Goal: Task Accomplishment & Management: Use online tool/utility

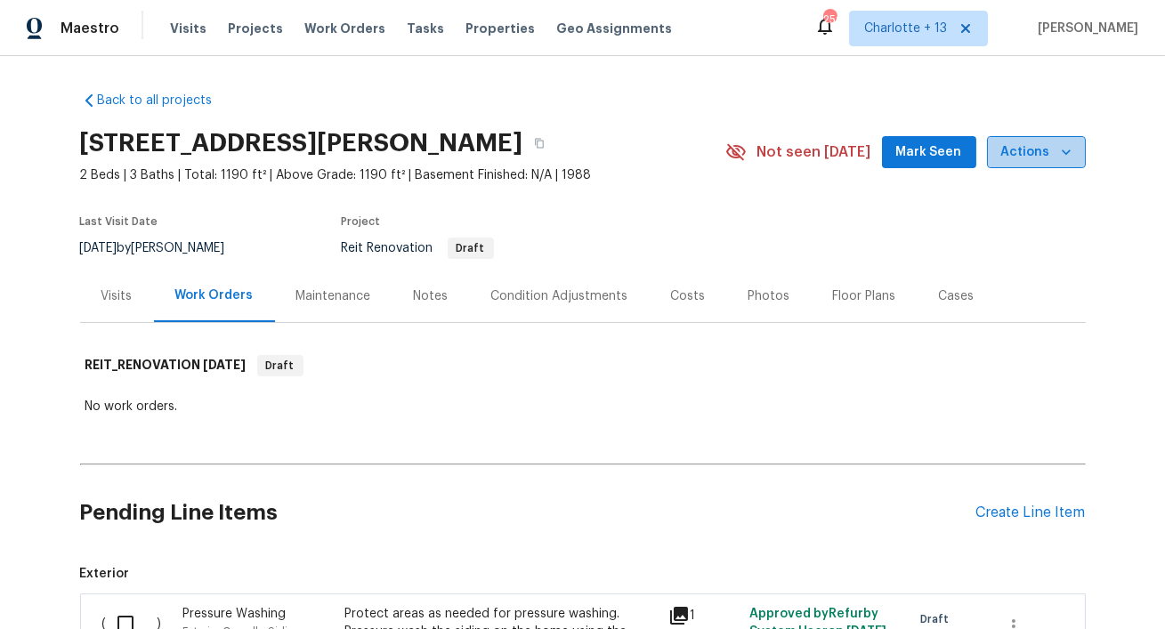
click at [1062, 153] on icon "button" at bounding box center [1066, 152] width 18 height 18
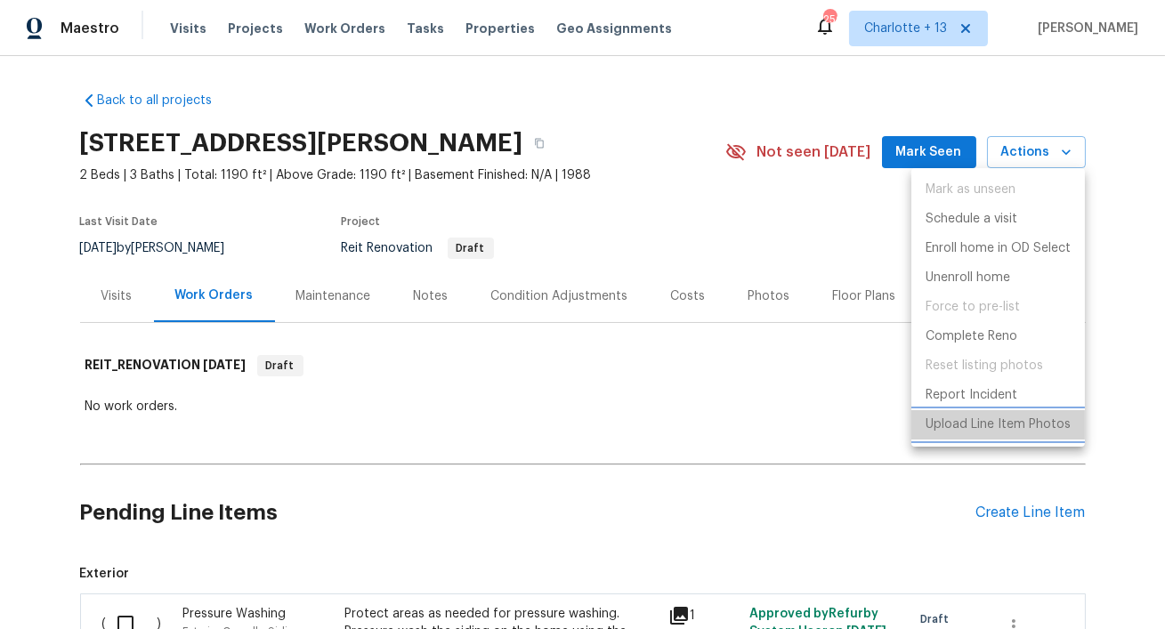
click at [970, 428] on p "Upload Line Item Photos" at bounding box center [997, 425] width 145 height 19
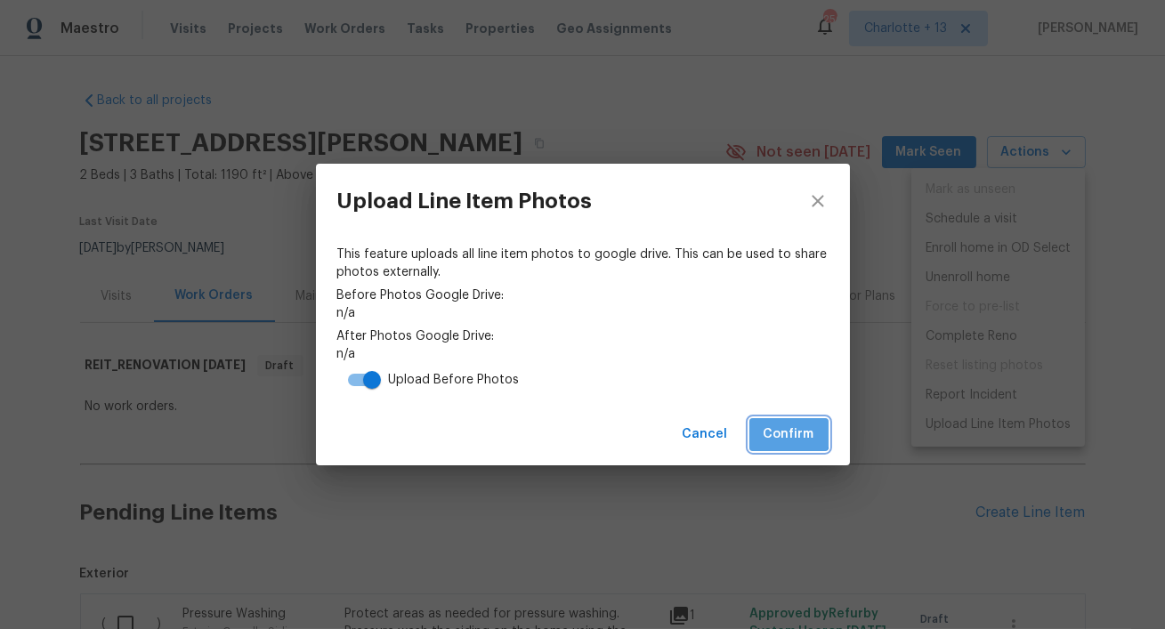
click at [779, 430] on span "Confirm" at bounding box center [788, 435] width 51 height 22
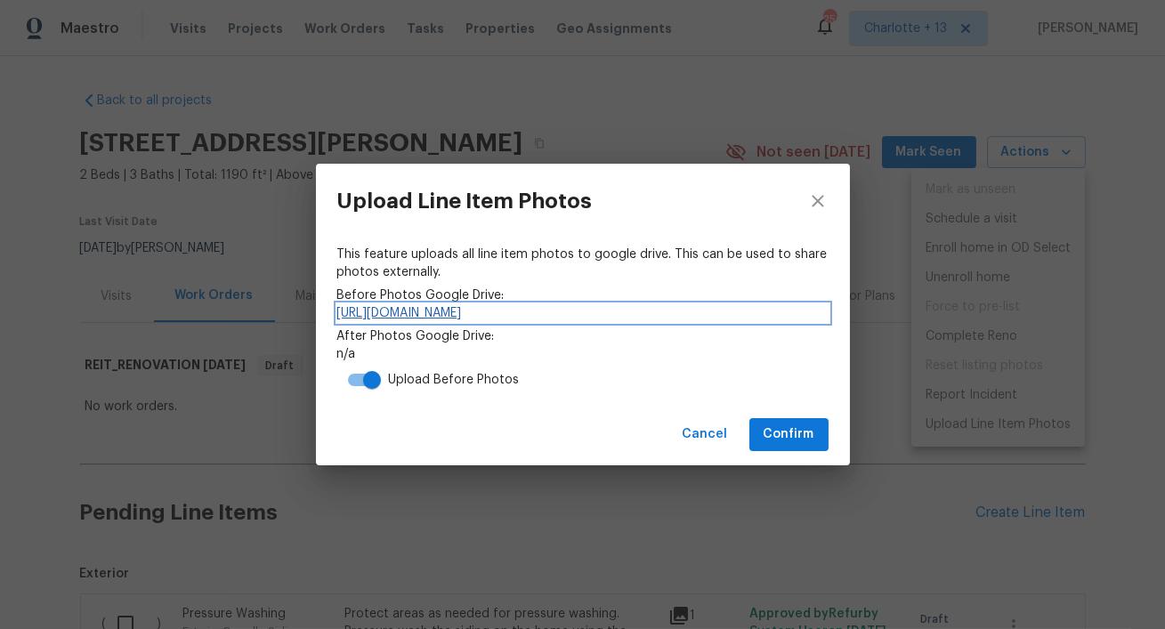
click at [580, 314] on link "https://drive.google.com/drive/folders/12gblprY2K64caQAZYfPGhqD9AdxTOOv3" at bounding box center [582, 313] width 491 height 18
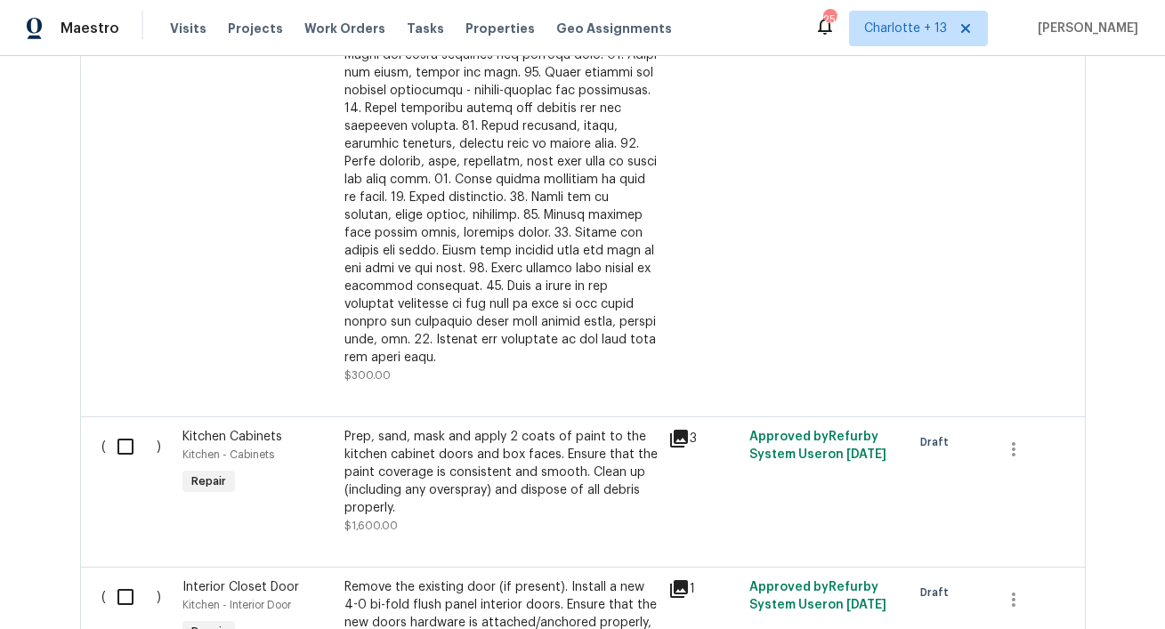
scroll to position [1219, 0]
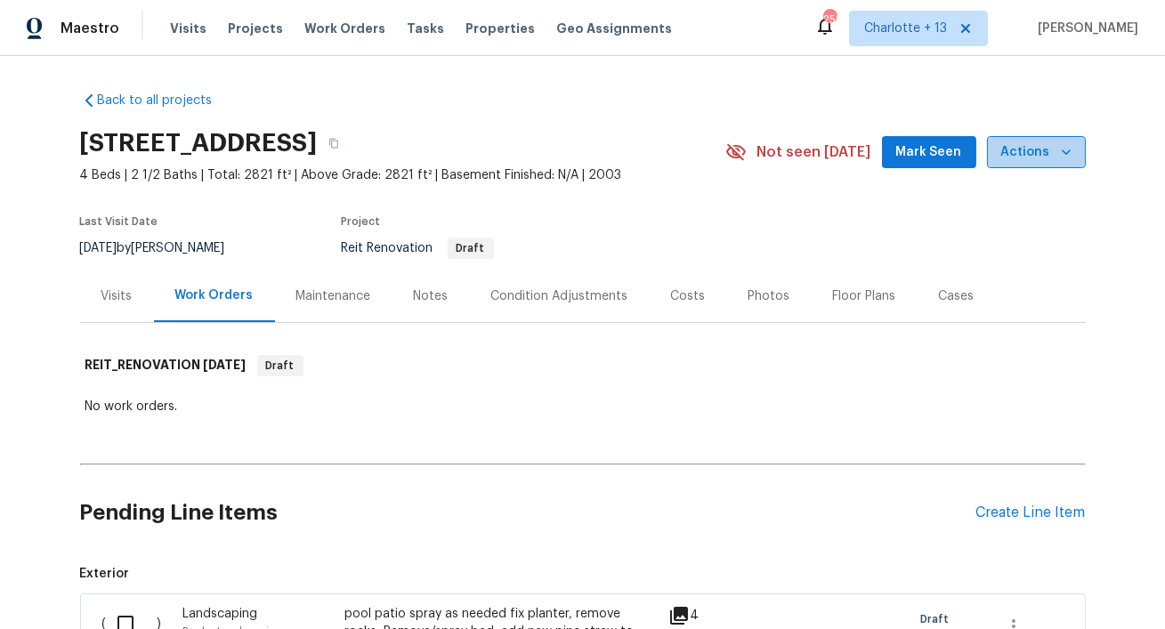
click at [1048, 153] on span "Actions" at bounding box center [1036, 152] width 70 height 22
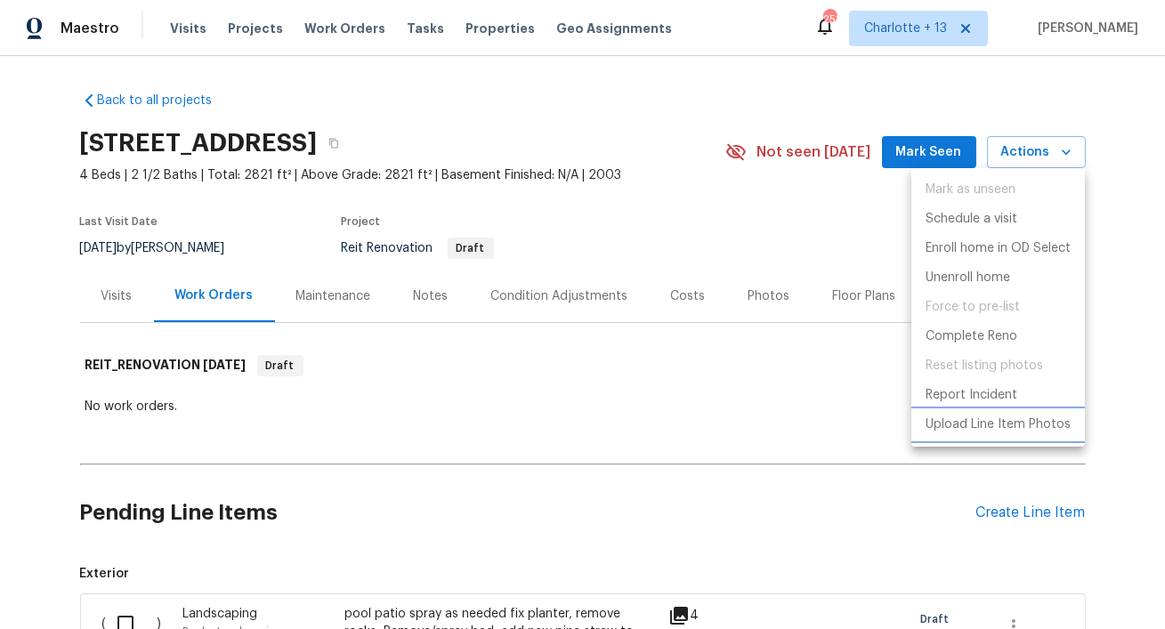
click at [953, 419] on p "Upload Line Item Photos" at bounding box center [997, 425] width 145 height 19
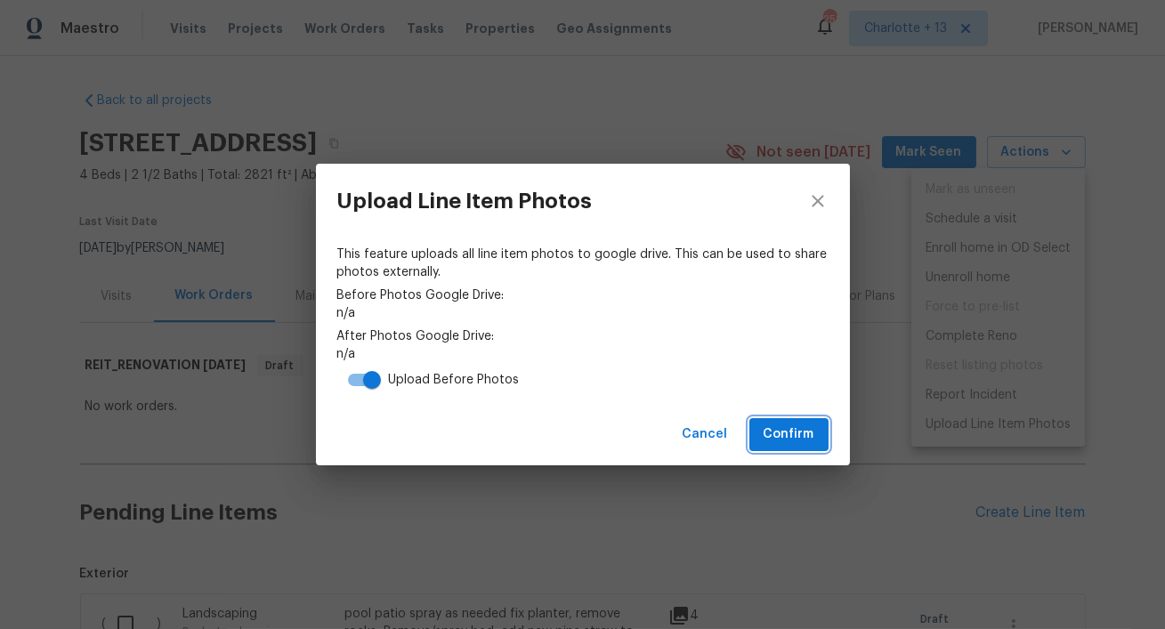
click at [799, 431] on span "Confirm" at bounding box center [788, 435] width 51 height 22
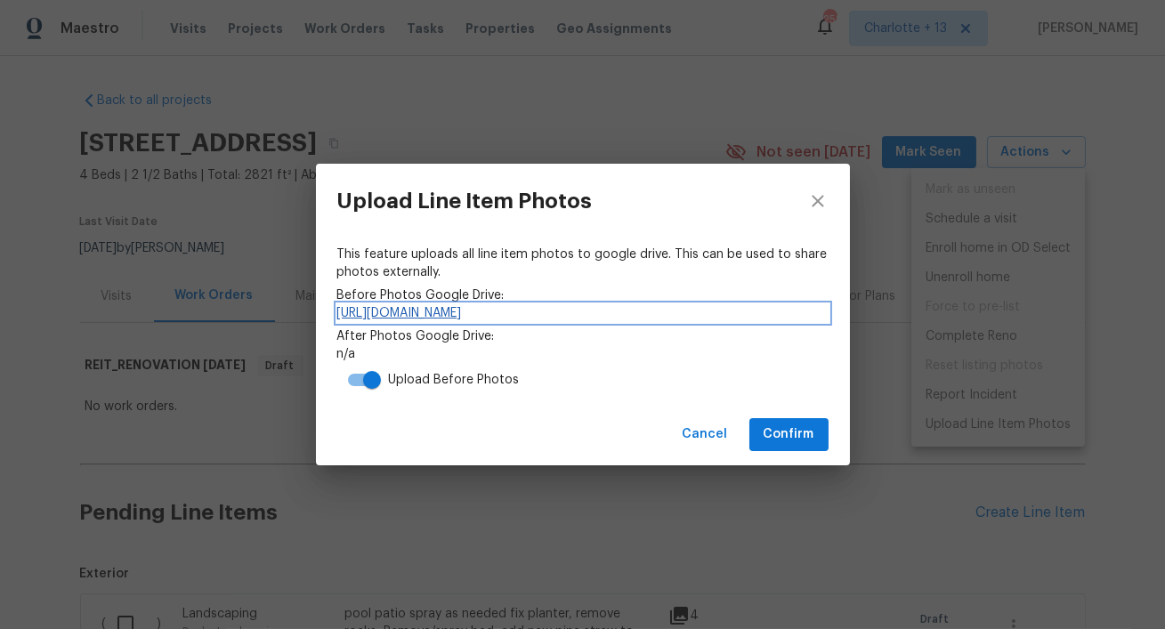
click at [586, 307] on link "https://drive.google.com/drive/folders/1fWW-WvUK_yCKU9ZMDbxwvAJwPYHStyA0" at bounding box center [582, 313] width 491 height 18
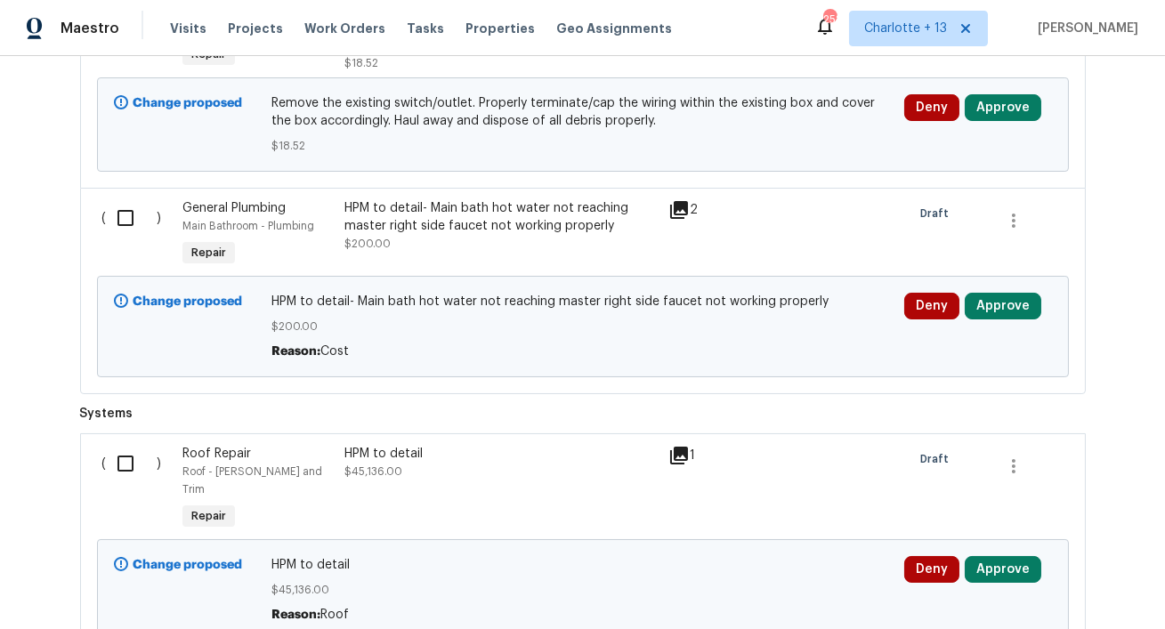
scroll to position [6063, 0]
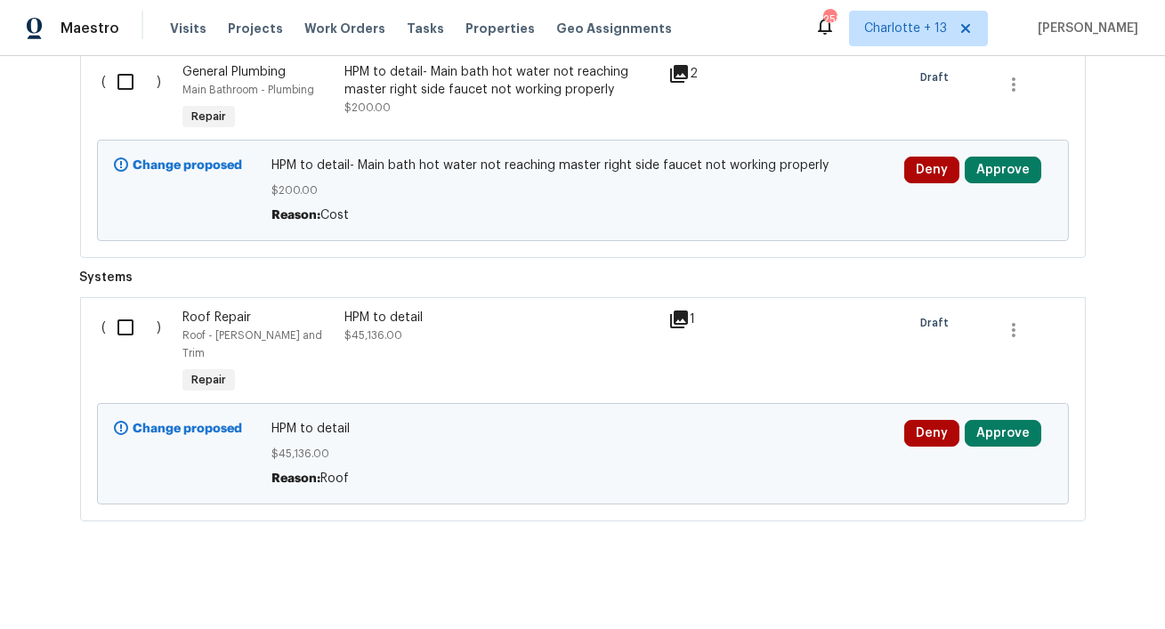
click at [354, 353] on div "HPM to detail $45,136.00" at bounding box center [501, 353] width 324 height 100
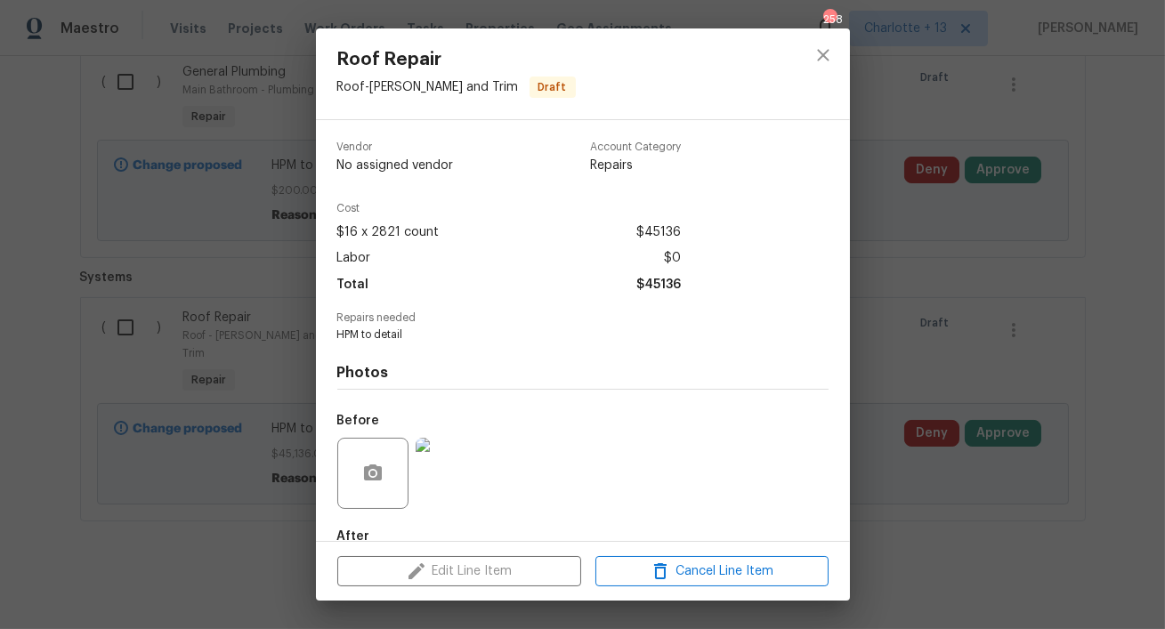
scroll to position [102, 0]
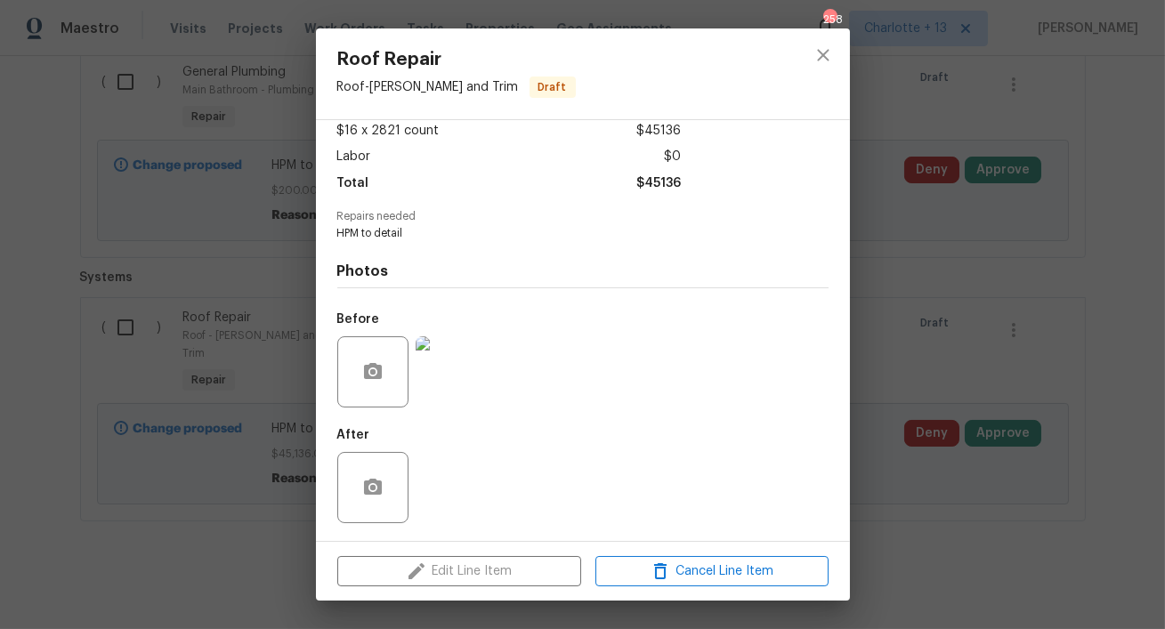
click at [441, 369] on img at bounding box center [451, 371] width 71 height 71
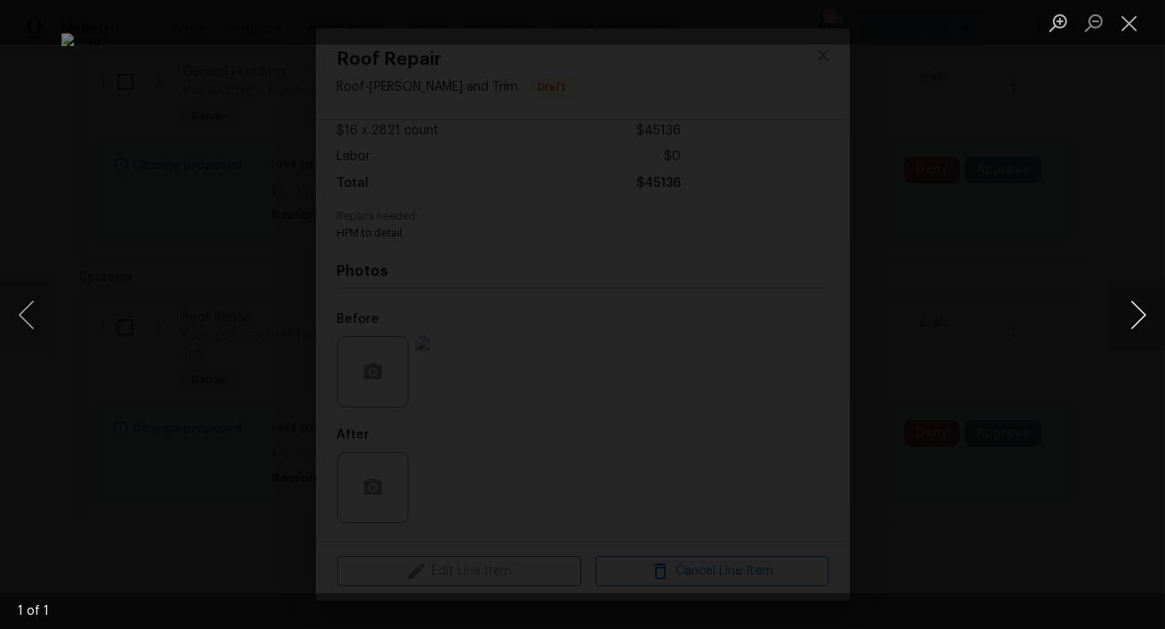
click at [1137, 327] on button "Next image" at bounding box center [1137, 314] width 53 height 71
drag, startPoint x: 1126, startPoint y: 25, endPoint x: 1110, endPoint y: 53, distance: 32.2
click at [1126, 25] on button "Close lightbox" at bounding box center [1129, 22] width 36 height 31
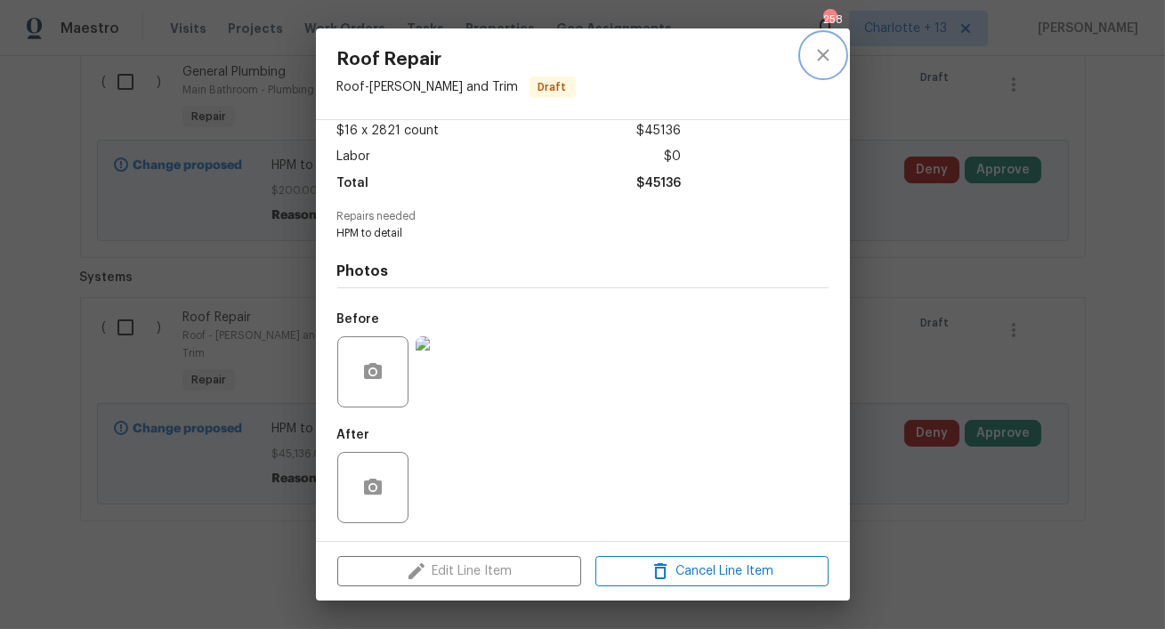
click at [817, 64] on icon "close" at bounding box center [822, 54] width 21 height 21
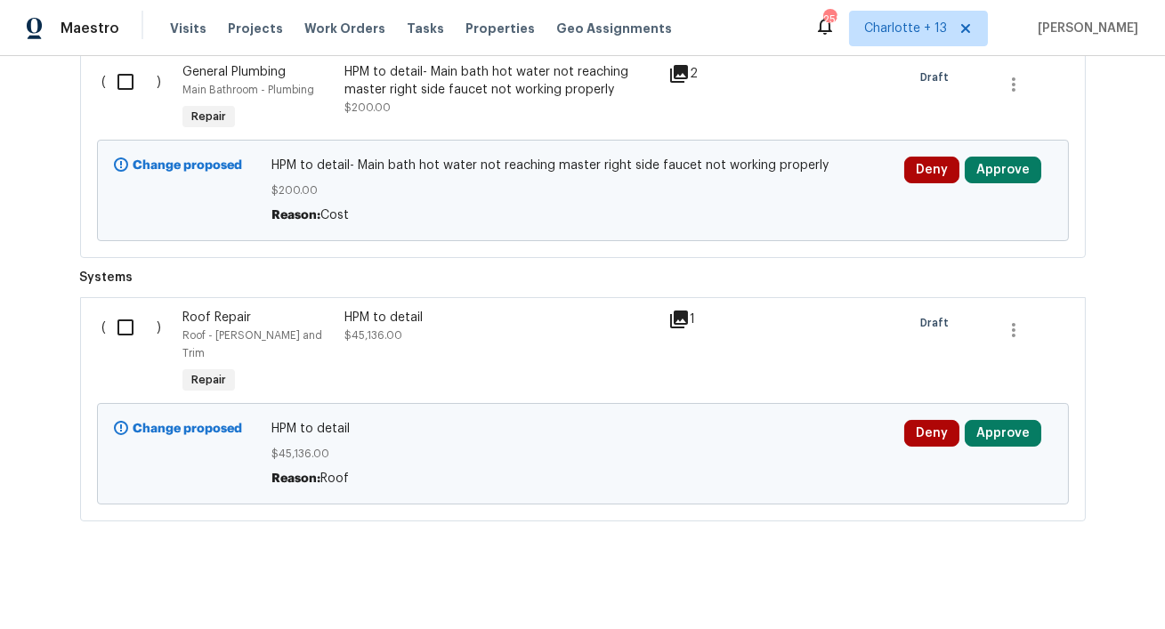
click at [690, 325] on div "1" at bounding box center [703, 319] width 70 height 21
click at [682, 323] on icon at bounding box center [679, 320] width 18 height 18
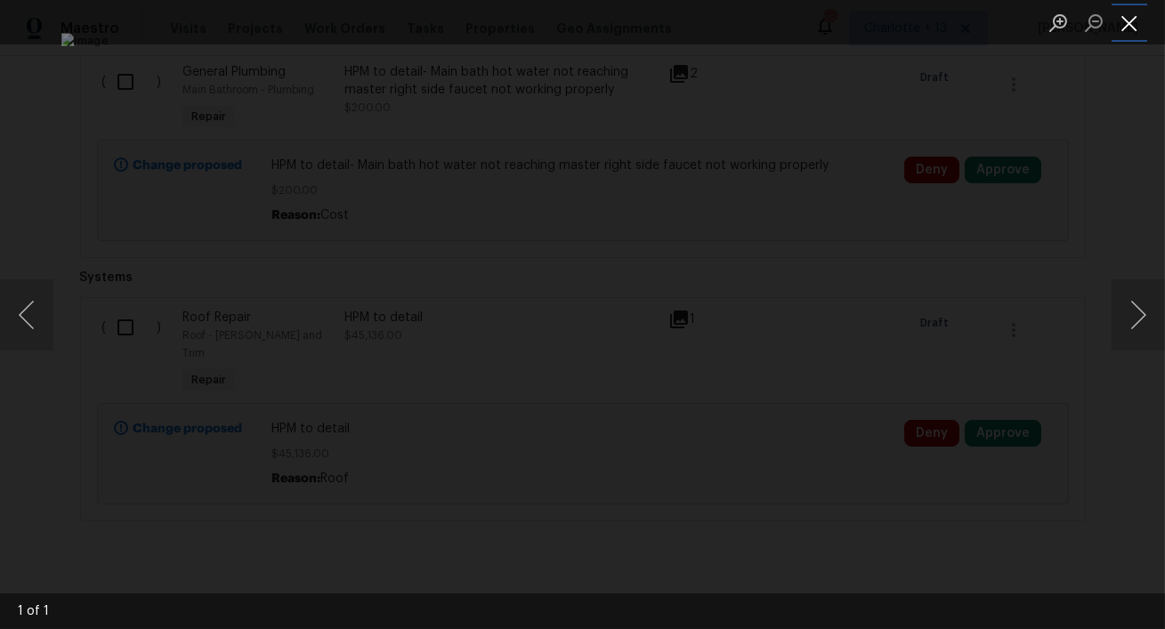
click at [1130, 26] on button "Close lightbox" at bounding box center [1129, 22] width 36 height 31
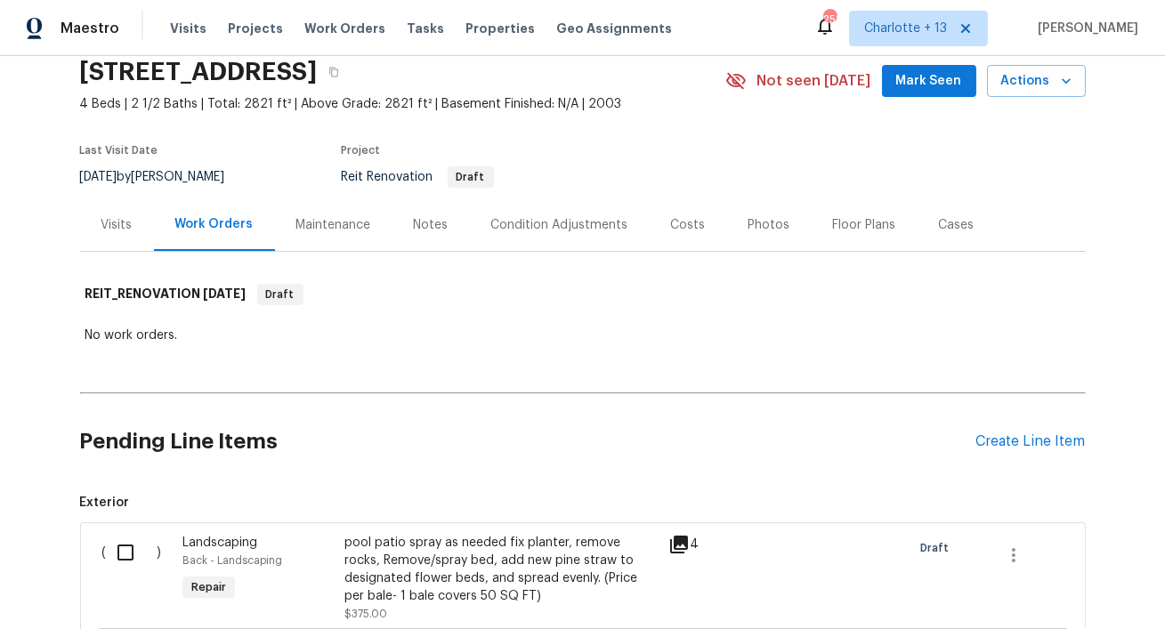
scroll to position [0, 0]
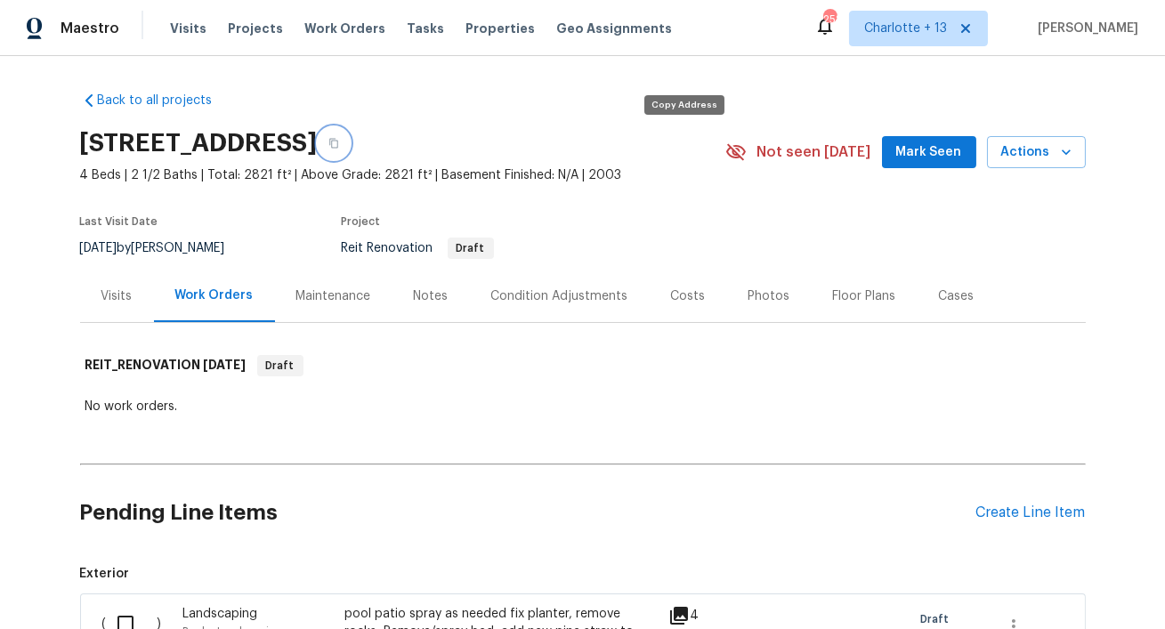
click at [339, 141] on icon "button" at bounding box center [333, 143] width 11 height 11
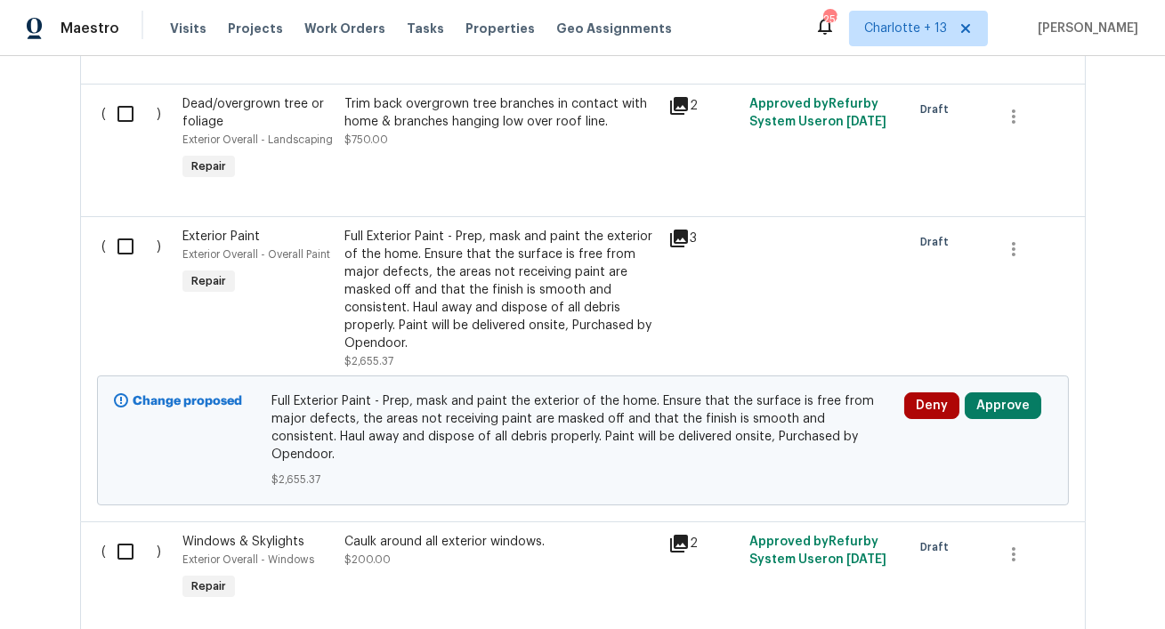
scroll to position [931, 0]
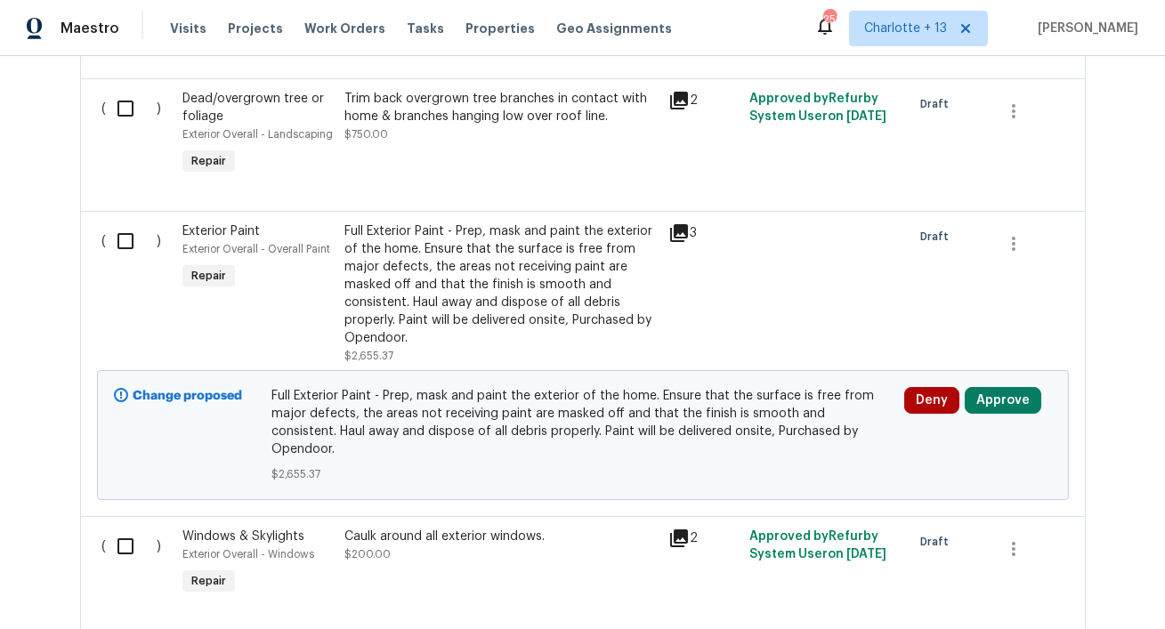
click at [500, 254] on div "Full Exterior Paint - Prep, mask and paint the exterior of the home. Ensure tha…" at bounding box center [500, 284] width 313 height 125
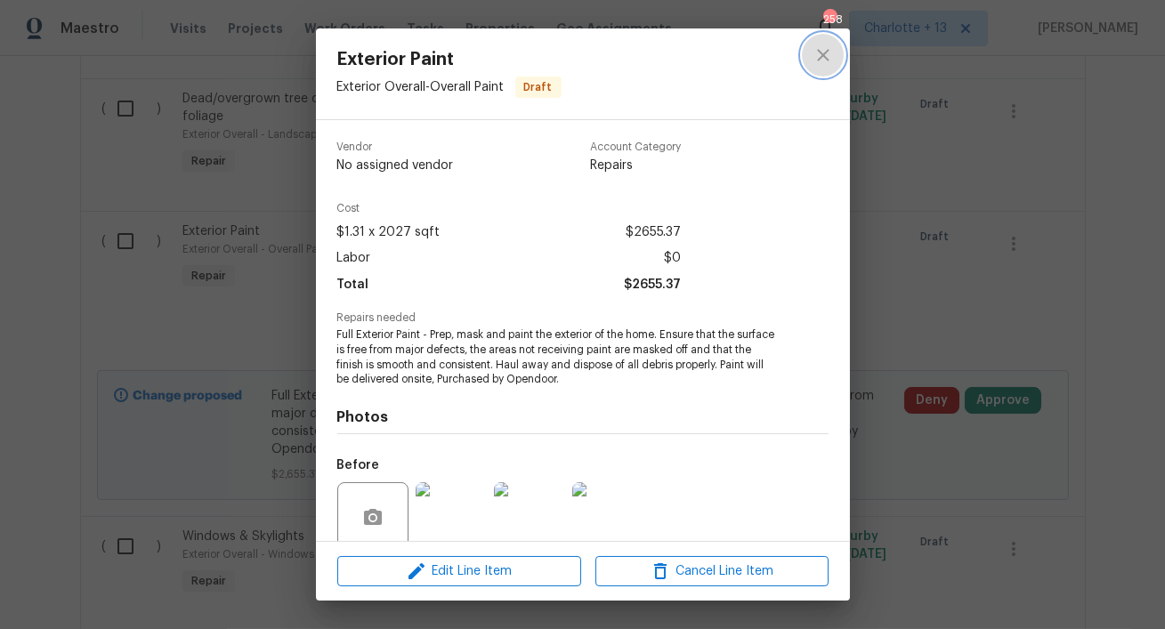
click at [827, 55] on icon "close" at bounding box center [822, 54] width 21 height 21
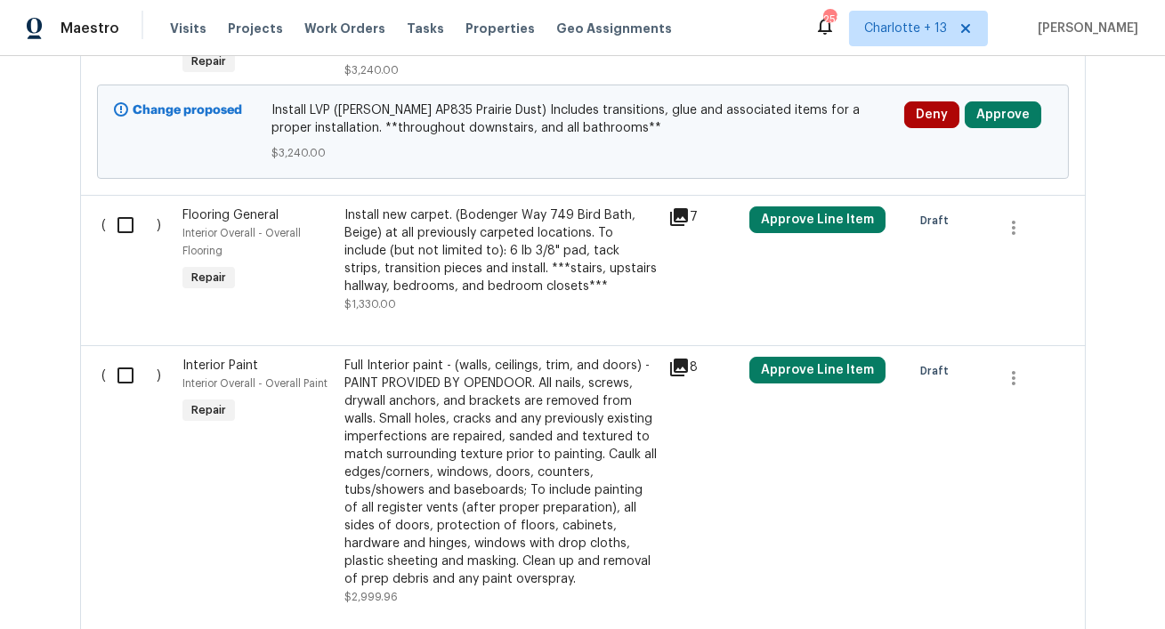
scroll to position [3354, 0]
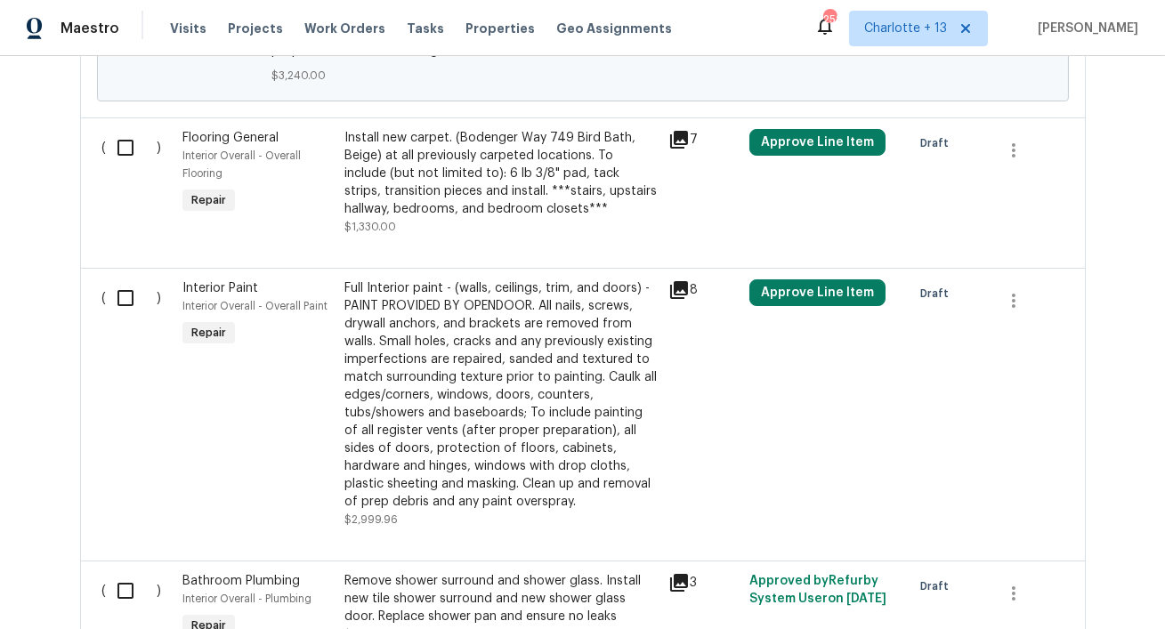
click at [529, 358] on div "Full Interior paint - (walls, ceilings, trim, and doors) - PAINT PROVIDED BY OP…" at bounding box center [500, 394] width 313 height 231
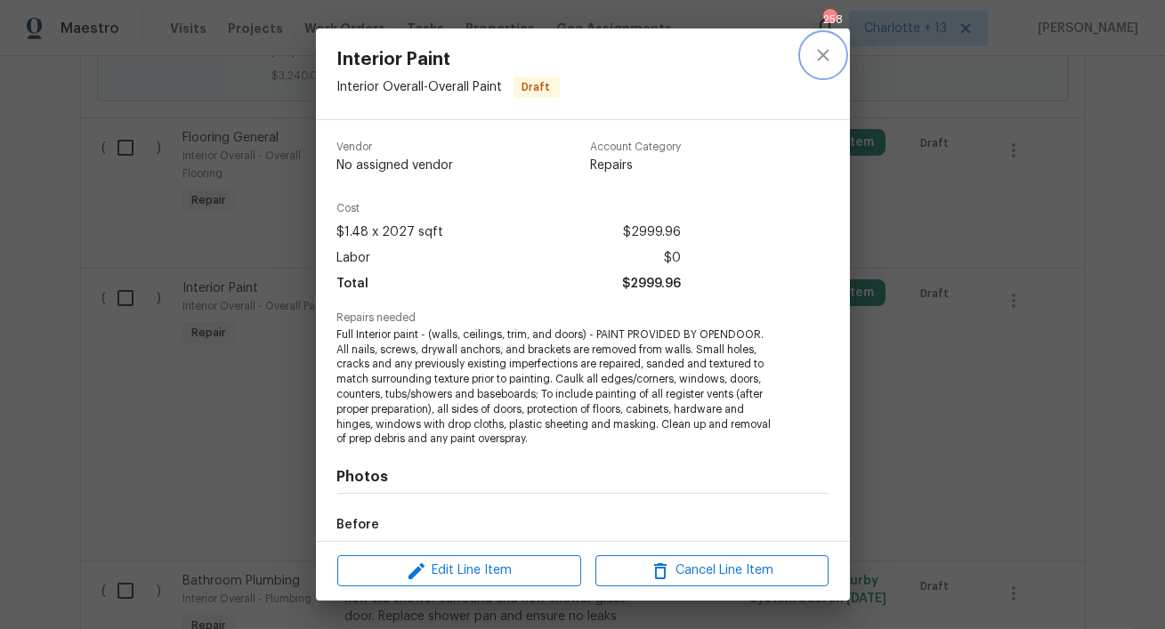
drag, startPoint x: 820, startPoint y: 52, endPoint x: 595, endPoint y: 40, distance: 225.4
click at [815, 52] on icon "close" at bounding box center [822, 54] width 21 height 21
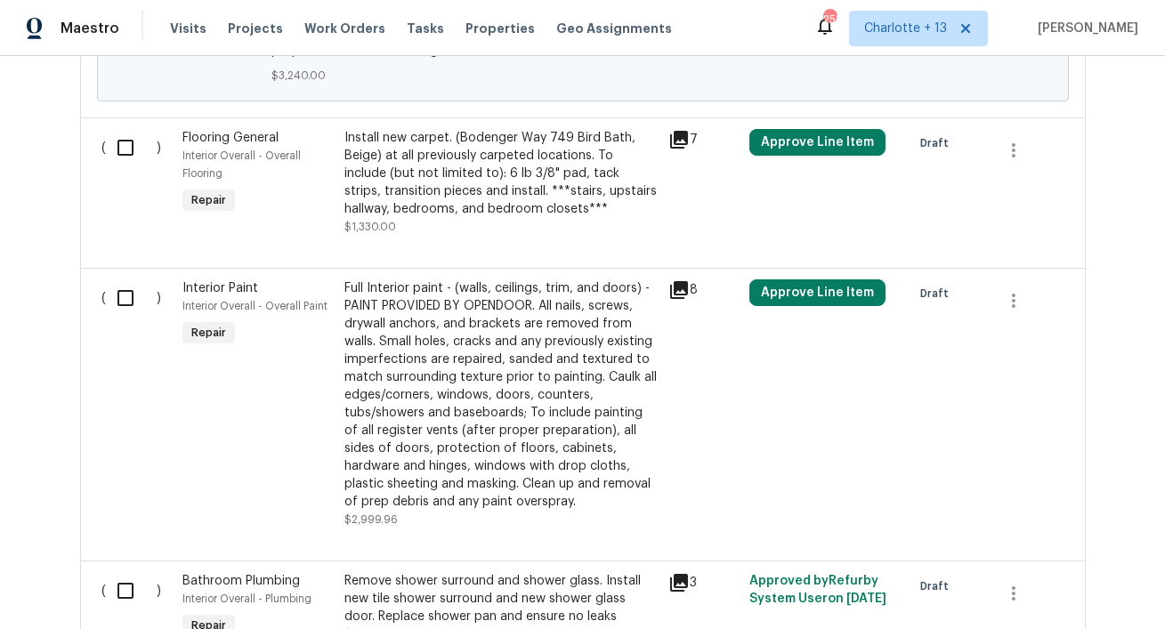
click at [444, 380] on div "Full Interior paint - (walls, ceilings, trim, and doors) - PAINT PROVIDED BY OP…" at bounding box center [500, 394] width 313 height 231
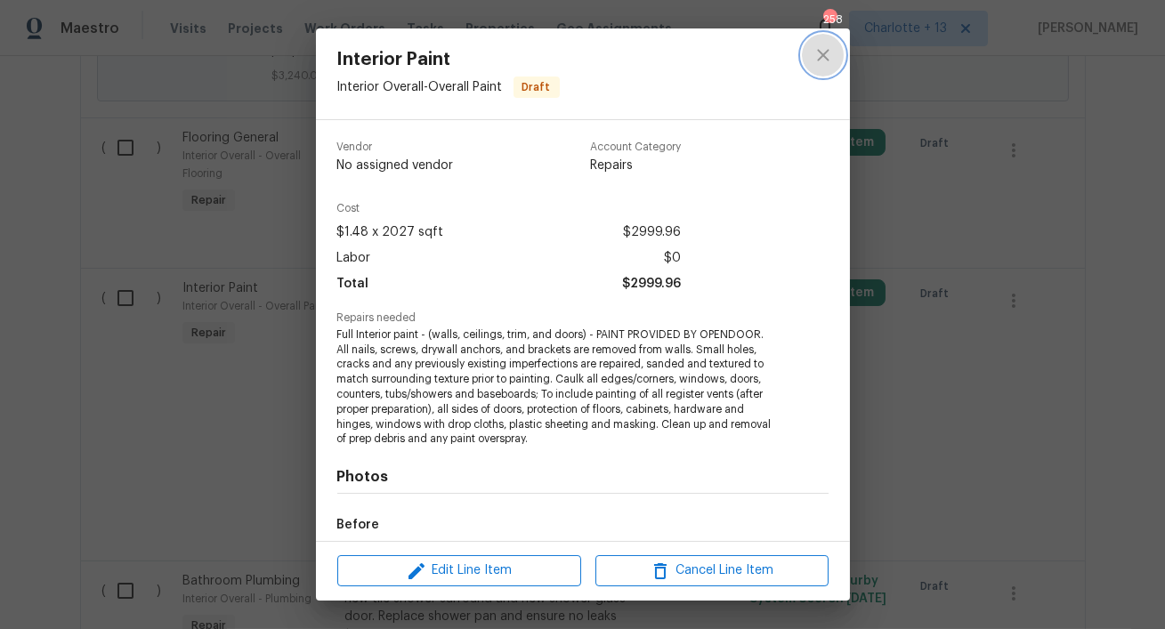
click at [826, 52] on icon "close" at bounding box center [823, 55] width 12 height 12
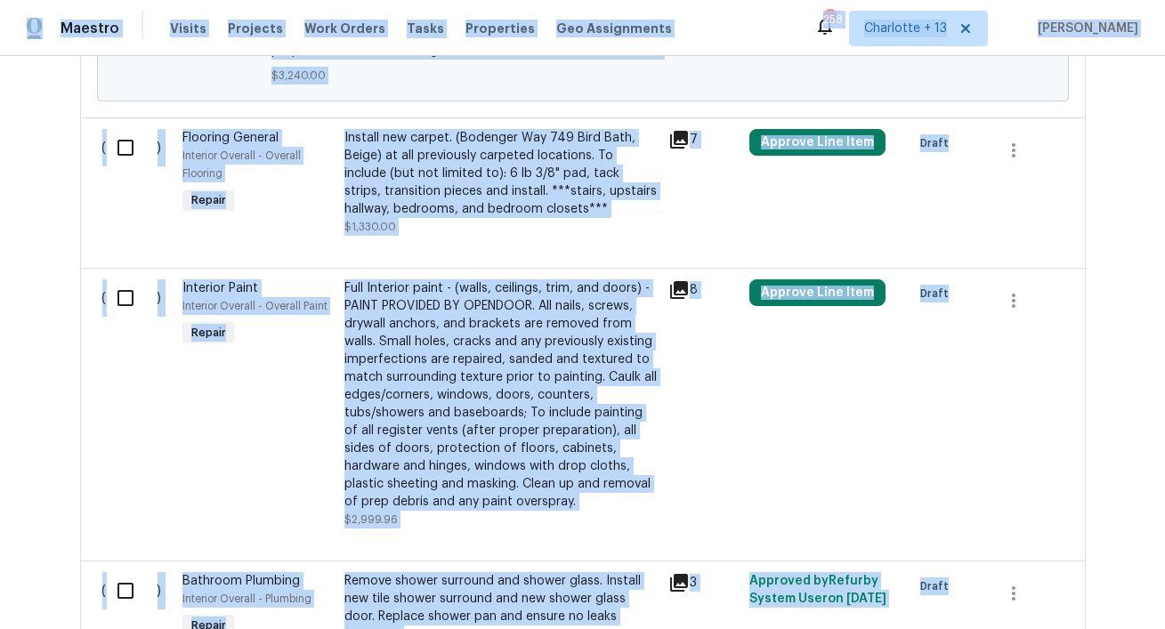
copy div "Maestro Visits Projects Work Orders Tasks Properties Geo Assignments 258 Charlo…"
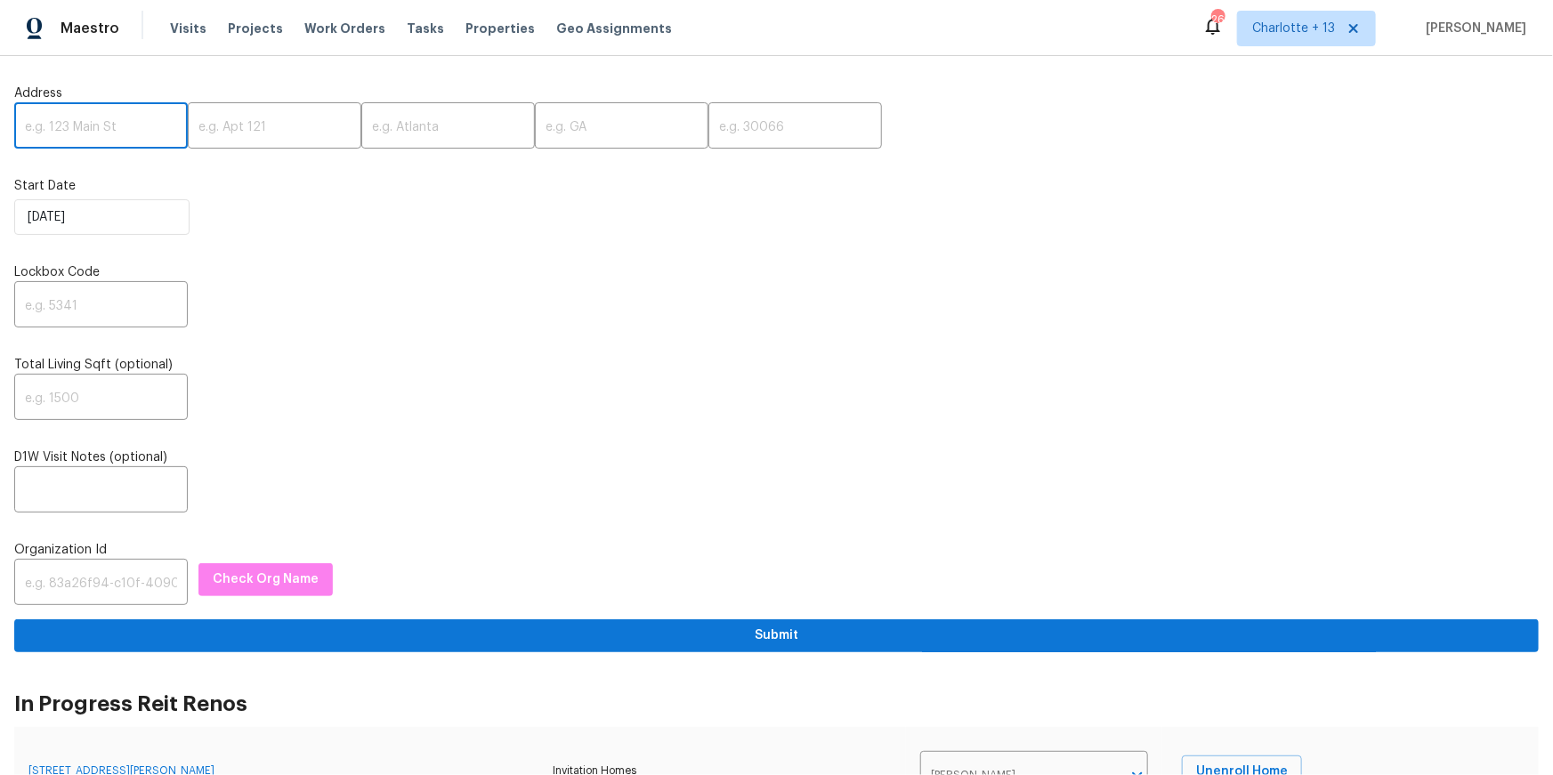
click at [90, 136] on input "text" at bounding box center [100, 128] width 173 height 42
paste input "24884 Lorna Dr, Moreno Valley, CA 92553"
click at [131, 132] on input "24884 Lorna Dr, Moreno Valley, CA 92553" at bounding box center [100, 128] width 173 height 42
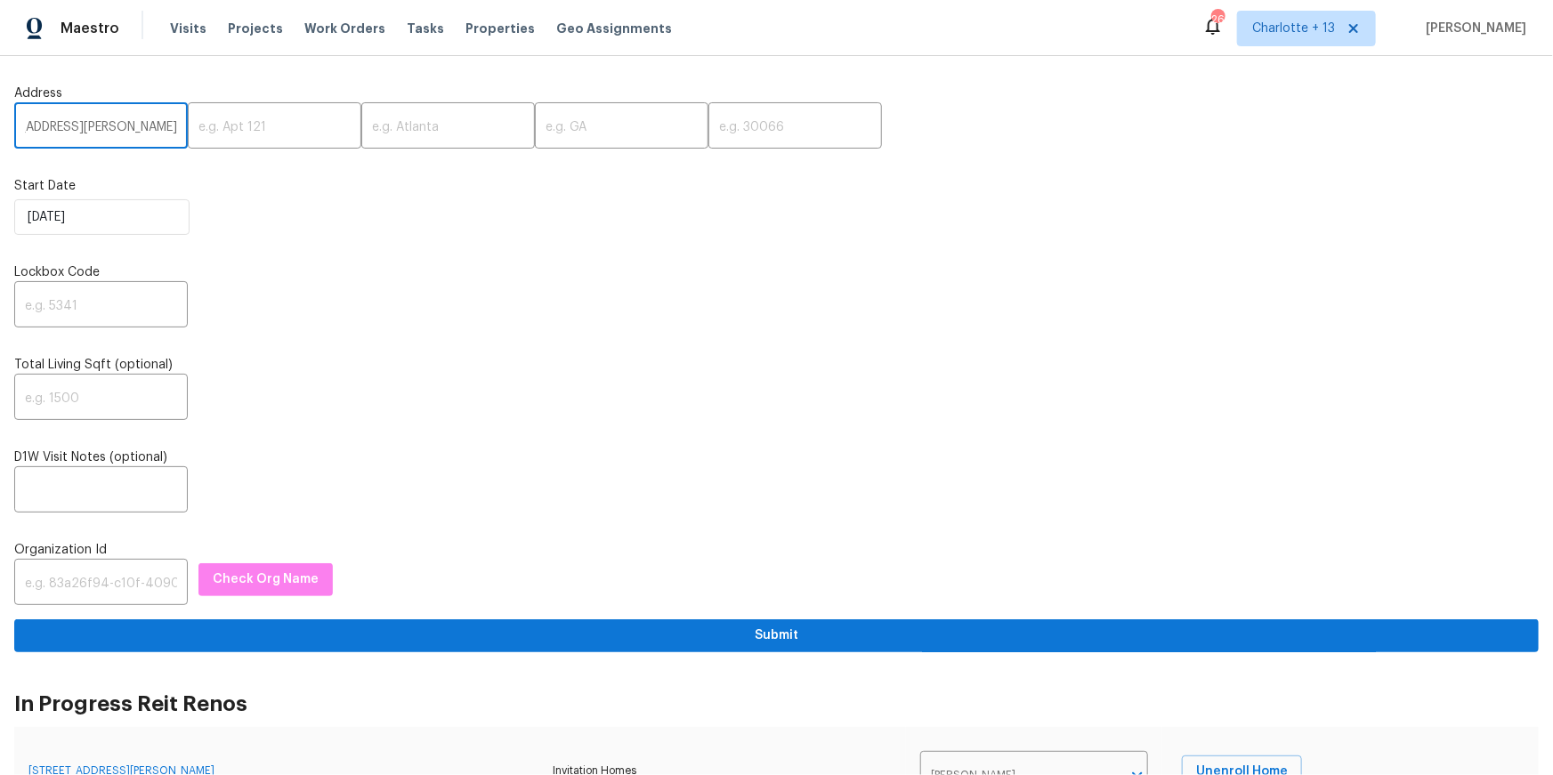
scroll to position [0, 65]
type input "24884 Lorna Dr, Moreno Valley, CA"
click at [708, 140] on input "text" at bounding box center [794, 128] width 173 height 42
paste input "92553"
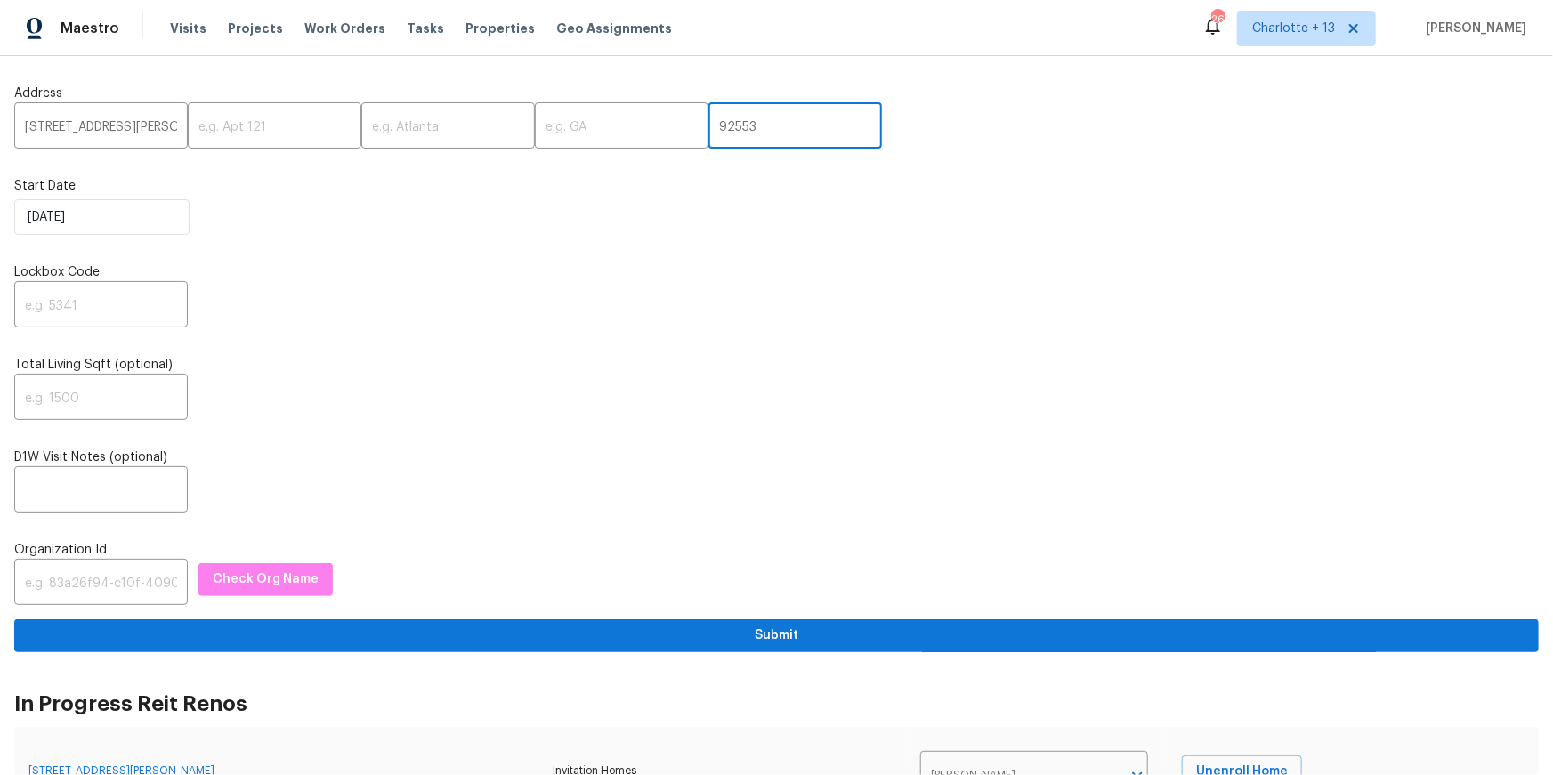
type input "92553"
click at [125, 132] on input "24884 Lorna Dr, Moreno Valley, CA" at bounding box center [100, 128] width 173 height 42
drag, startPoint x: 138, startPoint y: 130, endPoint x: 58, endPoint y: 128, distance: 80.1
click at [58, 128] on input "24884 Lorna Dr, Moreno Valley, CA" at bounding box center [100, 128] width 173 height 42
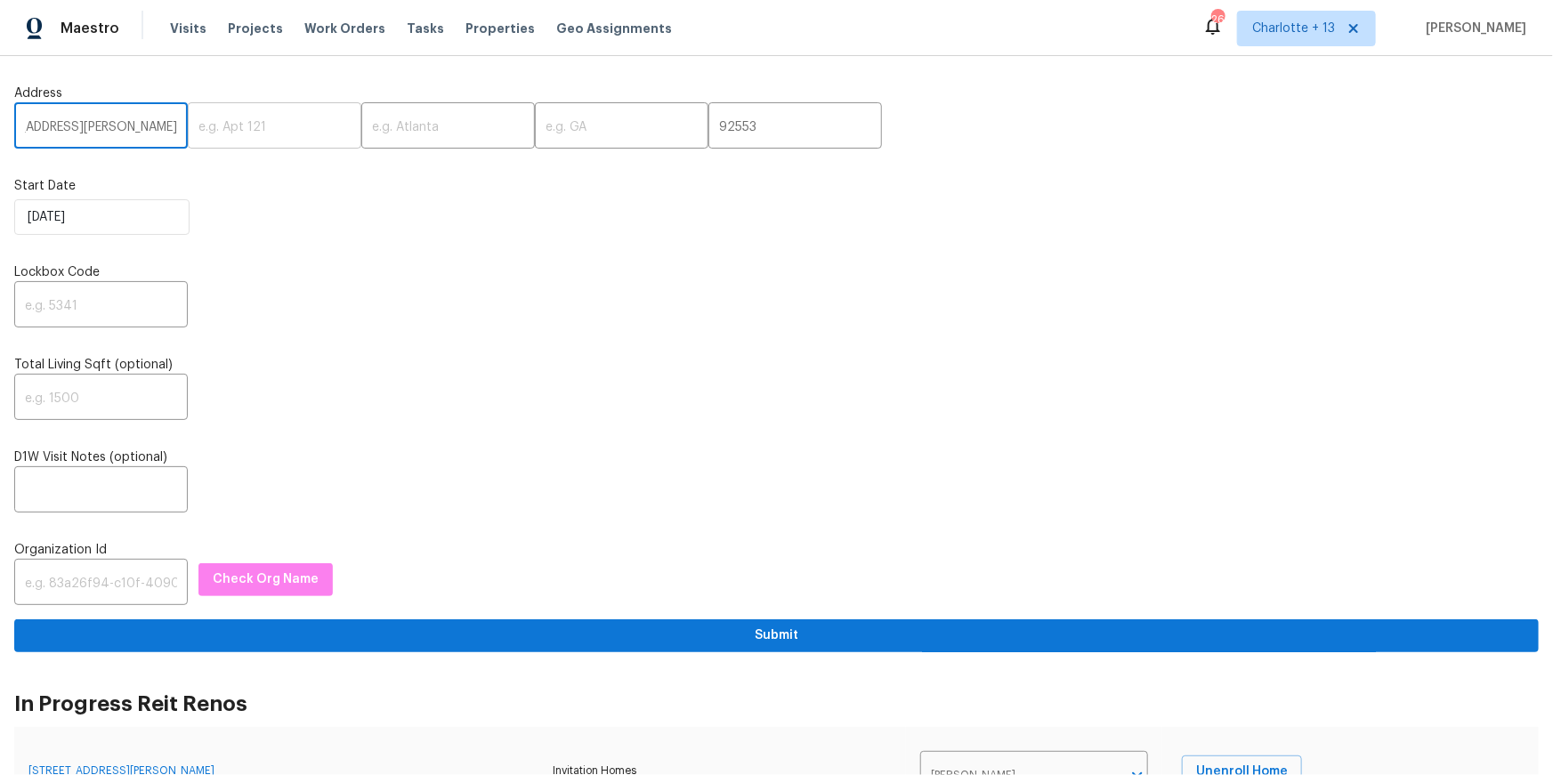
scroll to position [0, 0]
type input "24884 Lorna Dr, CA"
click at [376, 133] on input "text" at bounding box center [447, 128] width 173 height 42
paste input "Moreno Valley,"
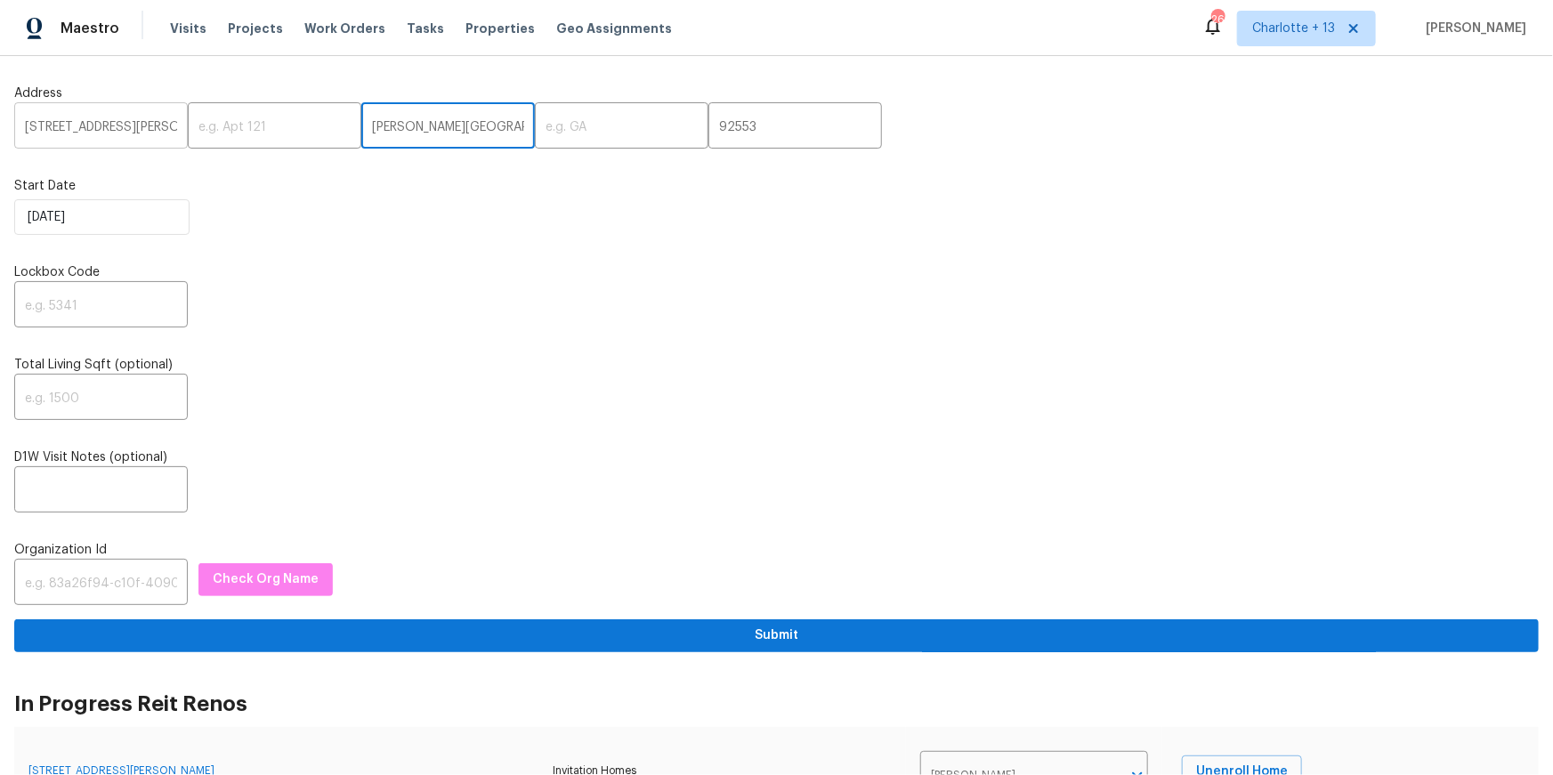
type input "Moreno Valley"
click at [131, 129] on input "24884 Lorna Dr, CA" at bounding box center [100, 128] width 173 height 42
type input "24884 Lorna Dr,"
click at [545, 134] on input "text" at bounding box center [621, 128] width 173 height 42
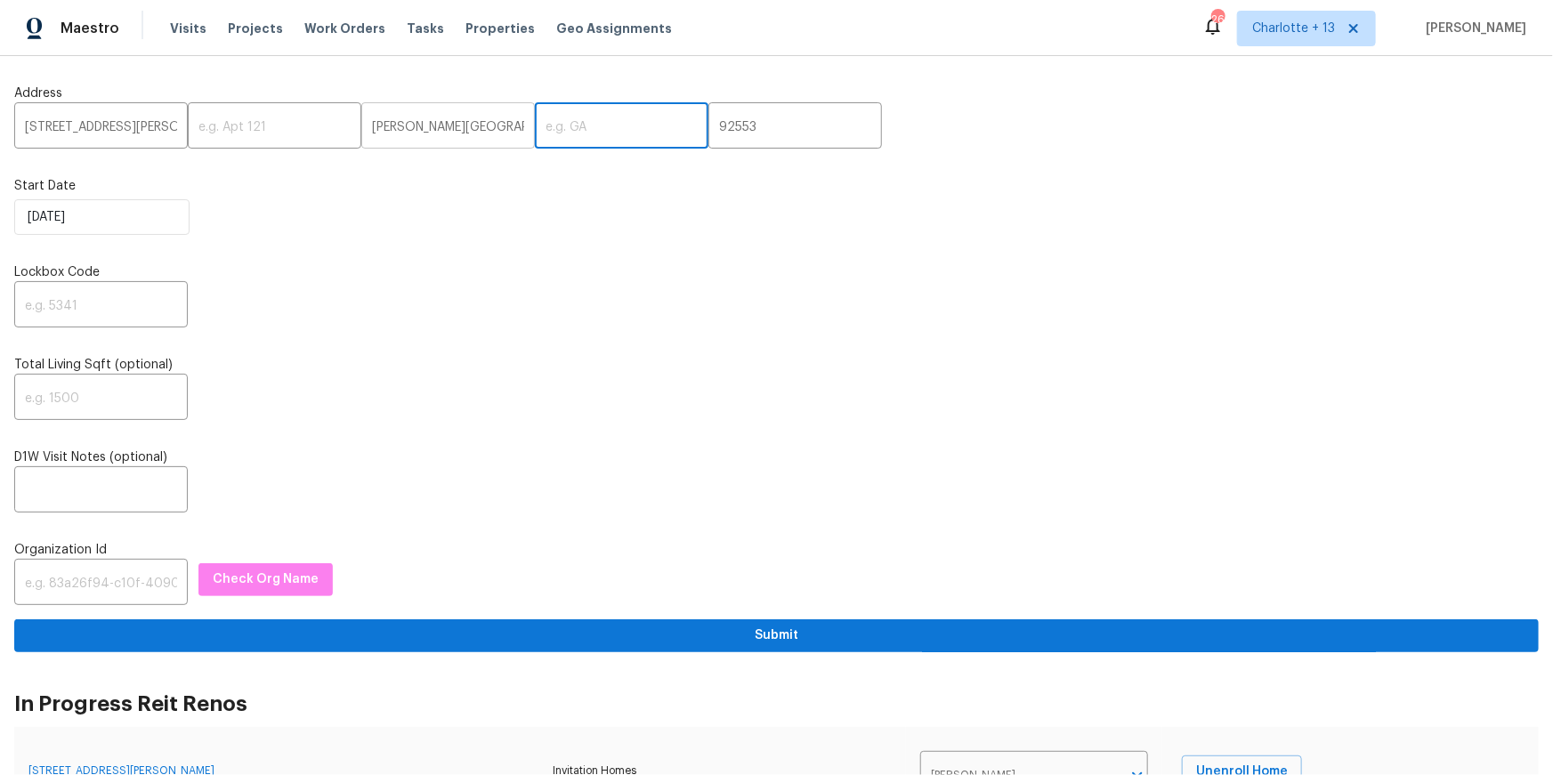
paste input "CA"
type input "CA"
click at [134, 136] on input "24884 Lorna Dr," at bounding box center [100, 128] width 173 height 42
paste input "9575"
type input "24884 Lorna Dr"
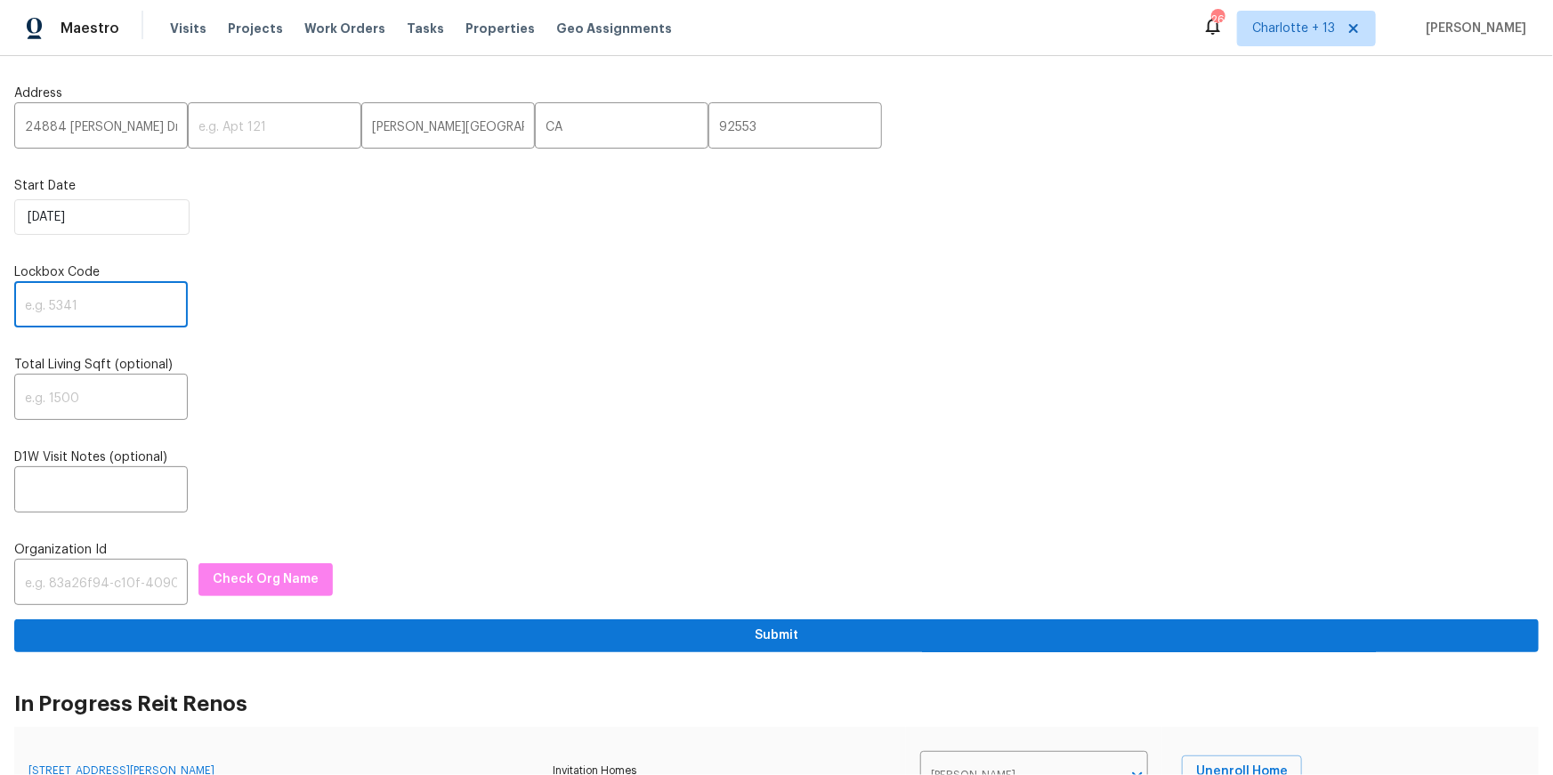
click at [85, 317] on input "text" at bounding box center [100, 307] width 173 height 42
paste input "9575"
type input "9575"
drag, startPoint x: 140, startPoint y: 592, endPoint x: 190, endPoint y: 550, distance: 65.0
click at [142, 588] on input "text" at bounding box center [100, 584] width 173 height 42
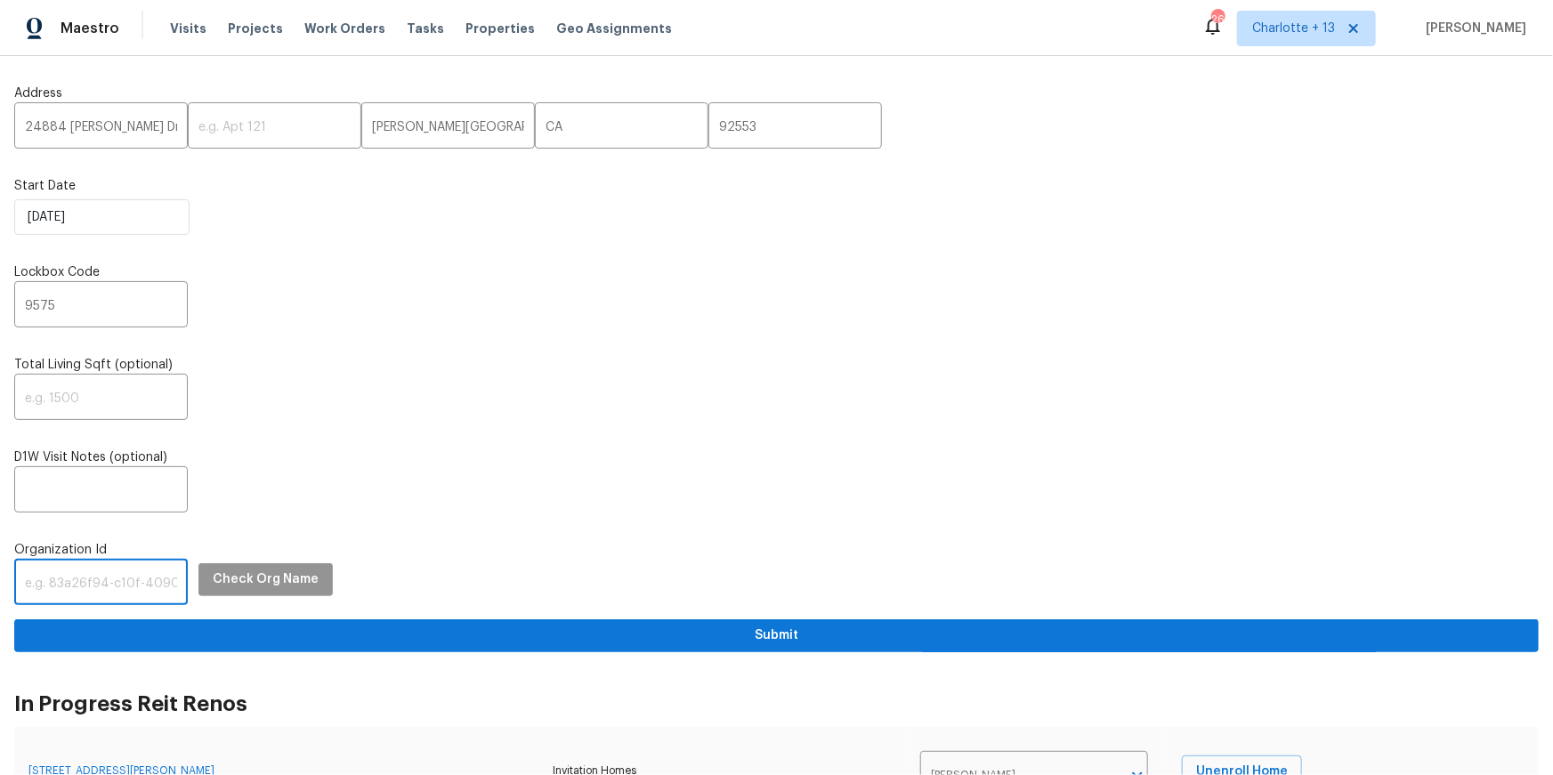
paste input "1349d153-b359-4f9b-b4dd-758ff939cc37"
type input "1349d153-b359-4f9b-b4dd-758ff939cc37"
click at [233, 575] on span "Check Org Name" at bounding box center [266, 580] width 106 height 22
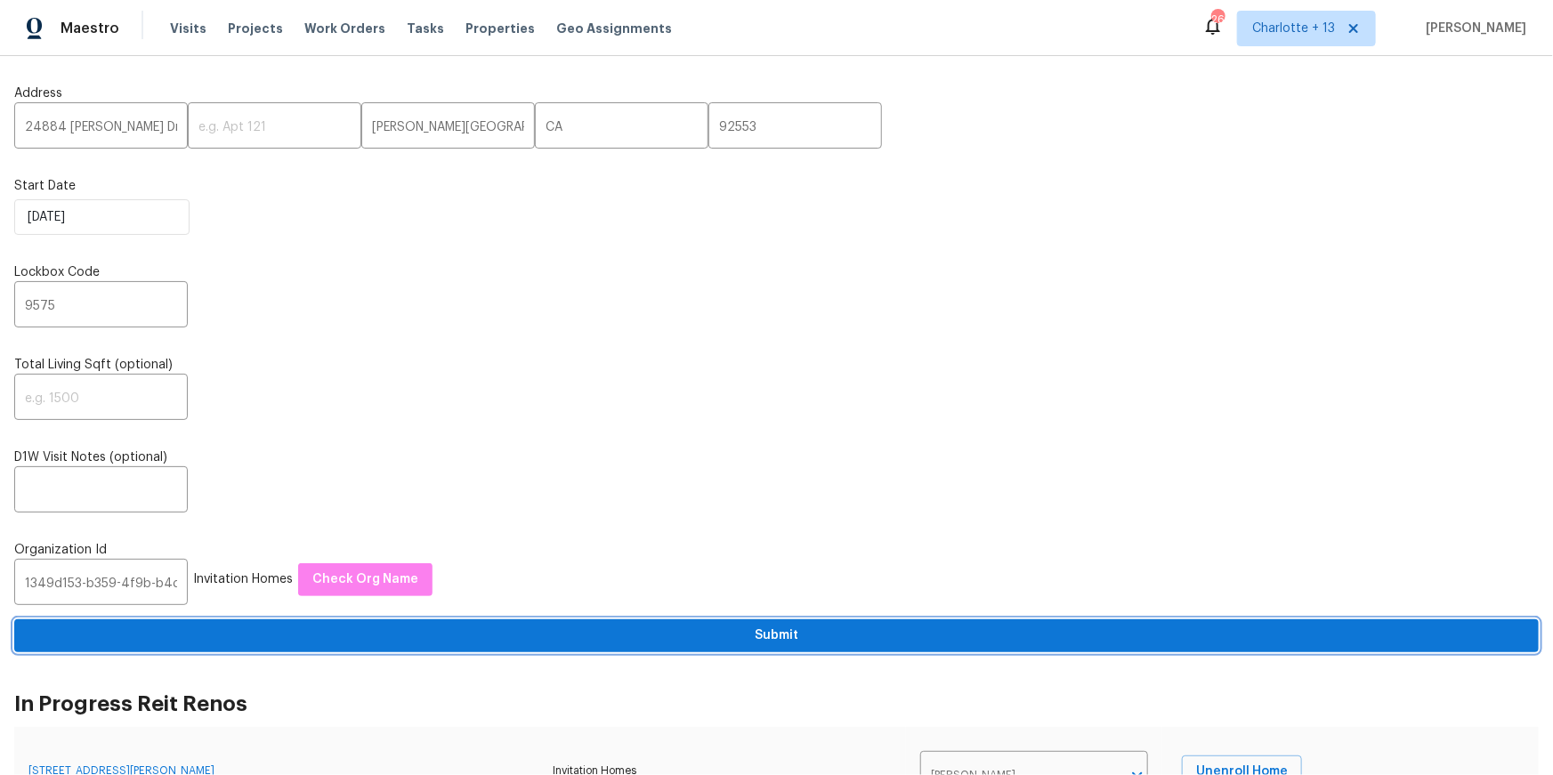
click at [500, 634] on span "Submit" at bounding box center [776, 636] width 1496 height 22
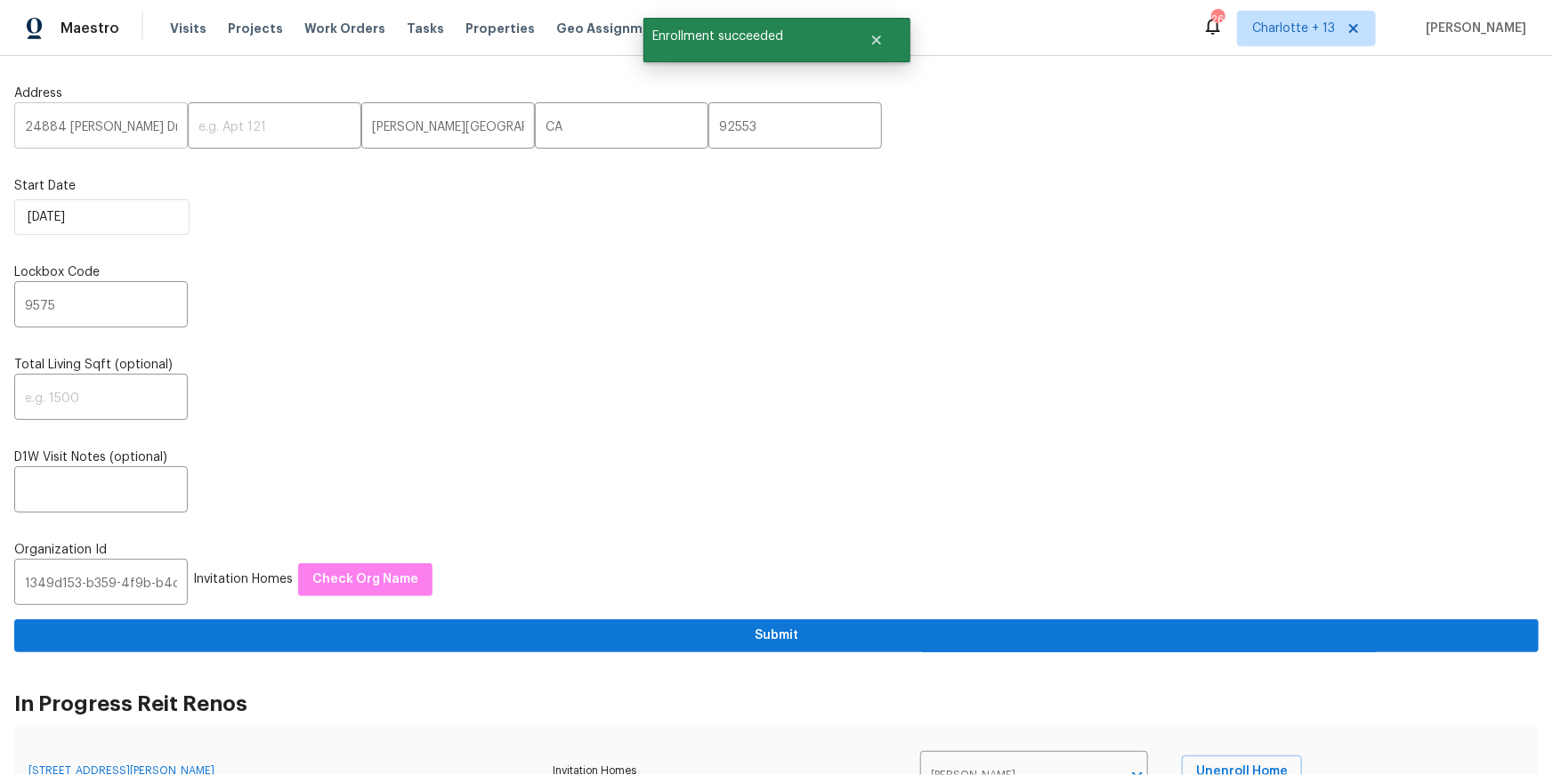
click at [75, 131] on input "24884 Lorna Dr" at bounding box center [100, 128] width 173 height 42
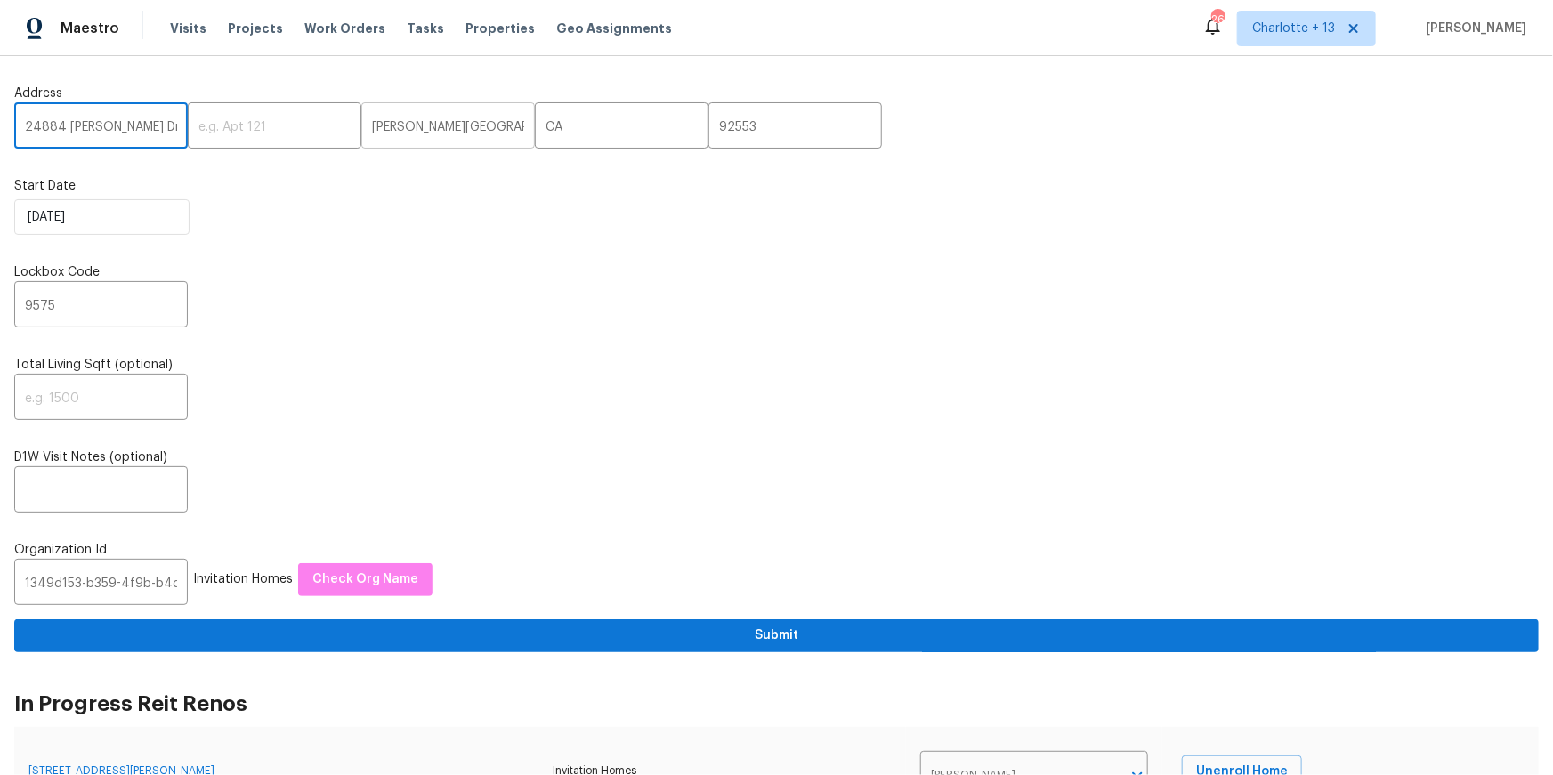
paste input "142 Wellspring Pt, Hiram, GA 30141"
click at [144, 127] on input "142 Wellspring Pt, Hiram, GA 30141" at bounding box center [100, 128] width 173 height 42
click at [146, 127] on input "142 Wellspring Pt, Hiram, GA 30141" at bounding box center [100, 128] width 173 height 42
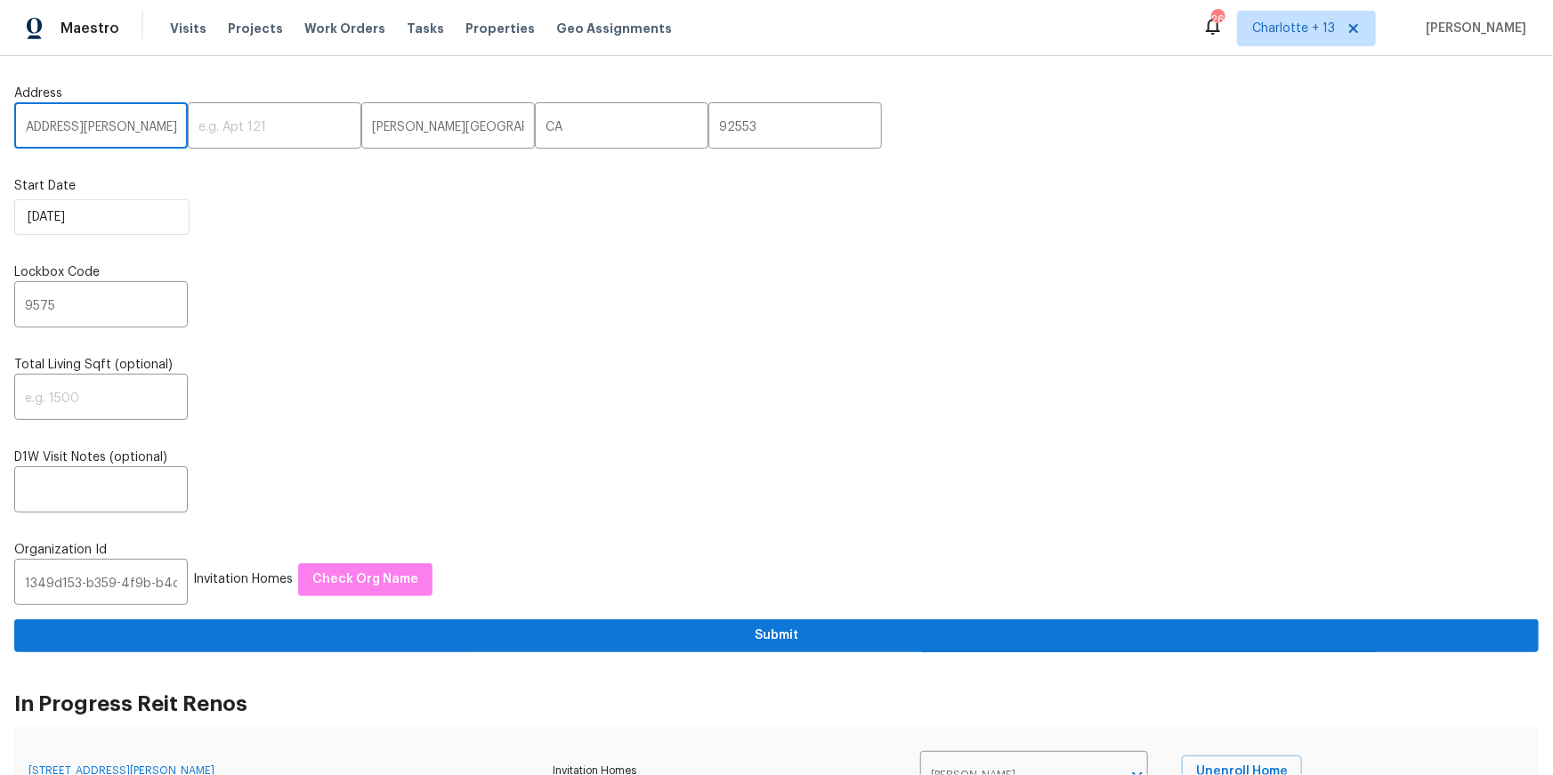
click at [146, 127] on input "142 Wellspring Pt, Hiram, GA 30141" at bounding box center [100, 128] width 173 height 42
type input "142 Wellspring Pt, Hiram, GA"
click at [708, 128] on input "92553" at bounding box center [794, 128] width 173 height 42
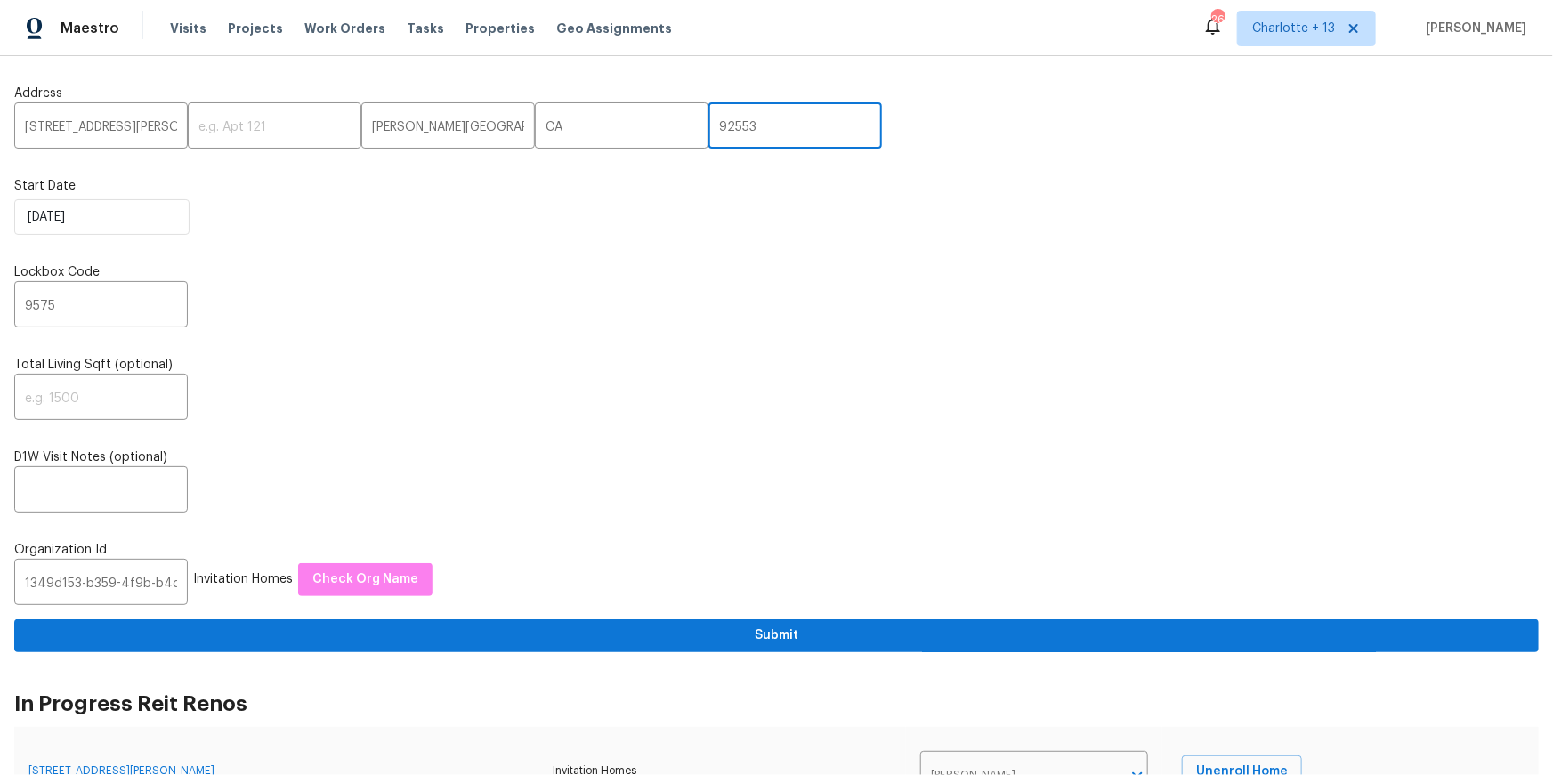
click at [708, 128] on input "92553" at bounding box center [794, 128] width 173 height 42
paste input "30141"
type input "30141"
click at [133, 128] on input "142 Wellspring Pt, Hiram, GA" at bounding box center [100, 128] width 173 height 42
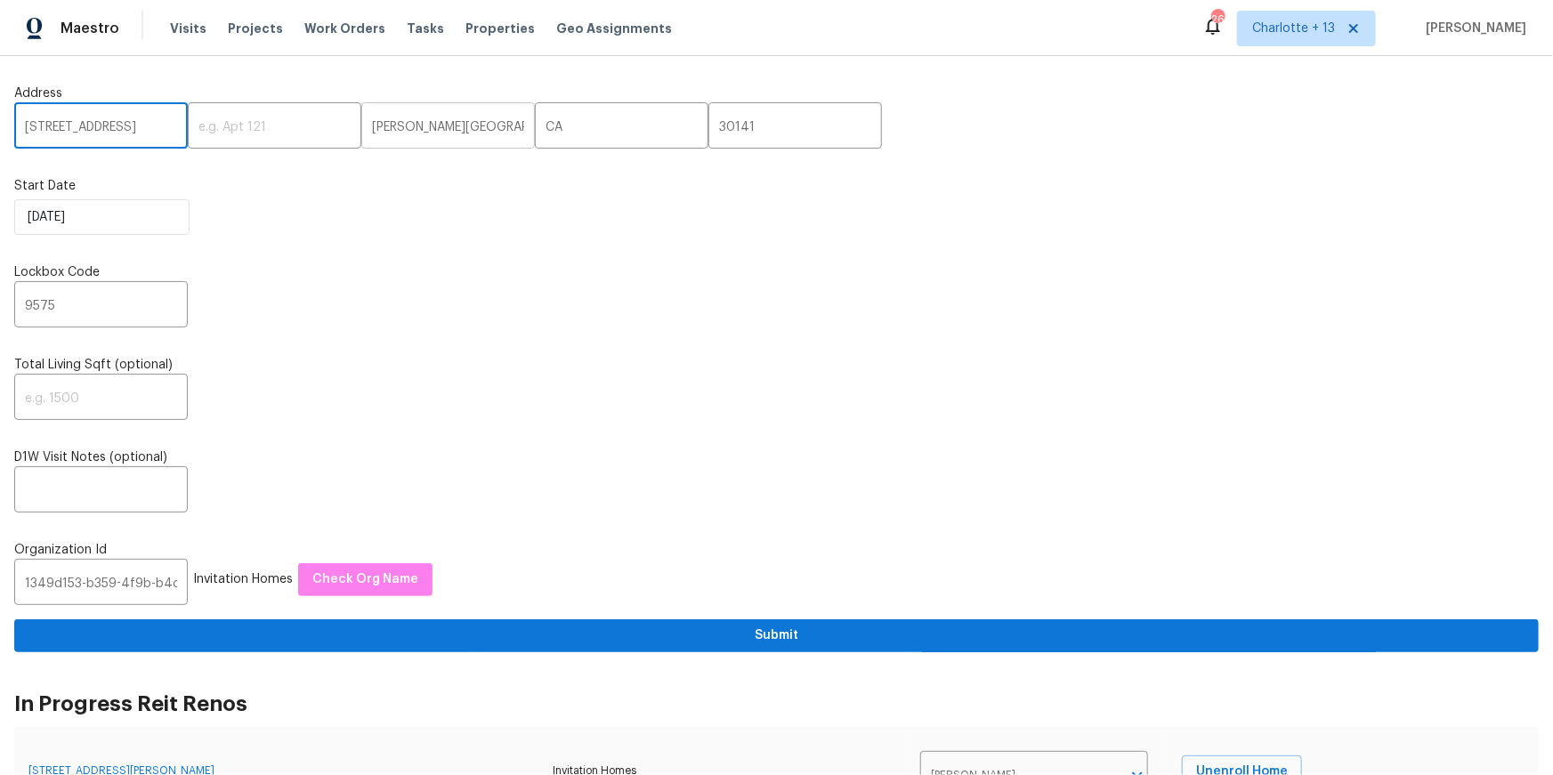
type input "142 Wellspring Pt,, GA"
click at [389, 125] on input "Moreno Valley" at bounding box center [447, 128] width 173 height 42
paste input "Hiram"
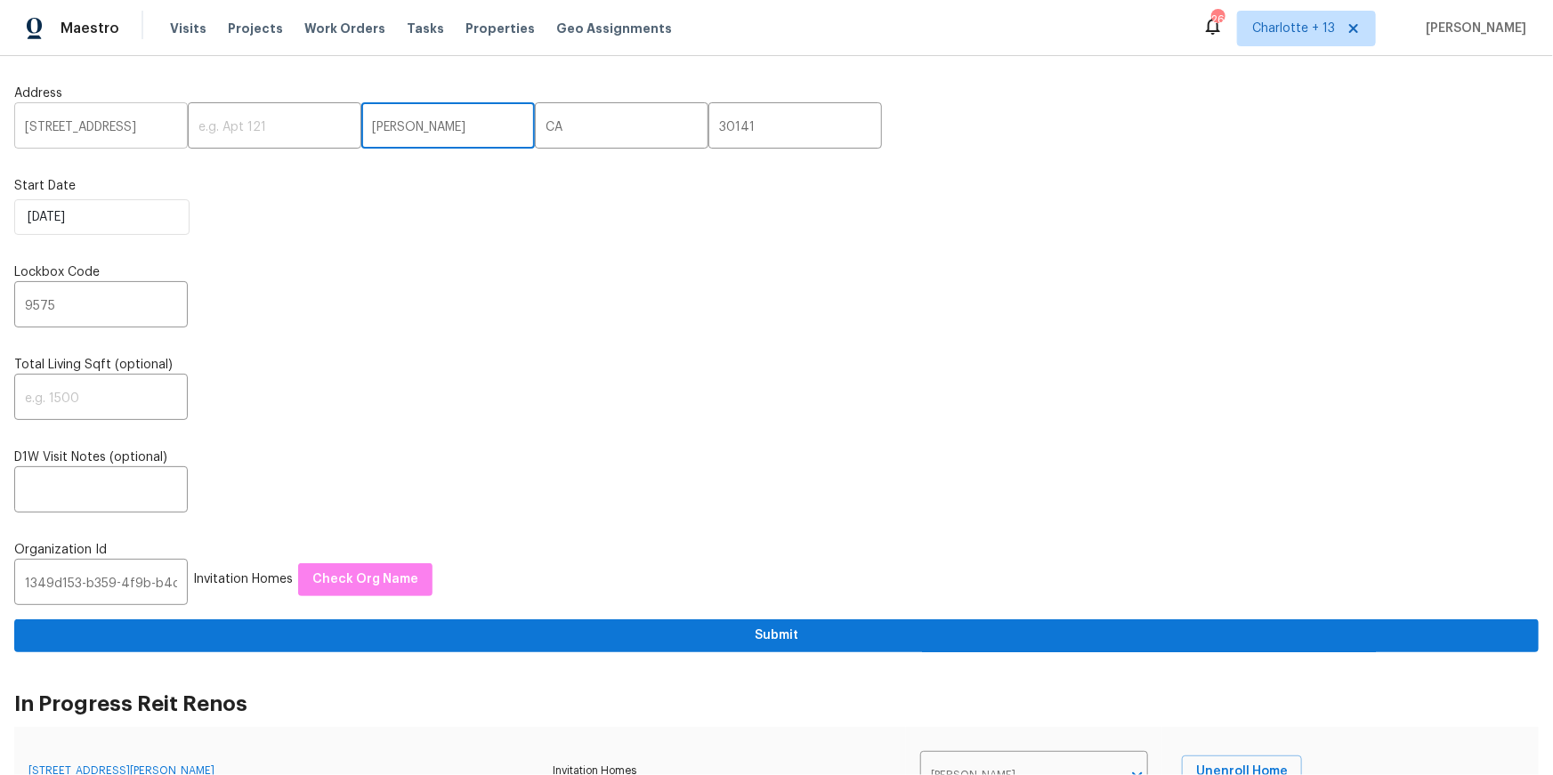
type input "Hiram"
click at [147, 123] on input "142 Wellspring Pt,, GA" at bounding box center [100, 128] width 173 height 42
type input "142 Wellspring Pt,,"
click at [535, 131] on input "CA" at bounding box center [621, 128] width 173 height 42
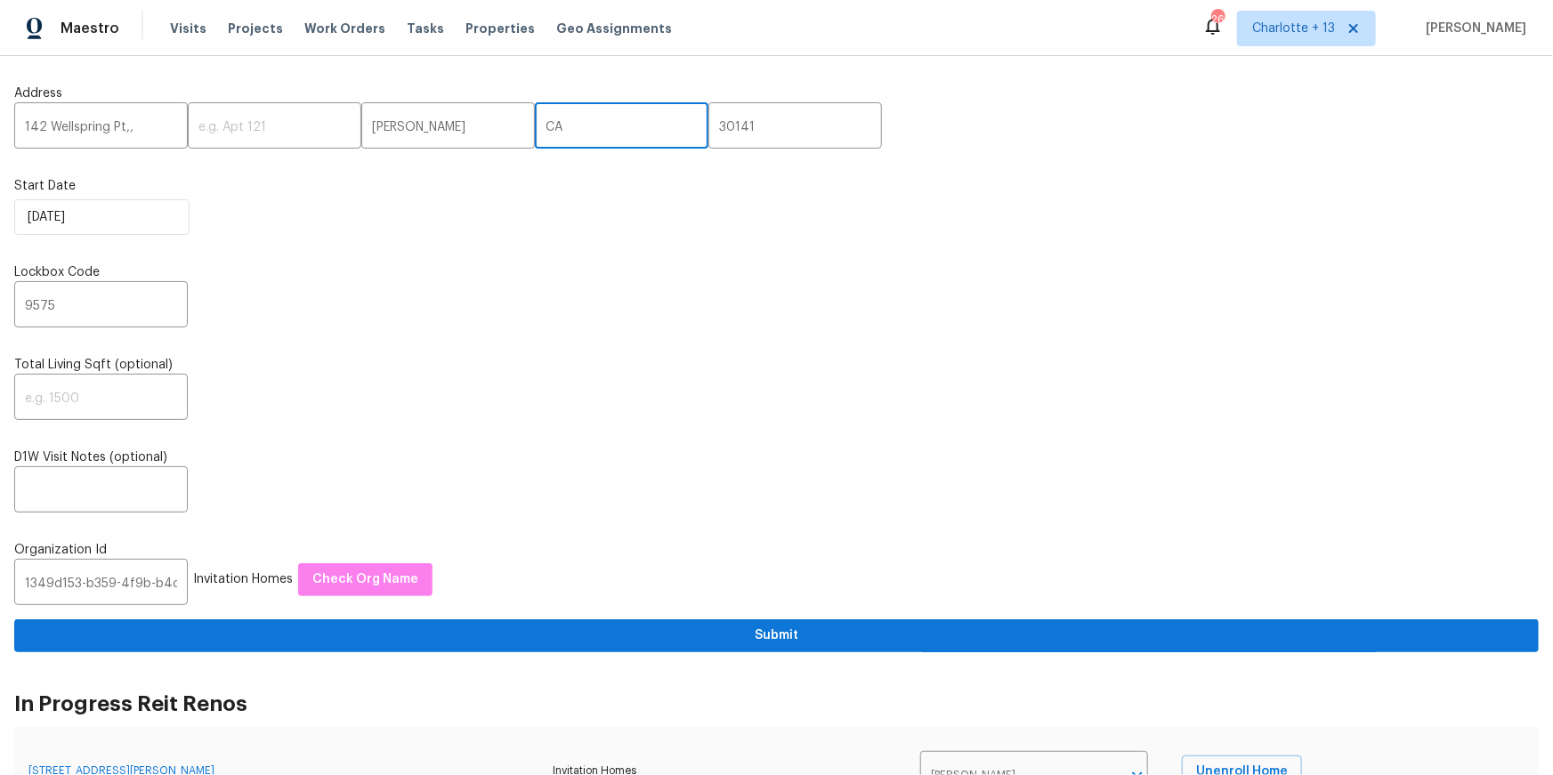
click at [535, 131] on input "CA" at bounding box center [621, 128] width 173 height 42
paste input "G"
type input "GA"
click at [156, 131] on input "142 Wellspring Pt,," at bounding box center [100, 128] width 173 height 42
type input "142 Wellspring Pt"
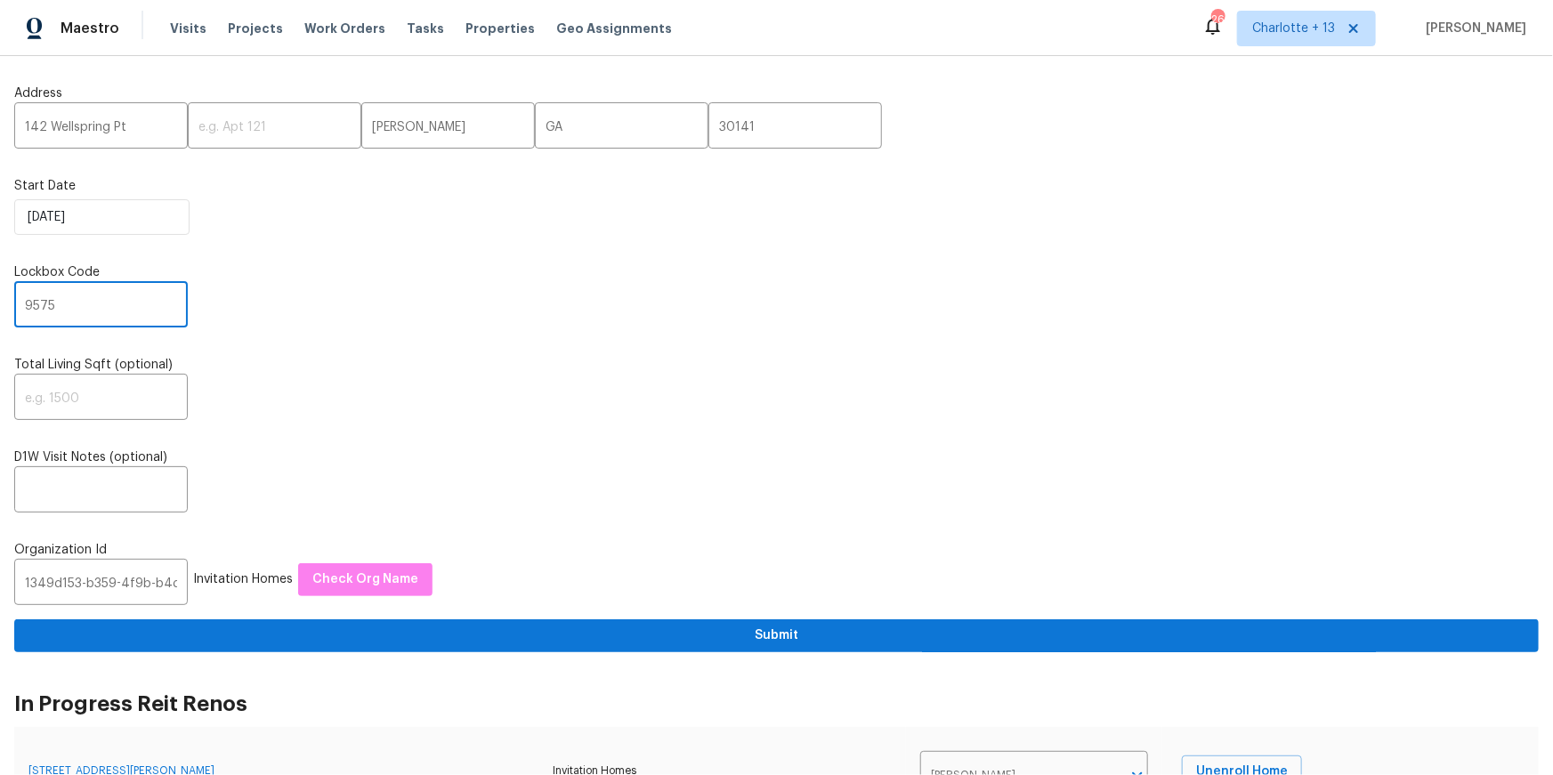
click at [77, 311] on input "9575" at bounding box center [100, 307] width 173 height 42
paste input "1914"
type input "1914"
click at [77, 578] on input "1349d153-b359-4f9b-b4dd-758ff939cc37" at bounding box center [100, 584] width 173 height 42
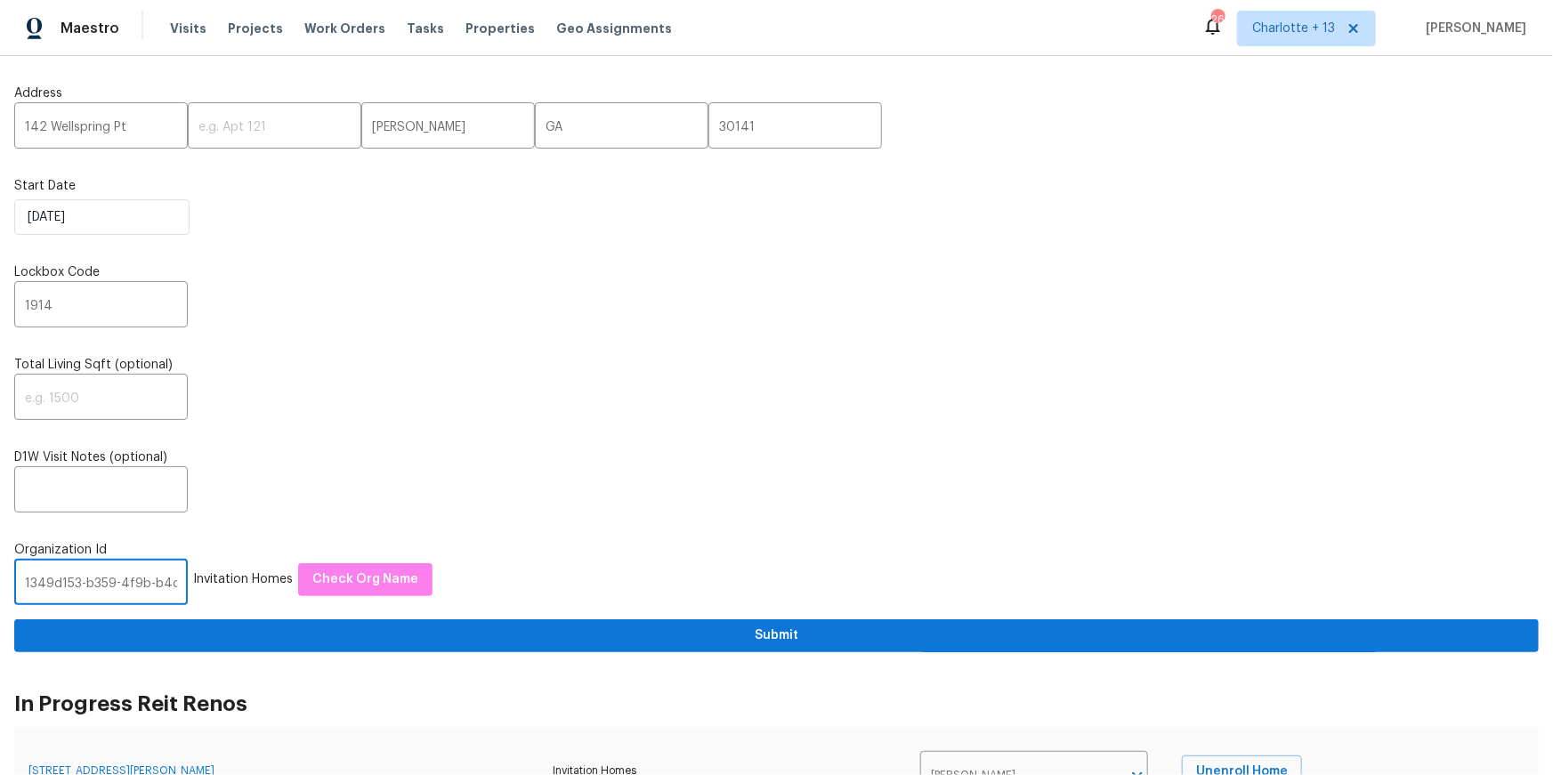
click at [77, 578] on input "1349d153-b359-4f9b-b4dd-758ff939cc37" at bounding box center [100, 584] width 173 height 42
paste input "845f7ff3-78ac-4044-be1e-2a70ff45d03f"
click at [112, 583] on input "845f7ff3-78ac-4044-be1e-2a70ff45d03f-b359-4f9b-b4dd-758ff939cc37" at bounding box center [100, 584] width 173 height 42
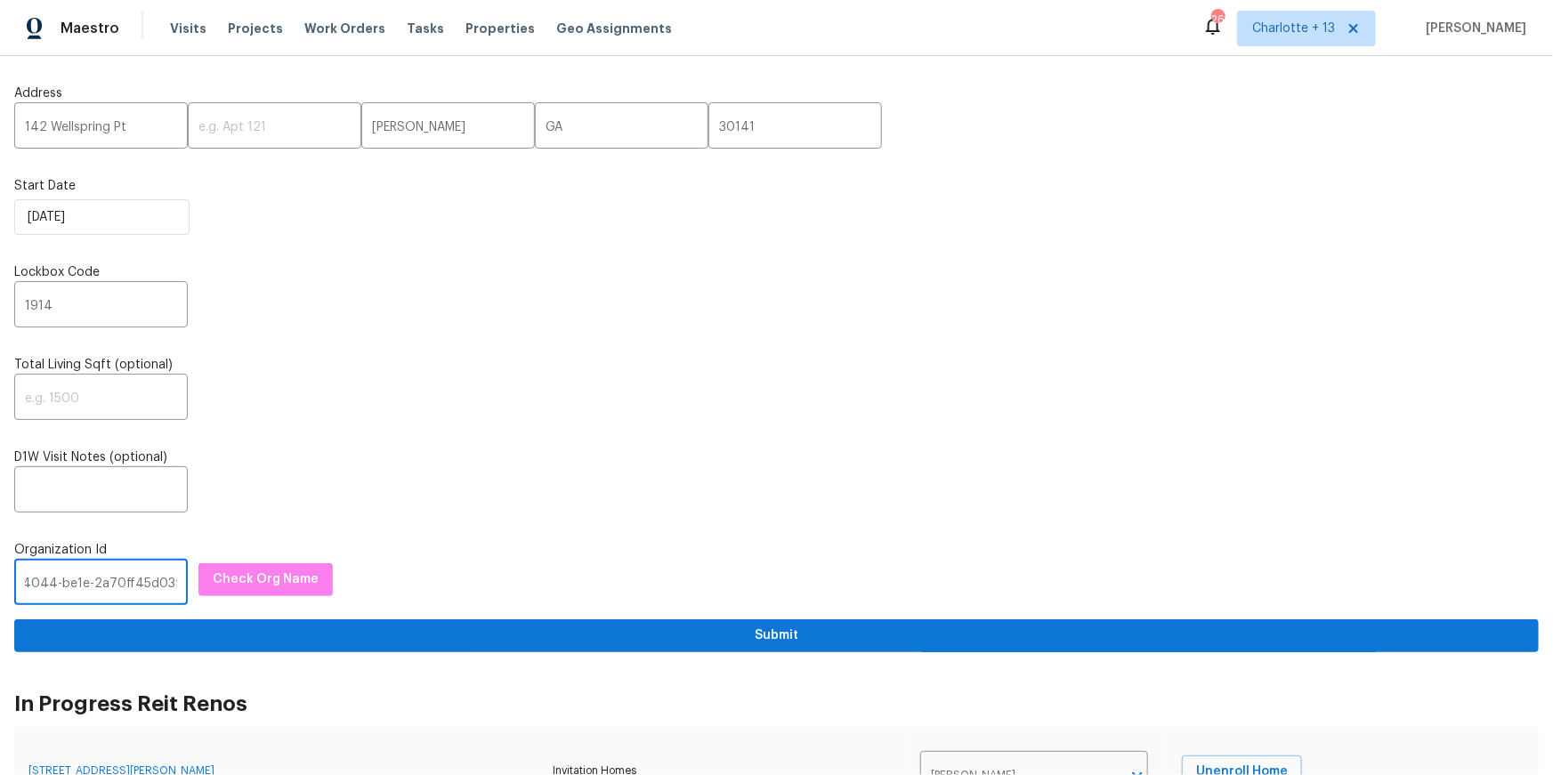
click at [112, 583] on input "845f7ff3-78ac-4044-be1e-2a70ff45d03f-b359-4f9b-b4dd-758ff939cc37" at bounding box center [100, 584] width 173 height 42
paste input "text"
type input "845f7ff3-78ac-4044-be1e-2a70ff45d03f"
click at [213, 591] on span "Check Org Name" at bounding box center [266, 580] width 106 height 22
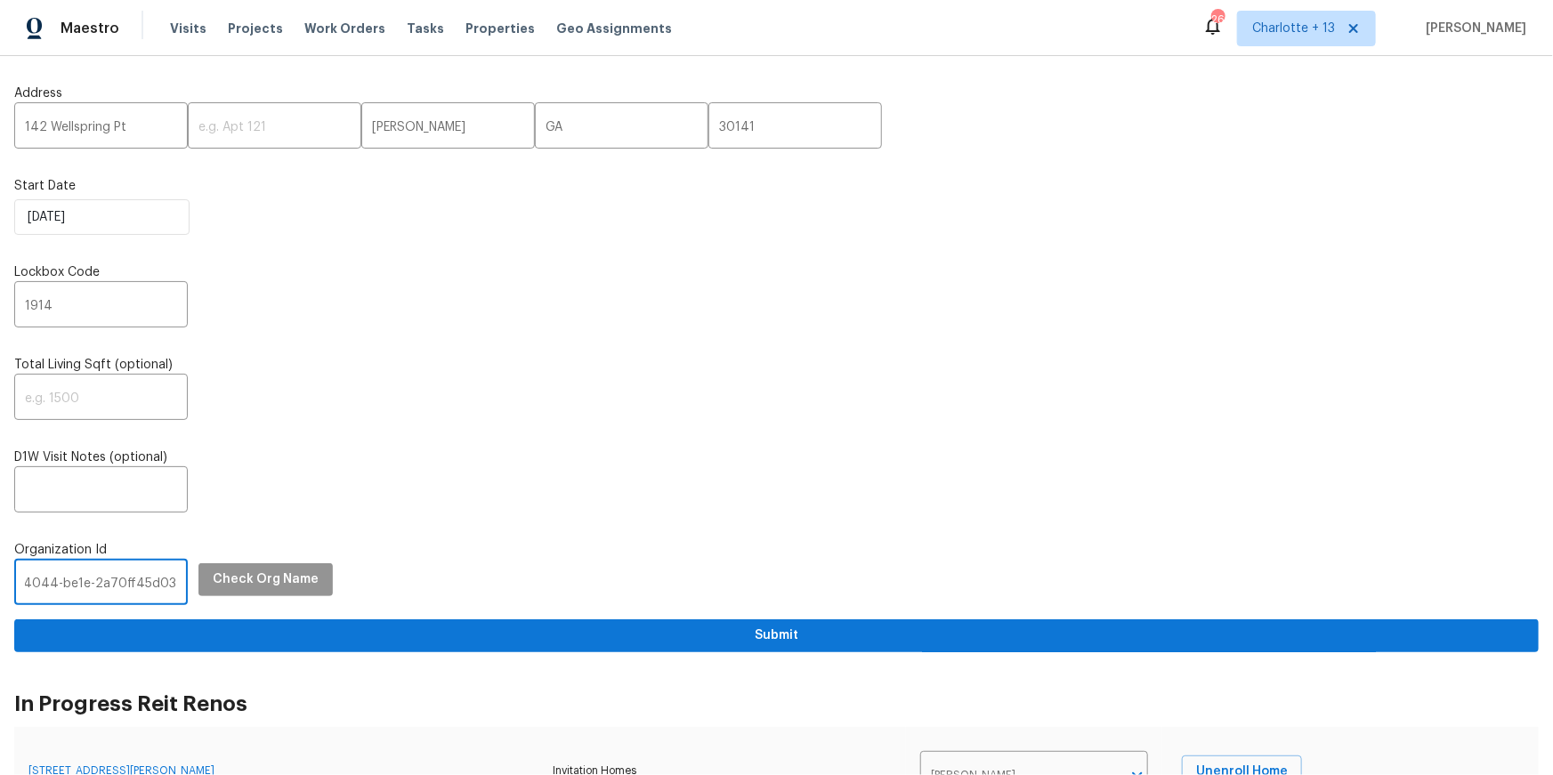
scroll to position [0, 0]
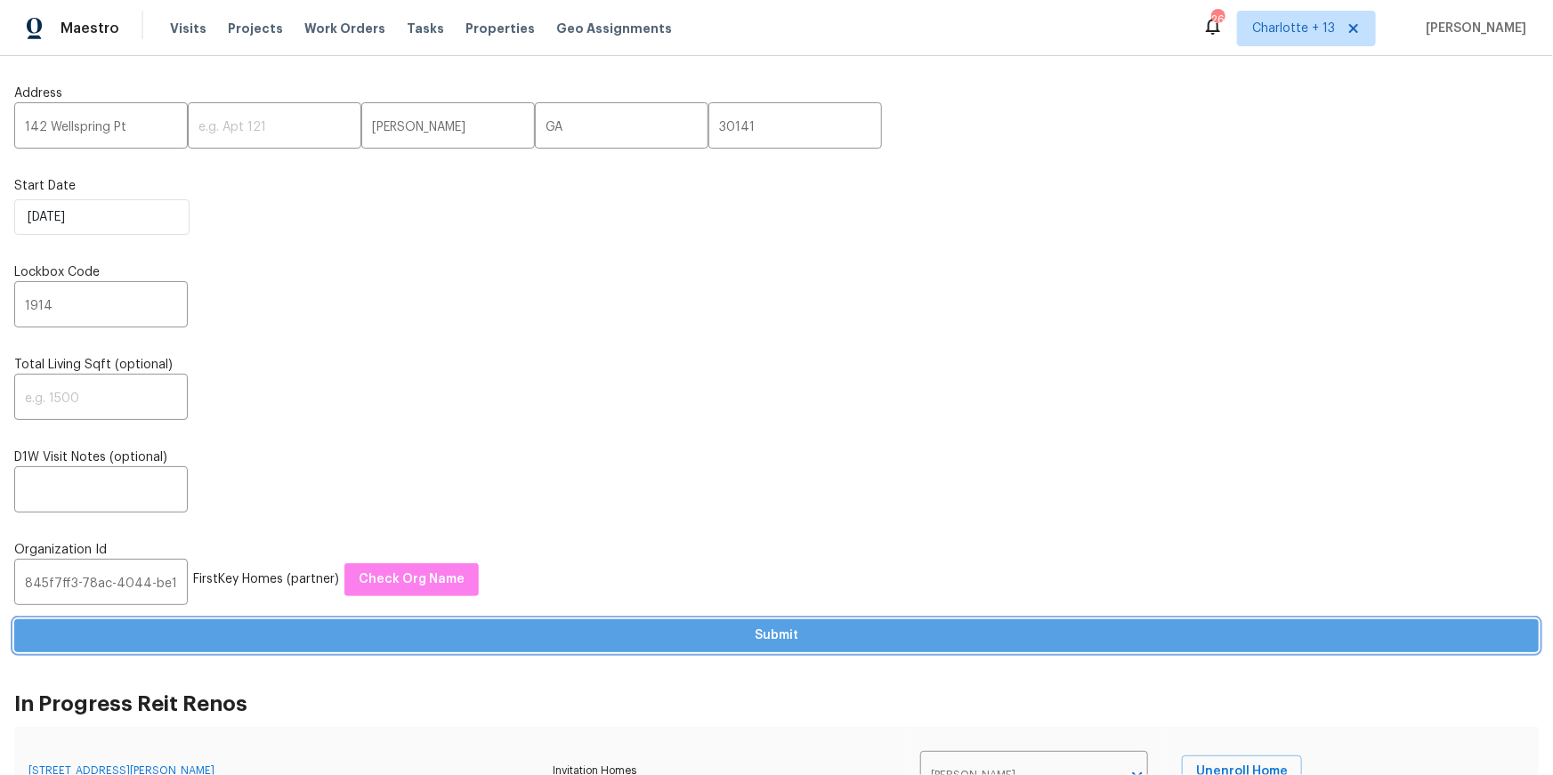
click at [714, 641] on span "Submit" at bounding box center [776, 636] width 1496 height 22
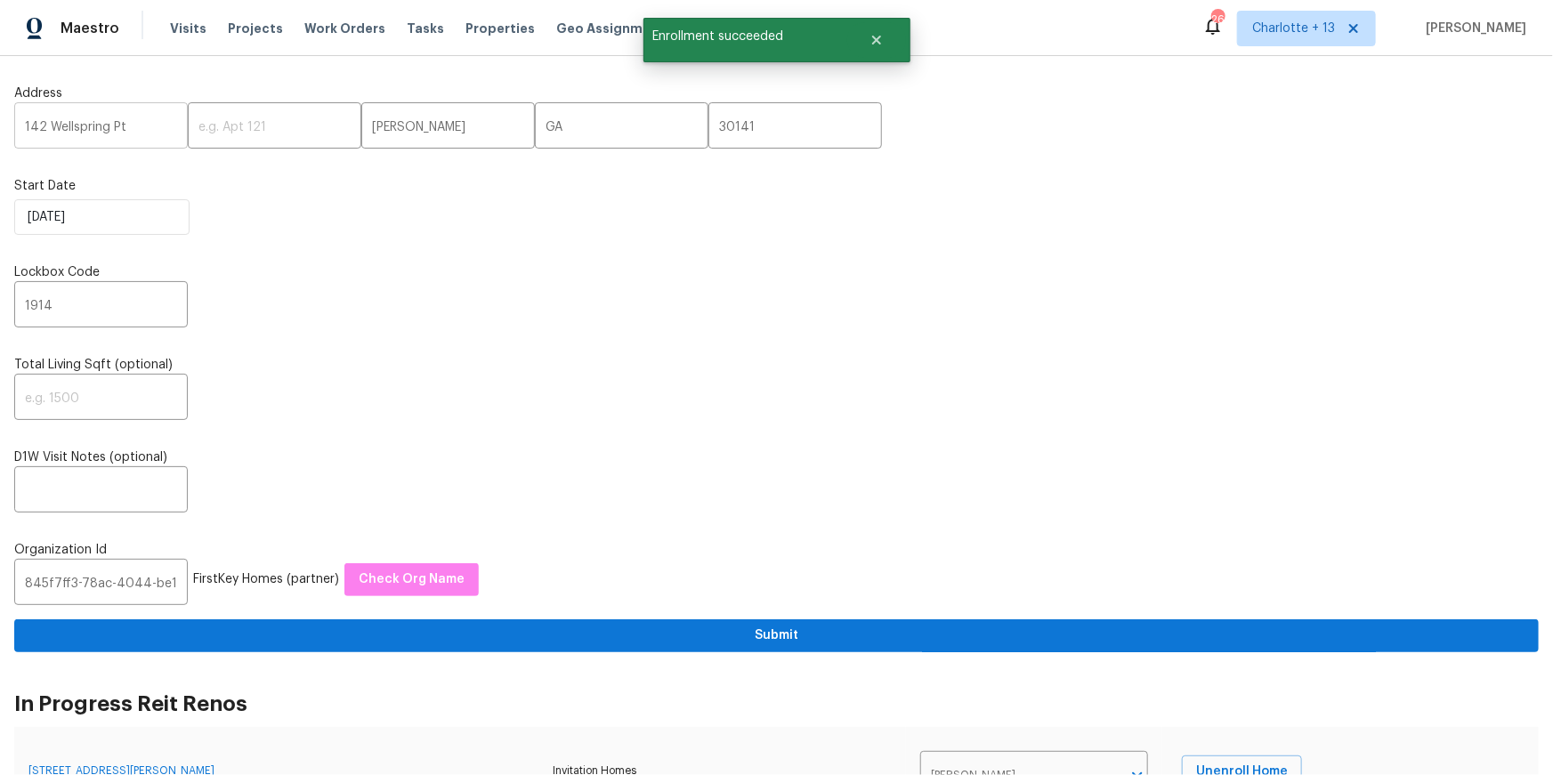
click at [87, 121] on input "142 Wellspring Pt" at bounding box center [100, 128] width 173 height 42
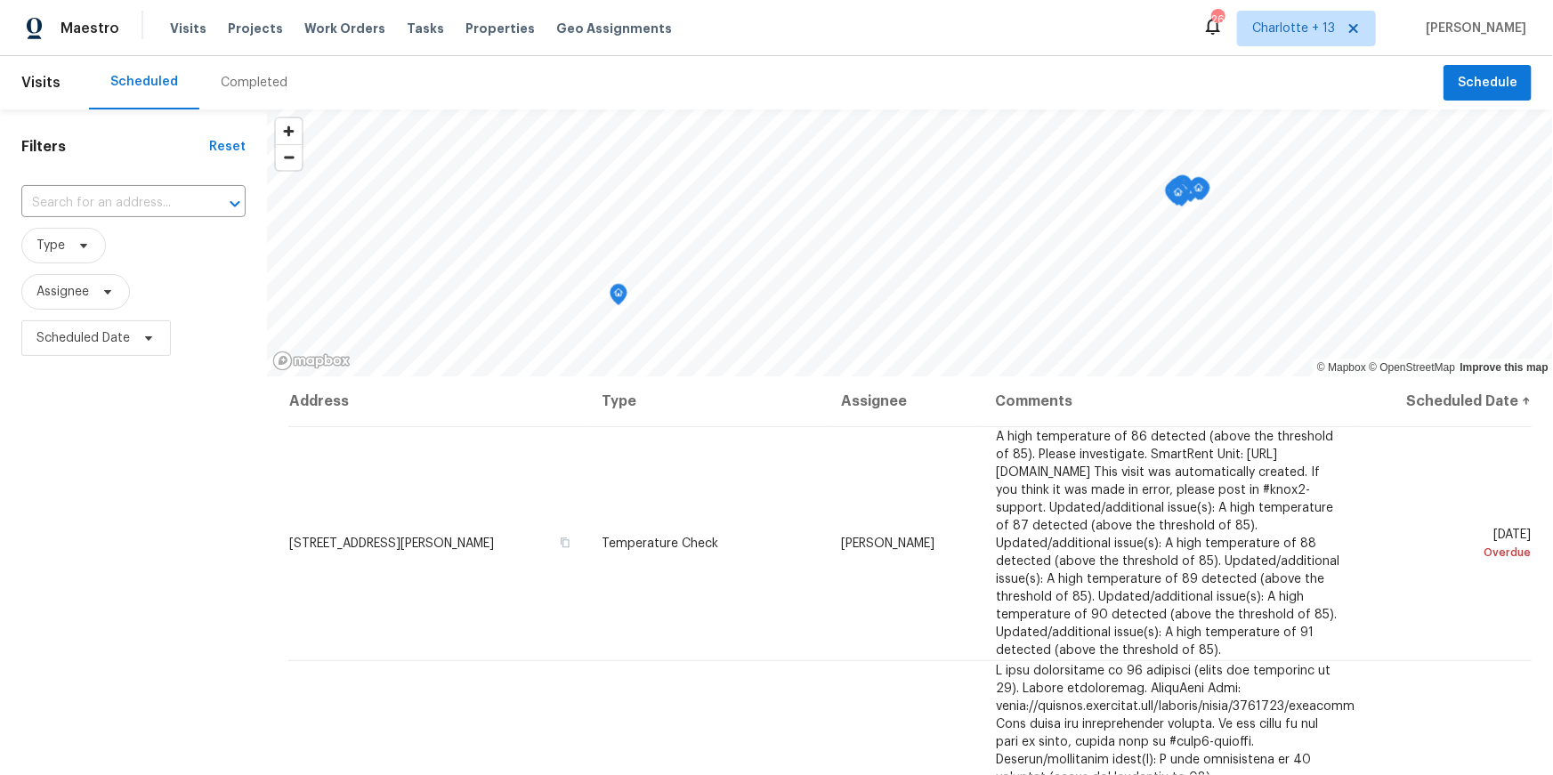
click at [473, 29] on span "Properties" at bounding box center [499, 29] width 69 height 18
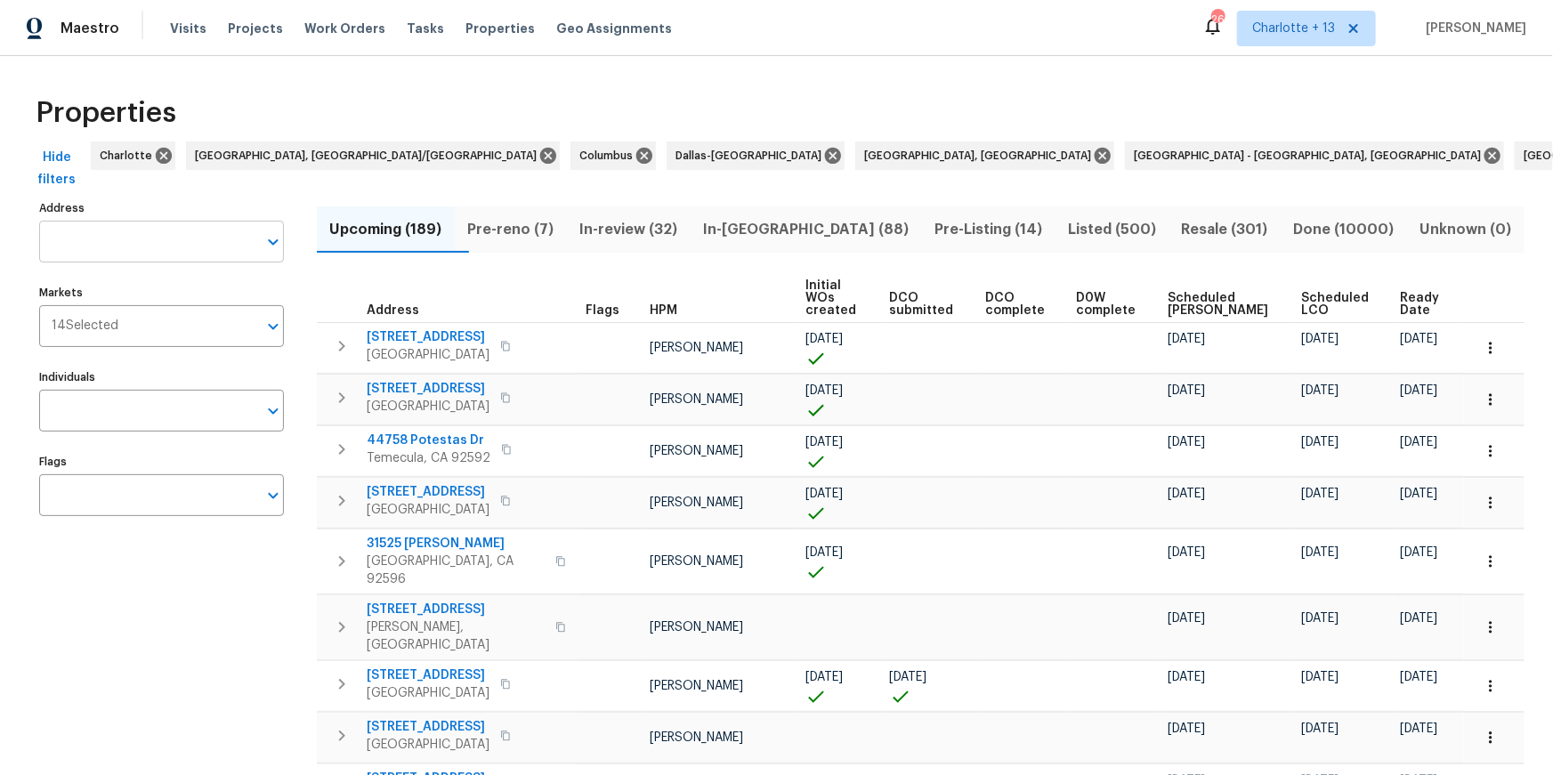
click at [138, 235] on input "Address" at bounding box center [148, 242] width 218 height 42
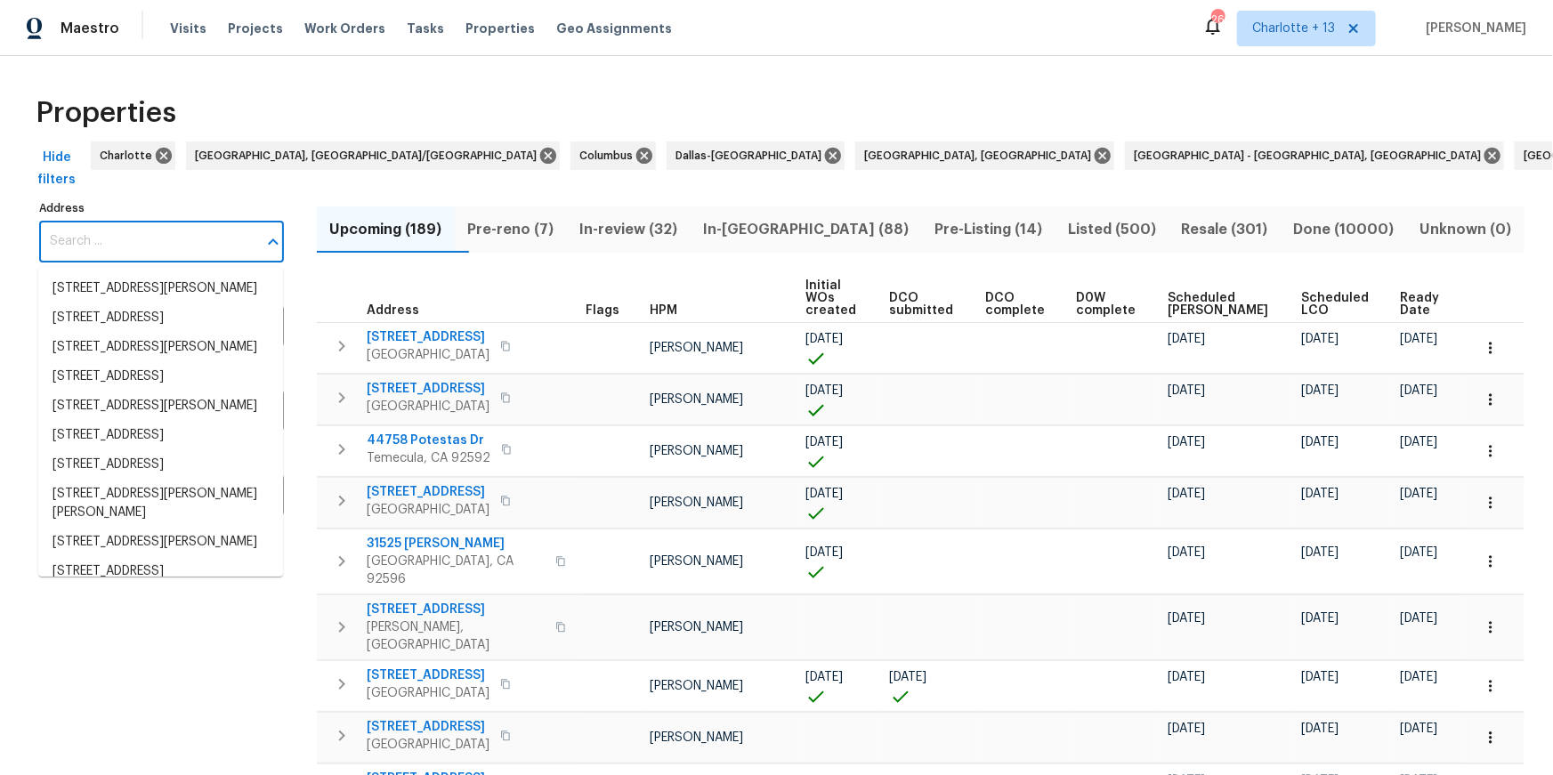
paste input "24884 Lorna Dr"
type input "24884 Lorna Dr"
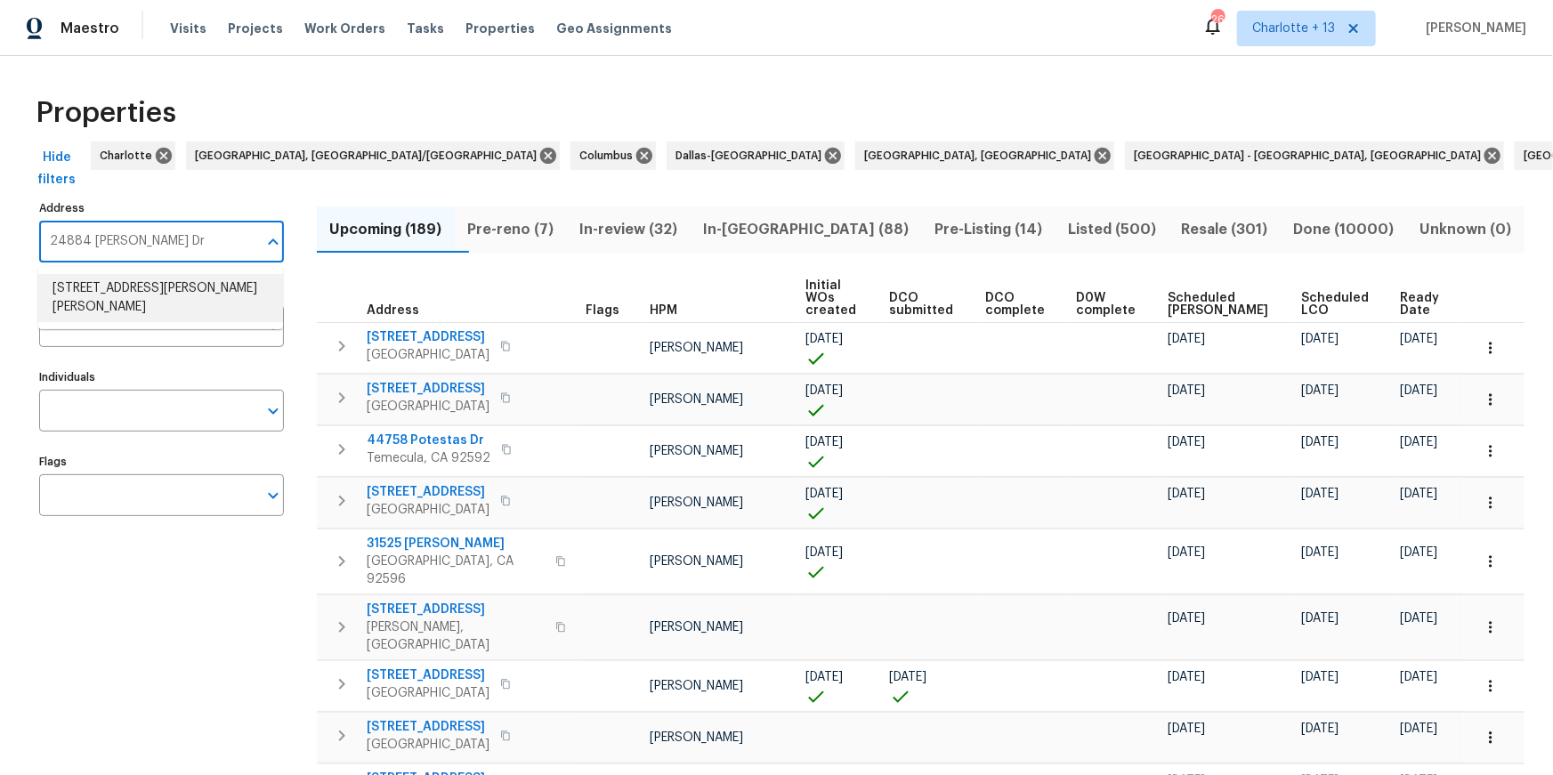
click at [136, 295] on li "24884 Lorna Dr Moreno Valley CA 92553" at bounding box center [160, 298] width 245 height 48
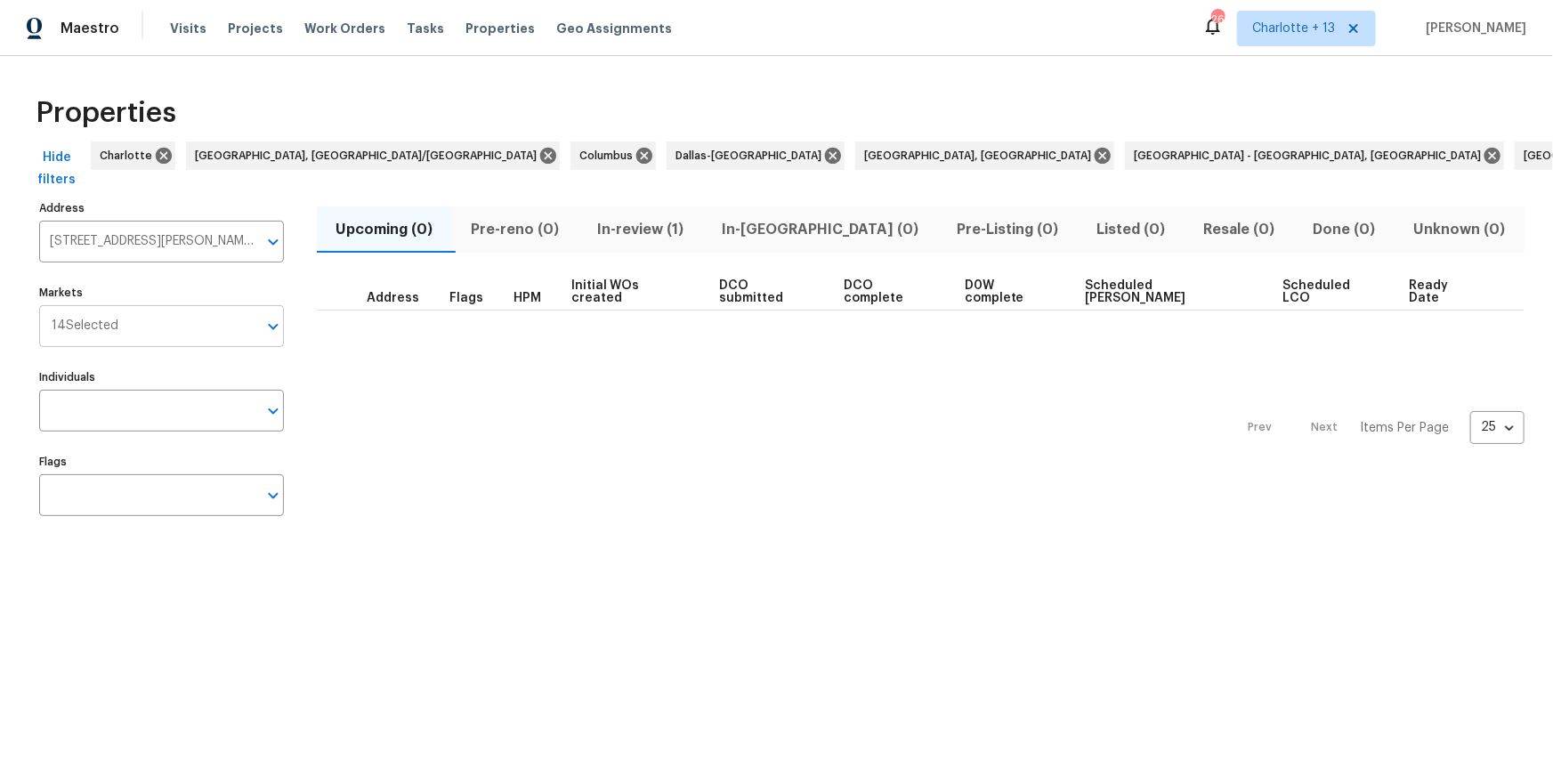
click at [181, 335] on input "Markets" at bounding box center [187, 326] width 139 height 42
click at [617, 222] on span "In-review (1)" at bounding box center [640, 229] width 103 height 25
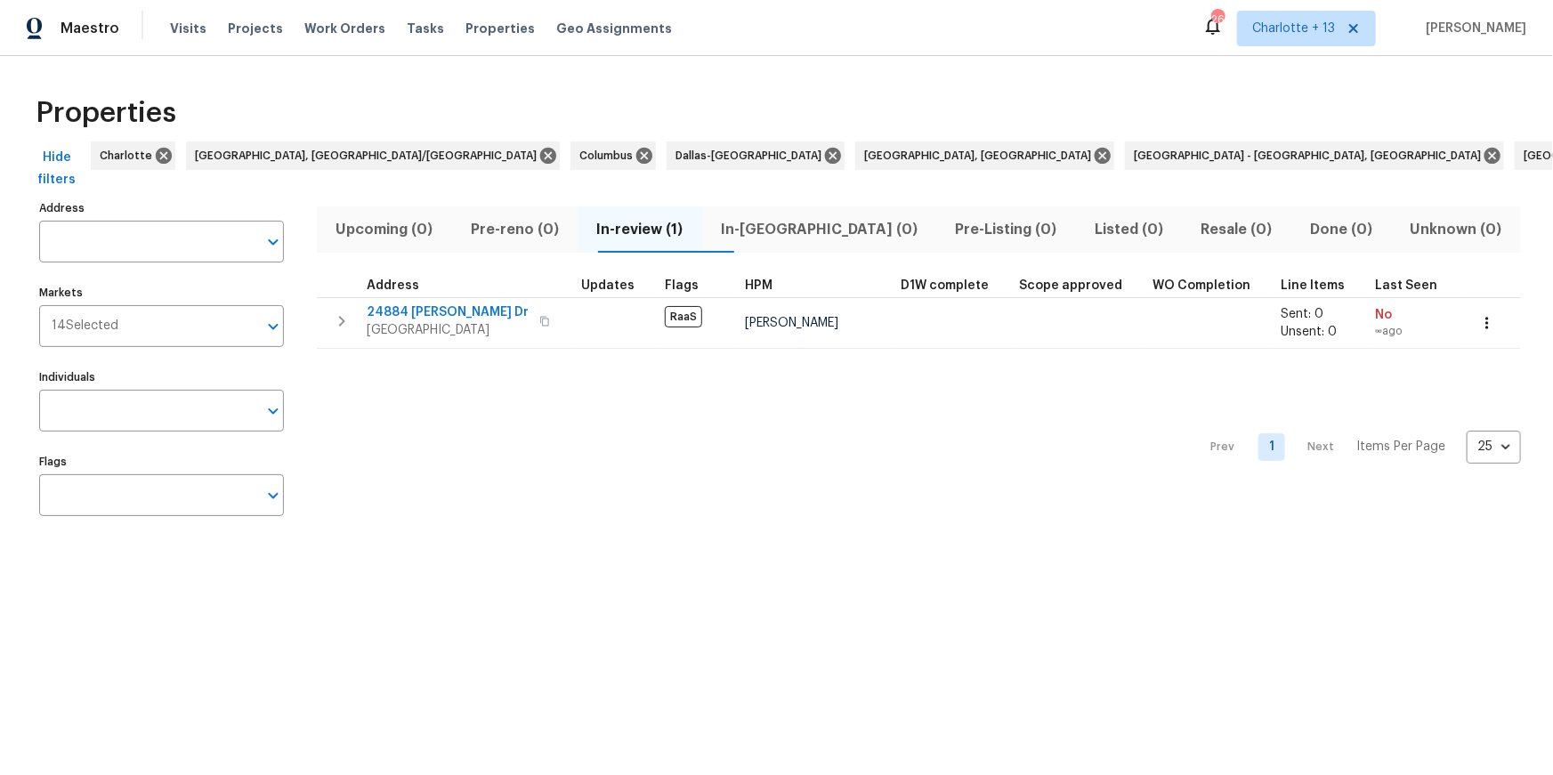
type input "24884 Lorna Dr Moreno Valley CA 92553"
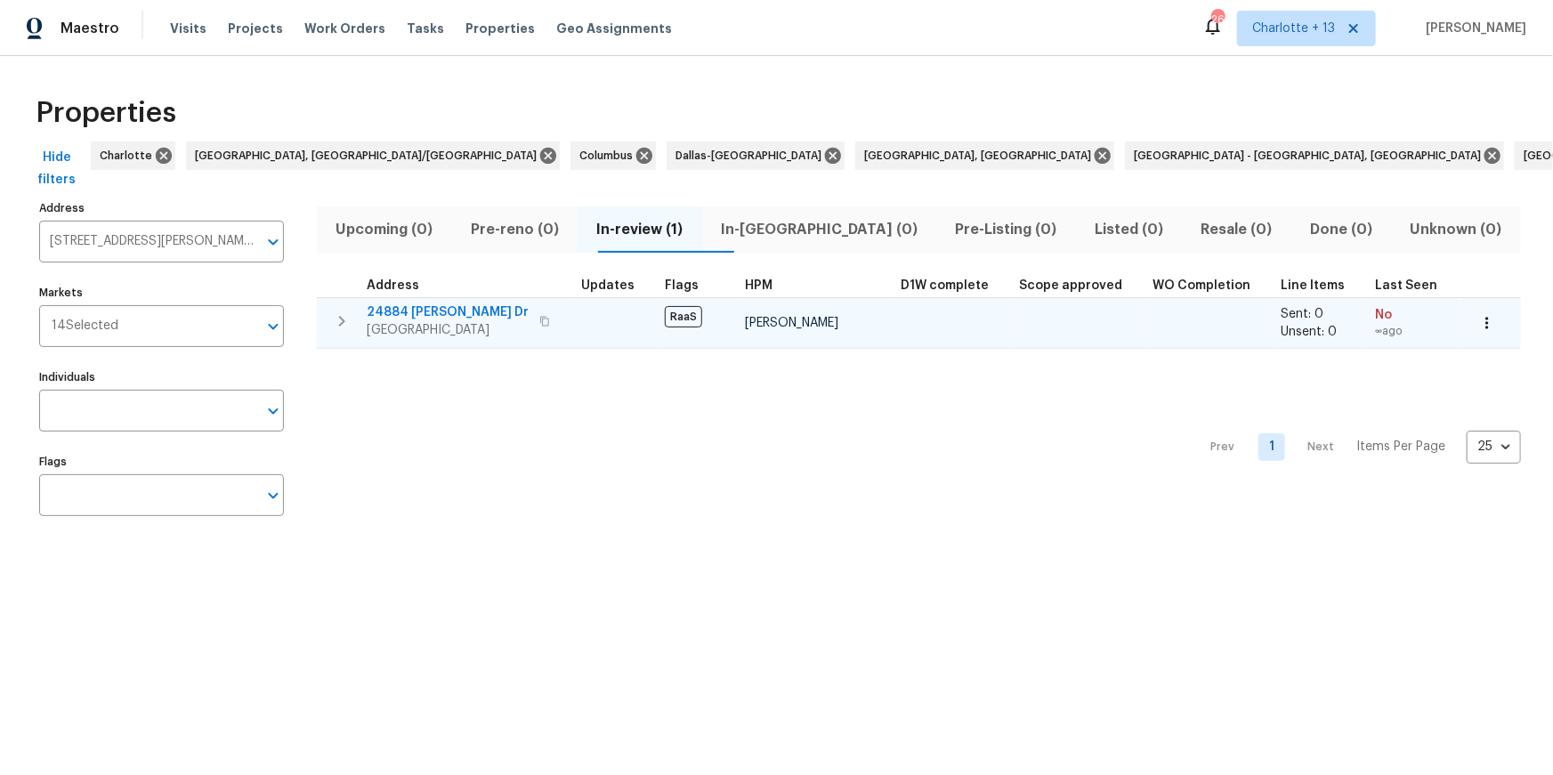
click at [428, 311] on span "24884 Lorna Dr" at bounding box center [448, 312] width 162 height 18
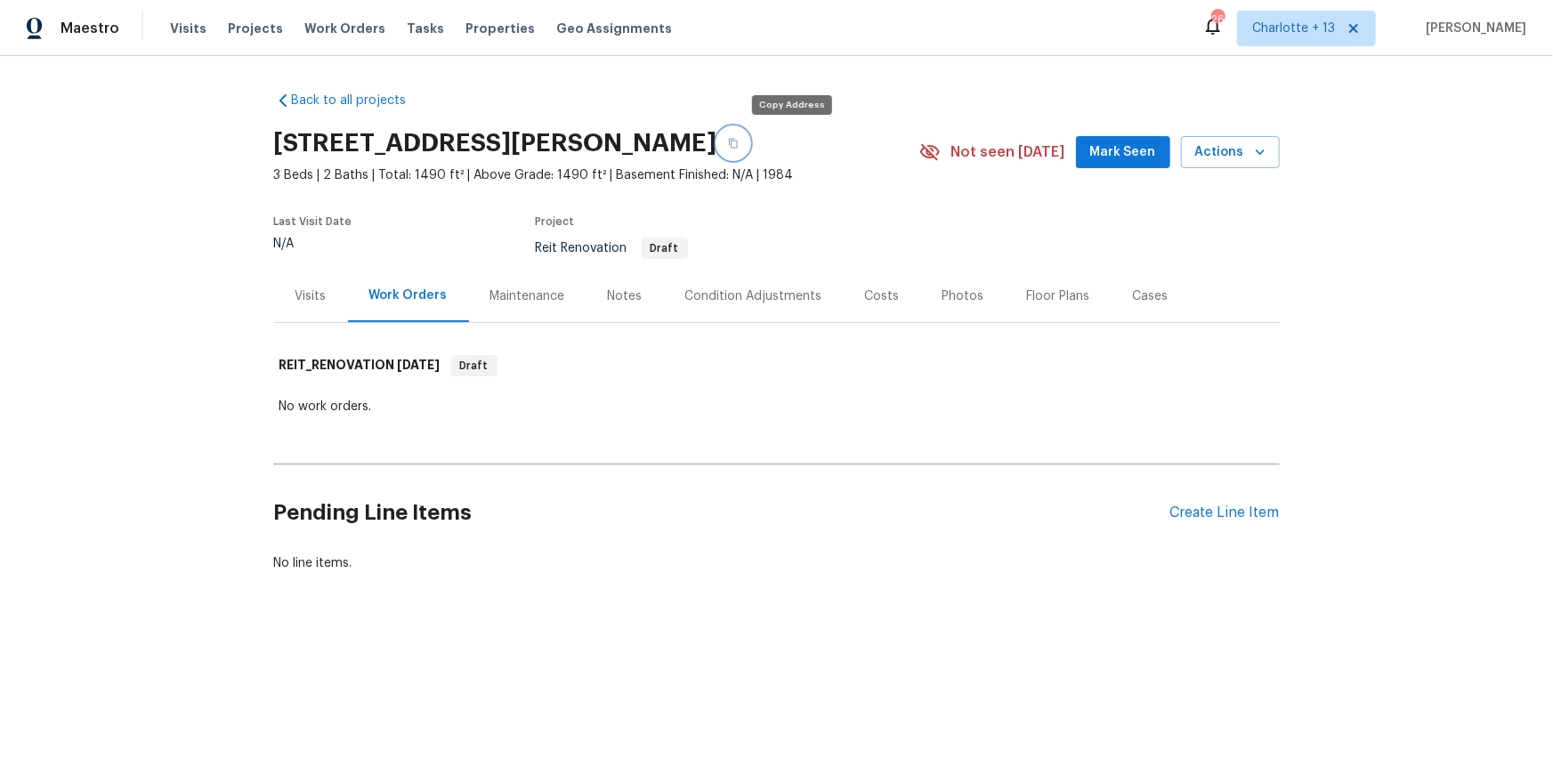
click at [738, 143] on icon "button" at bounding box center [733, 144] width 9 height 10
click at [309, 292] on div "Visits" at bounding box center [310, 296] width 31 height 18
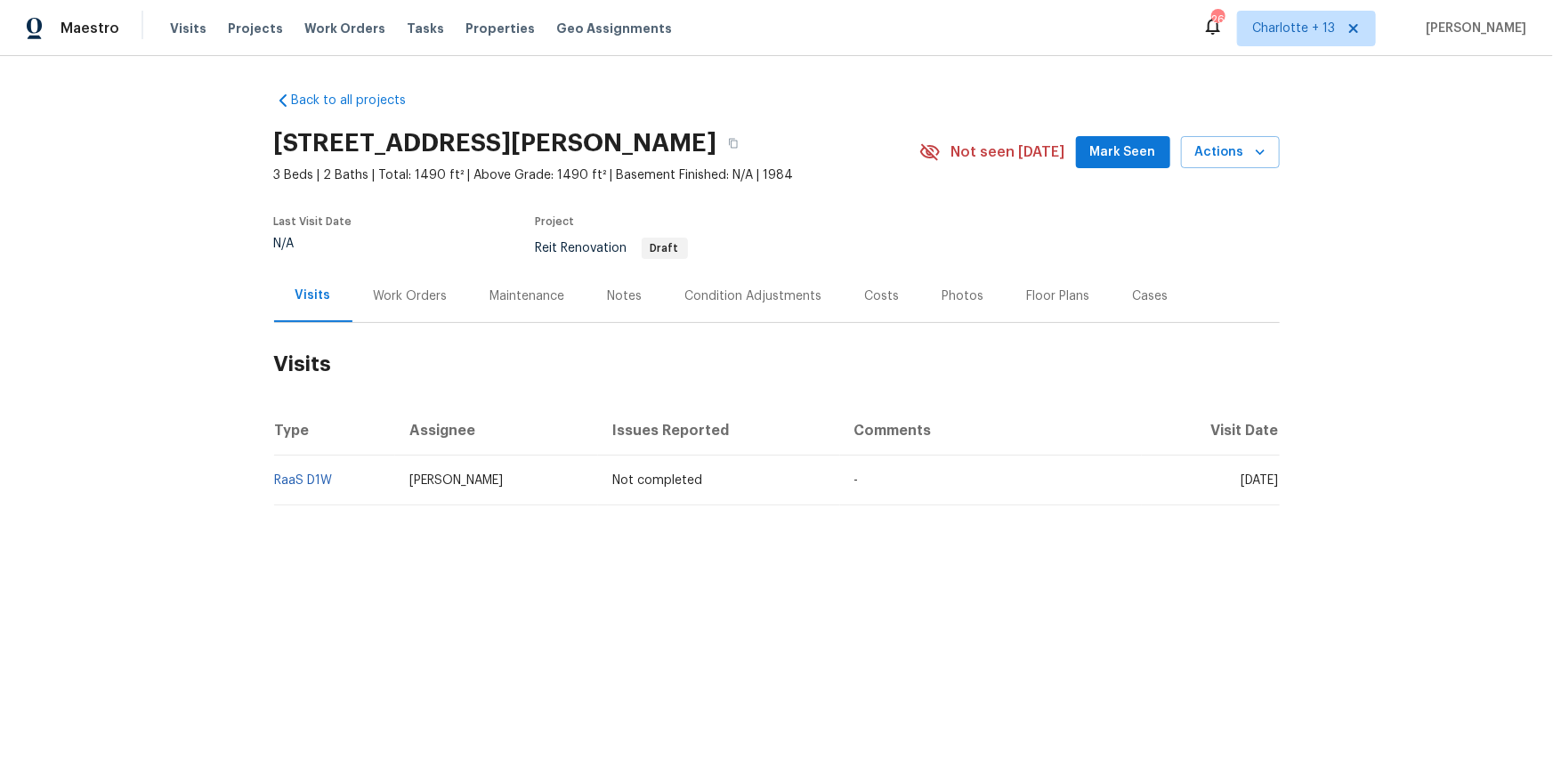
click at [244, 41] on div "Visits Projects Work Orders Tasks Properties Geo Assignments" at bounding box center [431, 29] width 523 height 36
click at [249, 27] on span "Projects" at bounding box center [255, 29] width 55 height 18
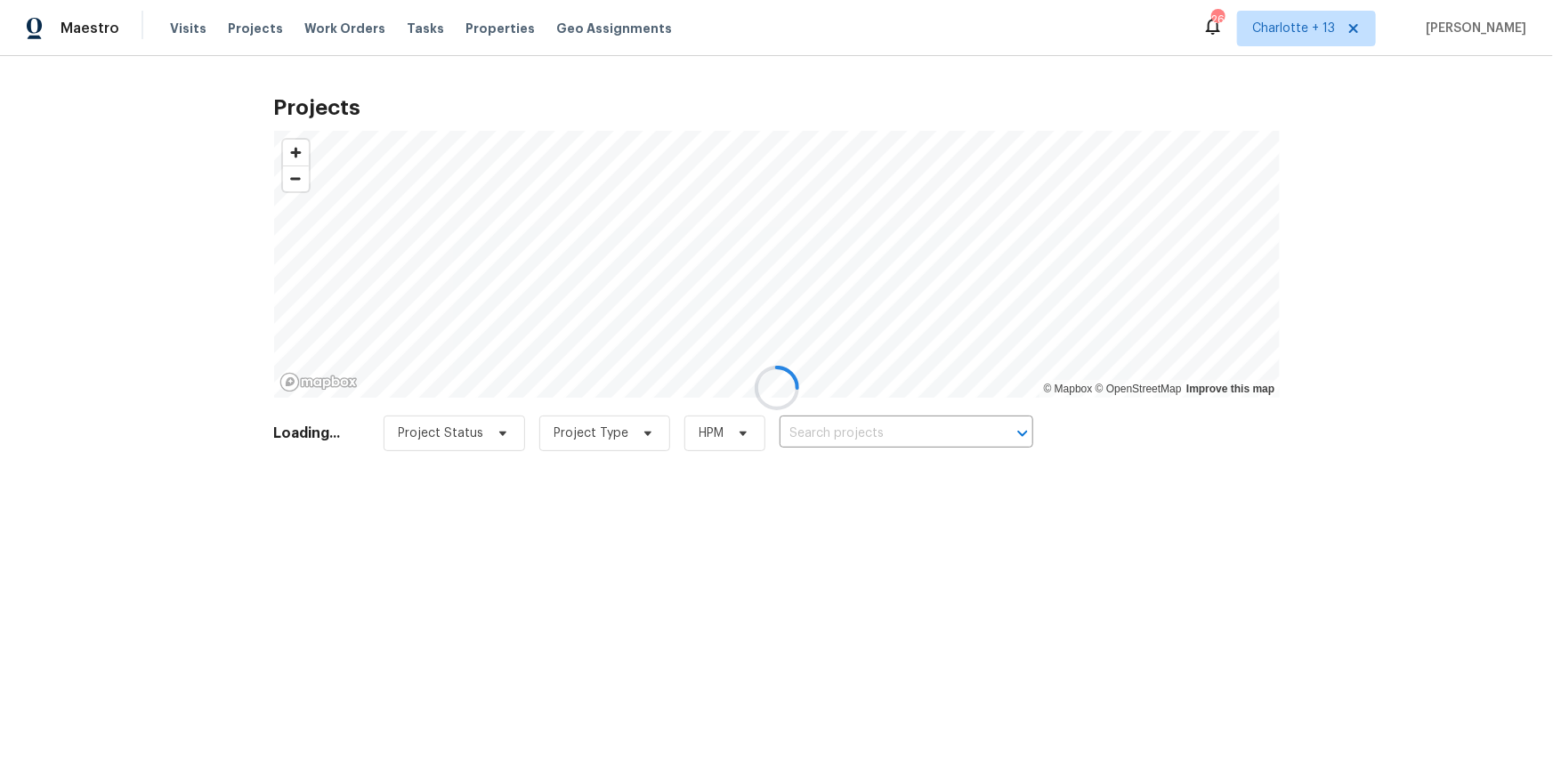
click at [839, 432] on div at bounding box center [776, 387] width 1553 height 775
click at [1307, 52] on div at bounding box center [776, 387] width 1553 height 775
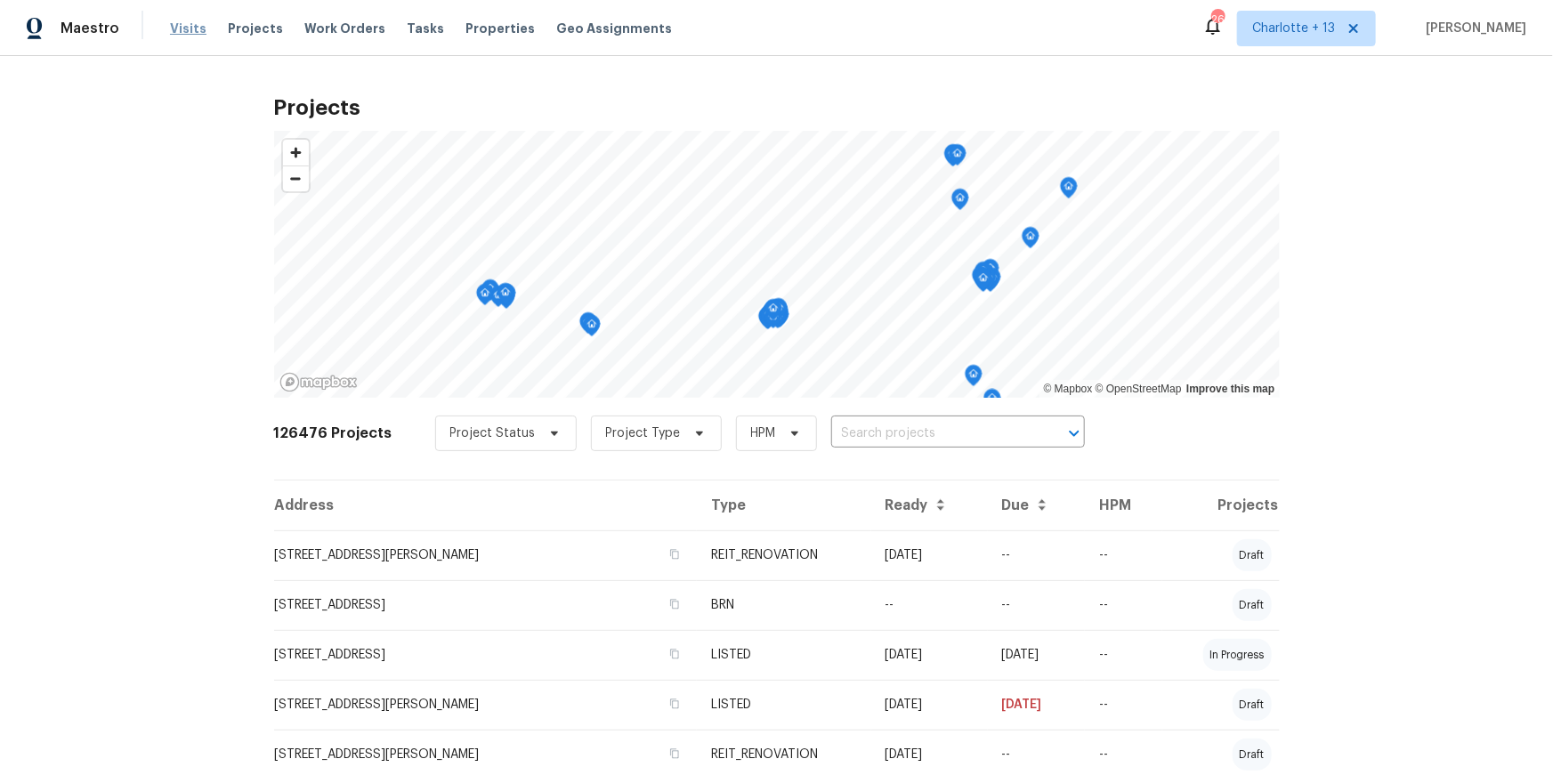
click at [175, 24] on span "Visits" at bounding box center [188, 29] width 36 height 18
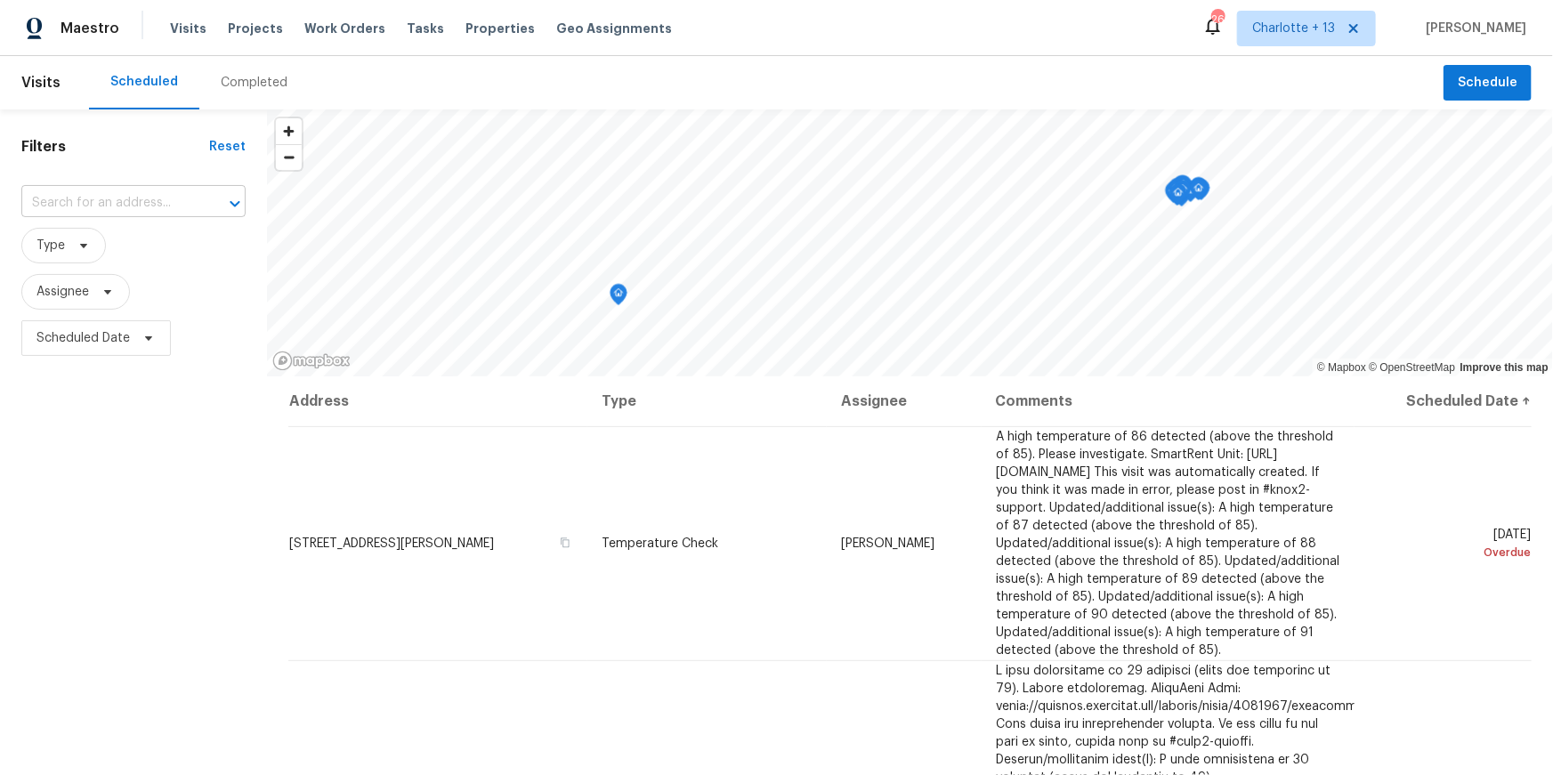
click at [95, 201] on input "text" at bounding box center [108, 204] width 174 height 28
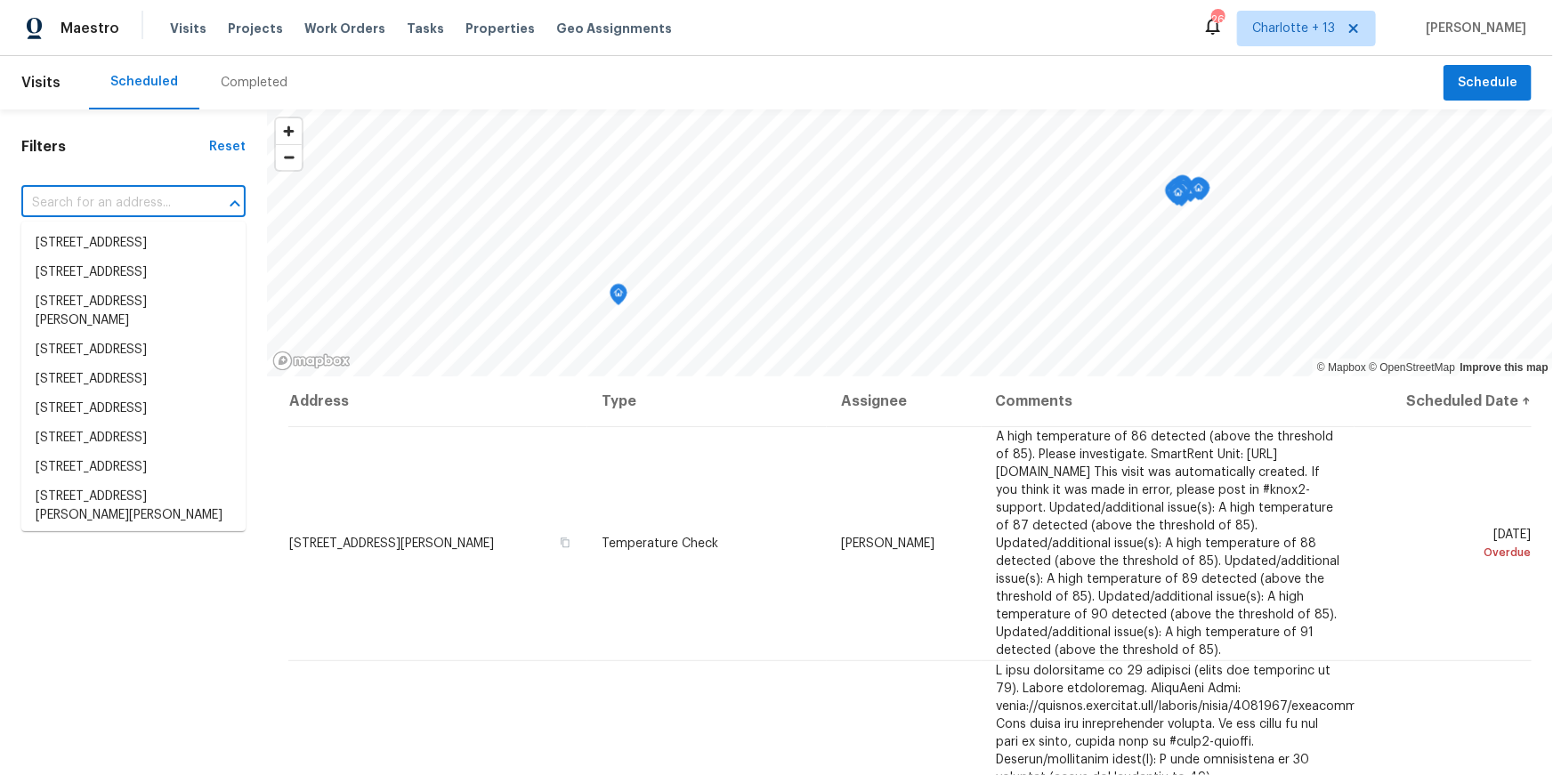
paste input "[STREET_ADDRESS][PERSON_NAME]"
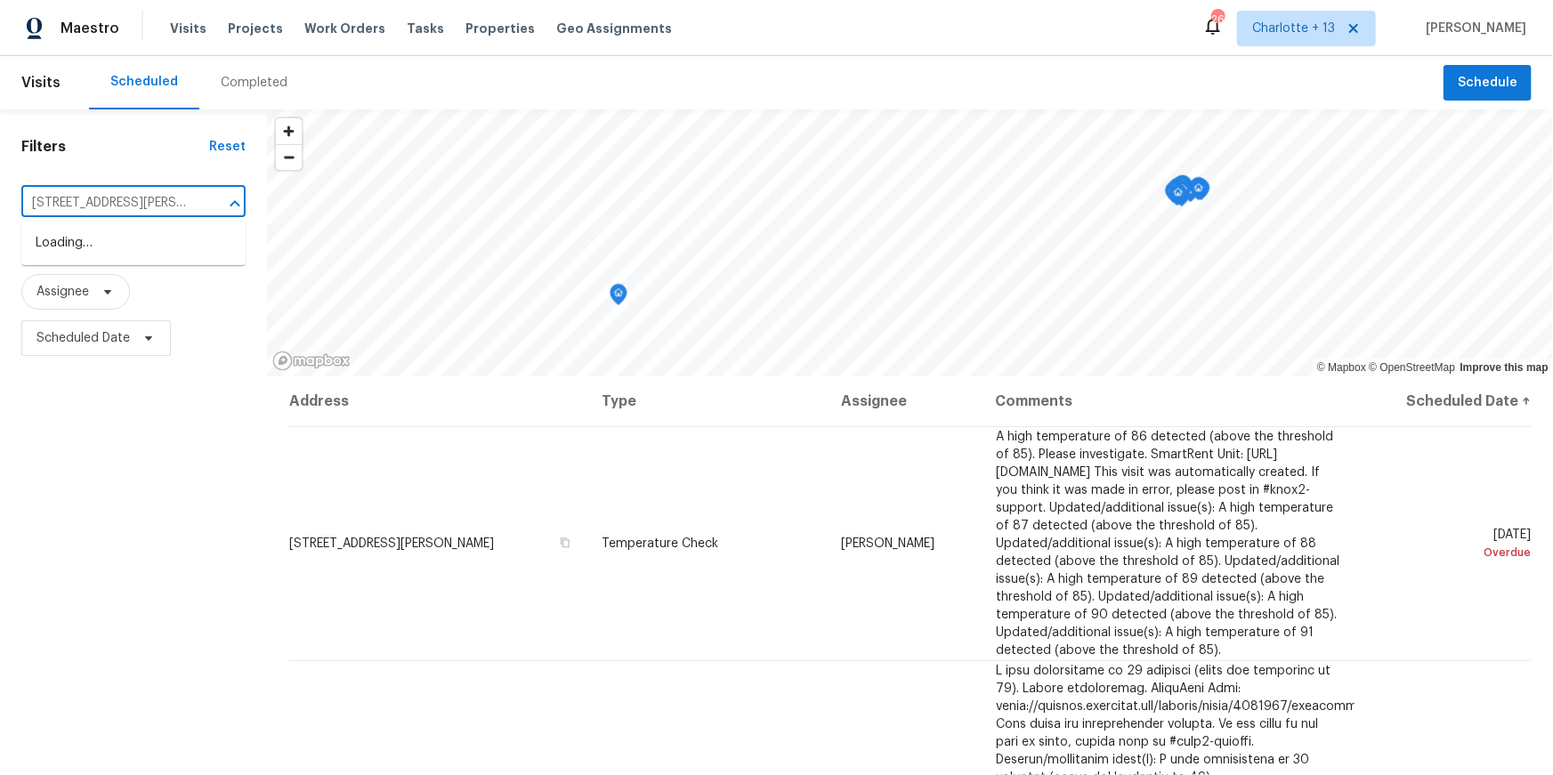
scroll to position [0, 37]
type input "[STREET_ADDRESS][PERSON_NAME]"
click at [1315, 23] on span "Charlotte + 13" at bounding box center [1293, 29] width 83 height 18
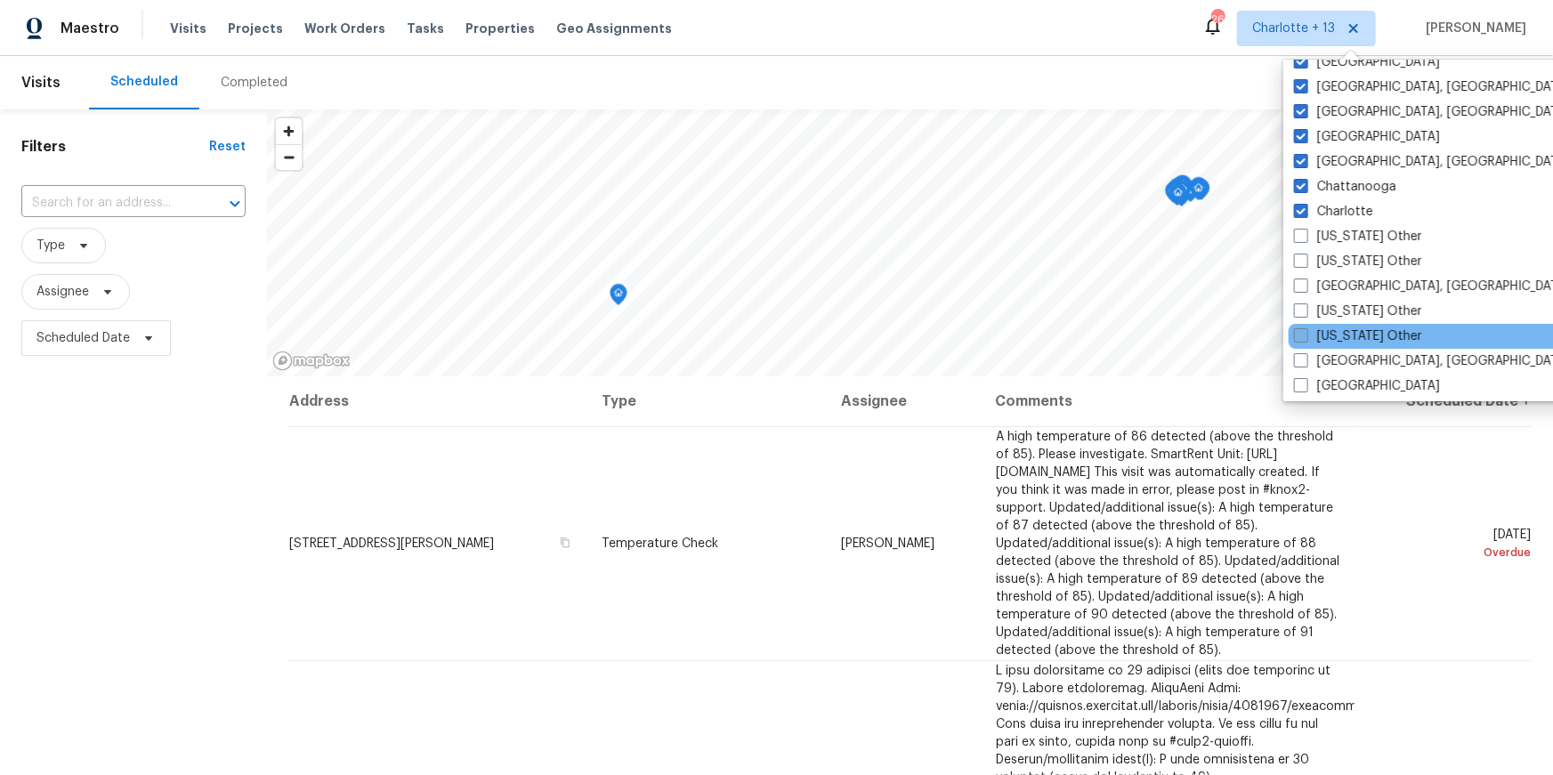
scroll to position [279, 0]
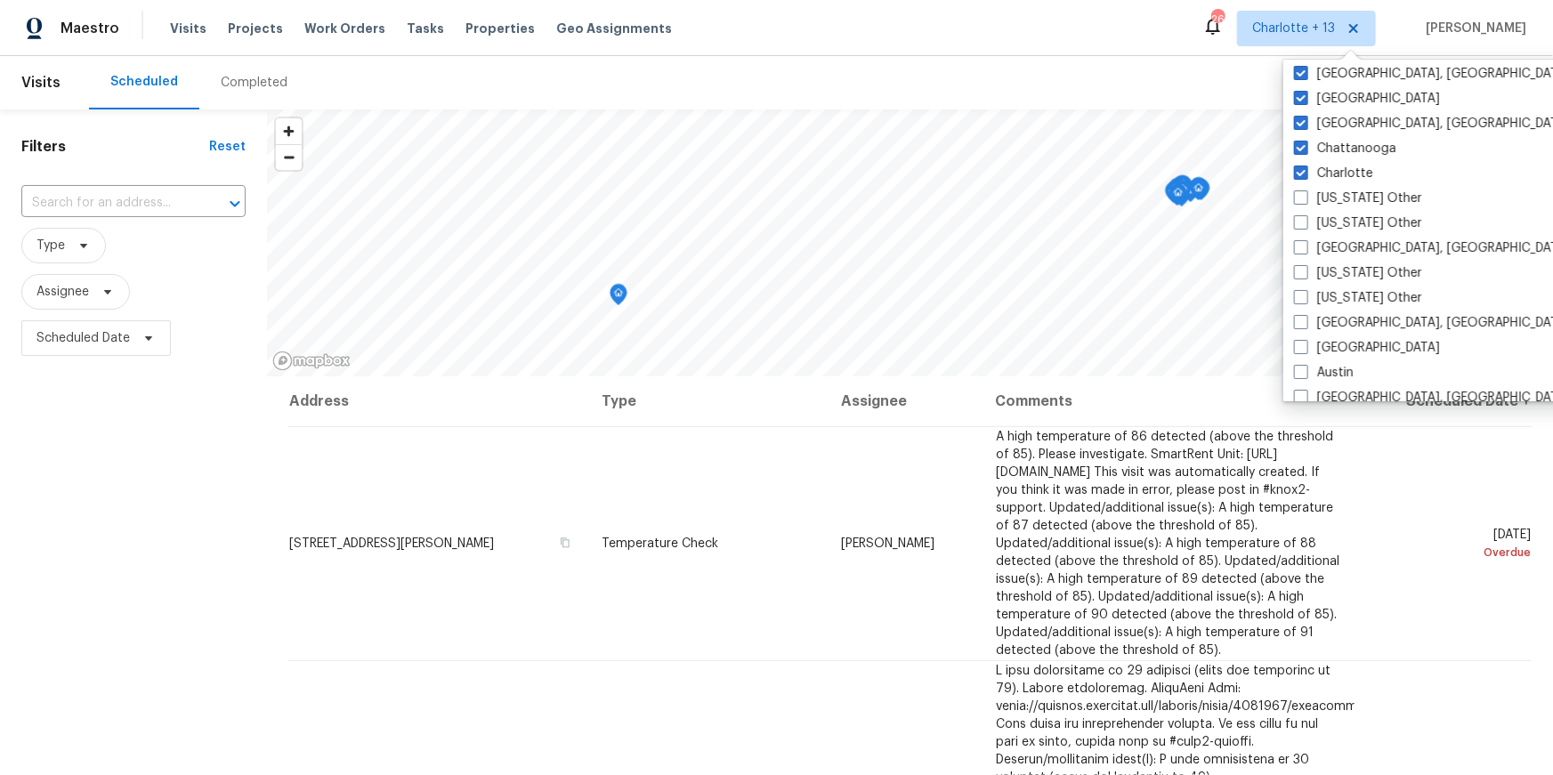
drag, startPoint x: 1301, startPoint y: 349, endPoint x: 1283, endPoint y: 347, distance: 17.9
click at [1301, 348] on span at bounding box center [1301, 347] width 14 height 14
click at [1301, 348] on input "[GEOGRAPHIC_DATA]" at bounding box center [1300, 345] width 12 height 12
checkbox input "true"
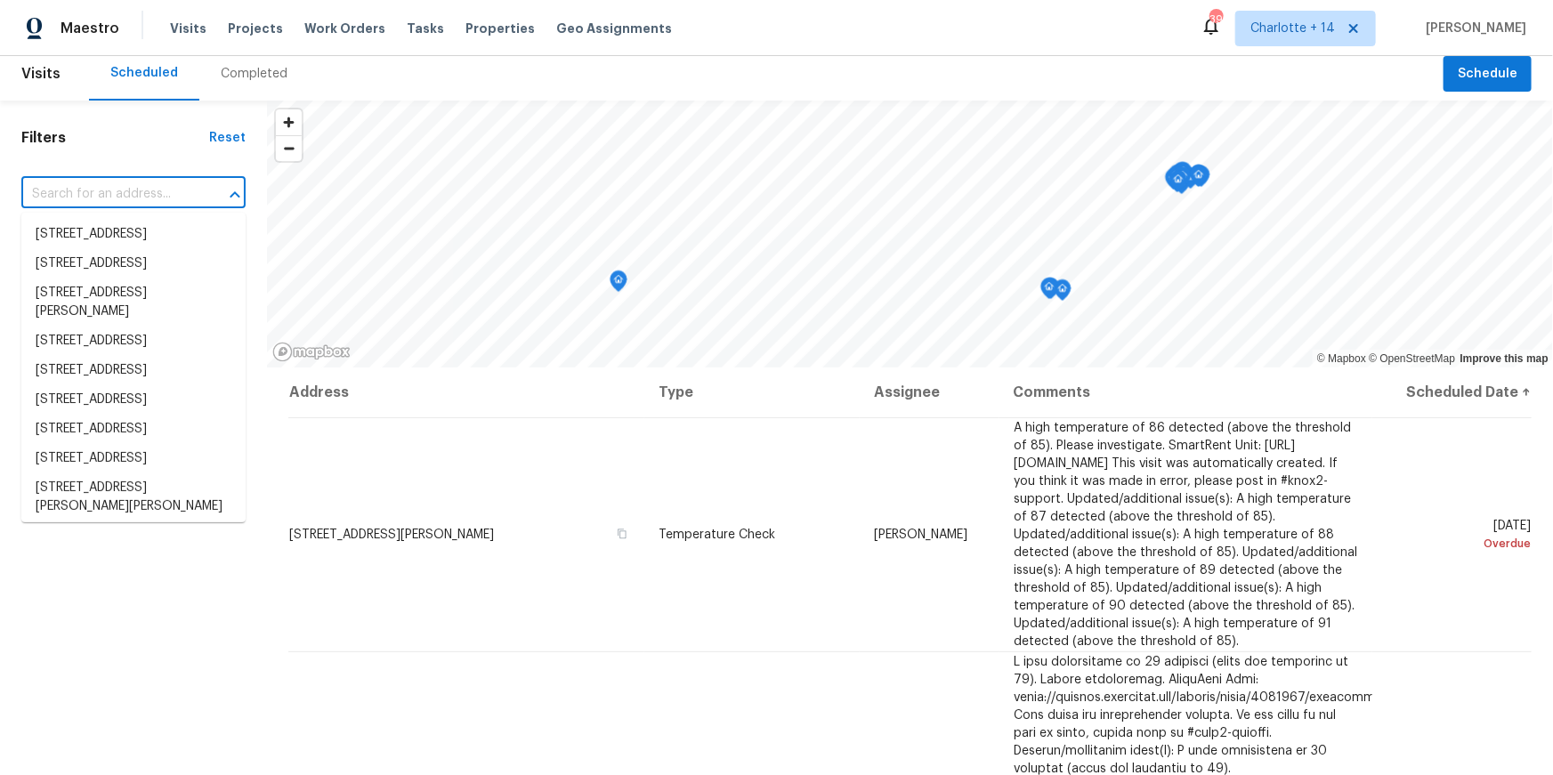
click at [101, 205] on input "text" at bounding box center [108, 195] width 174 height 28
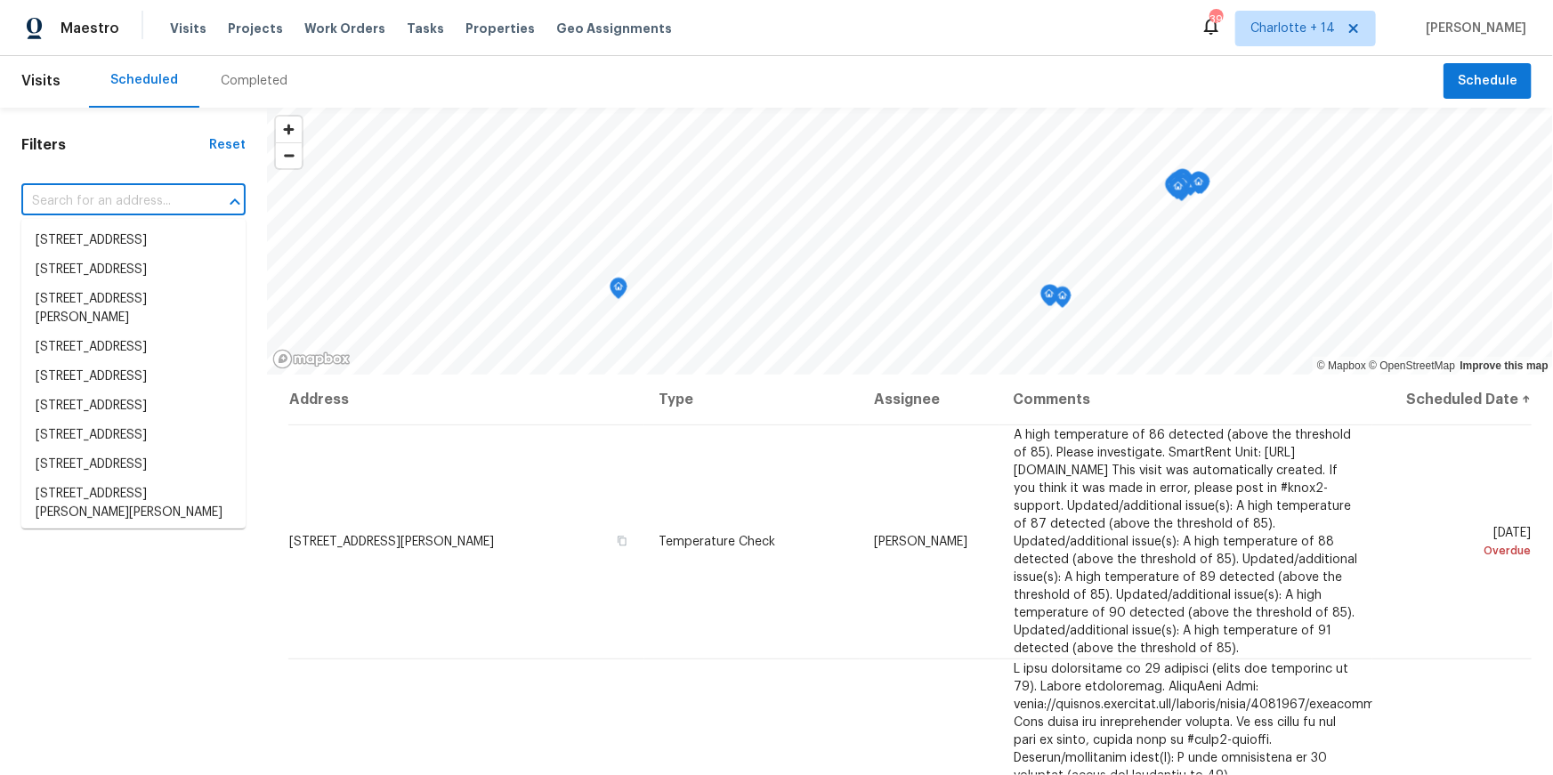
paste input "142 Wellspring Pt, Hiram, GA 30141"
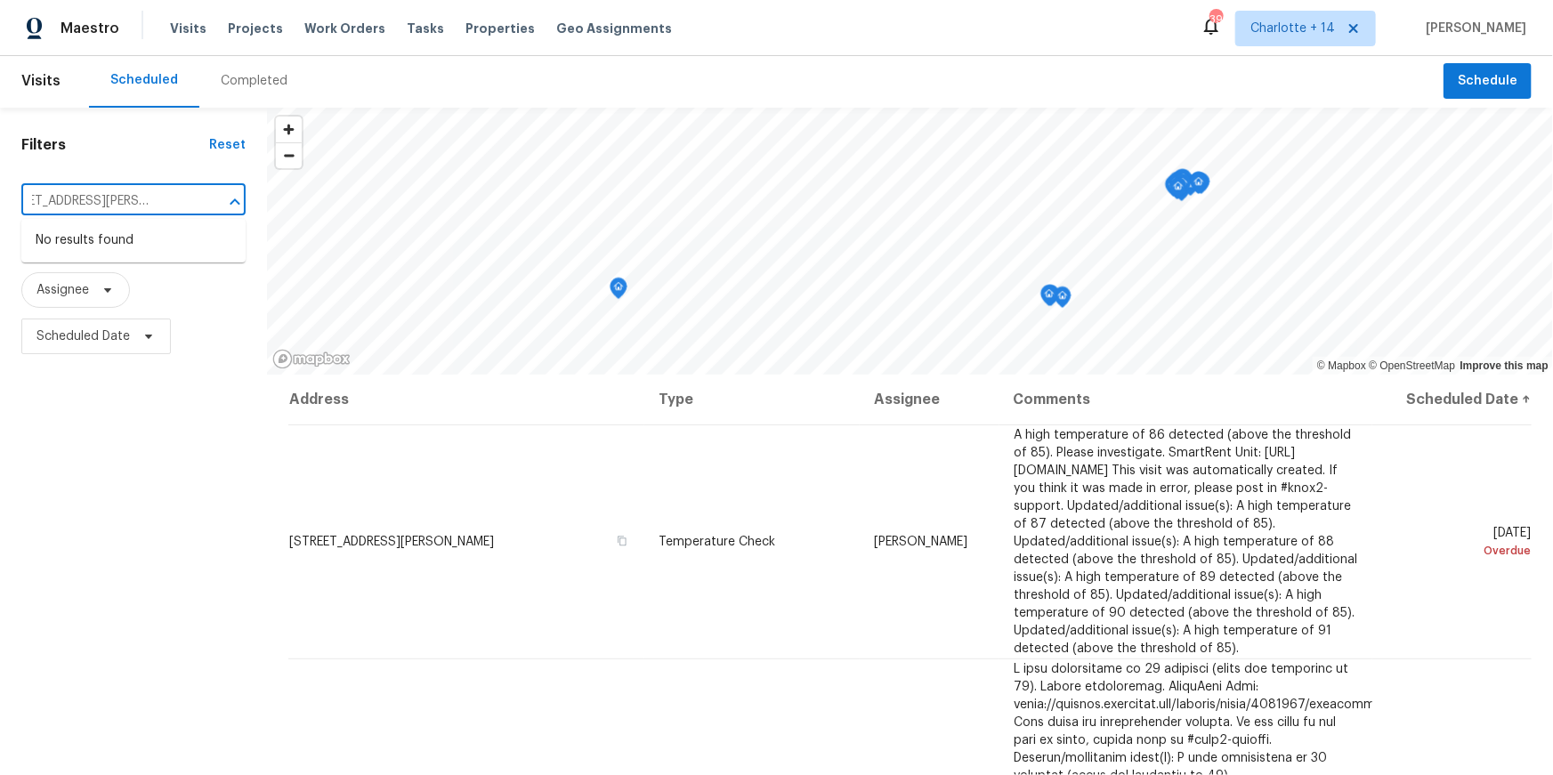
type input "142 Wellspring Pt, Hiram, GA 30141"
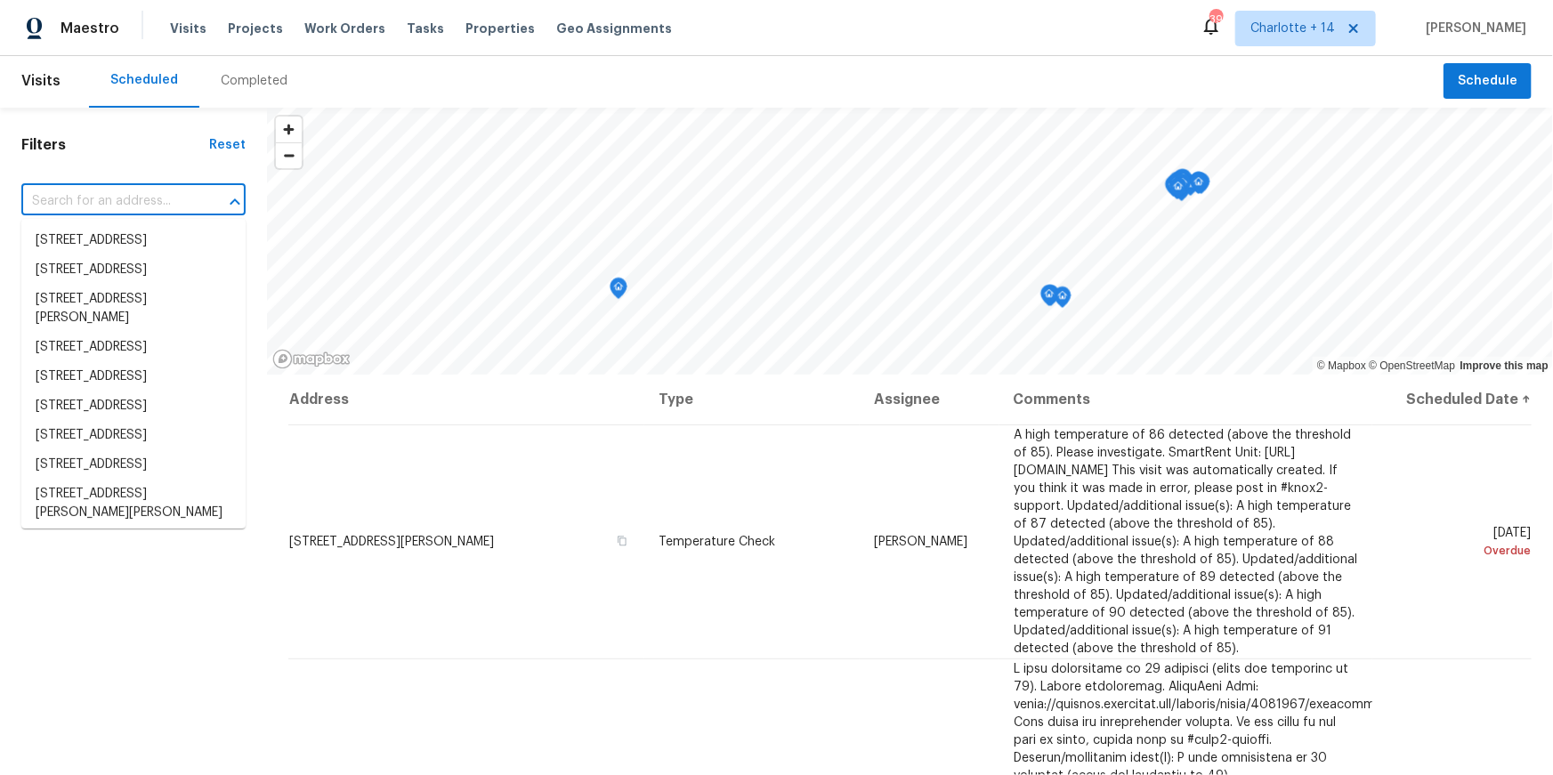
click at [129, 197] on input "text" at bounding box center [108, 202] width 174 height 28
paste input "142 Wellspring Pt, Hiram, GA 30141"
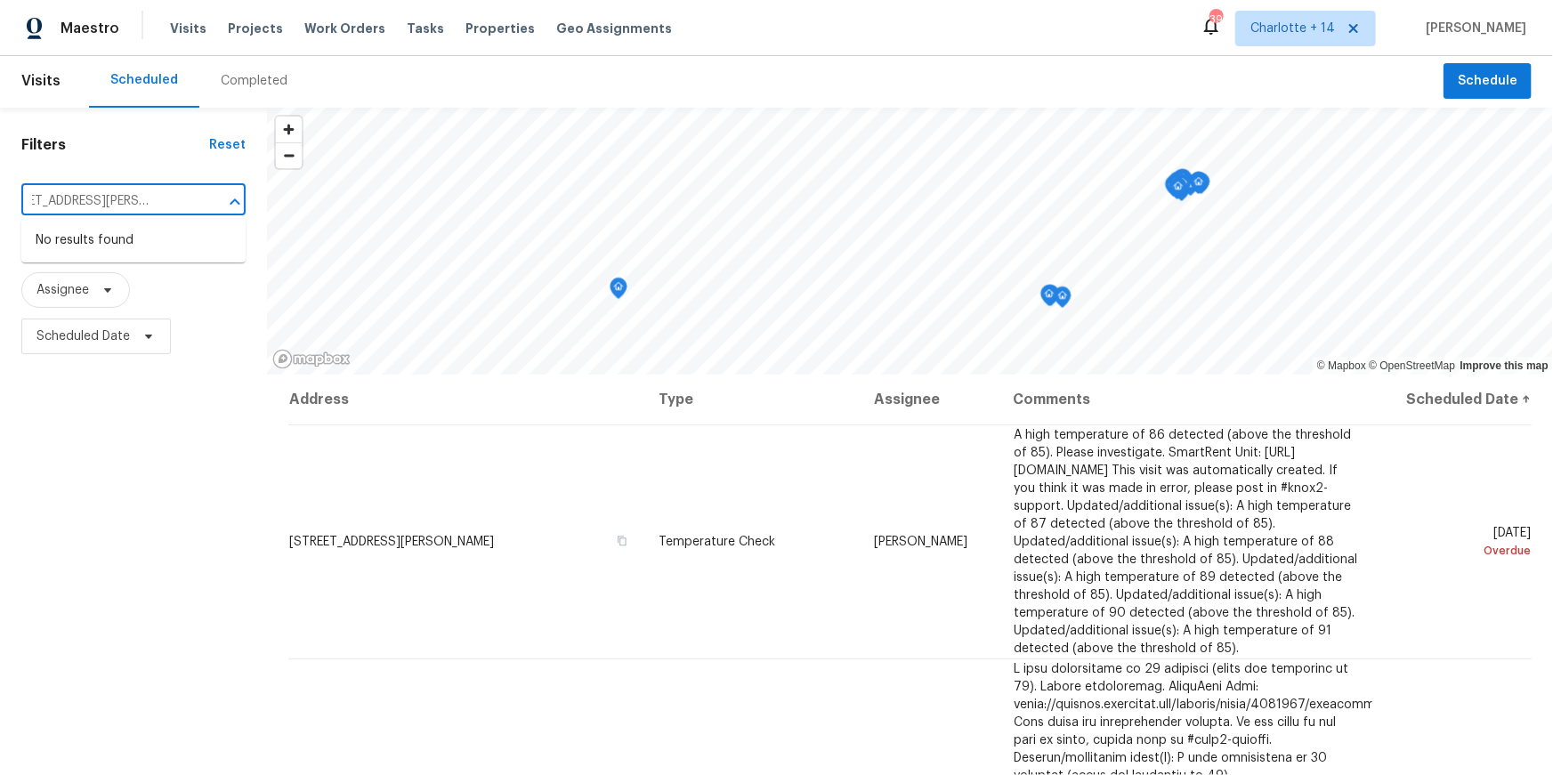
click at [291, 215] on div "Filters Reset 142 Wellspring Pt, Hiram, GA 30141 ​ Type Assignee Scheduled Date…" at bounding box center [776, 551] width 1553 height 887
type input "142 Wellspring"
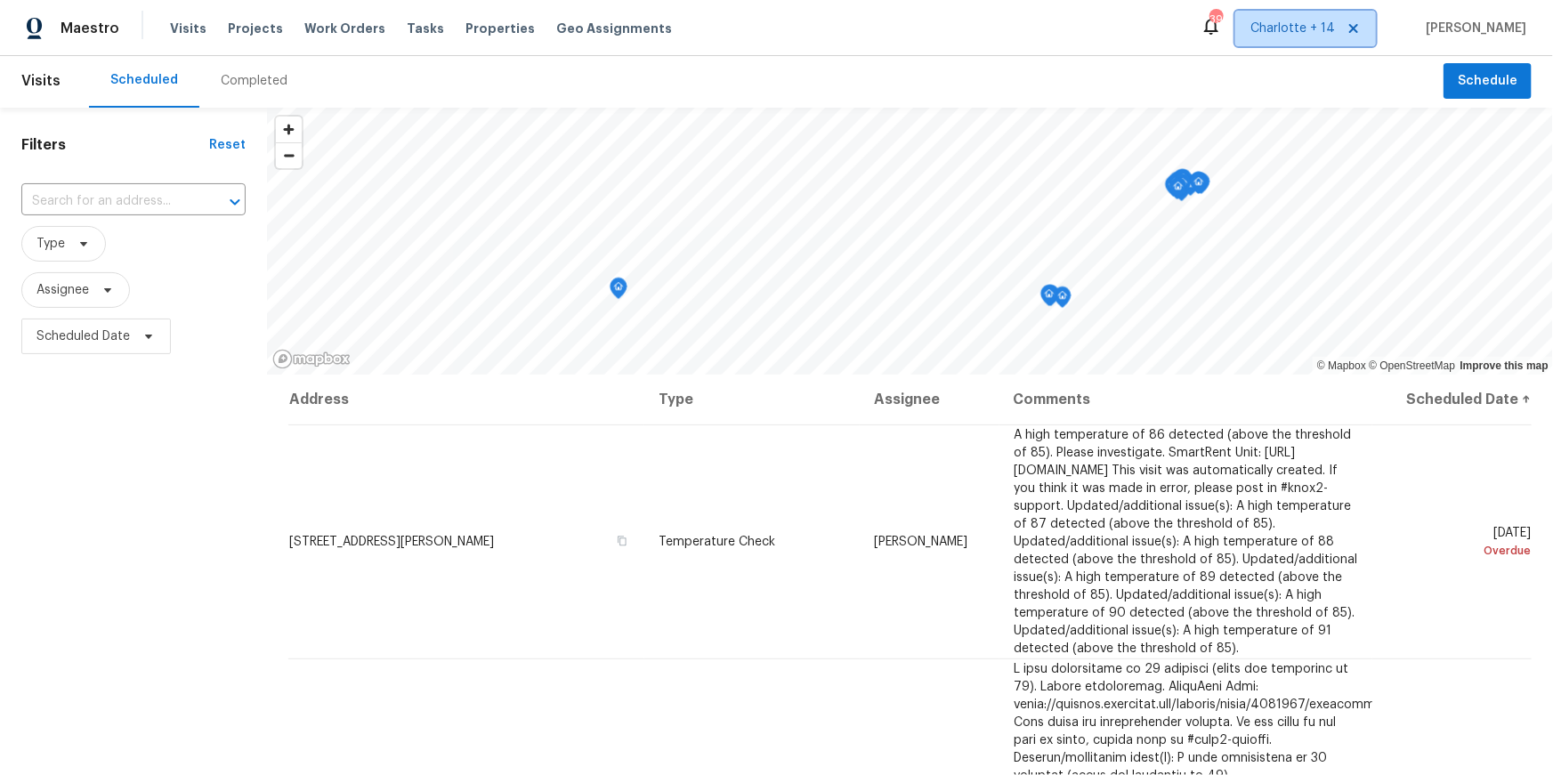
click at [1335, 20] on span "Charlotte + 14" at bounding box center [1292, 29] width 85 height 18
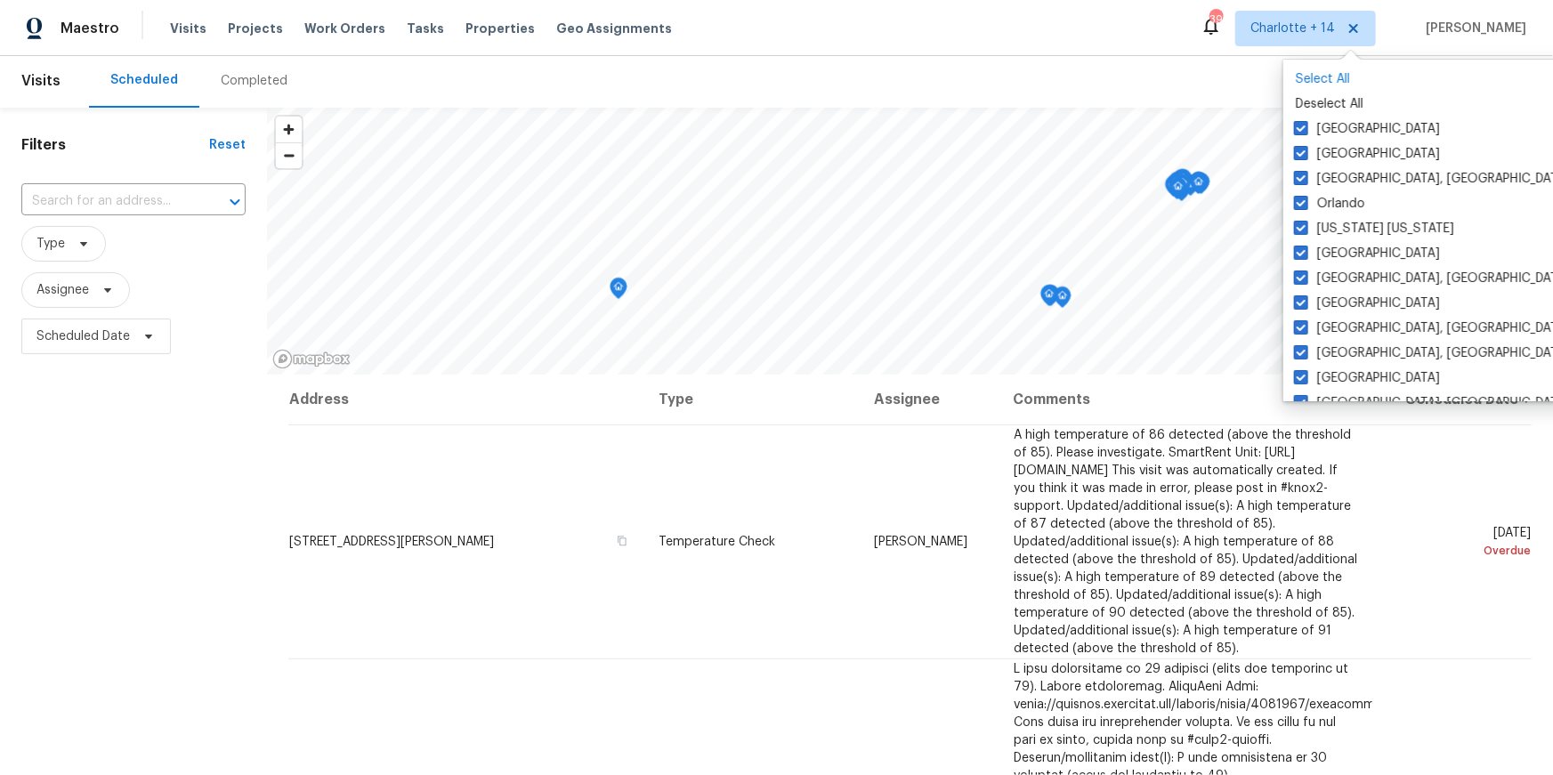
click at [1316, 83] on p "Select All" at bounding box center [1467, 79] width 344 height 18
checkbox input "true"
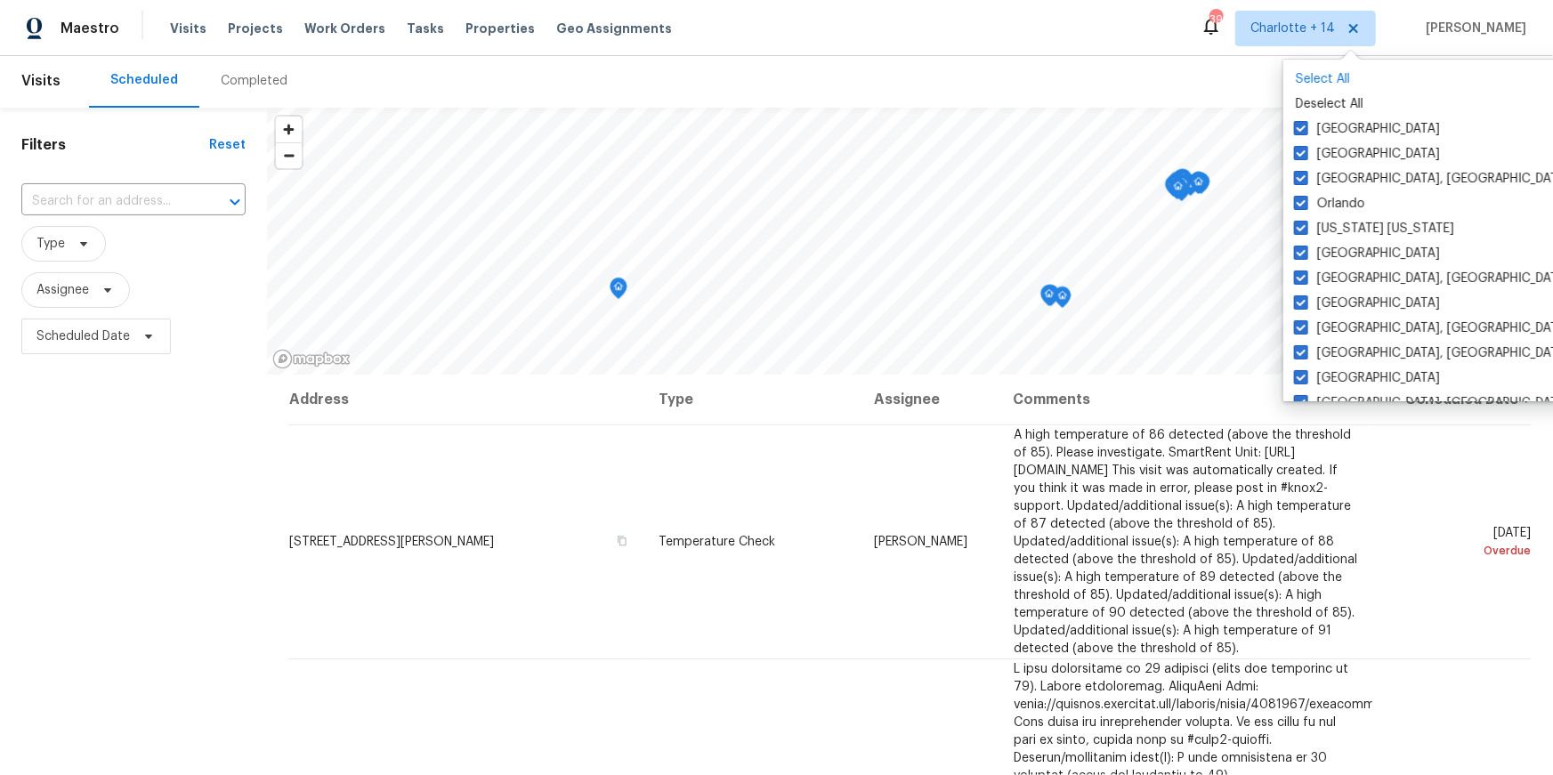
checkbox input "true"
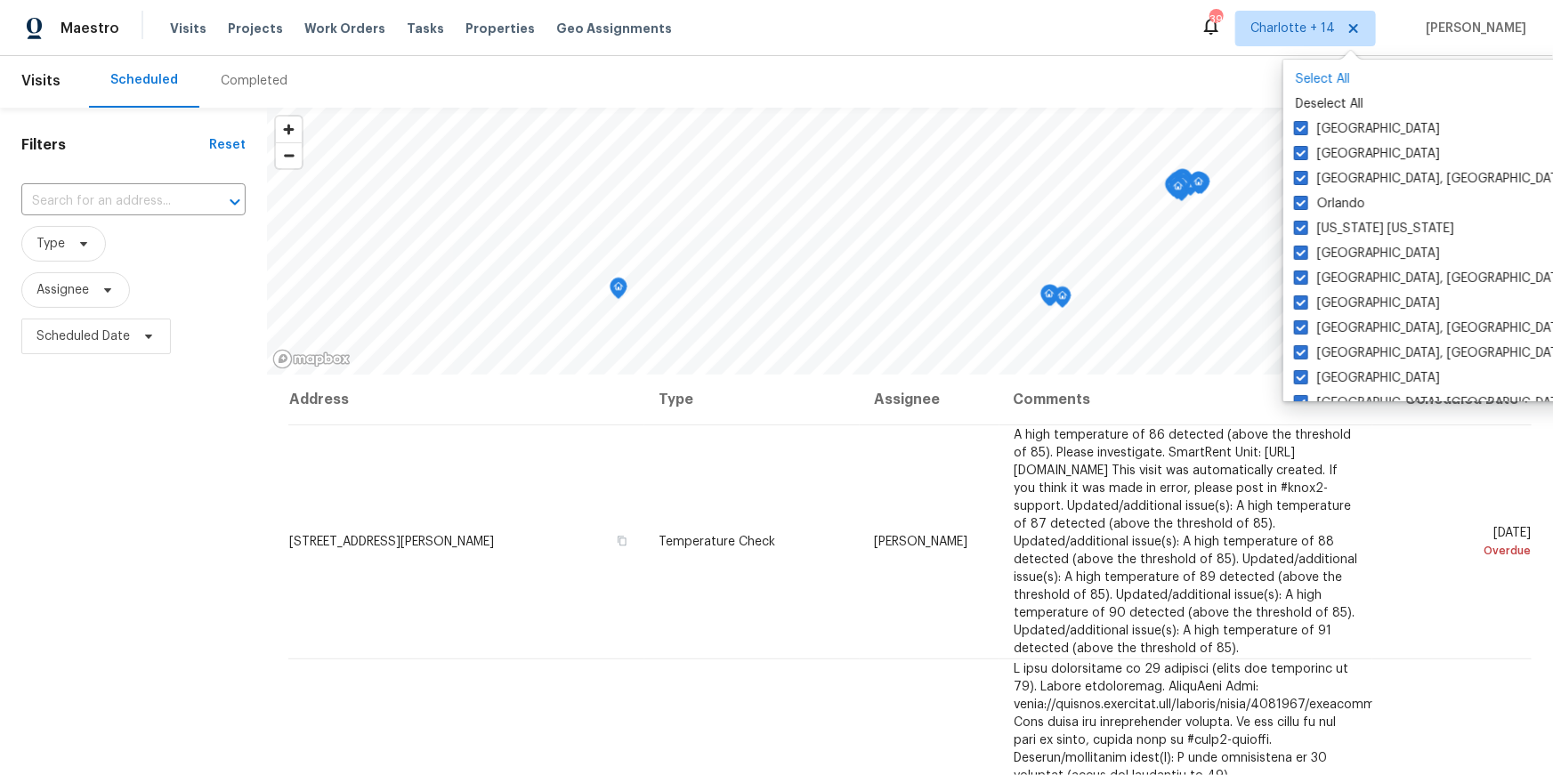
checkbox input "true"
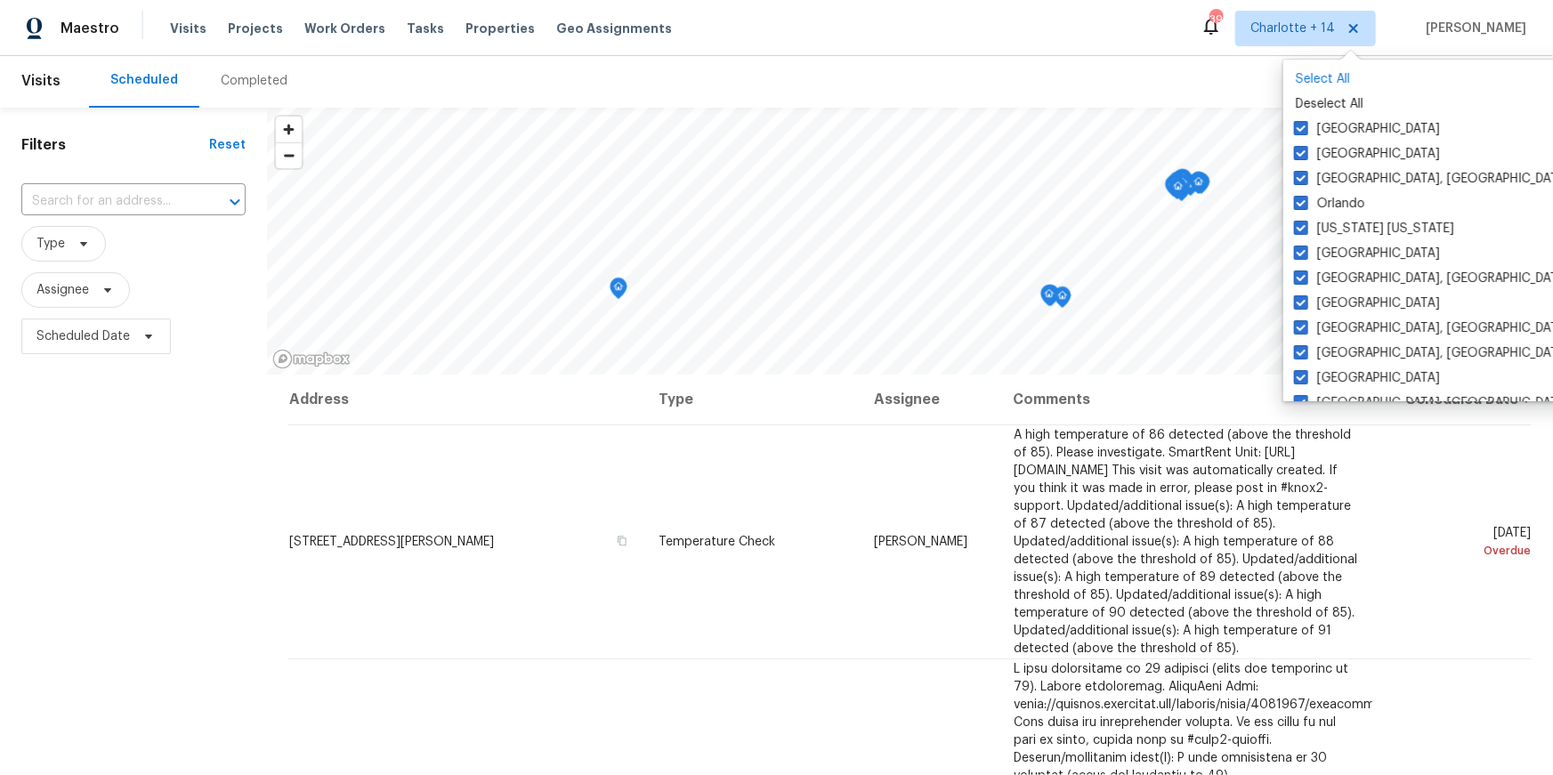
checkbox input "true"
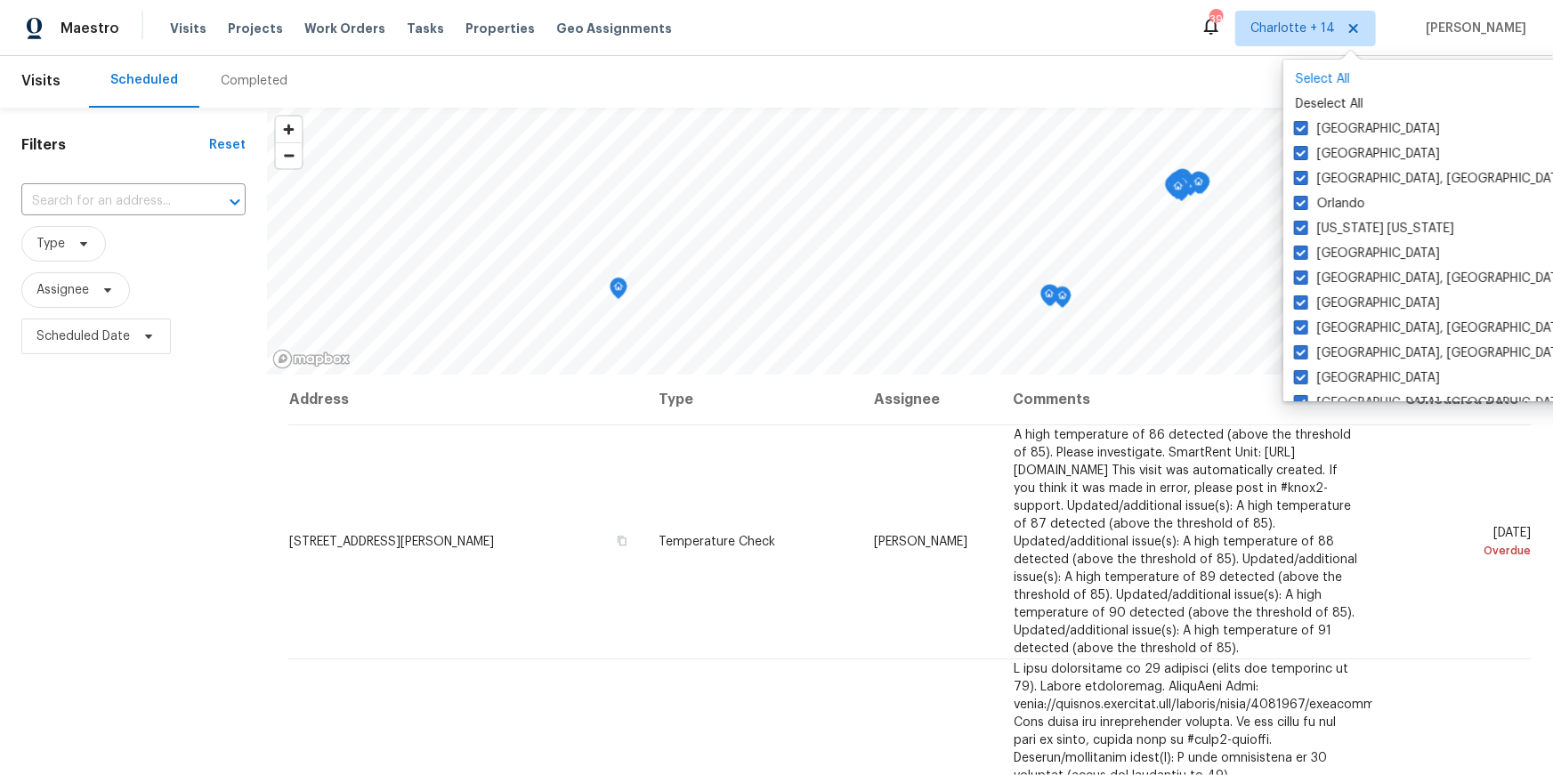
checkbox input "true"
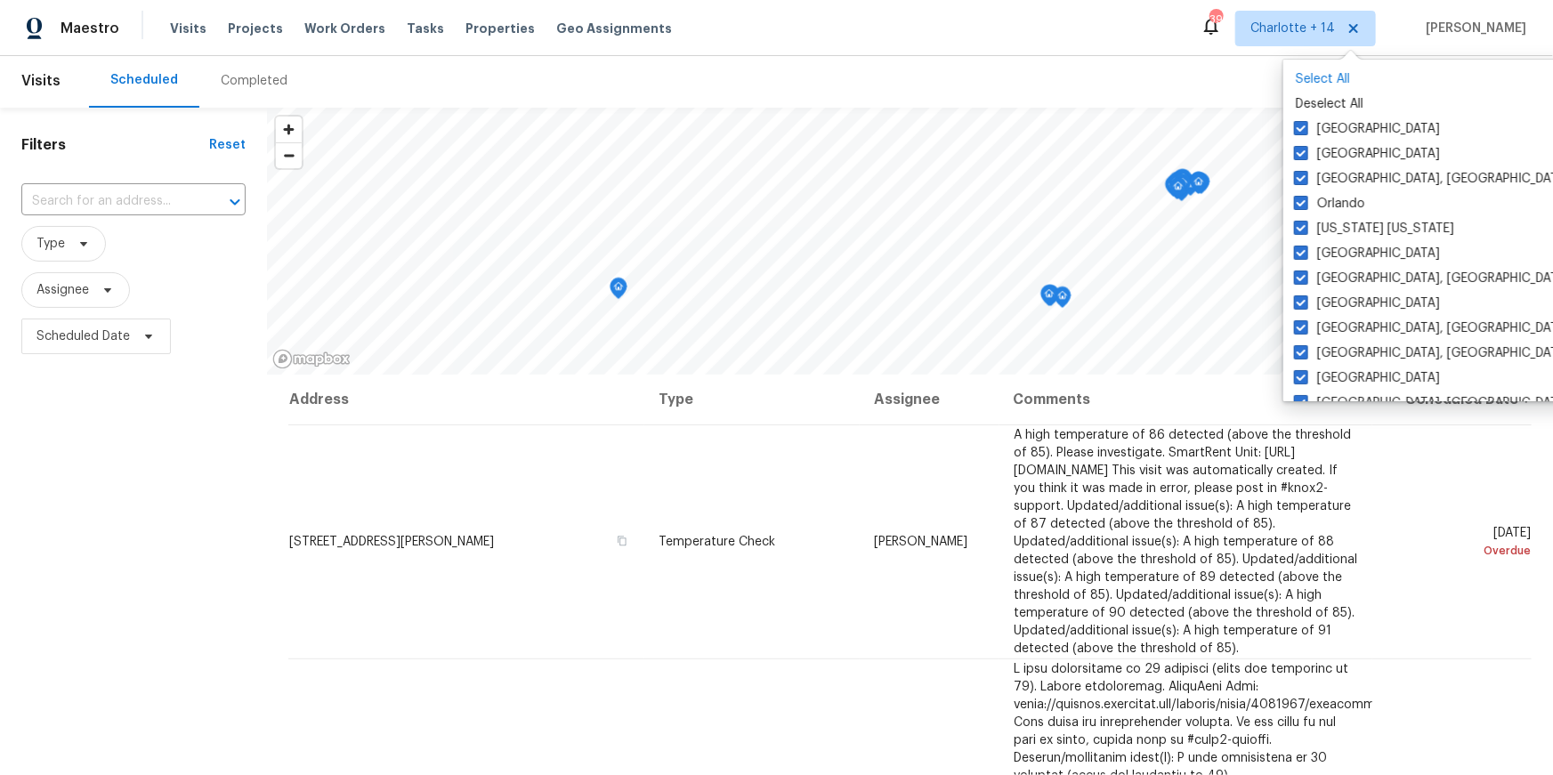
checkbox input "true"
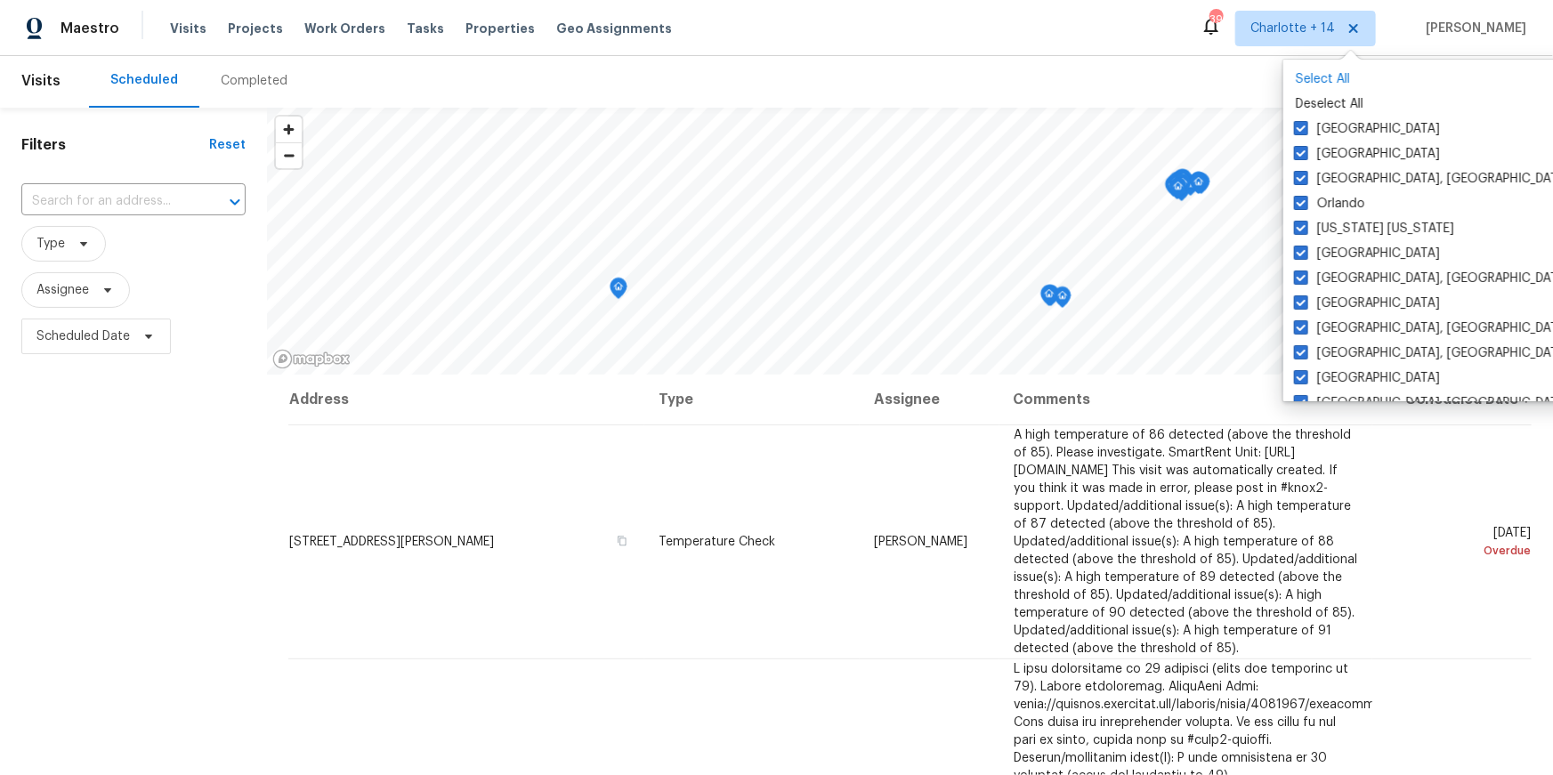
checkbox input "true"
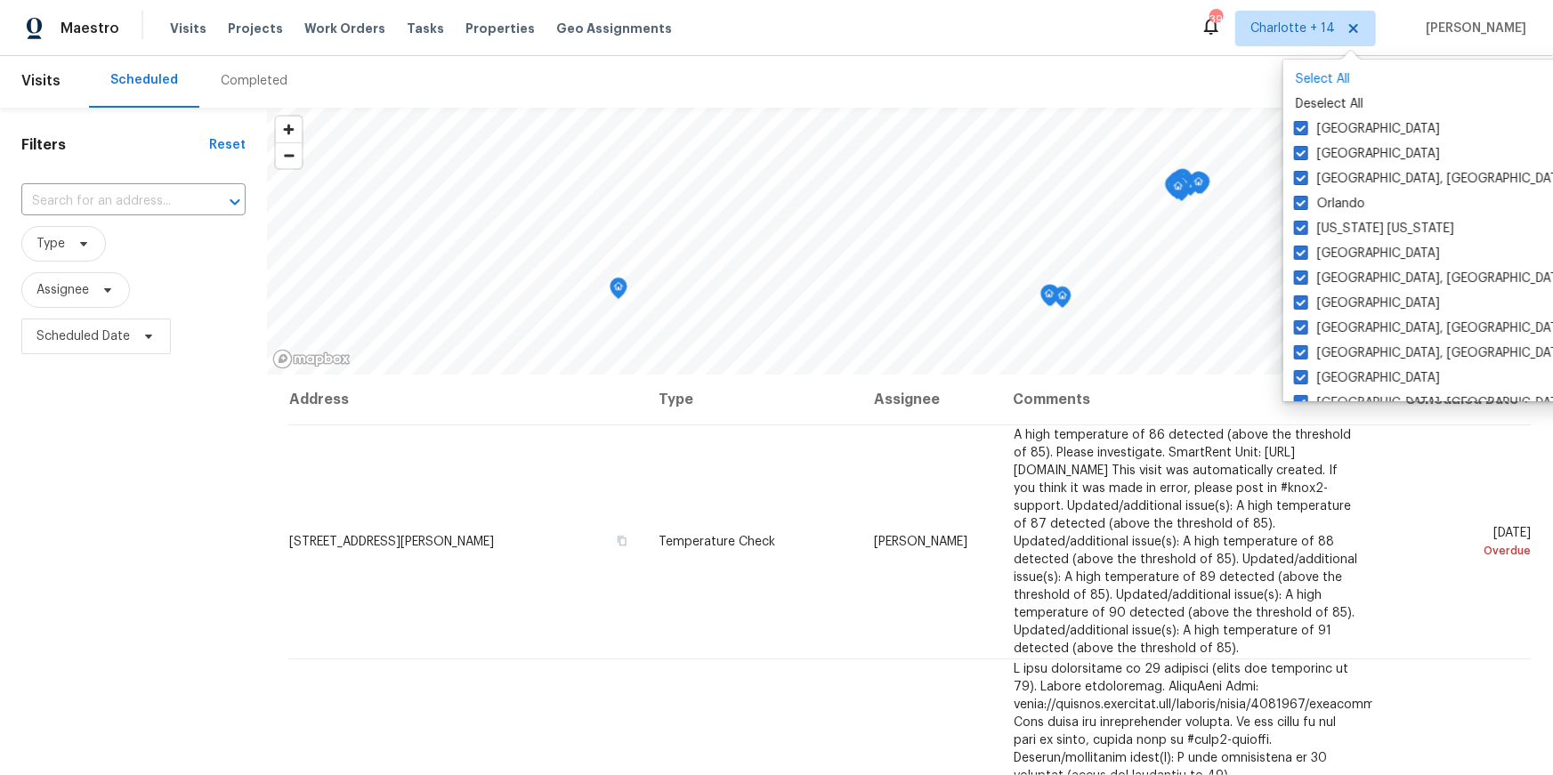
checkbox input "true"
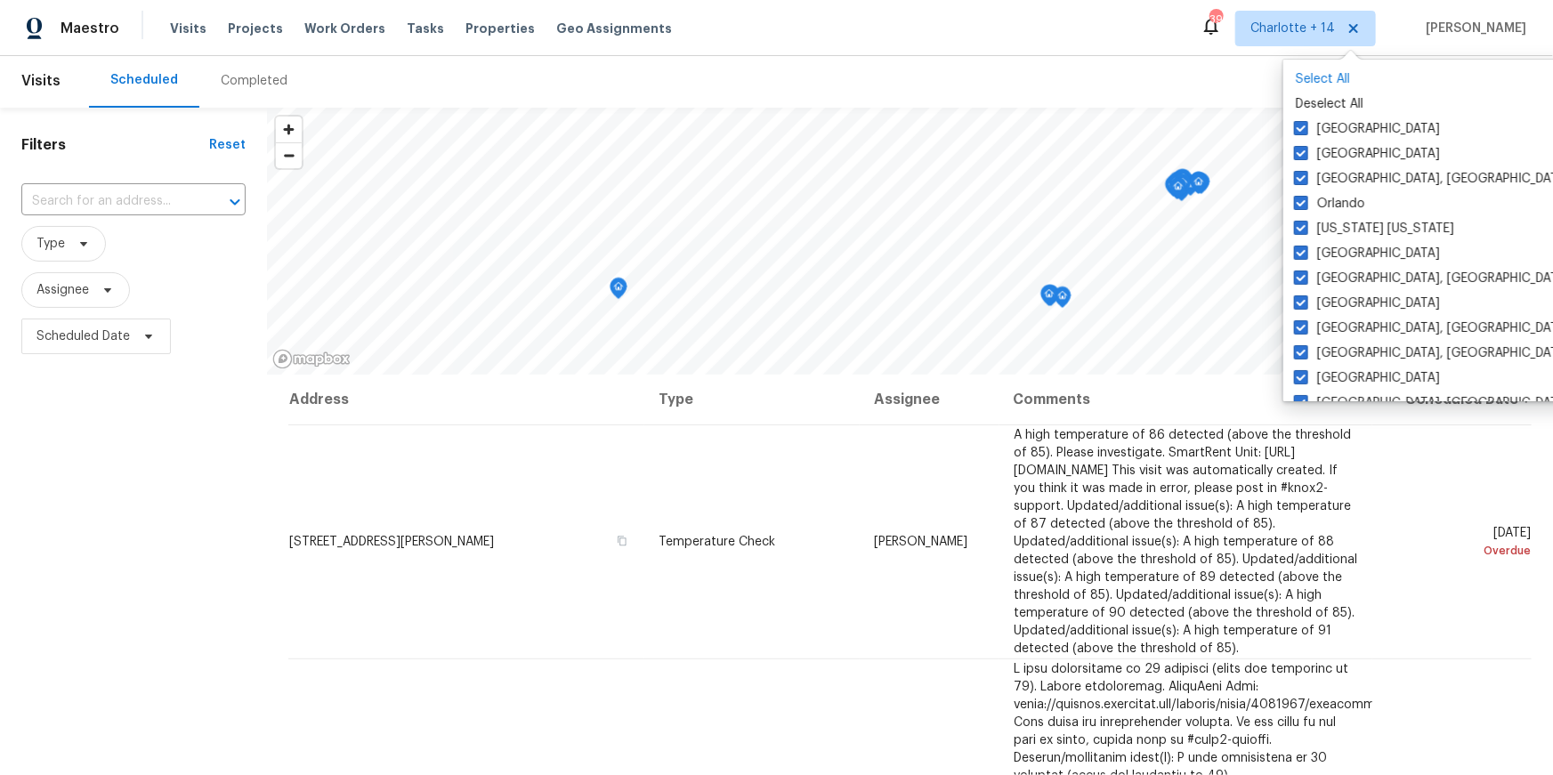
checkbox input "true"
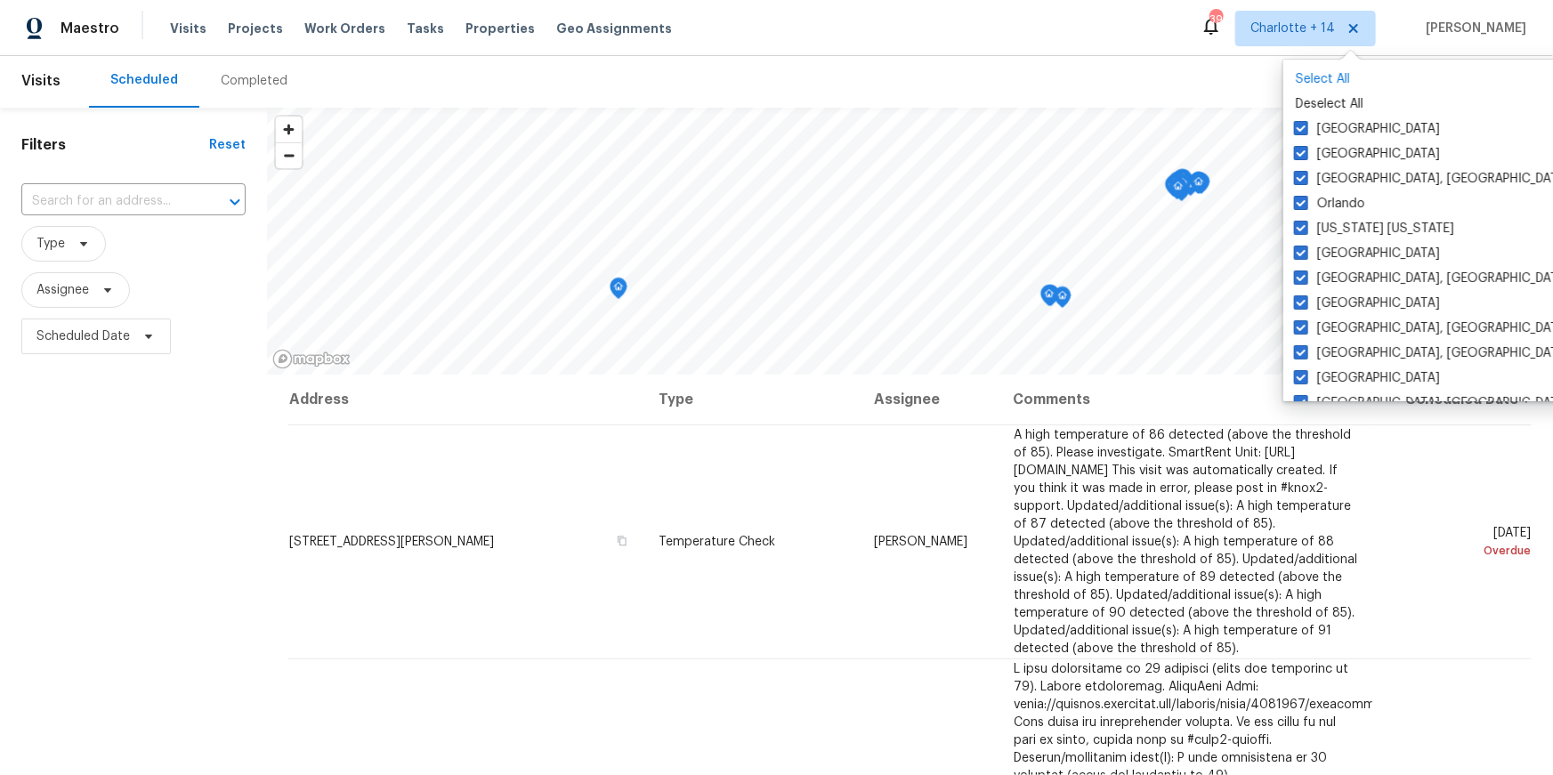
checkbox input "true"
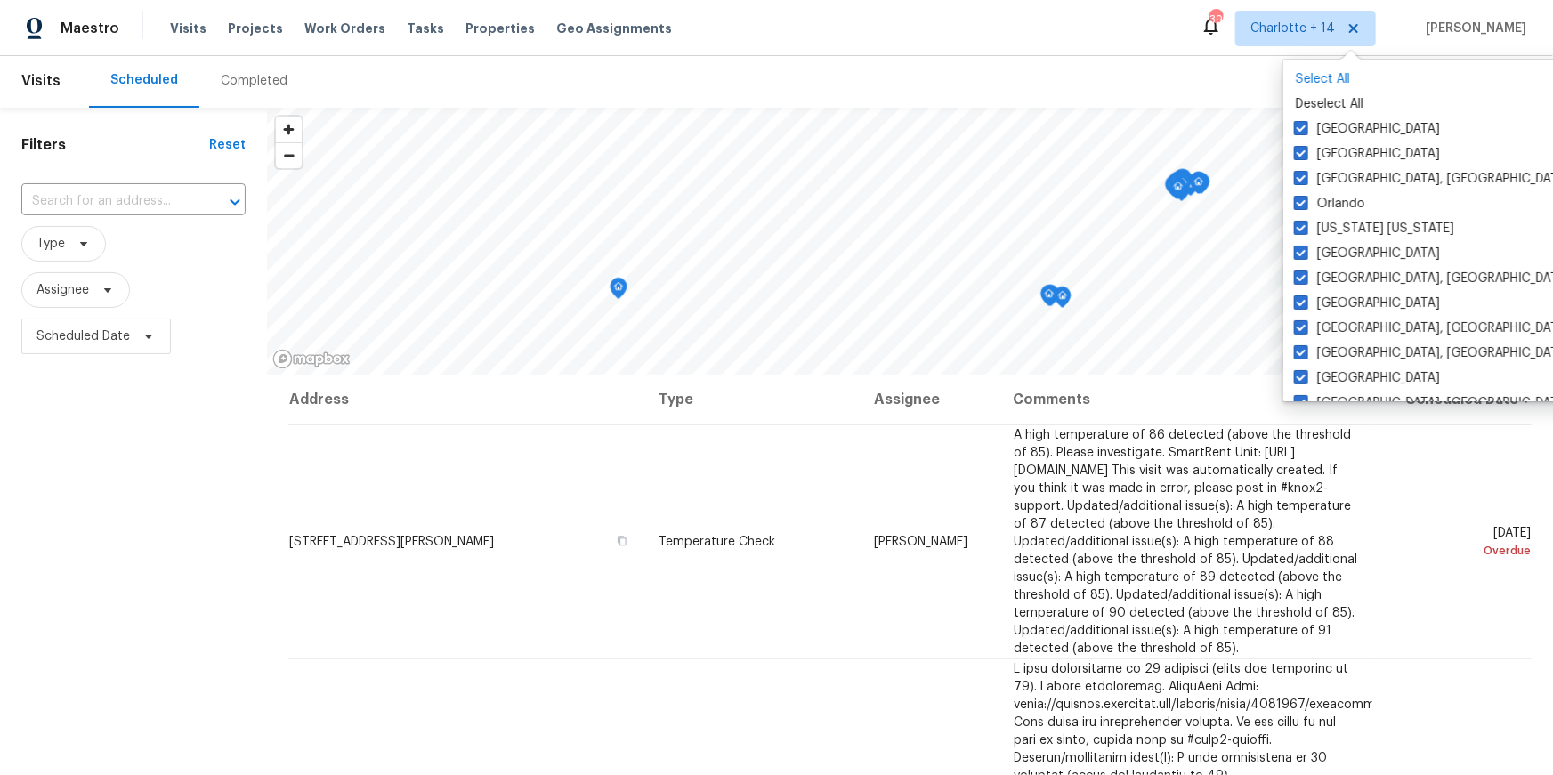
checkbox input "true"
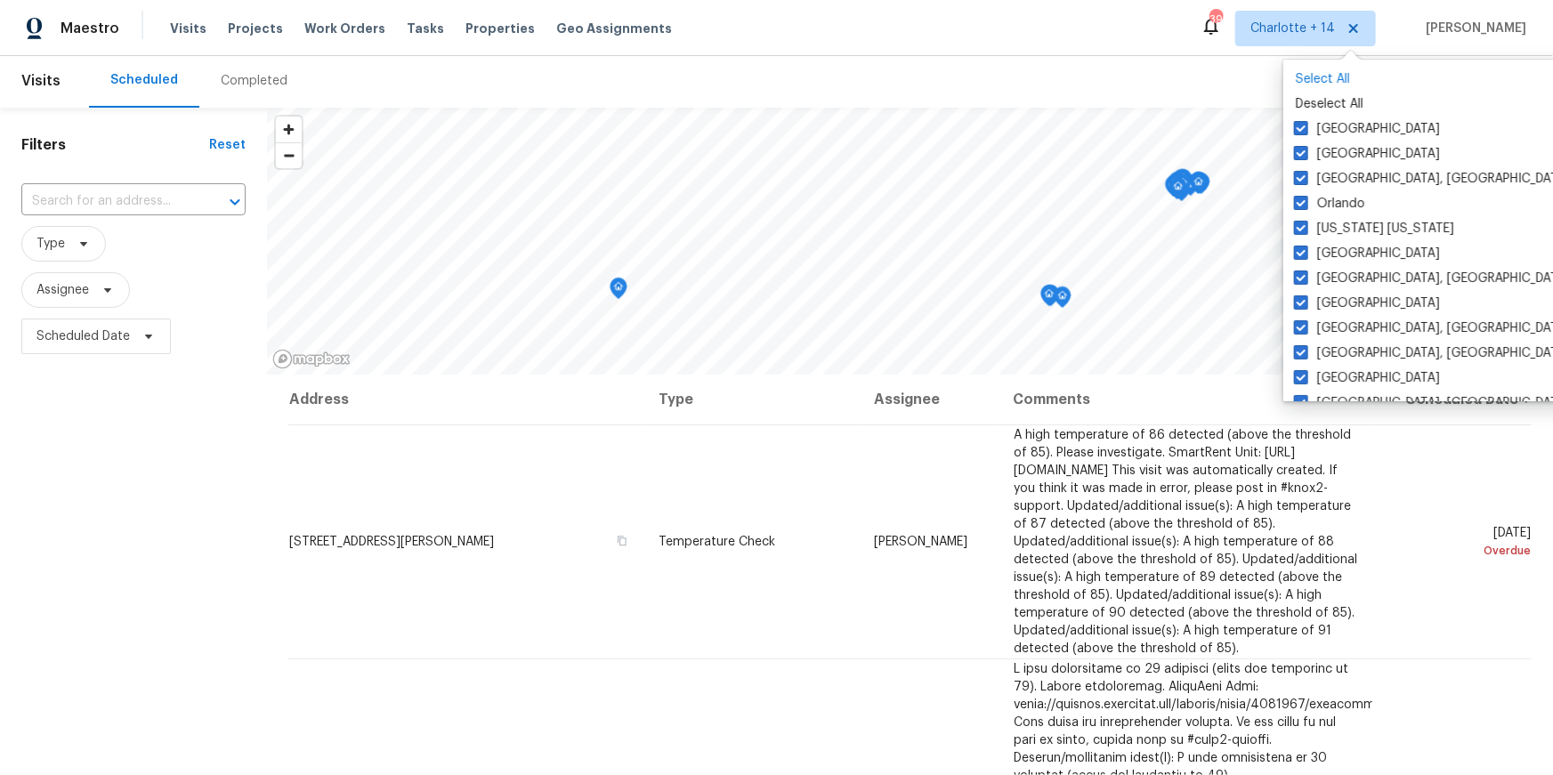
checkbox input "true"
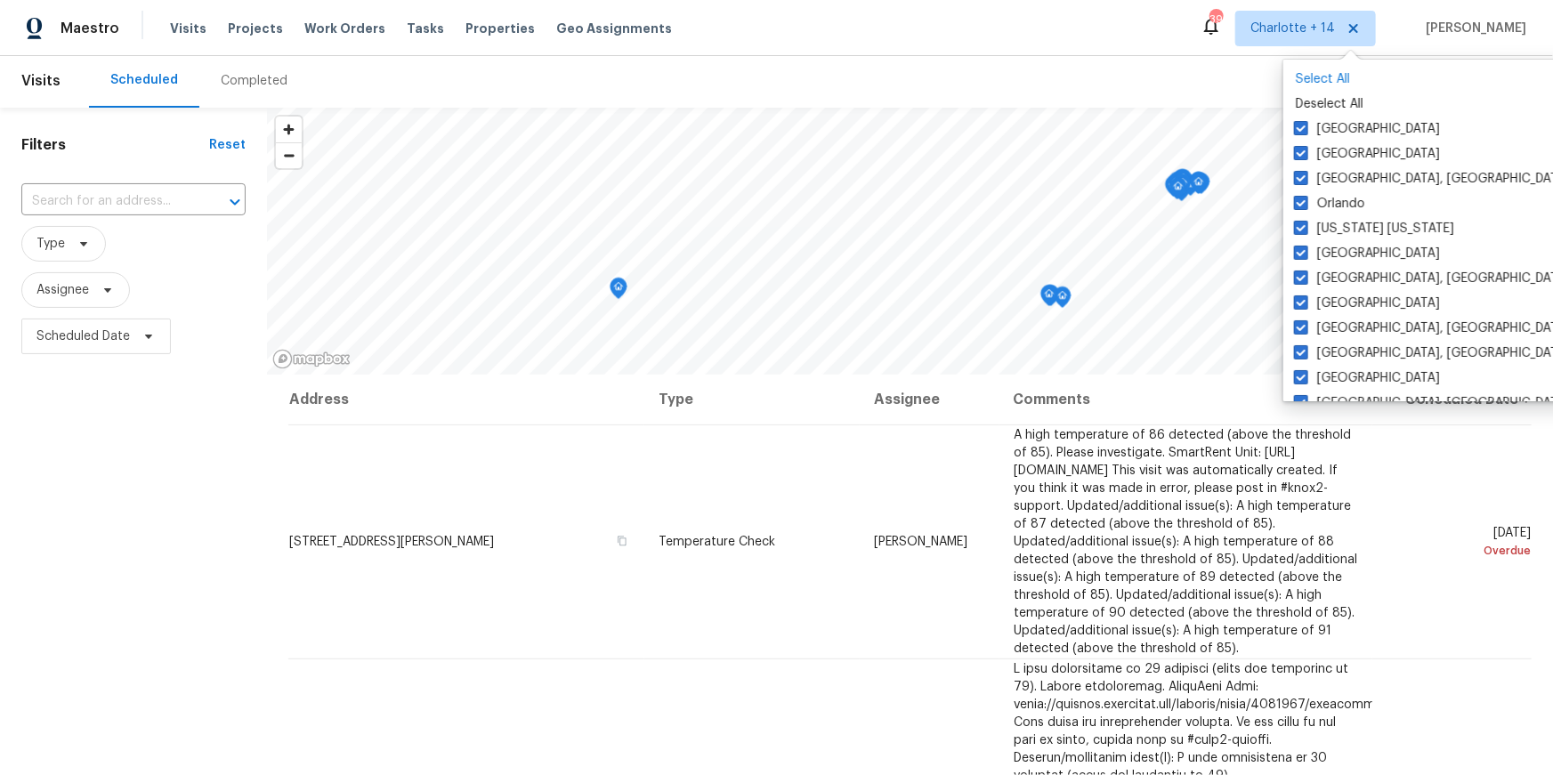
checkbox input "true"
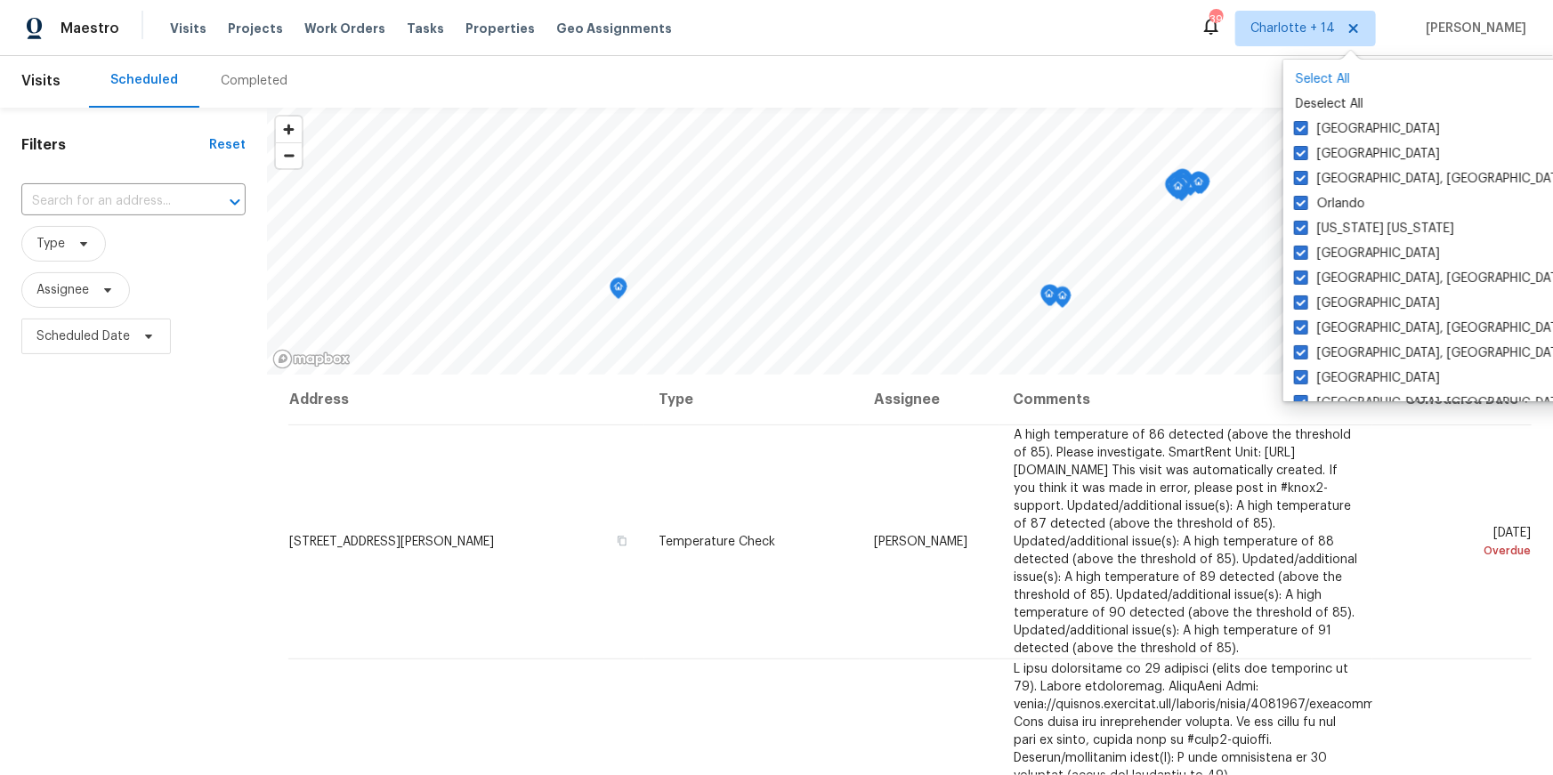
checkbox input "true"
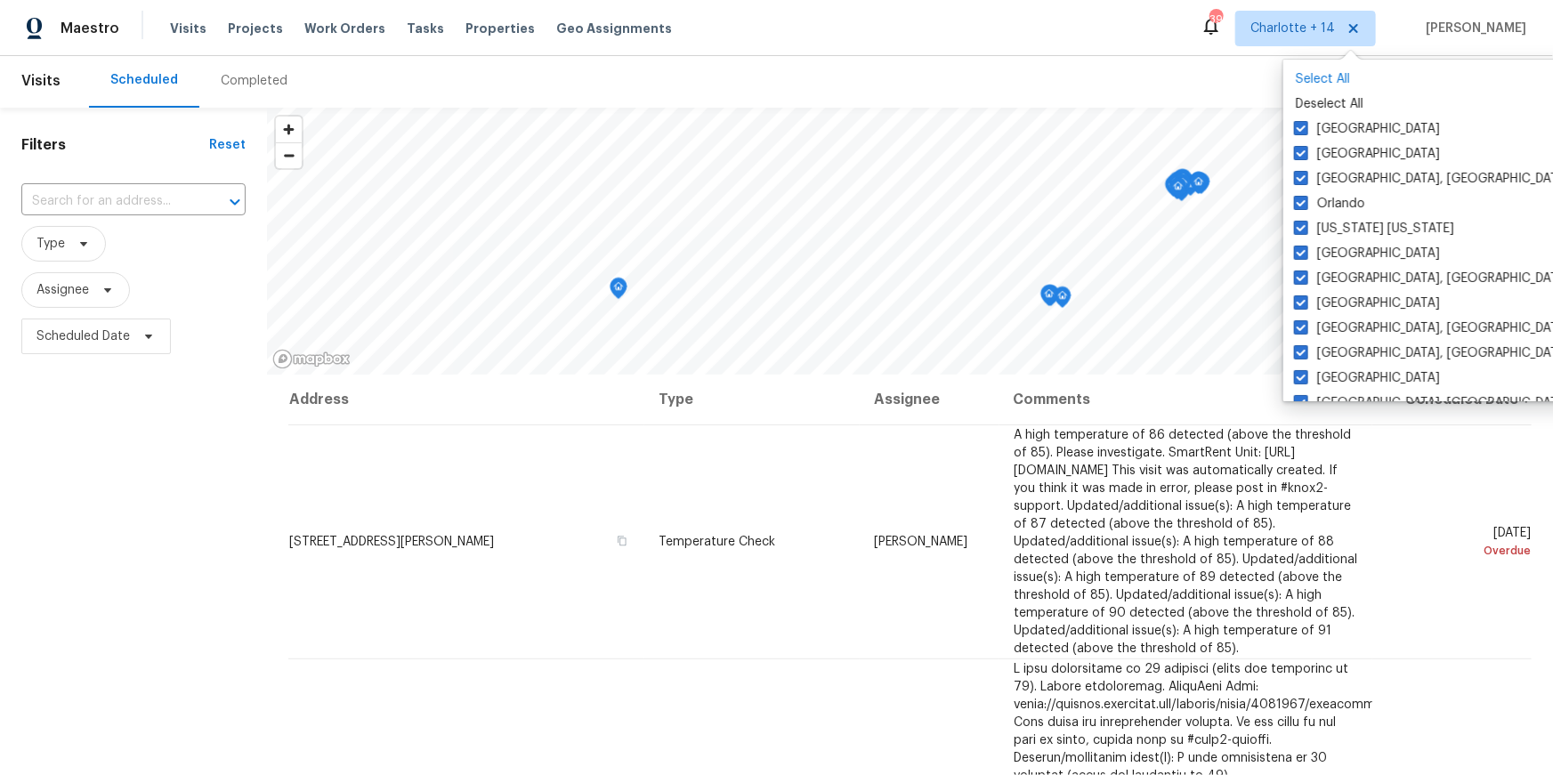
checkbox input "true"
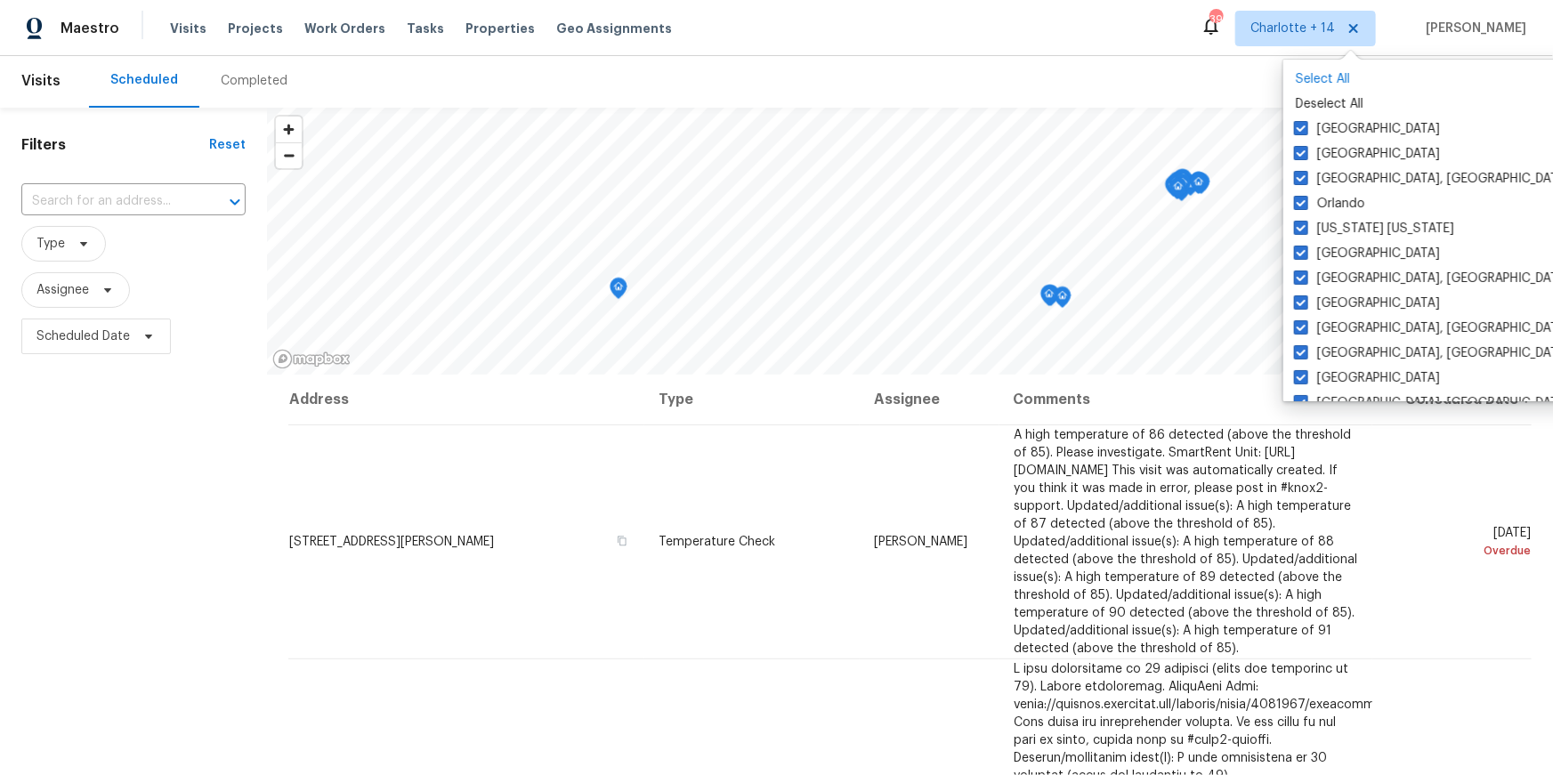
checkbox input "true"
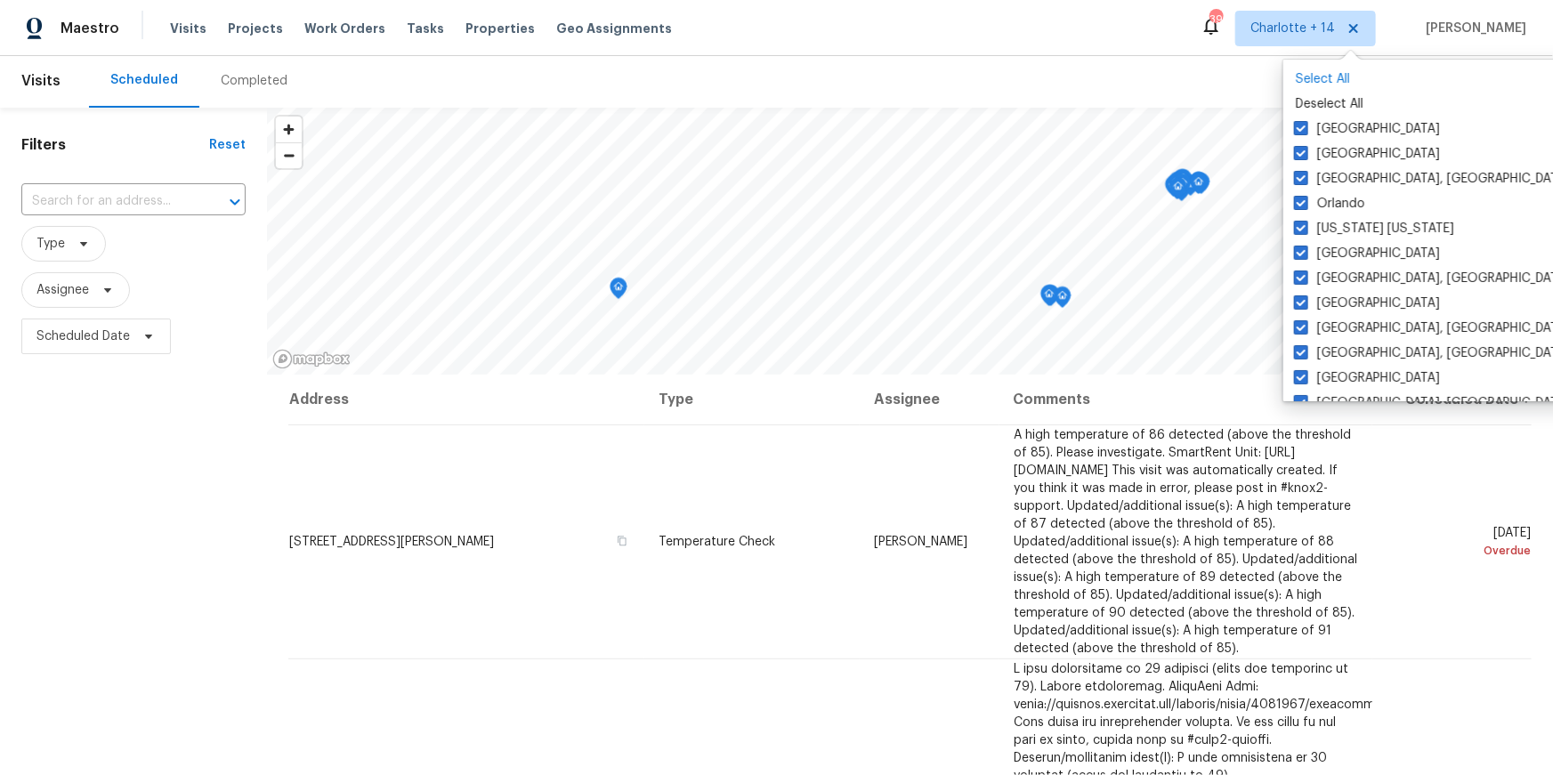
checkbox input "true"
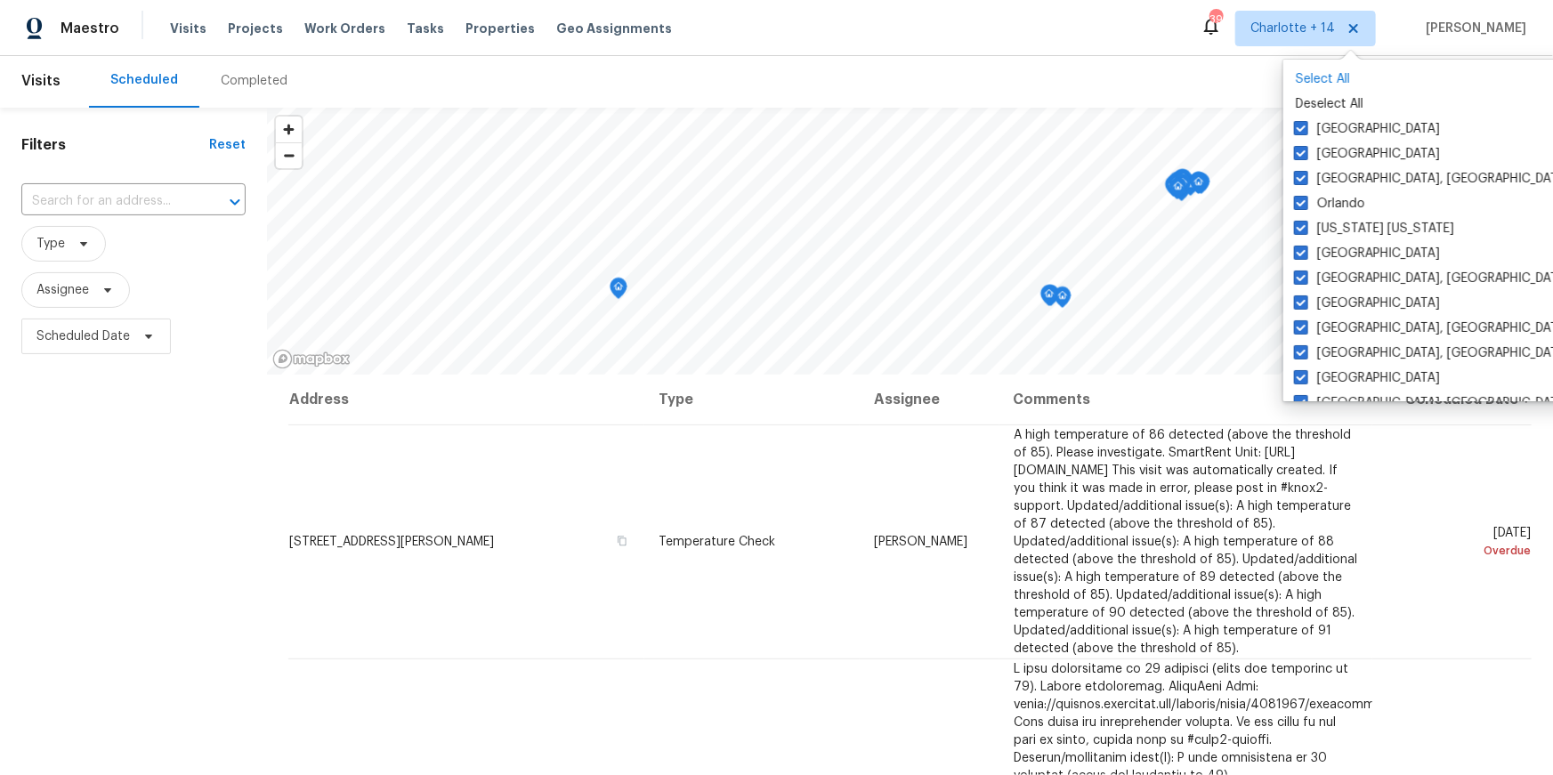
checkbox input "true"
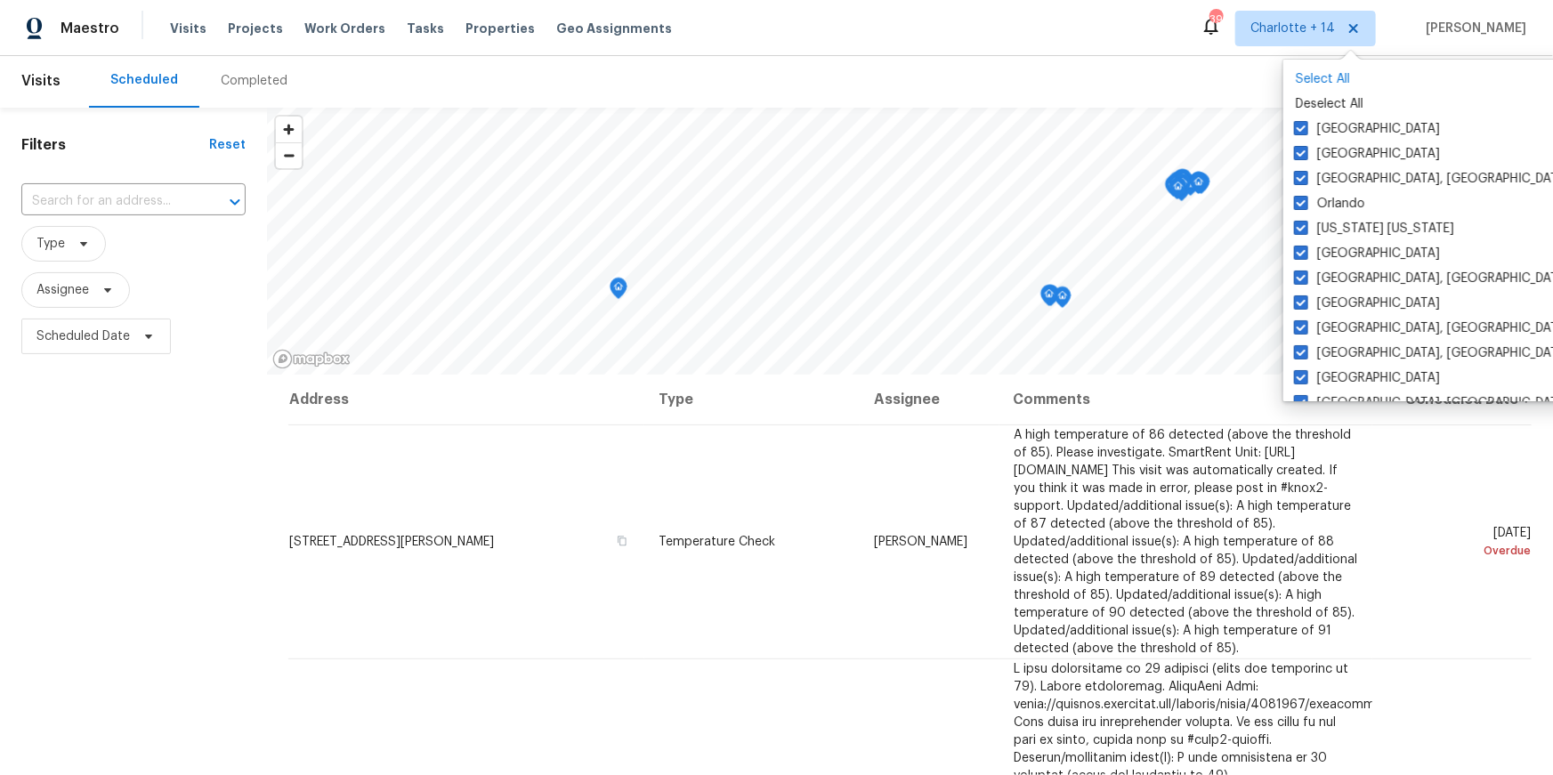
checkbox input "true"
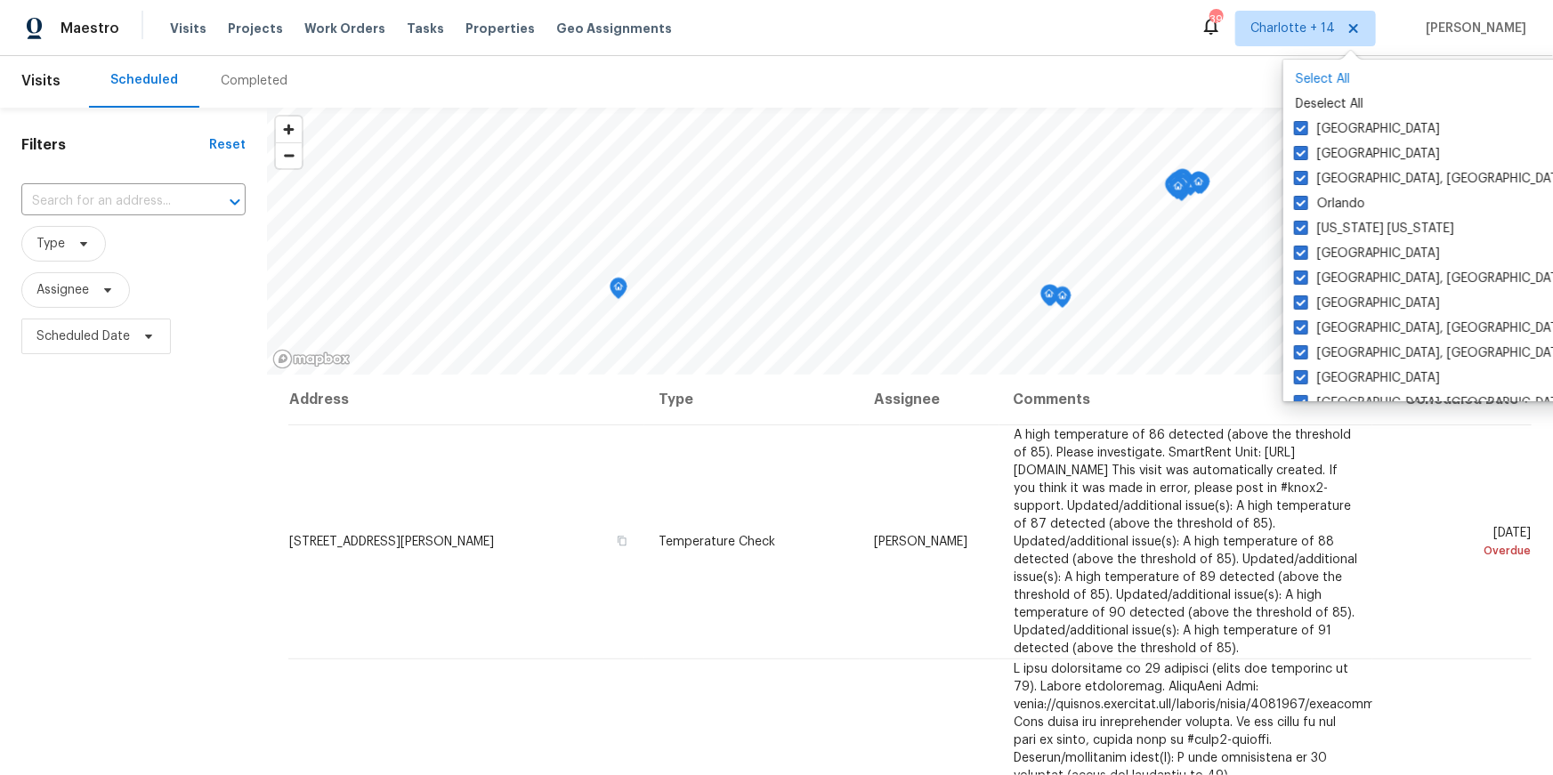
checkbox input "true"
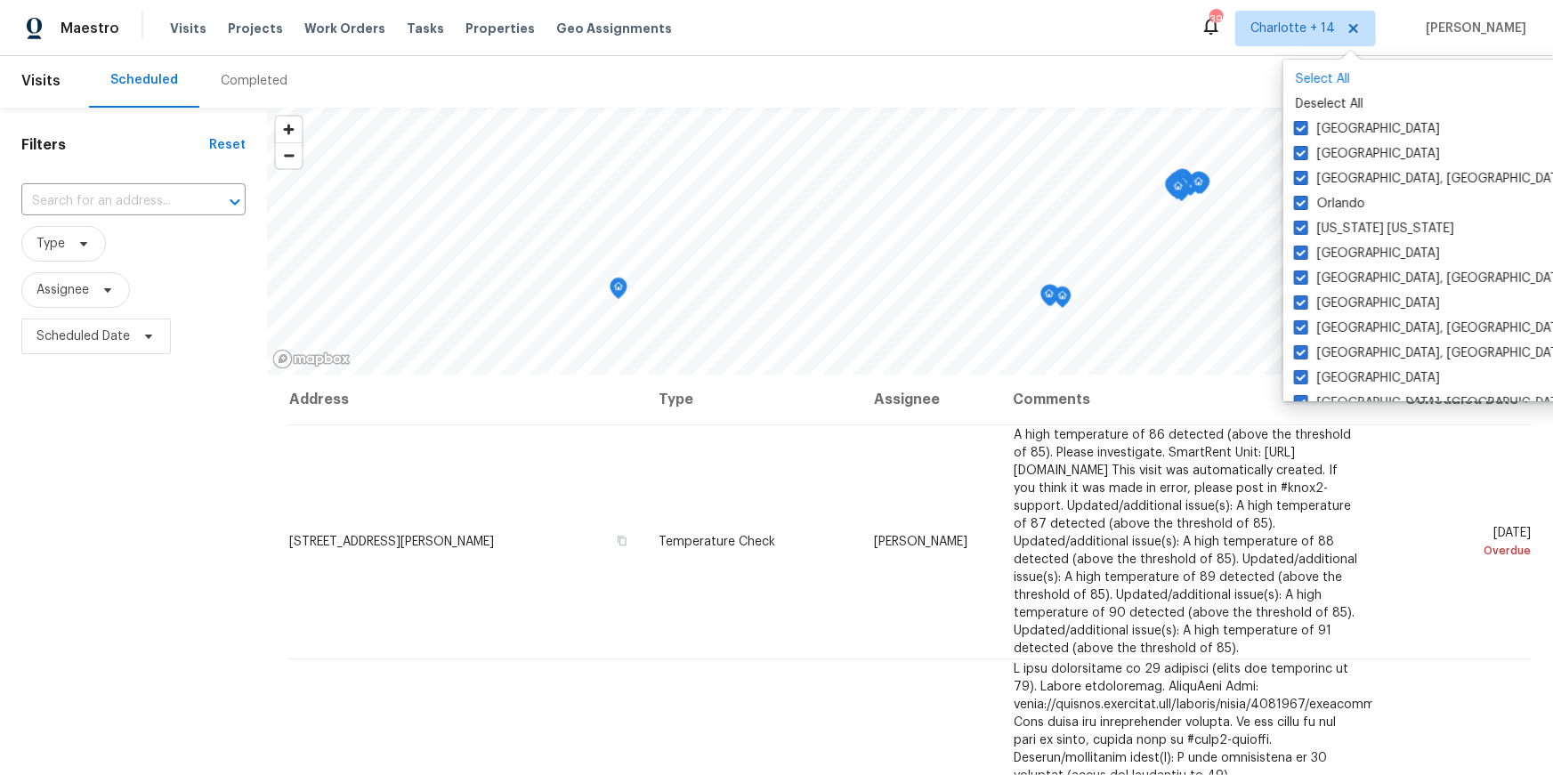
checkbox input "true"
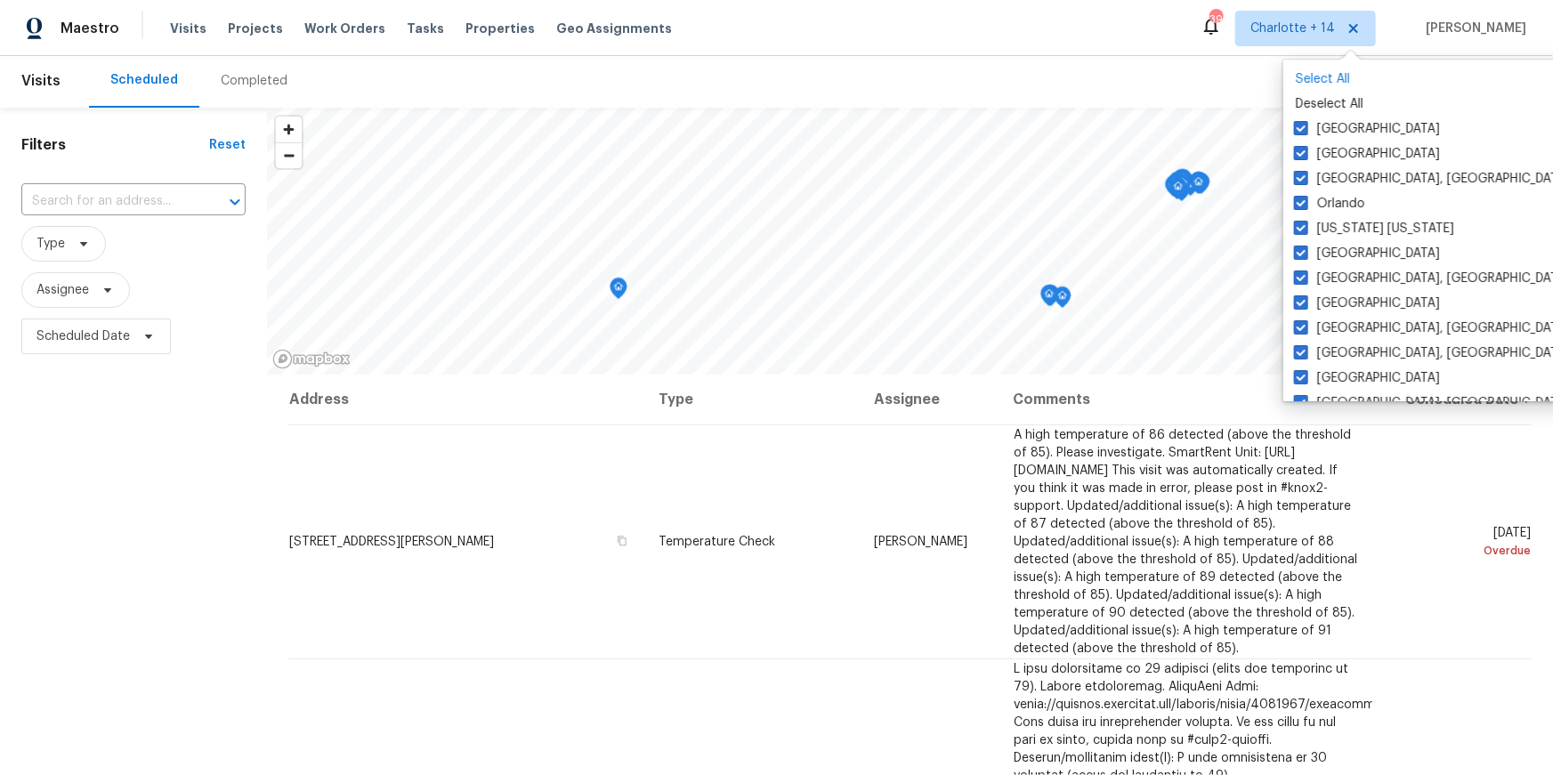
checkbox input "true"
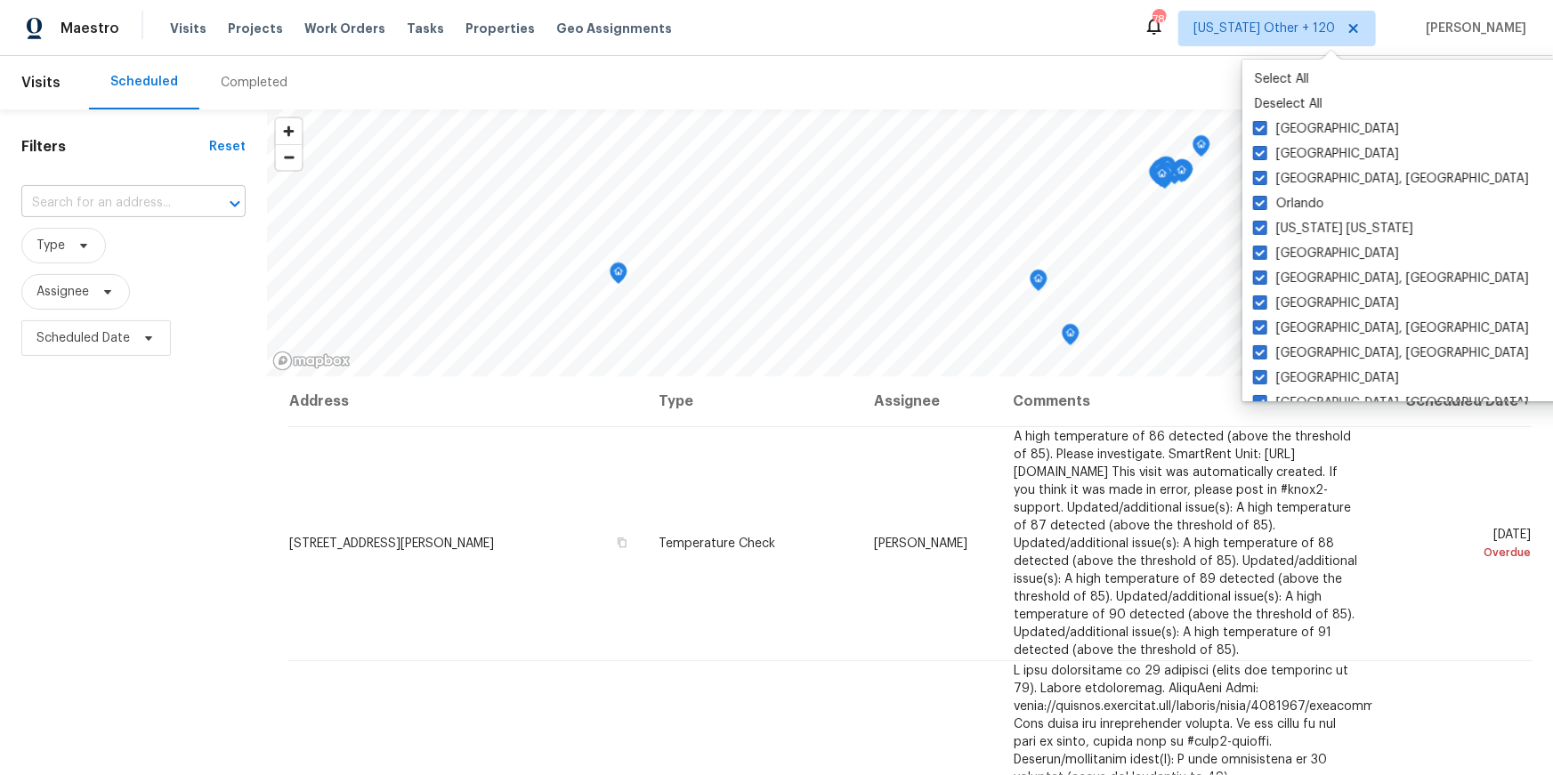
click at [156, 210] on input "text" at bounding box center [108, 204] width 174 height 28
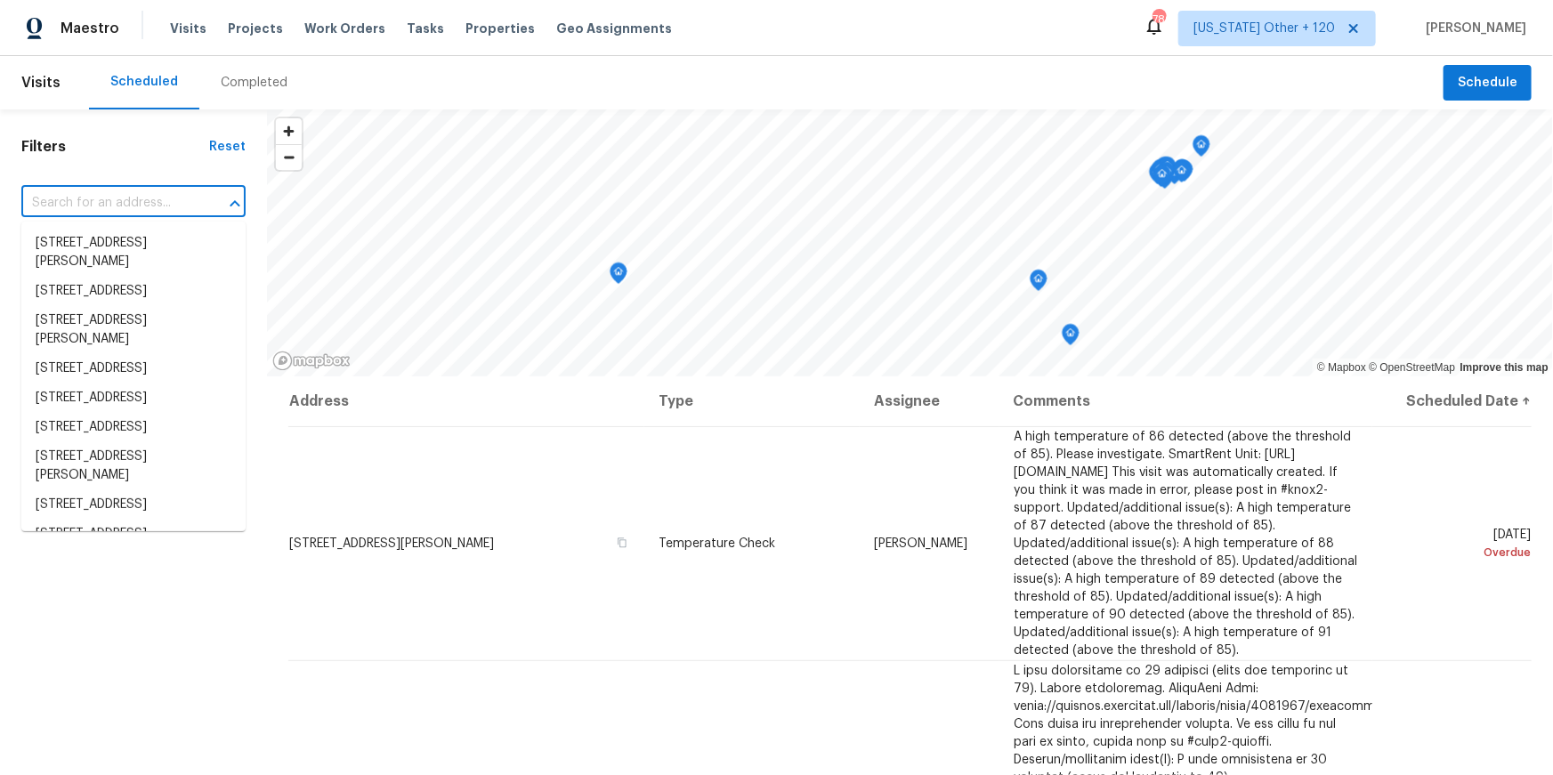
paste input "142 Wellspring Pt, Hiram, GA 30141"
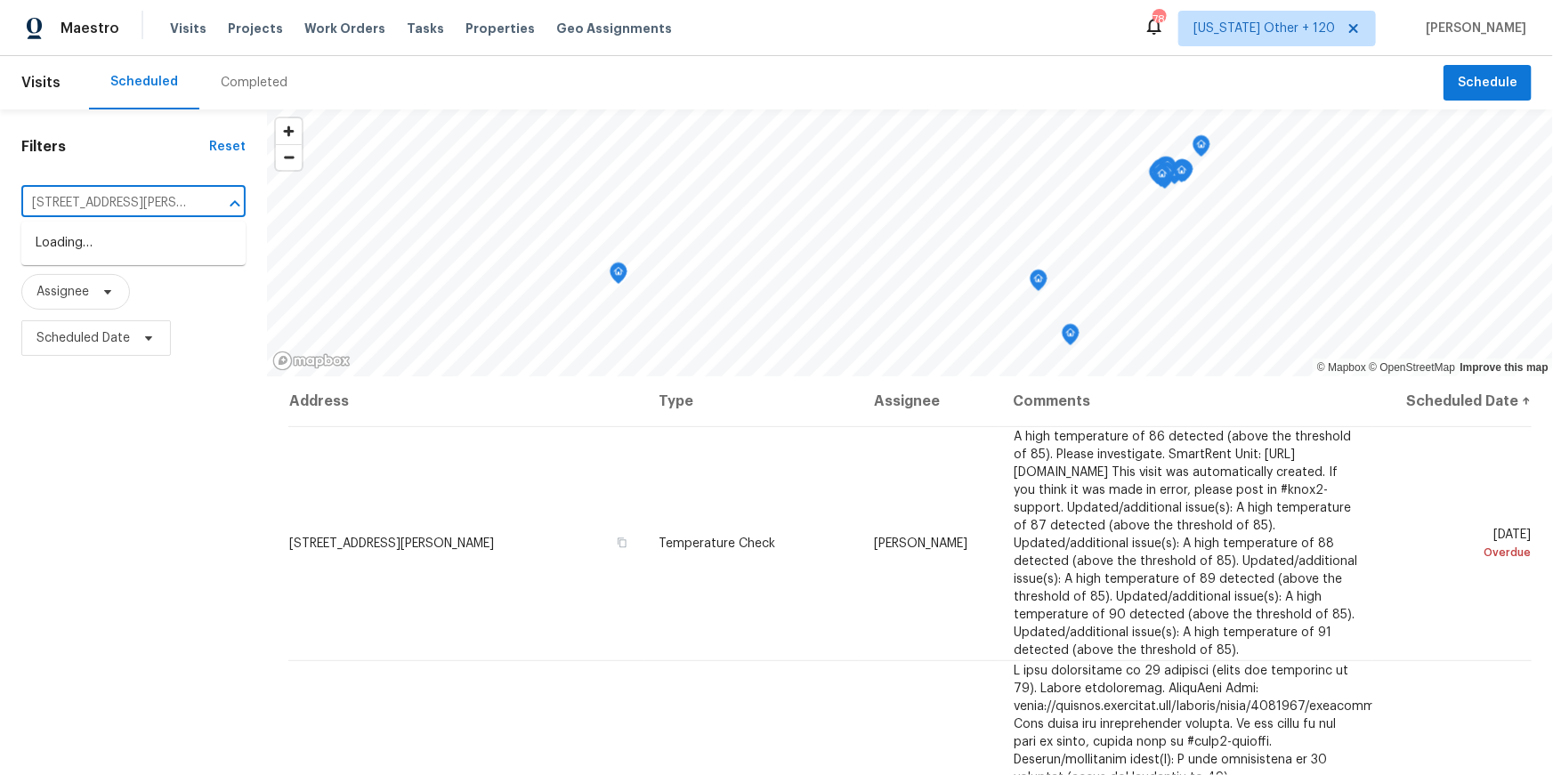
scroll to position [0, 37]
type input "142 Wellspring Pt, Hiram, GA 30141"
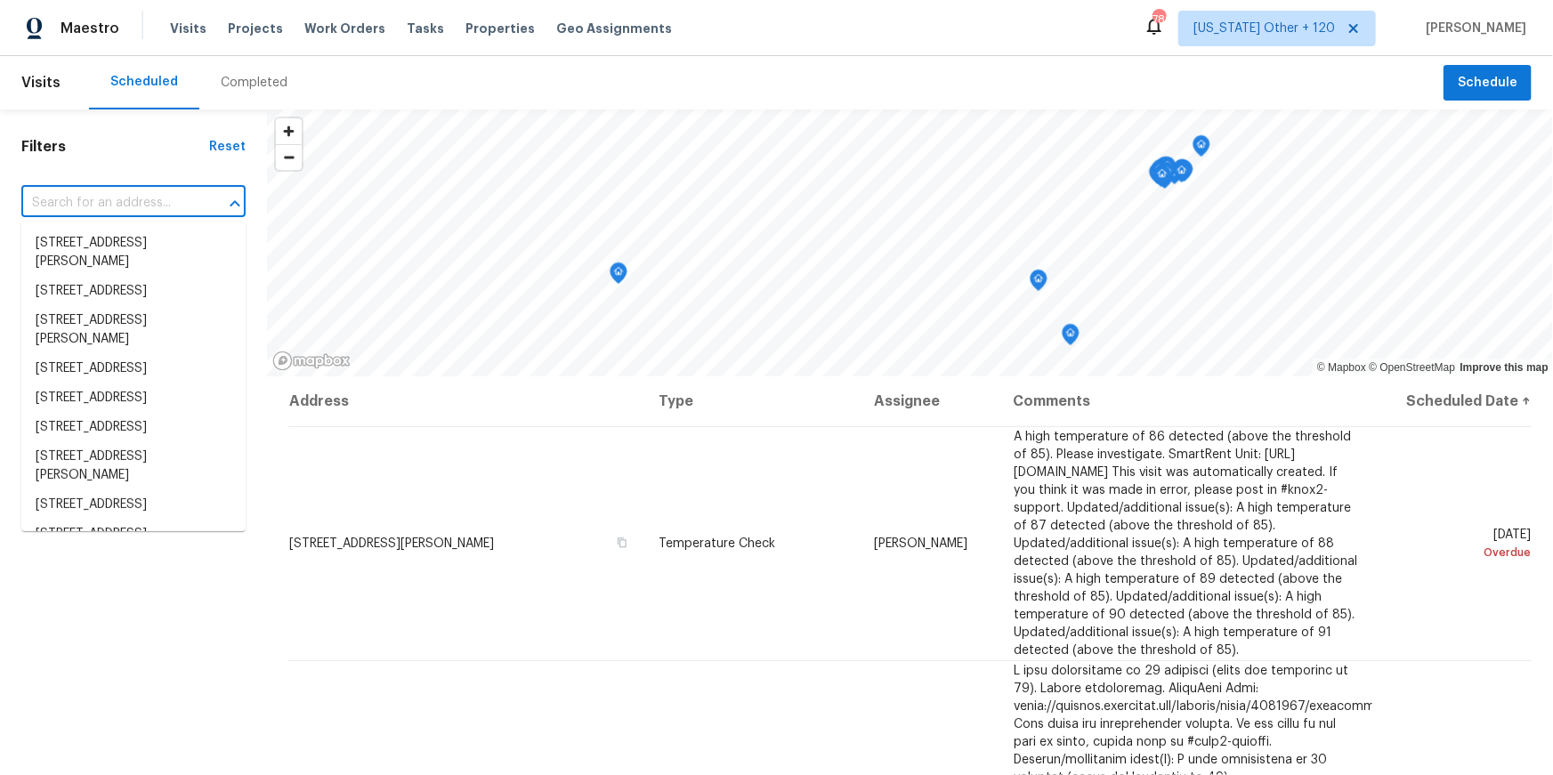
scroll to position [0, 0]
paste input "142 Wellspring Pt"
type input "142 Wellspring Pt"
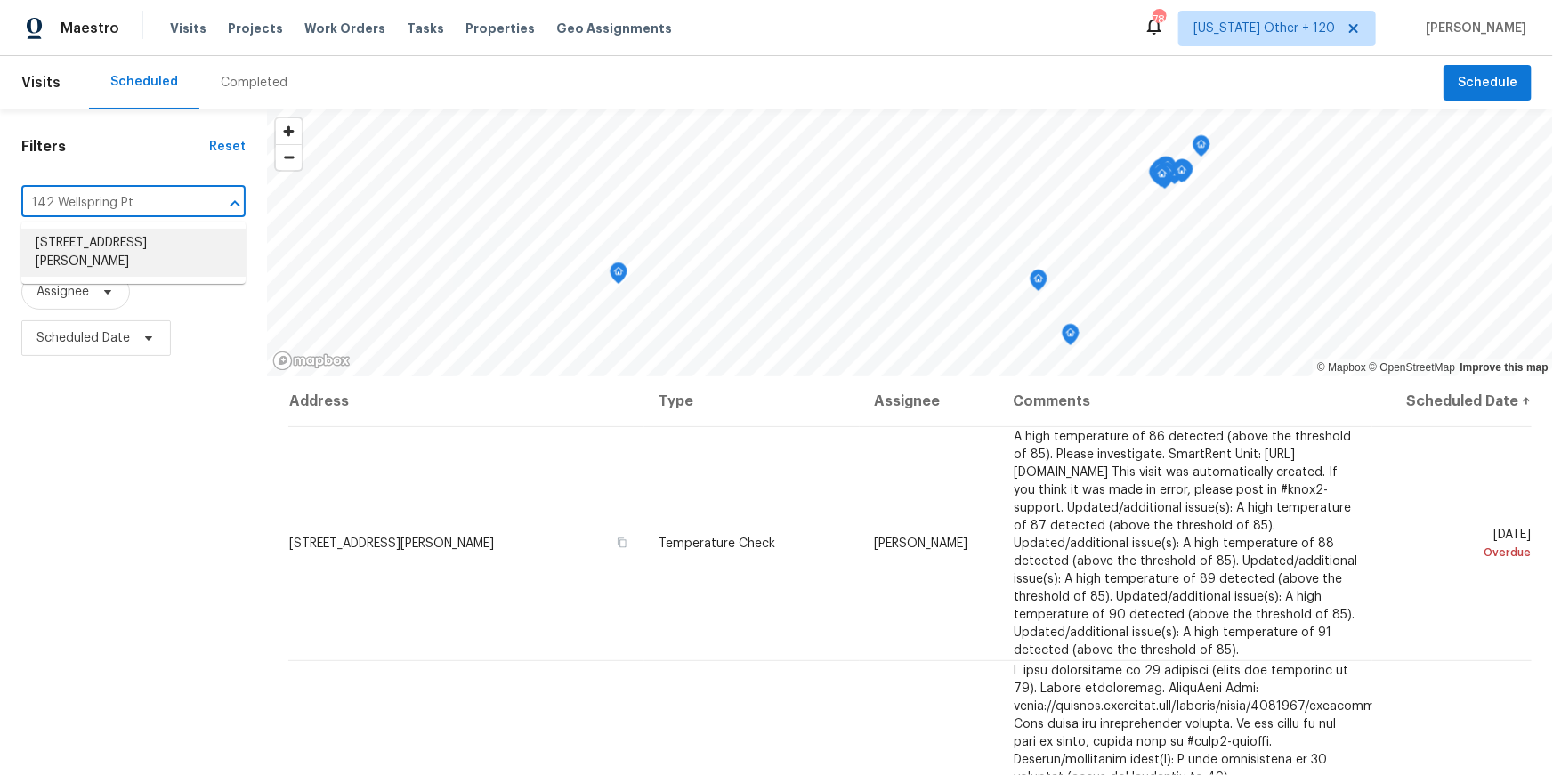
click at [115, 239] on li "142 Wellspring Pt, Hiram, GA 30141" at bounding box center [133, 253] width 224 height 48
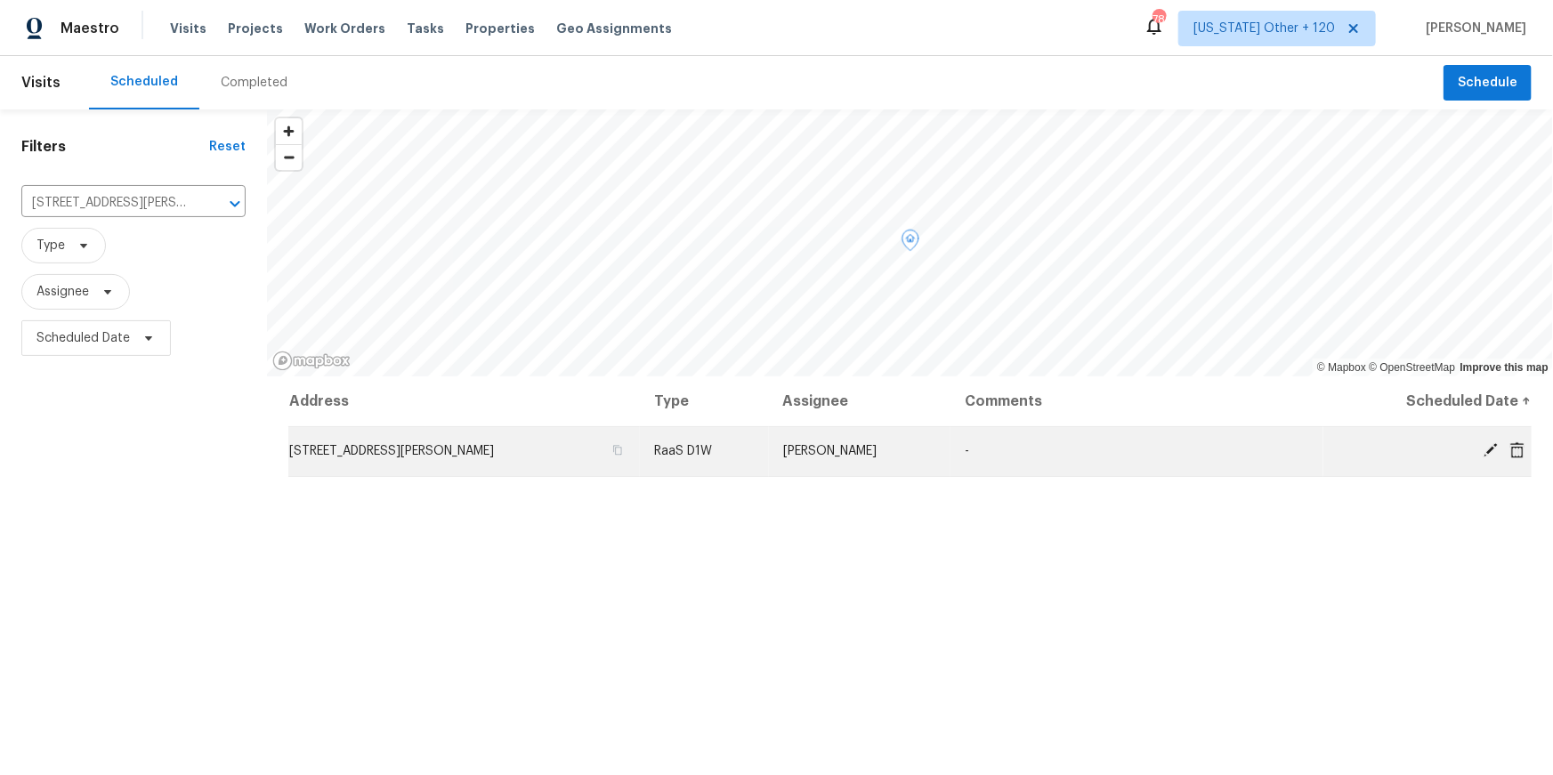
click at [1520, 448] on icon at bounding box center [1517, 450] width 16 height 16
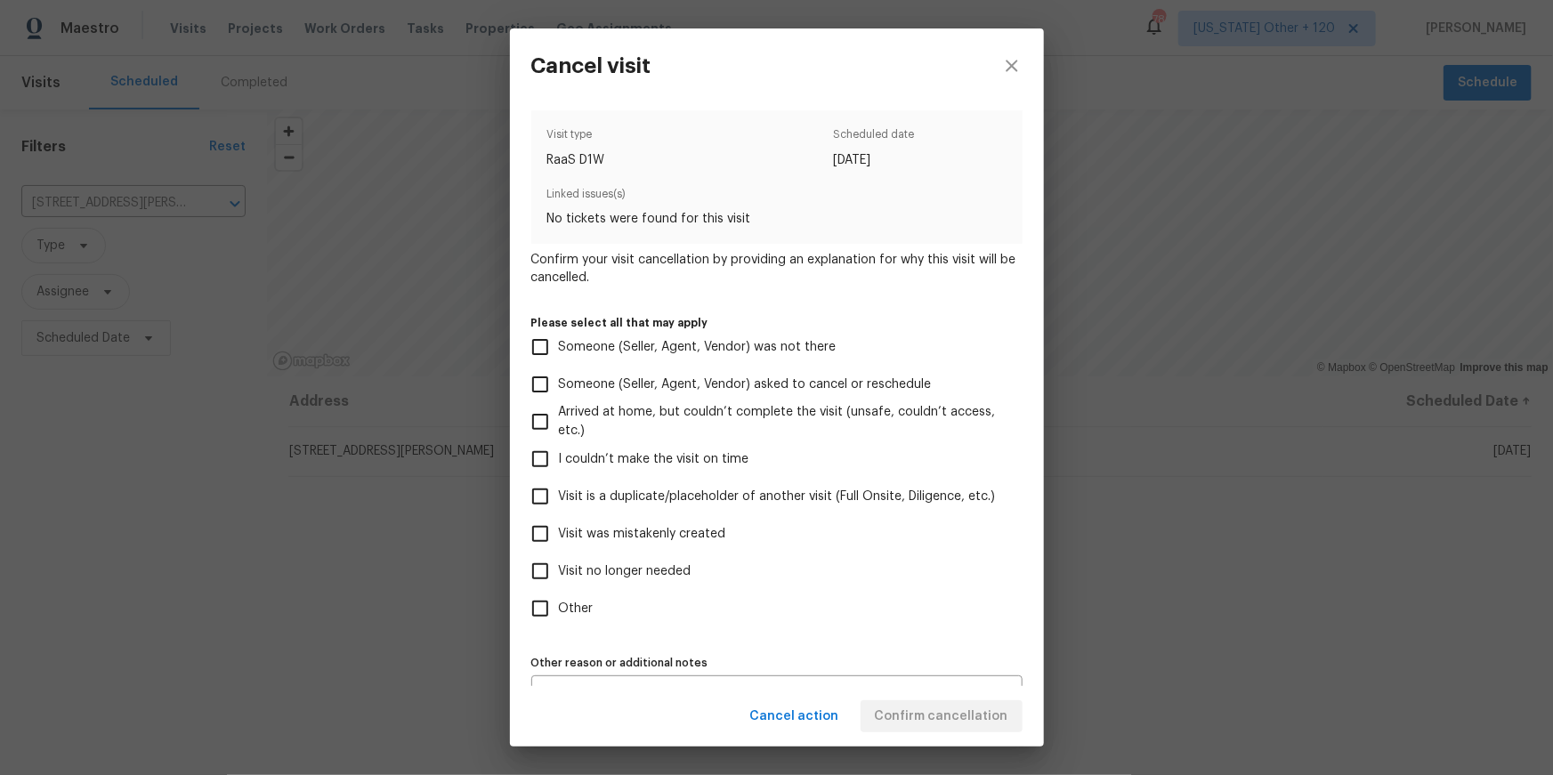
click at [663, 531] on span "Visit was mistakenly created" at bounding box center [642, 534] width 167 height 19
click at [559, 531] on input "Visit was mistakenly created" at bounding box center [539, 533] width 37 height 37
checkbox input "true"
click at [988, 714] on span "Confirm cancellation" at bounding box center [941, 717] width 133 height 22
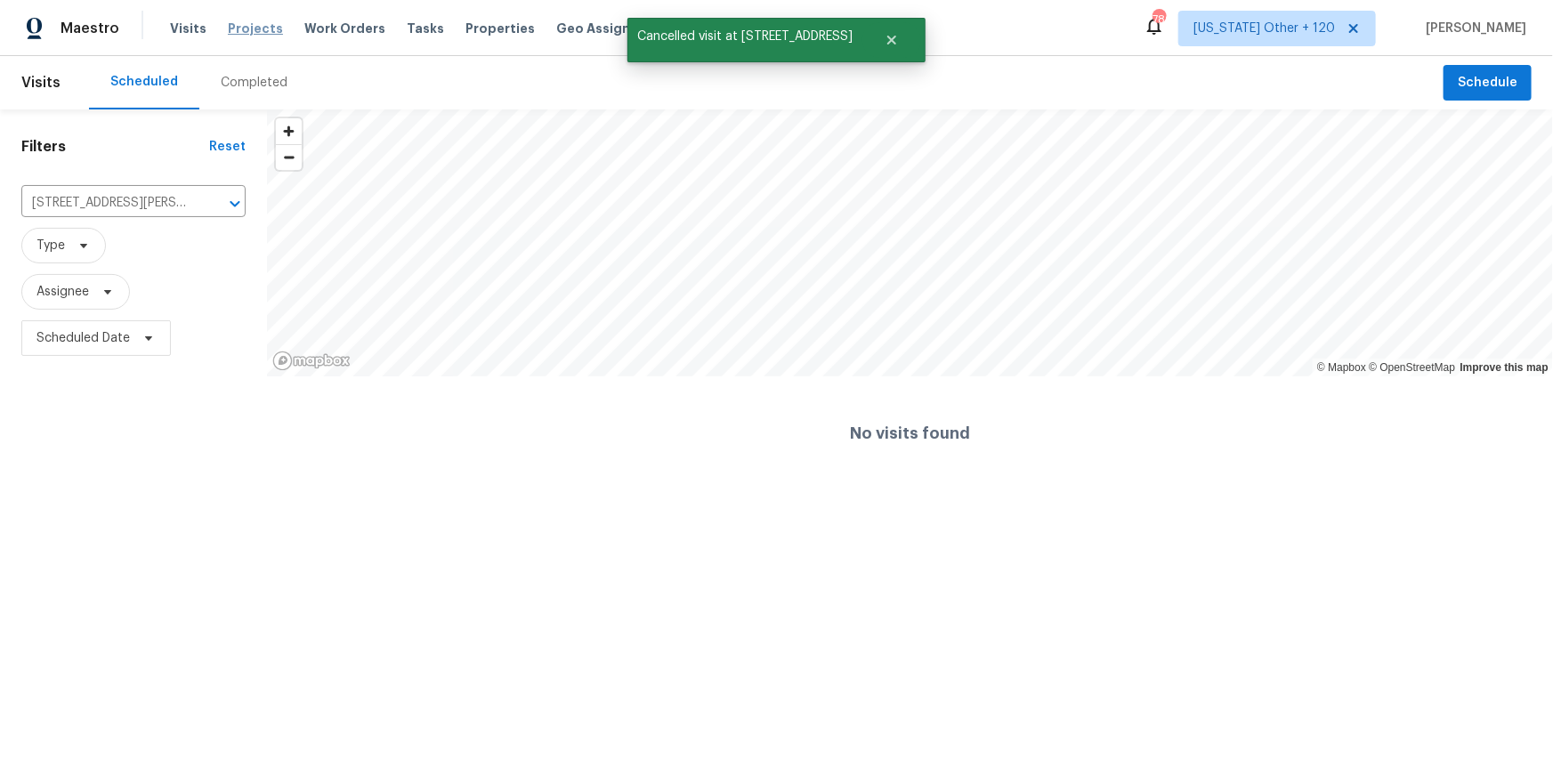
click at [235, 21] on span "Projects" at bounding box center [255, 29] width 55 height 18
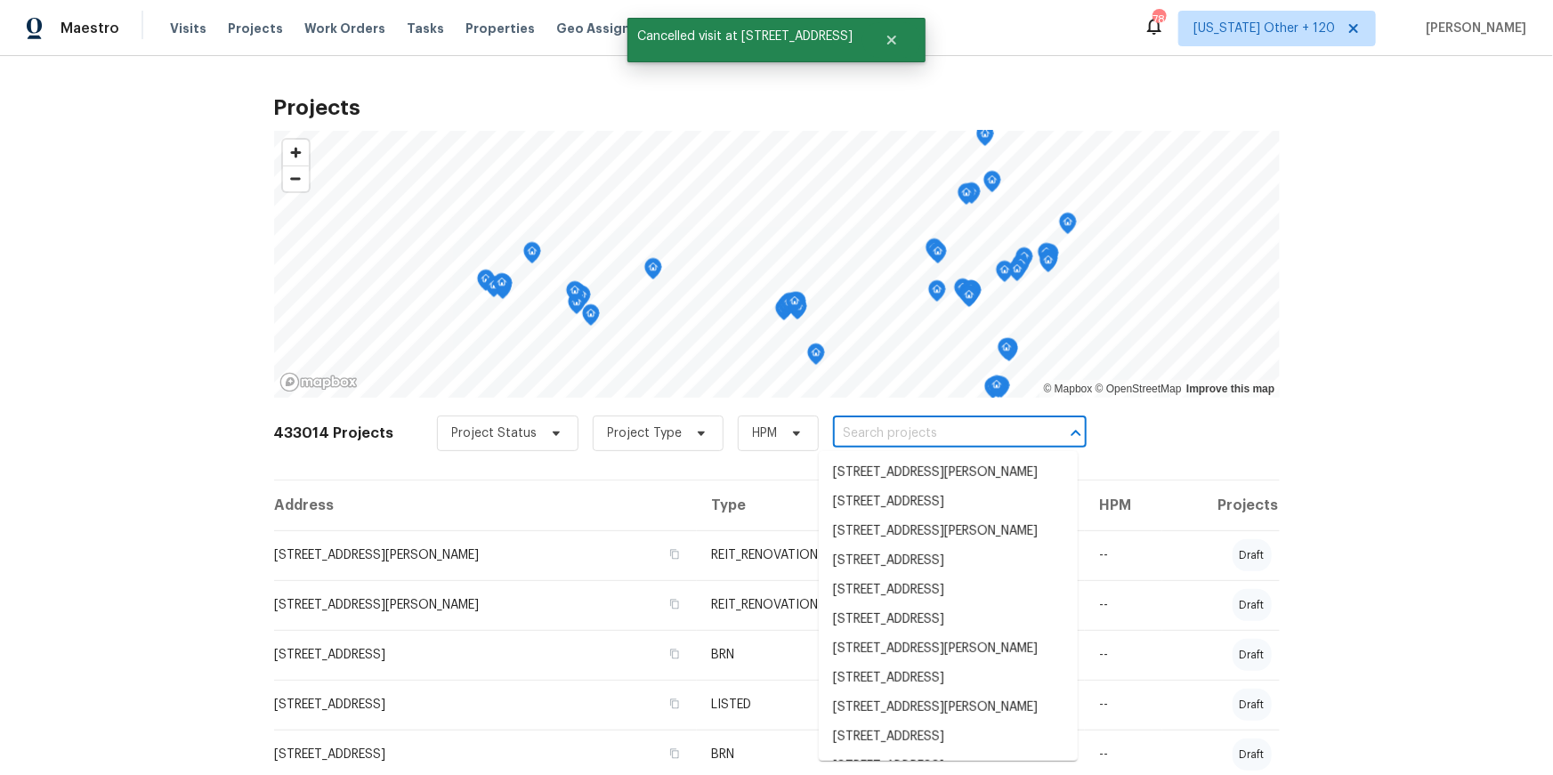
click at [907, 424] on input "text" at bounding box center [935, 434] width 204 height 28
paste input "142 Wellspring Pt"
type input "142 Wellspring Pt"
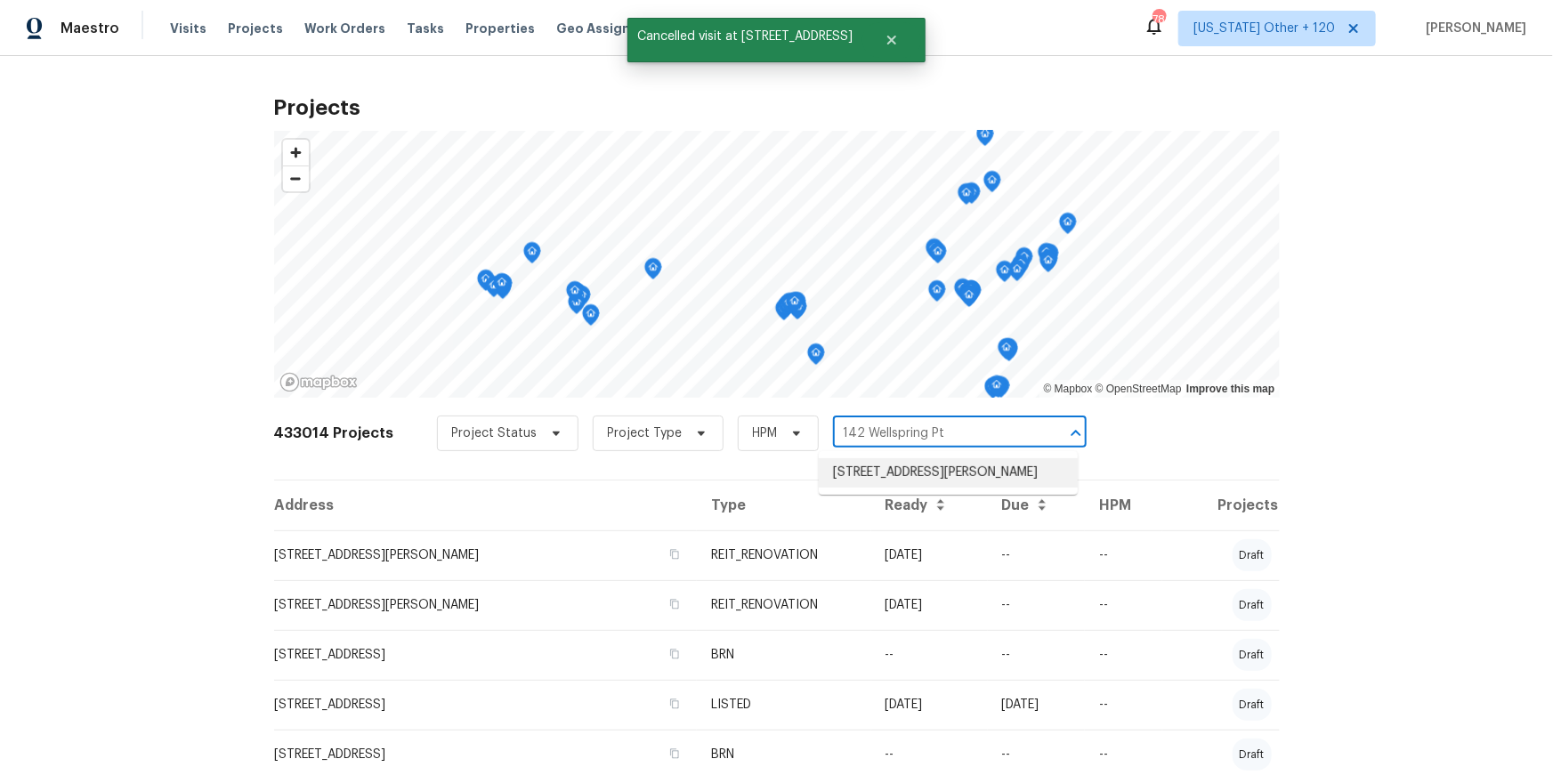
click at [930, 473] on li "142 Wellspring Pt, Hiram, GA 30141" at bounding box center [948, 472] width 259 height 29
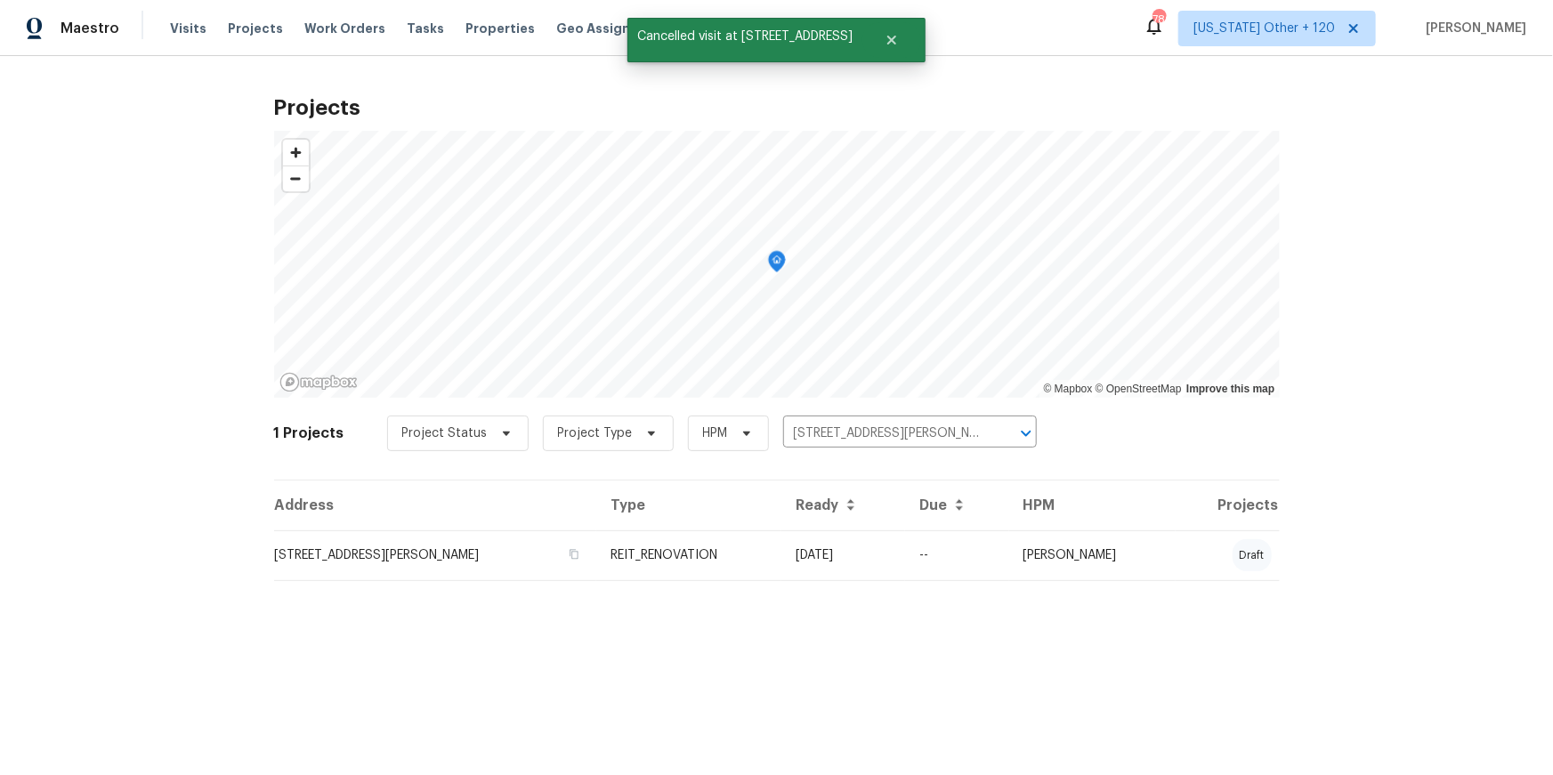
drag, startPoint x: 409, startPoint y: 555, endPoint x: 416, endPoint y: 545, distance: 11.6
click at [410, 553] on td "142 Wellspring Pt, Hiram, GA 30141" at bounding box center [435, 555] width 323 height 50
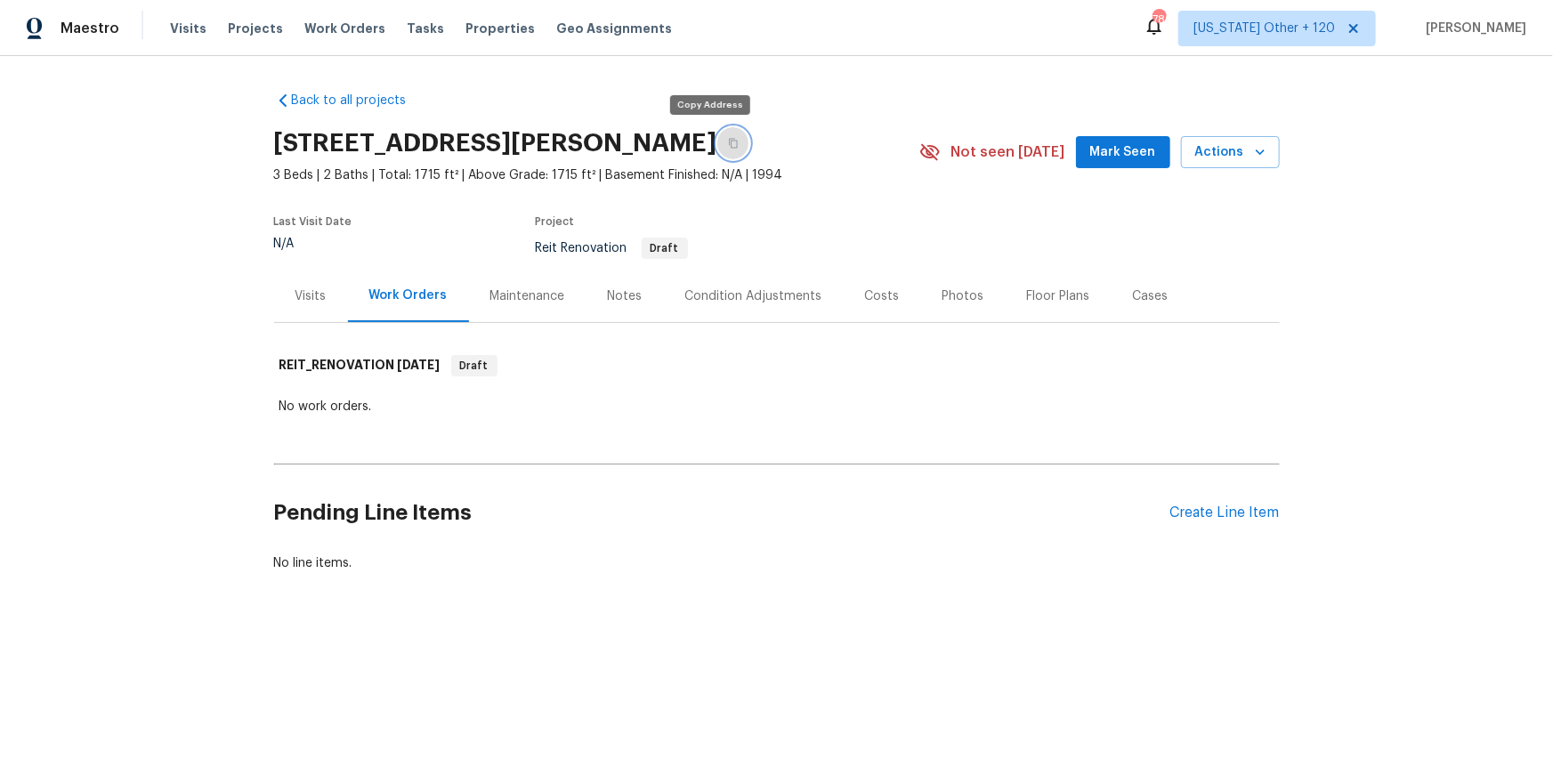
click at [728, 139] on icon "button" at bounding box center [733, 143] width 11 height 11
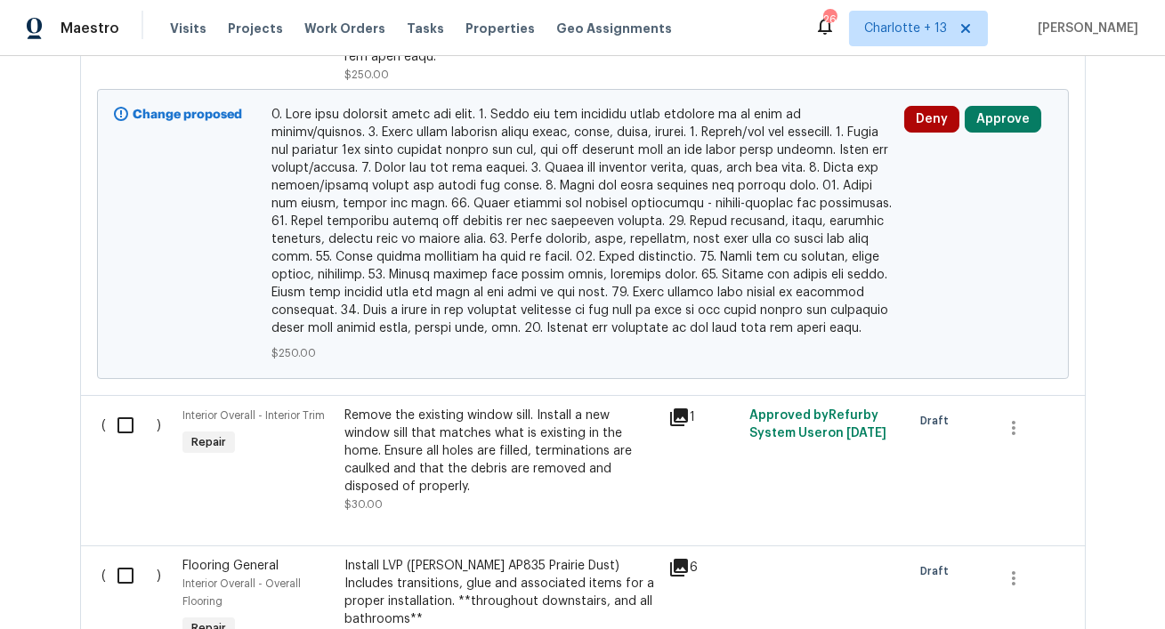
scroll to position [2693, 0]
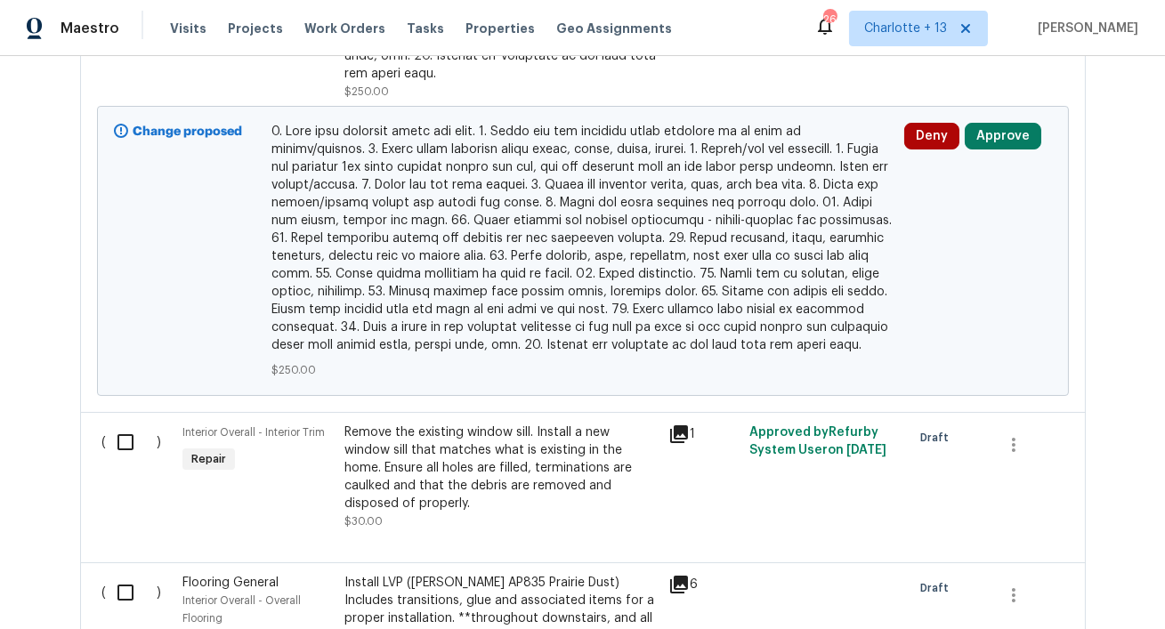
click at [503, 233] on span at bounding box center [582, 238] width 622 height 231
drag, startPoint x: 520, startPoint y: 231, endPoint x: 522, endPoint y: 222, distance: 10.1
click at [520, 227] on span at bounding box center [582, 238] width 622 height 231
click at [474, 273] on span at bounding box center [582, 238] width 622 height 231
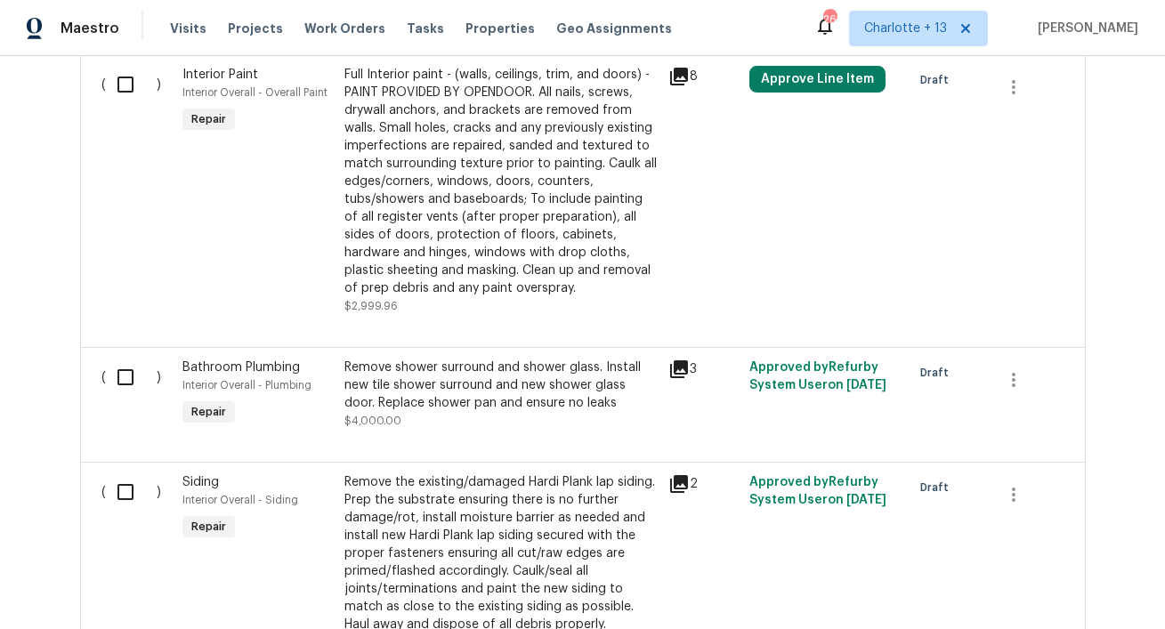
scroll to position [3370, 0]
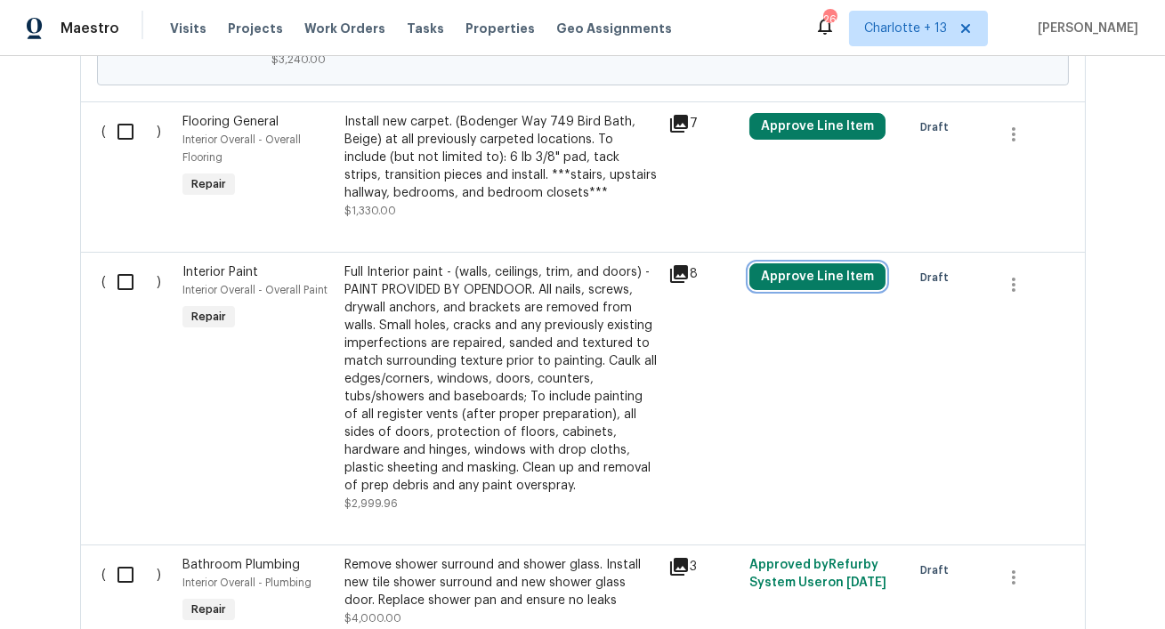
drag, startPoint x: 806, startPoint y: 244, endPoint x: 800, endPoint y: 231, distance: 13.9
click at [807, 263] on button "Approve Line Item" at bounding box center [817, 276] width 136 height 27
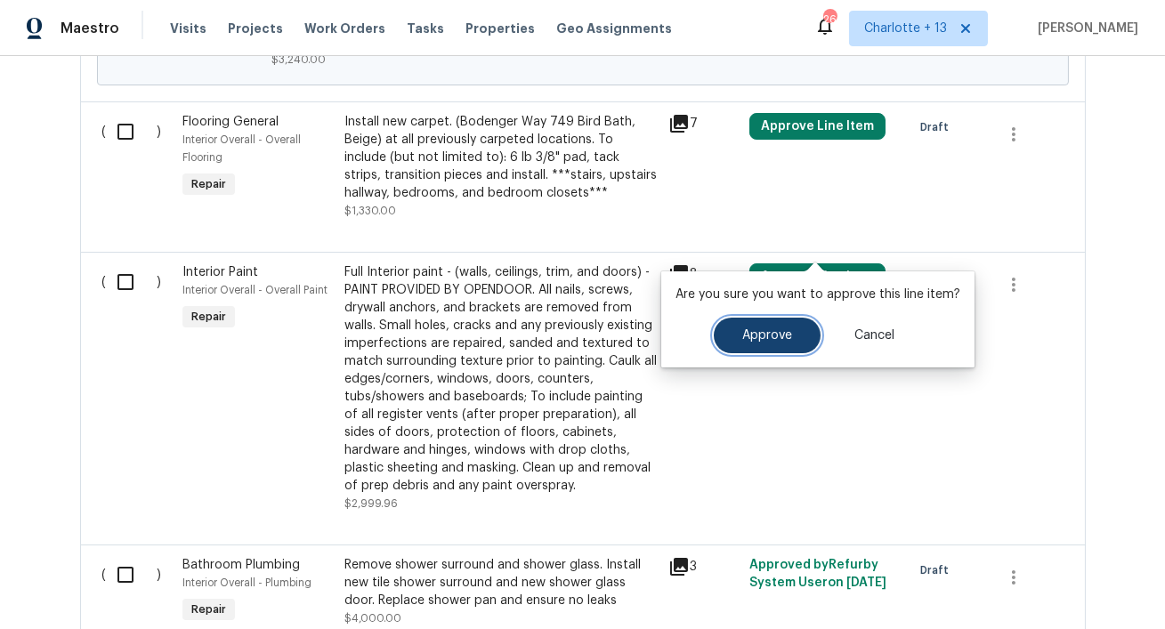
click at [761, 325] on button "Approve" at bounding box center [767, 336] width 107 height 36
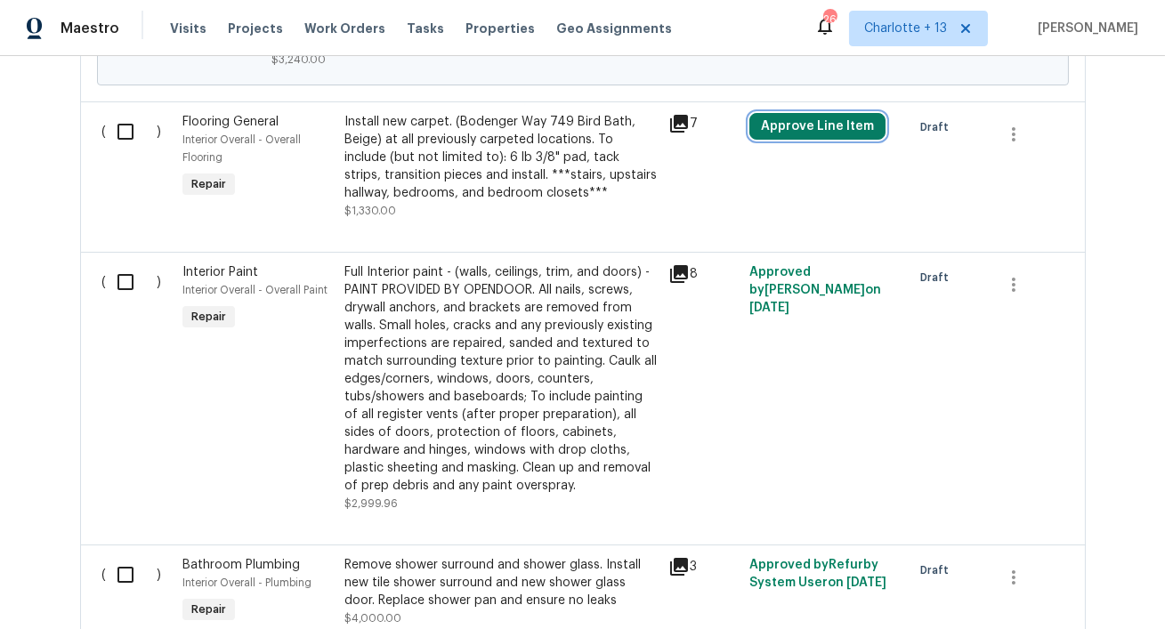
click at [770, 113] on button "Approve Line Item" at bounding box center [817, 126] width 136 height 27
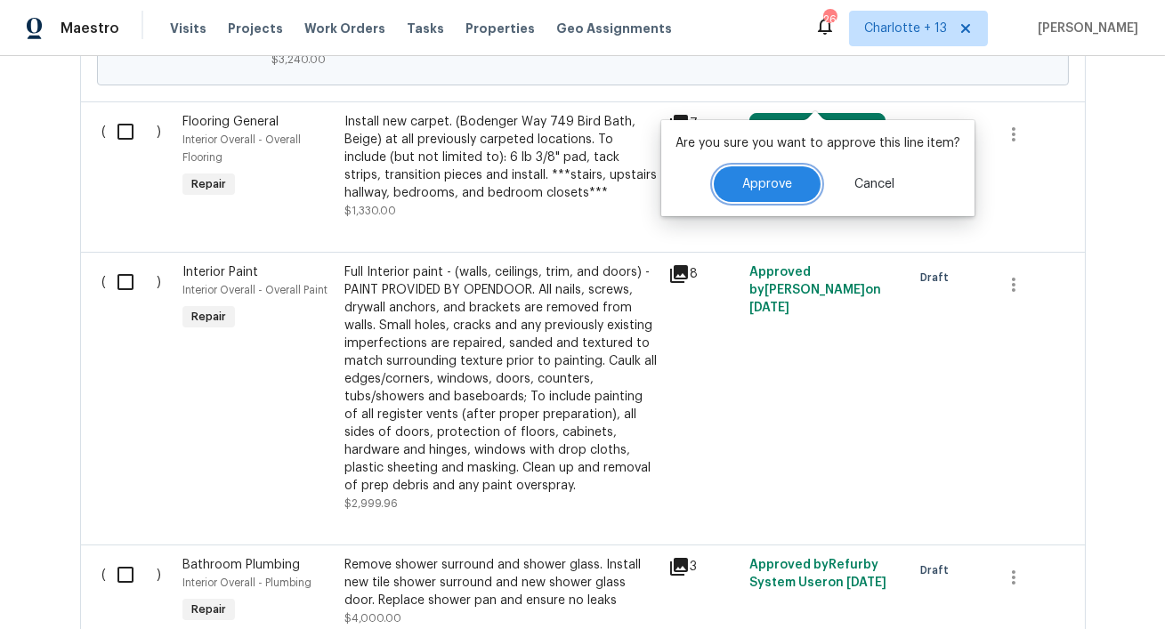
drag, startPoint x: 753, startPoint y: 178, endPoint x: 684, endPoint y: 199, distance: 71.8
click at [752, 178] on span "Approve" at bounding box center [767, 184] width 50 height 13
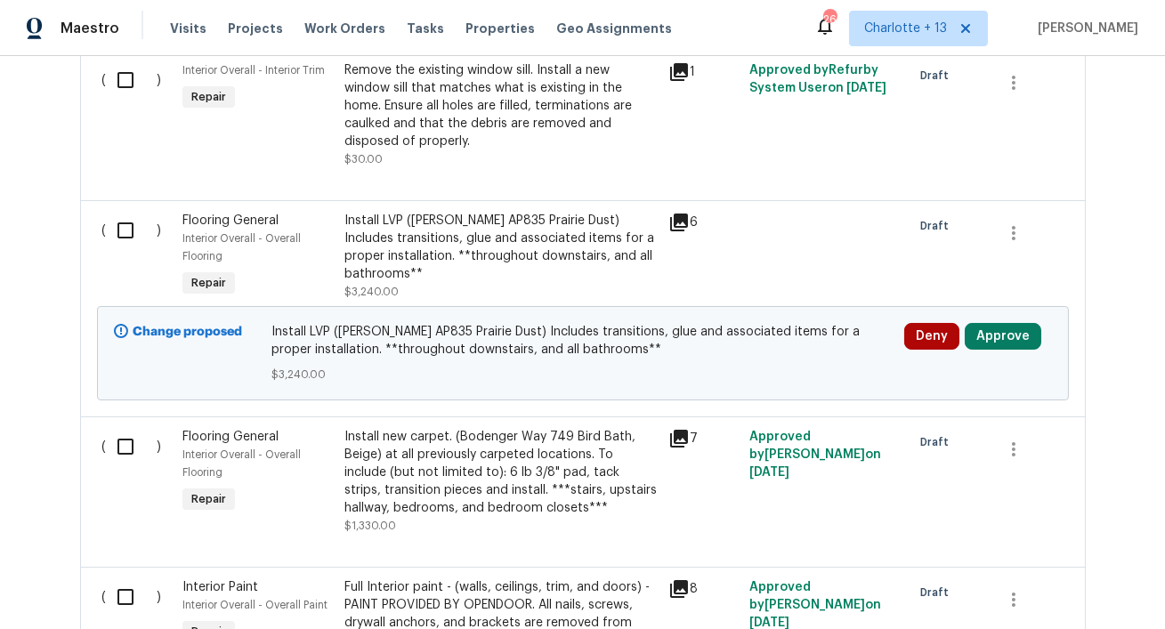
scroll to position [2959, 0]
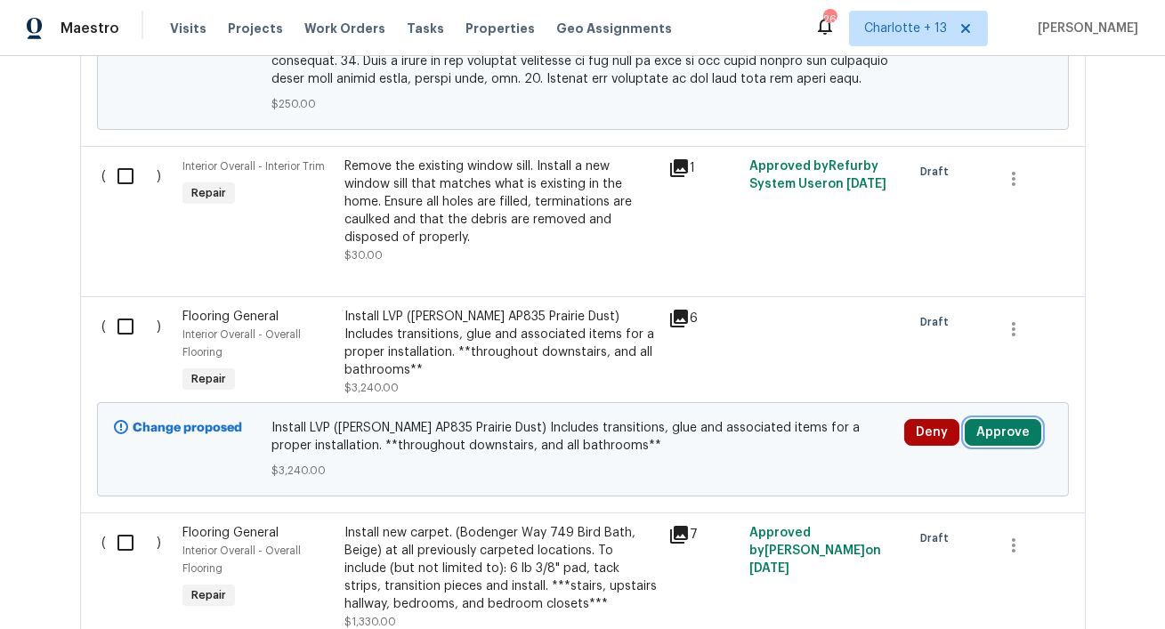
click at [1010, 419] on button "Approve" at bounding box center [1002, 432] width 77 height 27
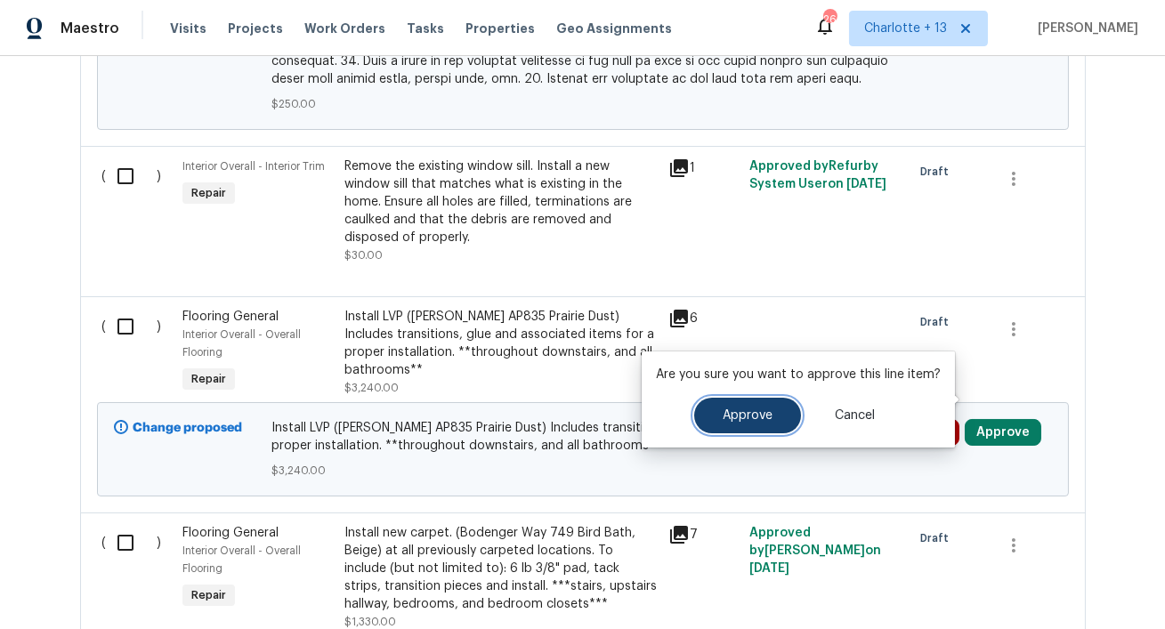
click at [750, 416] on span "Approve" at bounding box center [747, 415] width 50 height 13
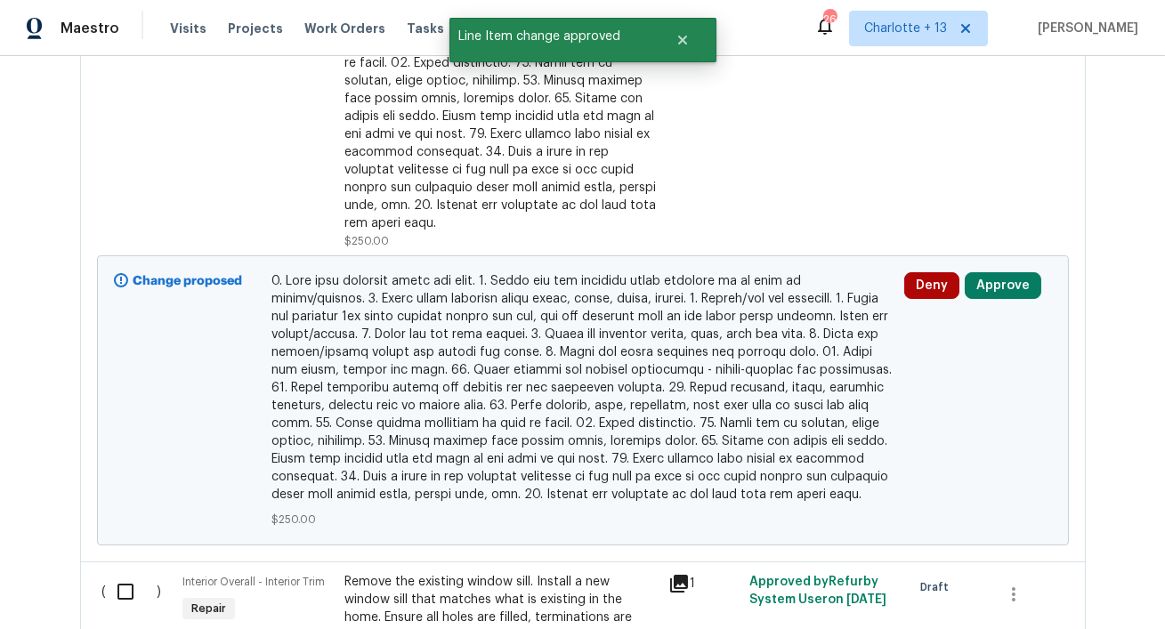
scroll to position [2545, 0]
click at [1018, 271] on button "Approve" at bounding box center [1002, 284] width 77 height 27
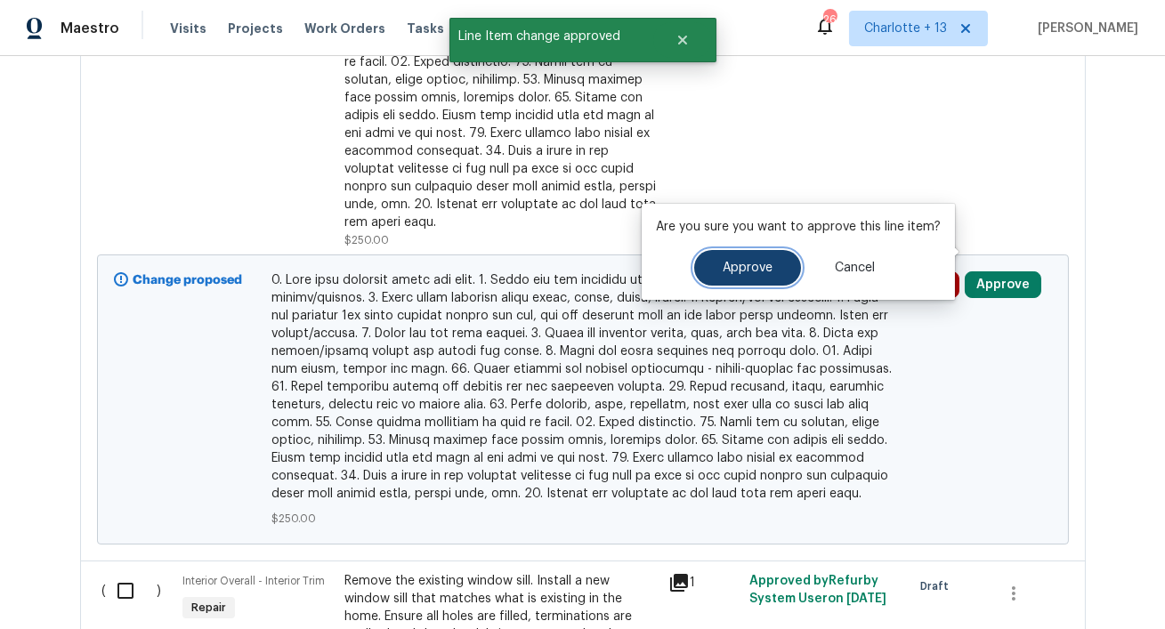
click at [757, 263] on span "Approve" at bounding box center [747, 268] width 50 height 13
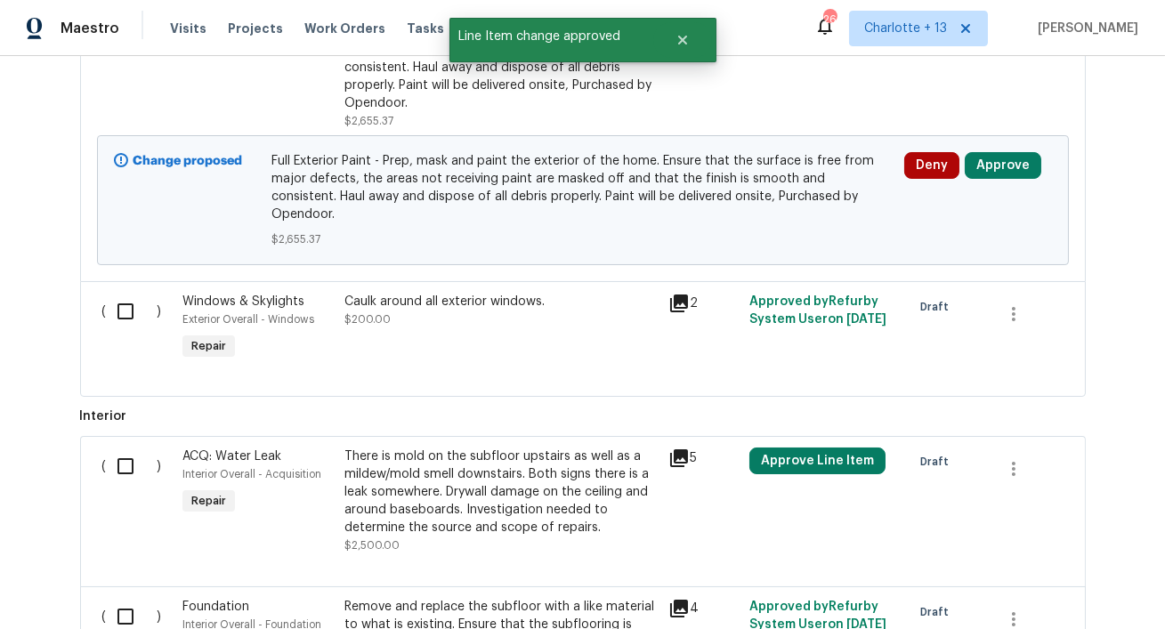
scroll to position [1166, 0]
click at [801, 441] on div "Approve Line Item" at bounding box center [825, 499] width 162 height 117
drag, startPoint x: 788, startPoint y: 437, endPoint x: 768, endPoint y: 441, distance: 20.9
click at [787, 447] on button "Approve Line Item" at bounding box center [817, 460] width 136 height 27
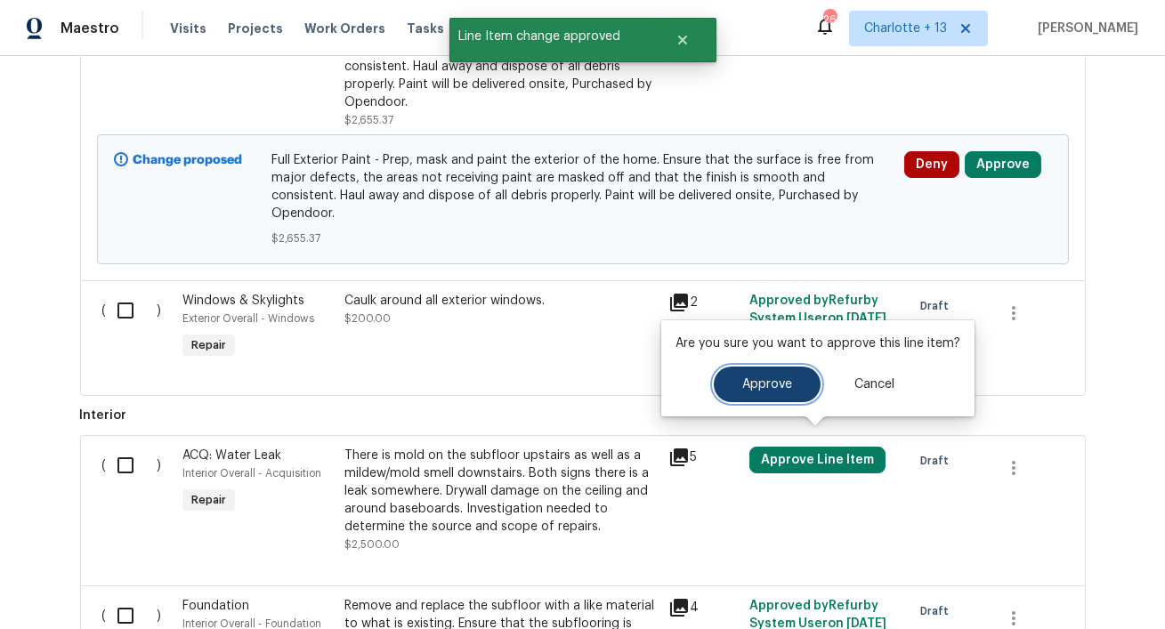
click at [730, 391] on button "Approve" at bounding box center [767, 385] width 107 height 36
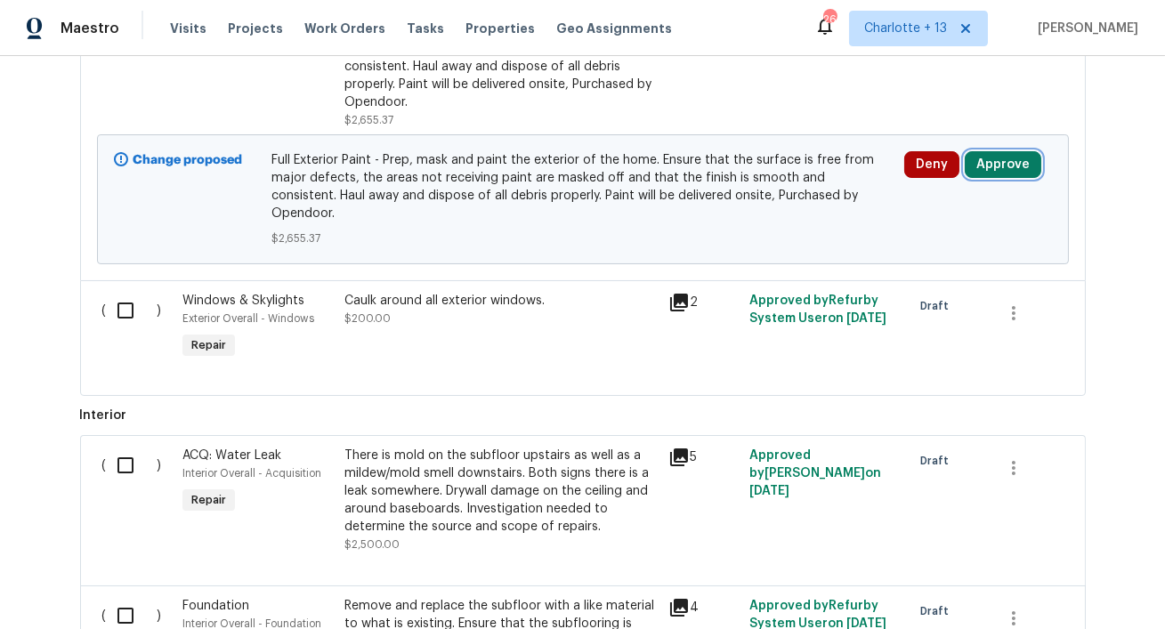
click at [1012, 167] on button "Approve" at bounding box center [1002, 164] width 77 height 27
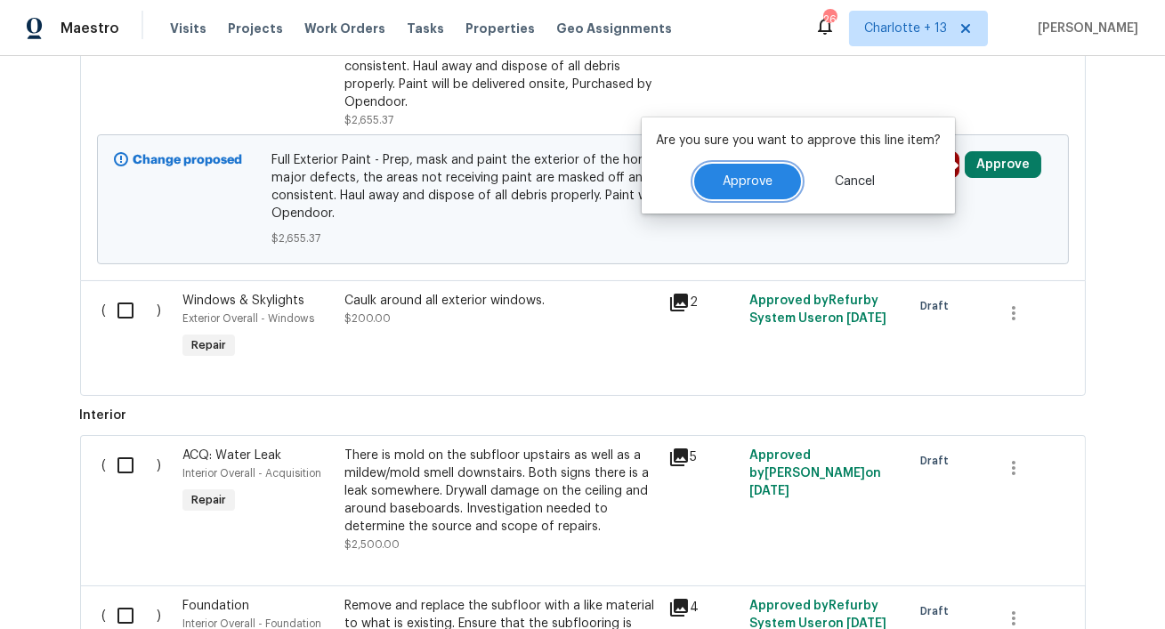
click at [761, 190] on button "Approve" at bounding box center [747, 182] width 107 height 36
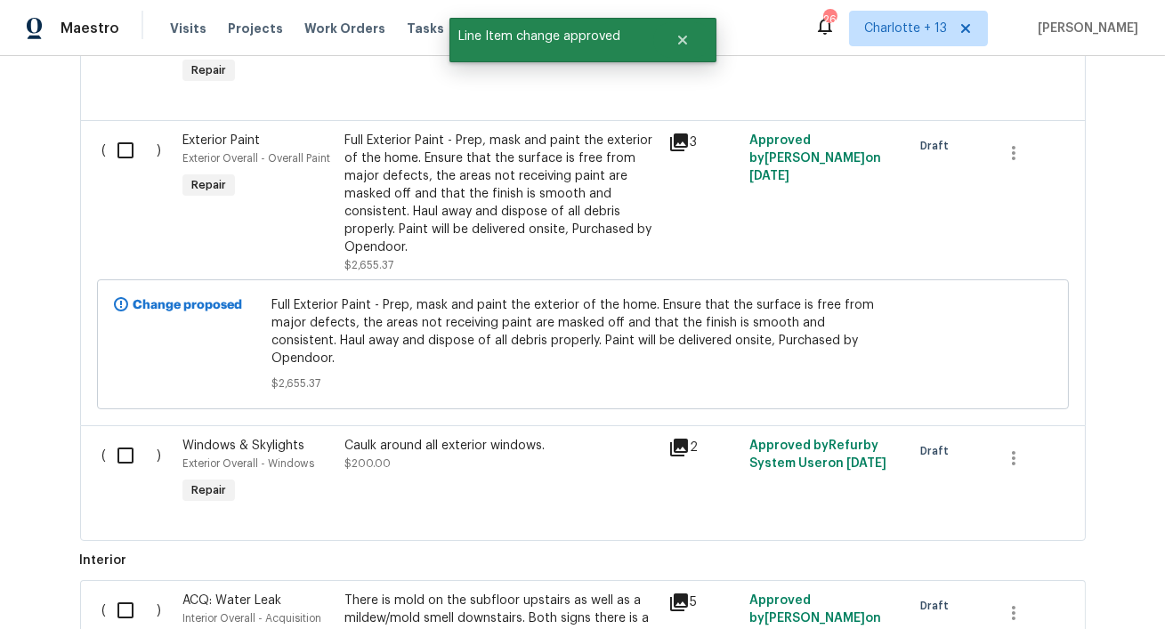
scroll to position [881, 0]
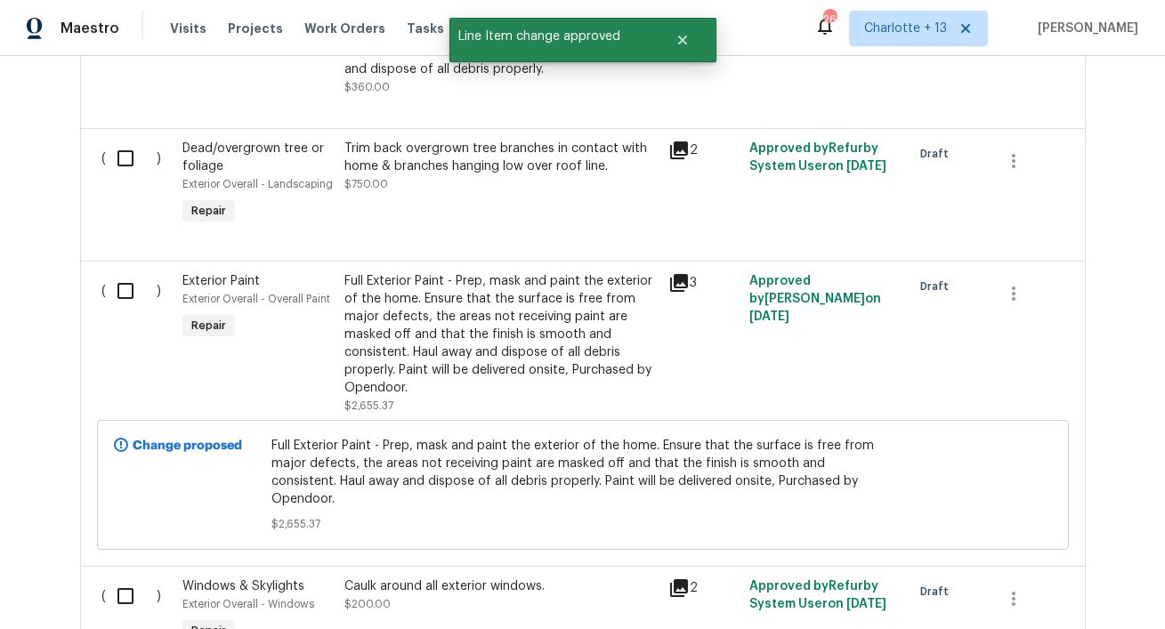
click at [519, 309] on div "Full Exterior Paint - Prep, mask and paint the exterior of the home. Ensure tha…" at bounding box center [500, 334] width 313 height 125
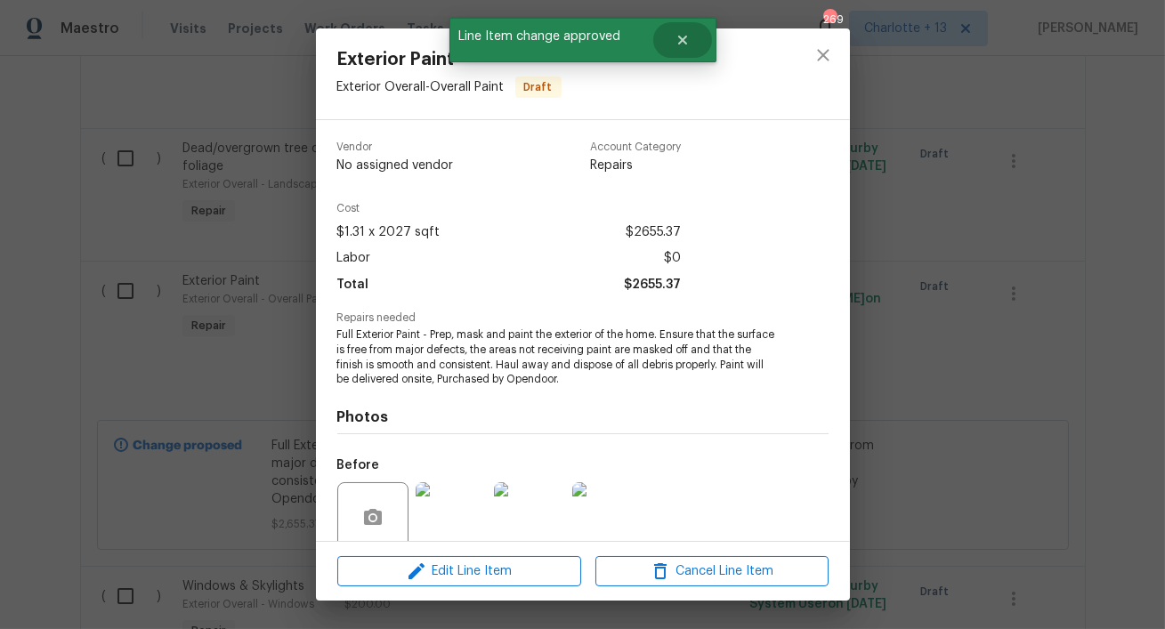
click at [680, 41] on icon "Close" at bounding box center [681, 40] width 9 height 9
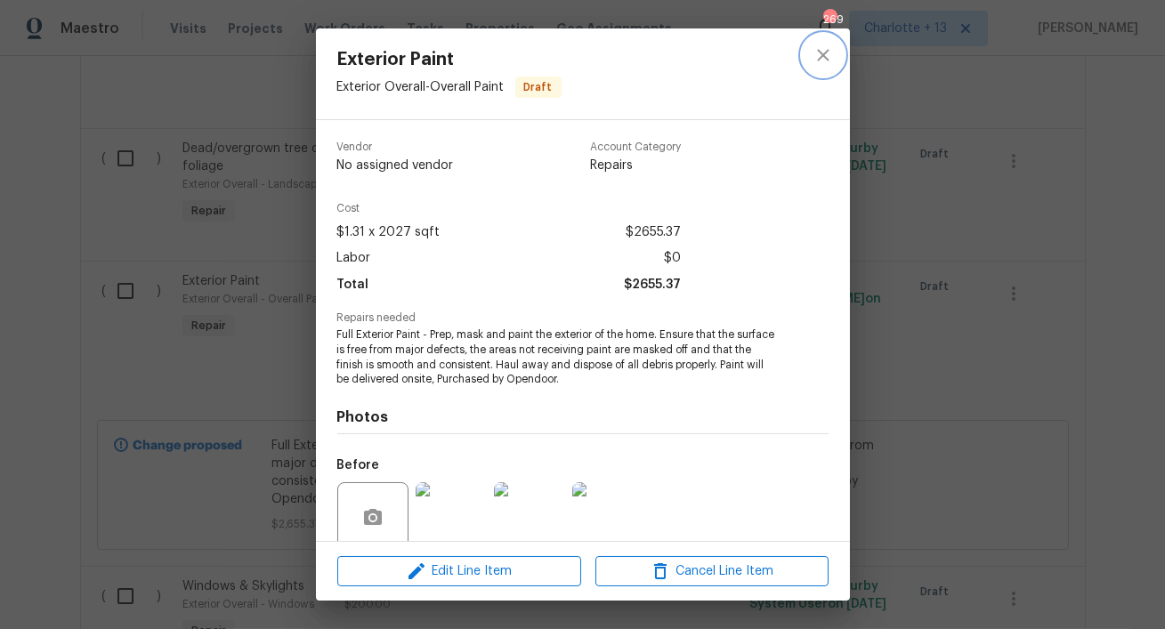
click at [818, 52] on icon "close" at bounding box center [822, 54] width 21 height 21
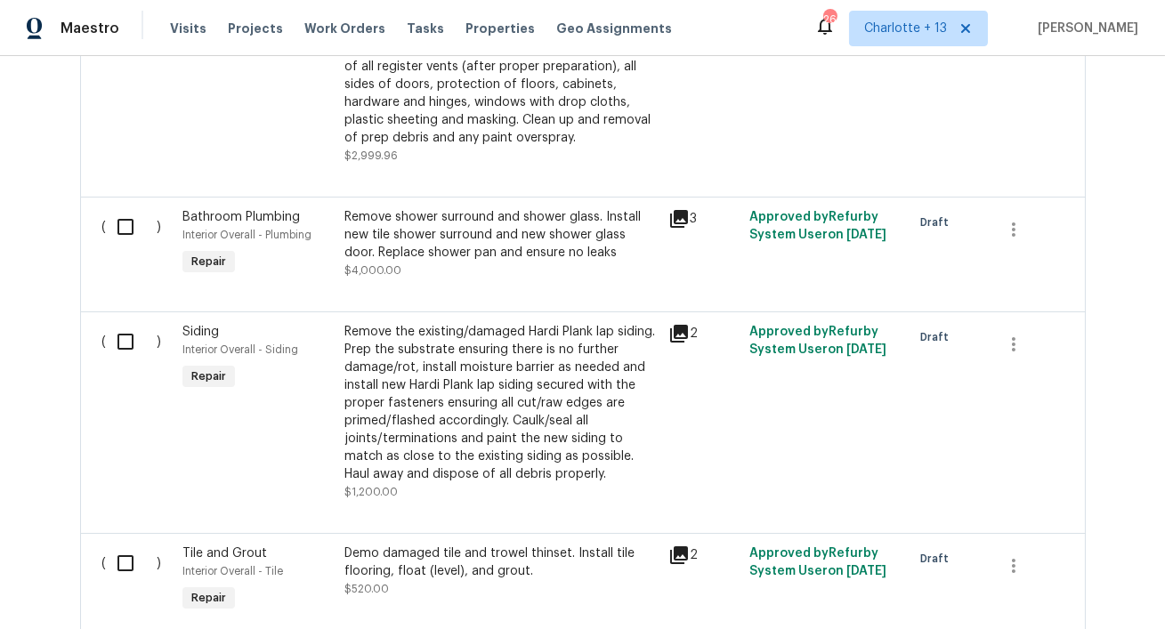
scroll to position [3712, 0]
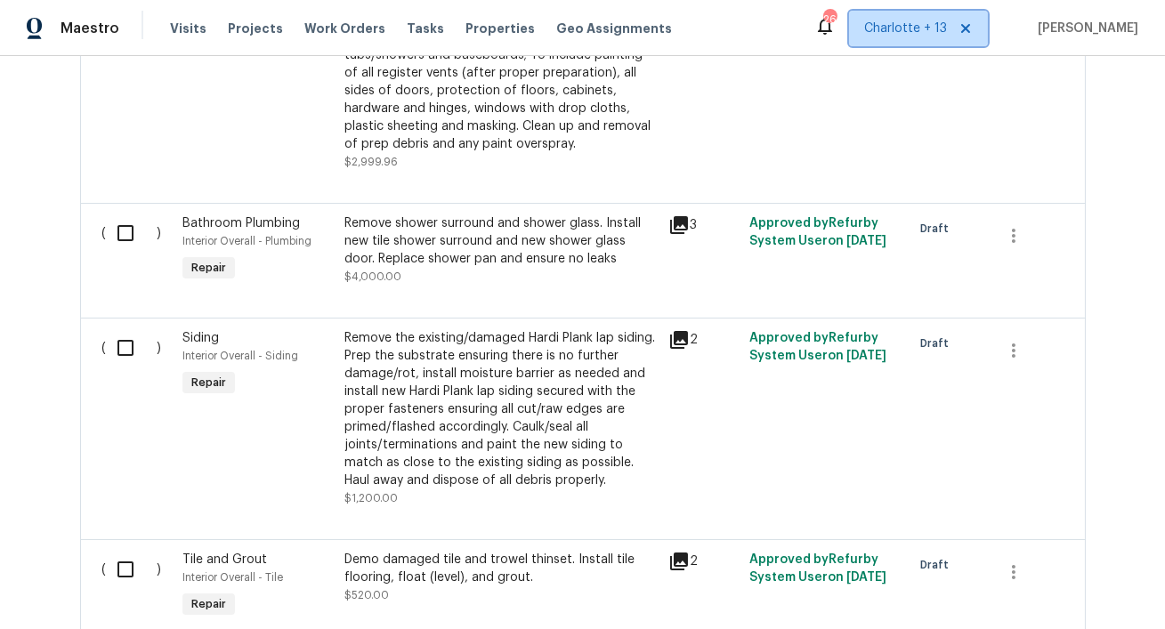
click at [972, 28] on icon at bounding box center [965, 28] width 14 height 14
click at [947, 28] on span "Alabama Other" at bounding box center [894, 29] width 105 height 18
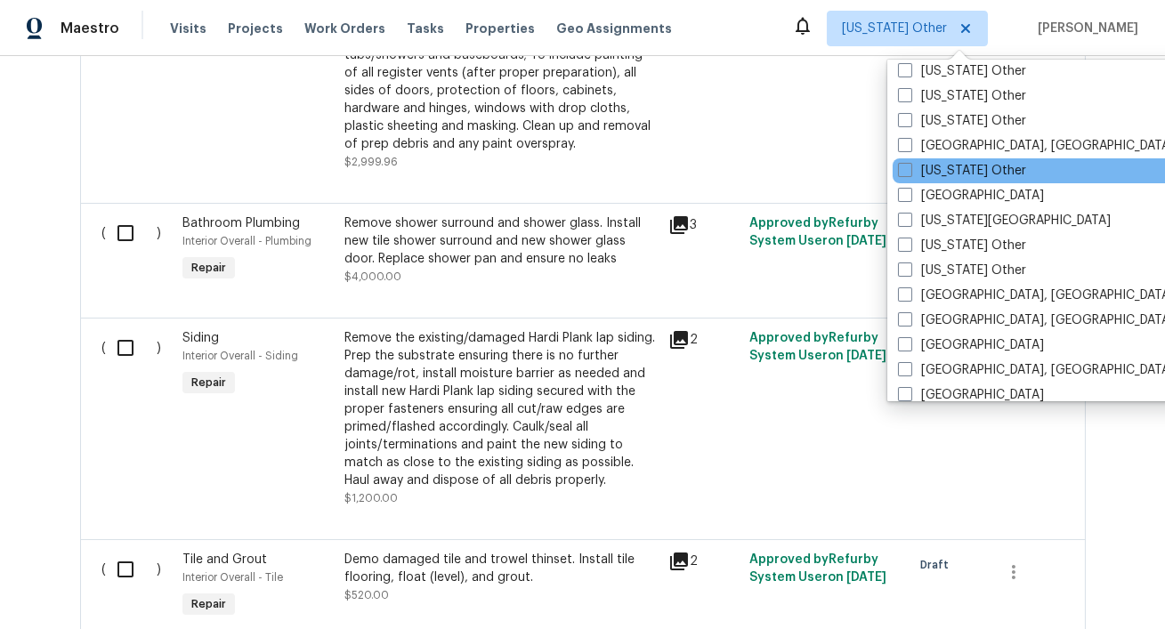
scroll to position [1222, 0]
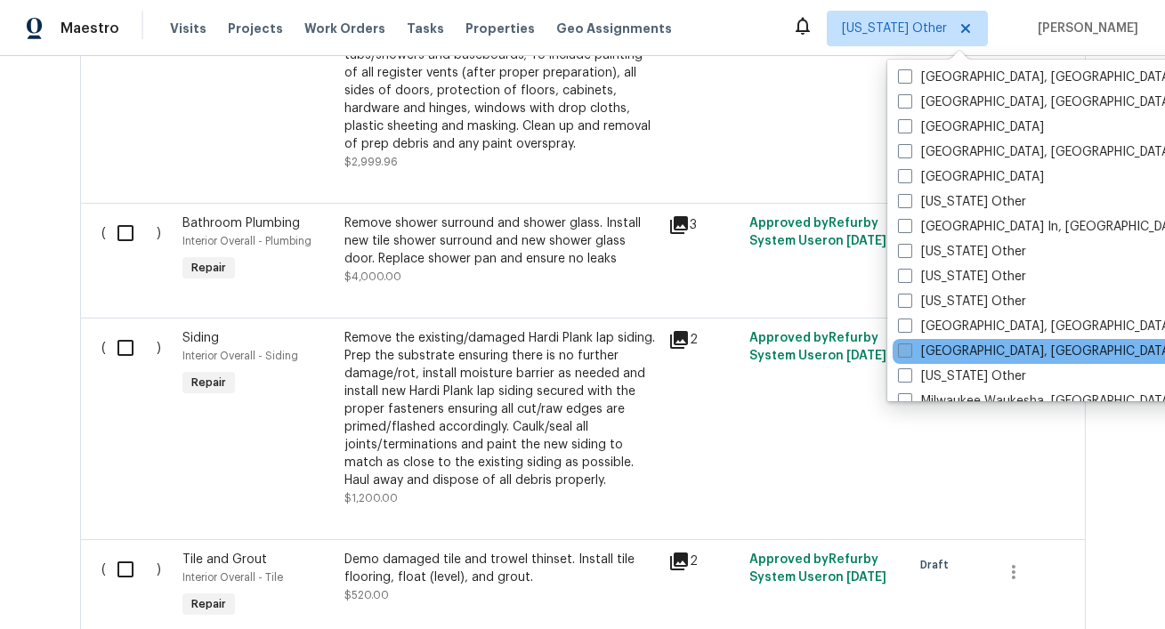
click at [950, 351] on label "Miami, FL" at bounding box center [1036, 352] width 276 height 18
click at [909, 351] on input "Miami, FL" at bounding box center [904, 349] width 12 height 12
checkbox input "true"
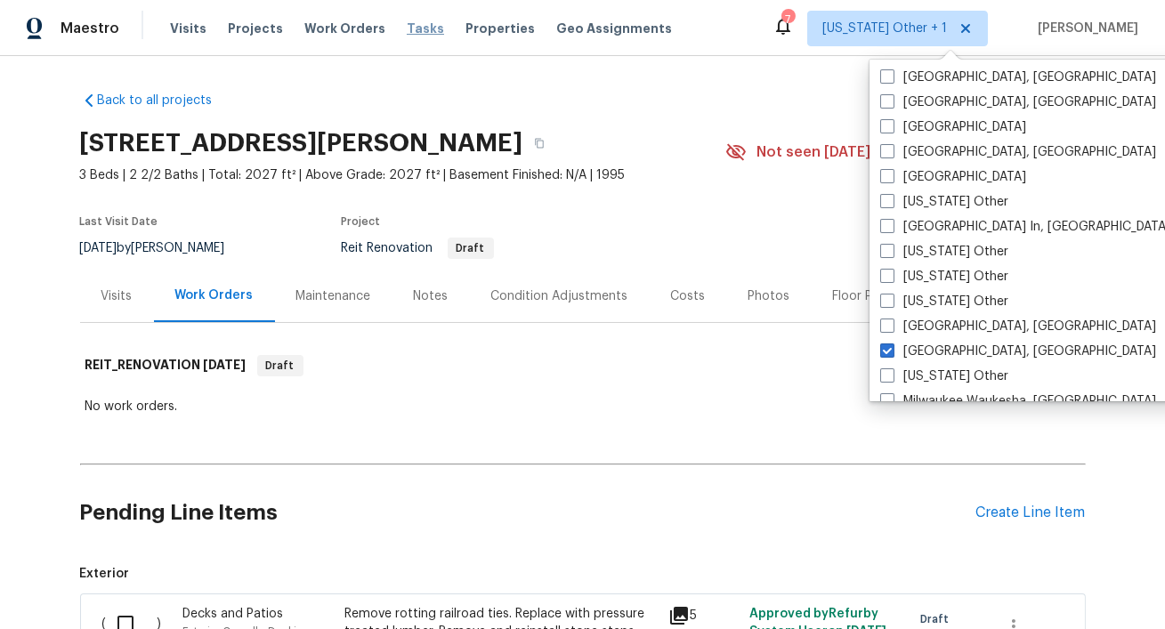
click at [407, 25] on span "Tasks" at bounding box center [425, 28] width 37 height 12
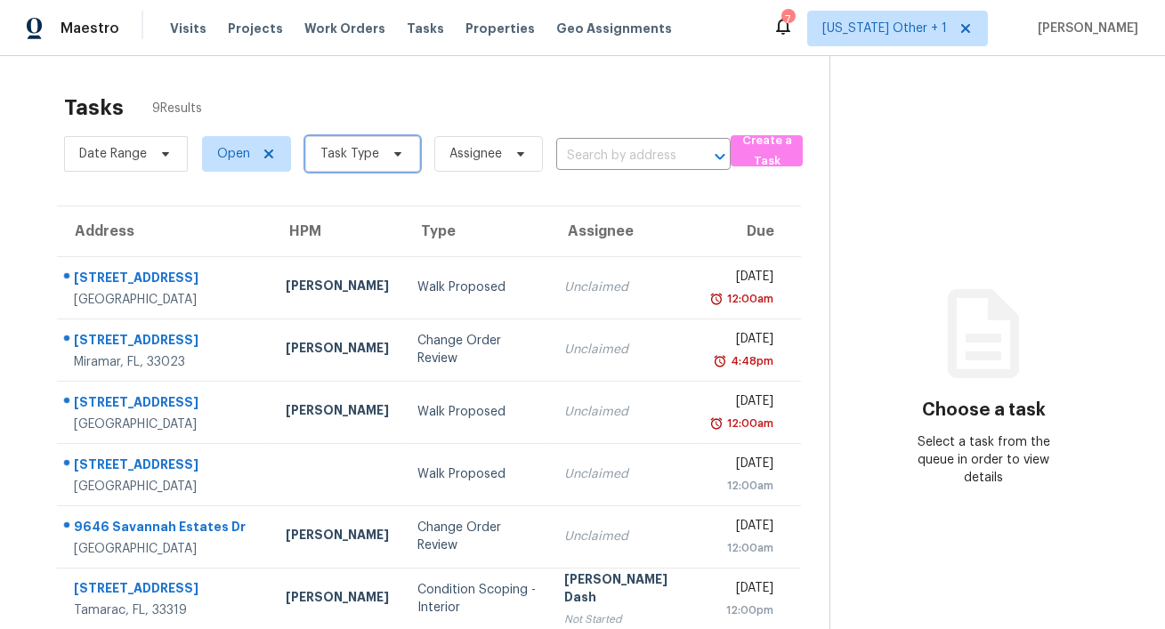
click at [358, 158] on span "Task Type" at bounding box center [349, 154] width 59 height 18
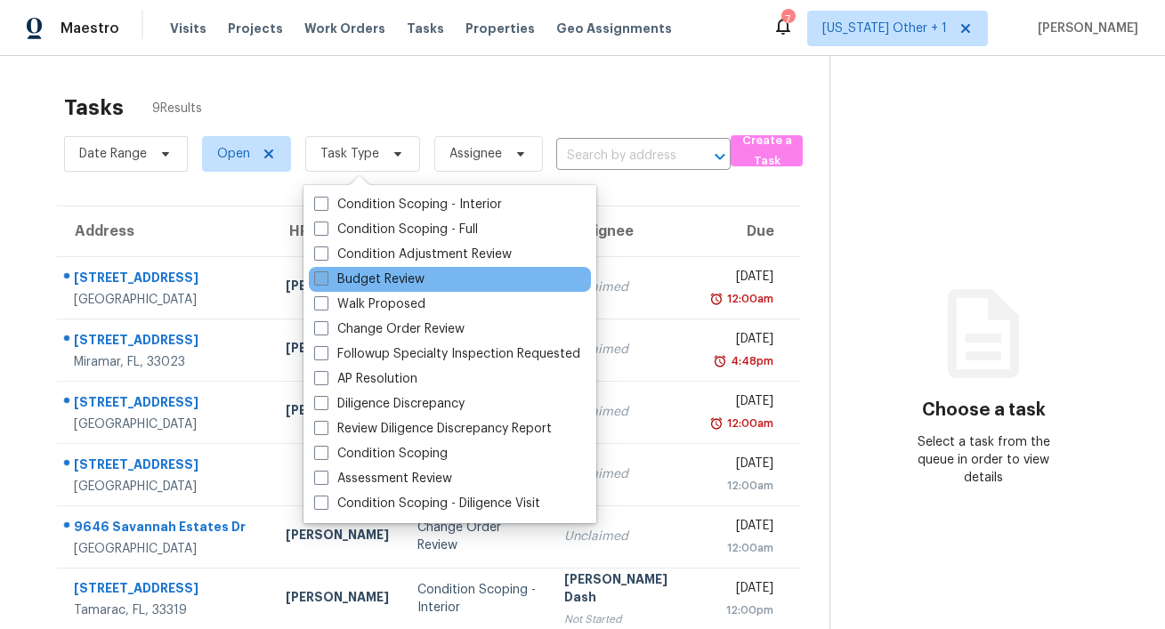
click at [385, 283] on label "Budget Review" at bounding box center [369, 279] width 110 height 18
click at [326, 282] on input "Budget Review" at bounding box center [320, 276] width 12 height 12
checkbox input "true"
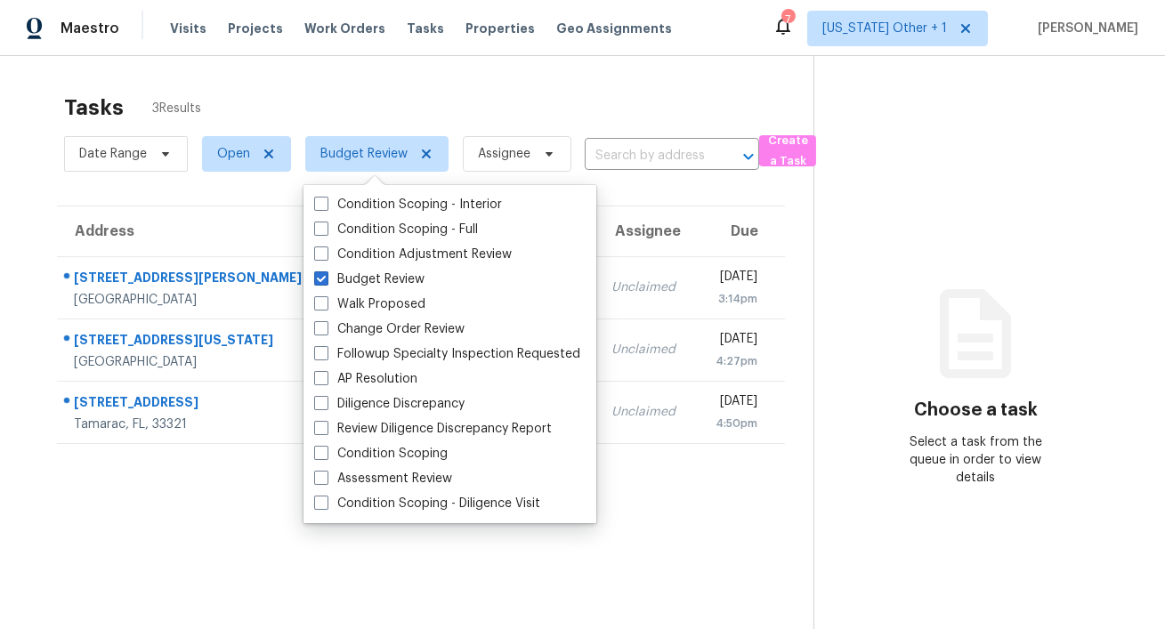
click at [528, 69] on div "Tasks 3 Results Date Range Open Budget Review Assignee ​ Create a Task Address …" at bounding box center [582, 370] width 1165 height 629
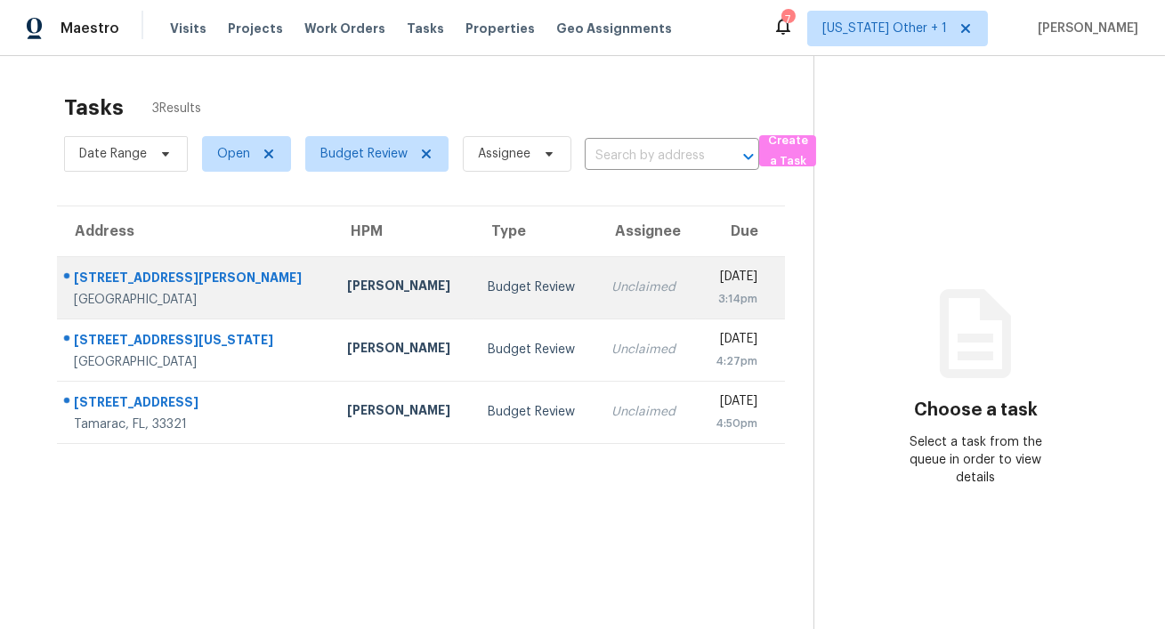
click at [348, 292] on div "Jeff Aniello" at bounding box center [404, 288] width 112 height 22
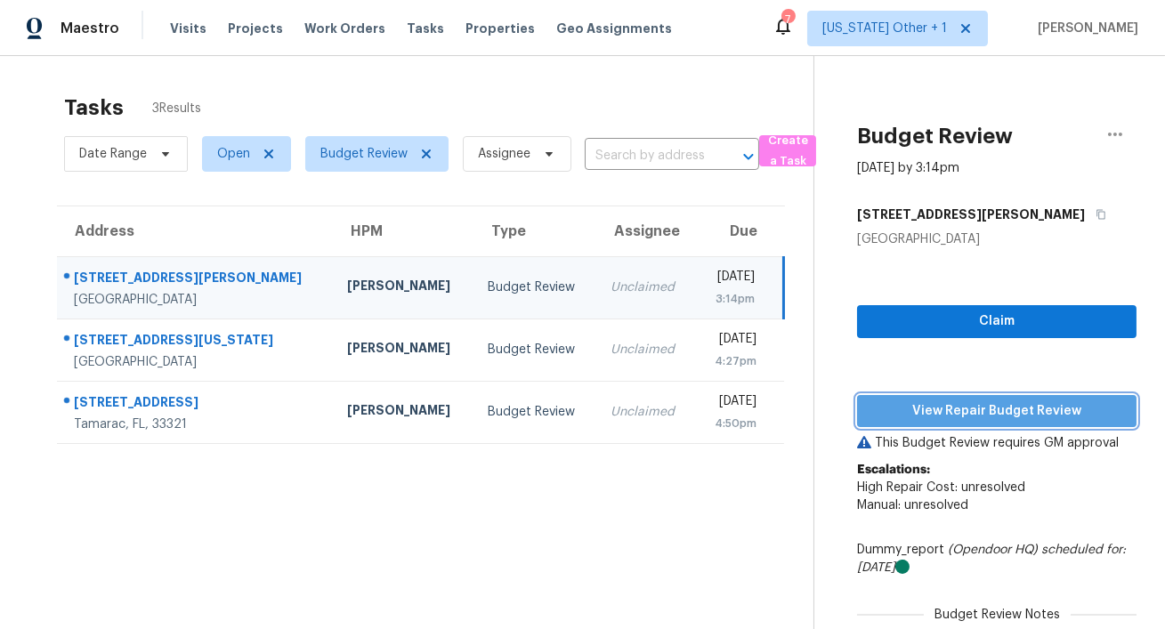
drag, startPoint x: 891, startPoint y: 420, endPoint x: 868, endPoint y: 434, distance: 26.4
click at [891, 420] on span "View Repair Budget Review" at bounding box center [996, 411] width 251 height 22
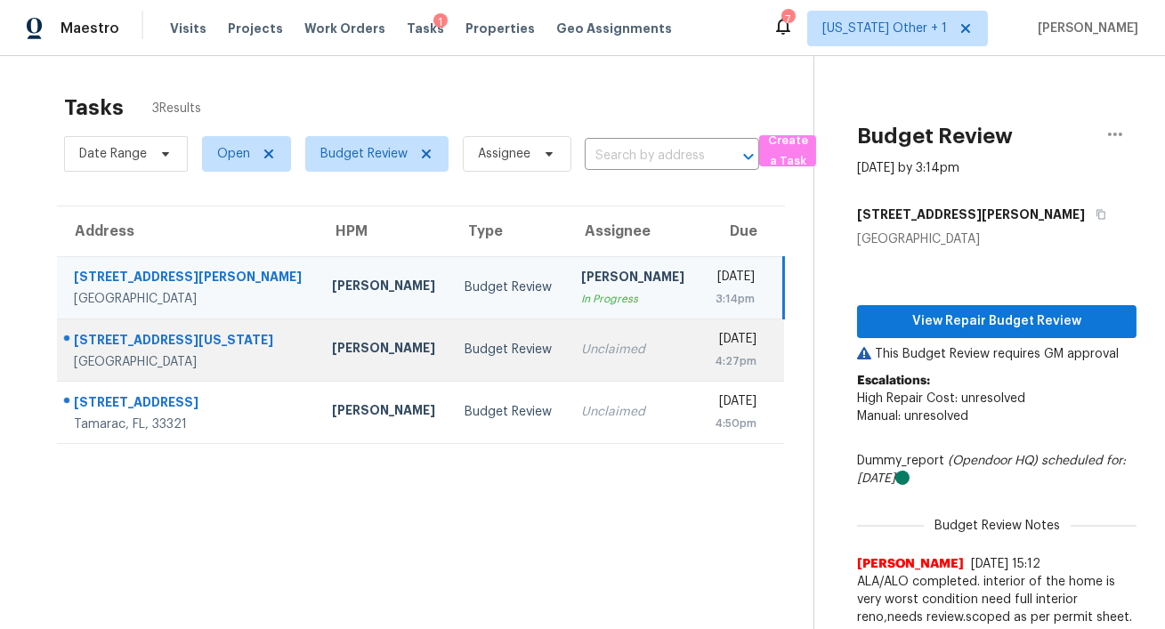
click at [371, 342] on td "Jeff Aniello" at bounding box center [384, 350] width 133 height 62
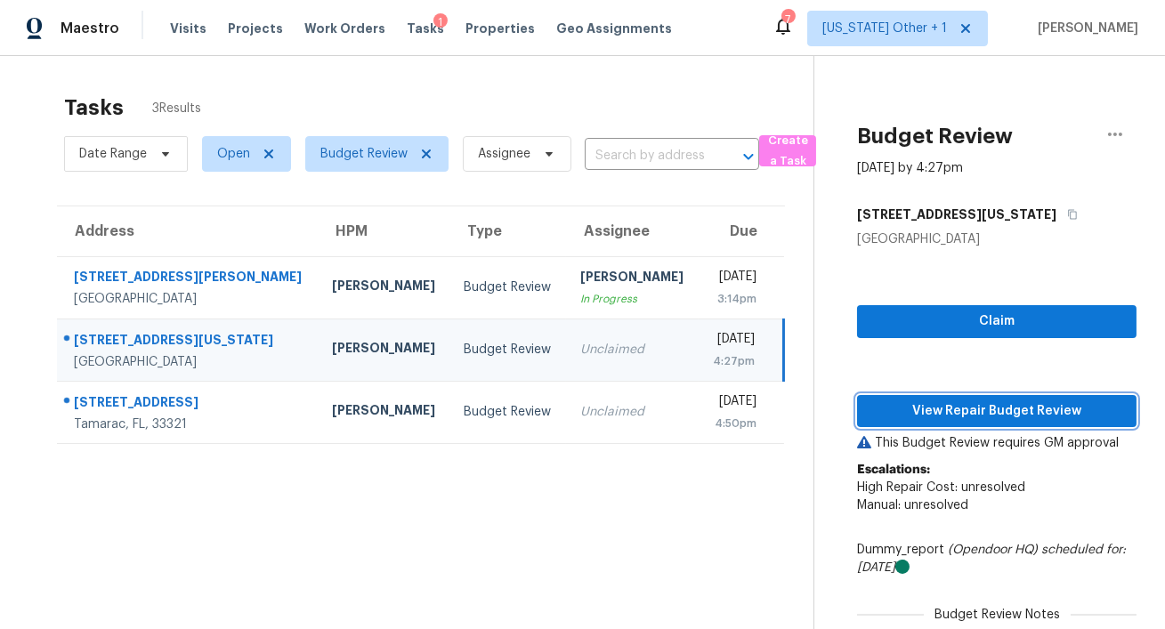
click at [957, 405] on span "View Repair Budget Review" at bounding box center [996, 411] width 251 height 22
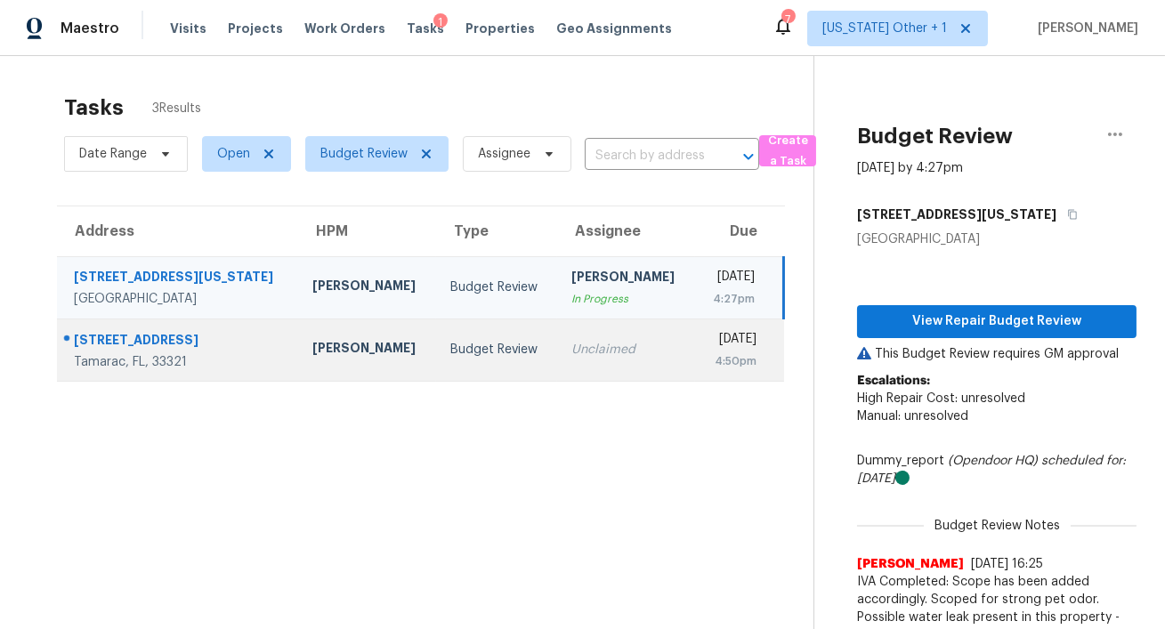
click at [324, 355] on div "Alex Baquerizo" at bounding box center [366, 350] width 109 height 22
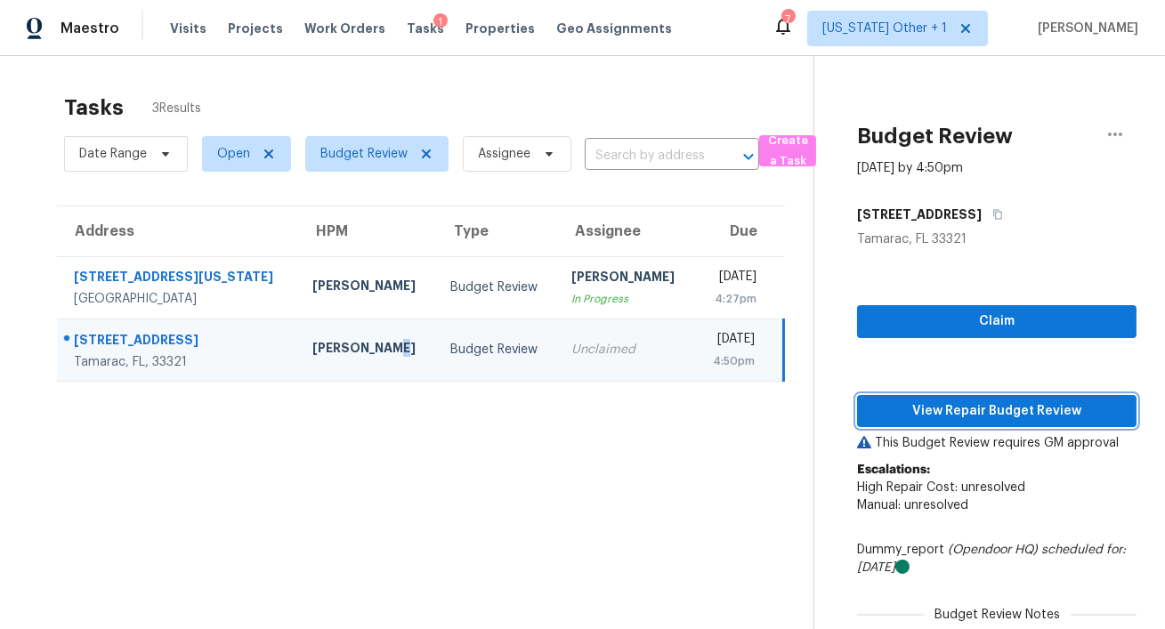
click at [949, 408] on span "View Repair Budget Review" at bounding box center [996, 411] width 251 height 22
